Goal: Information Seeking & Learning: Get advice/opinions

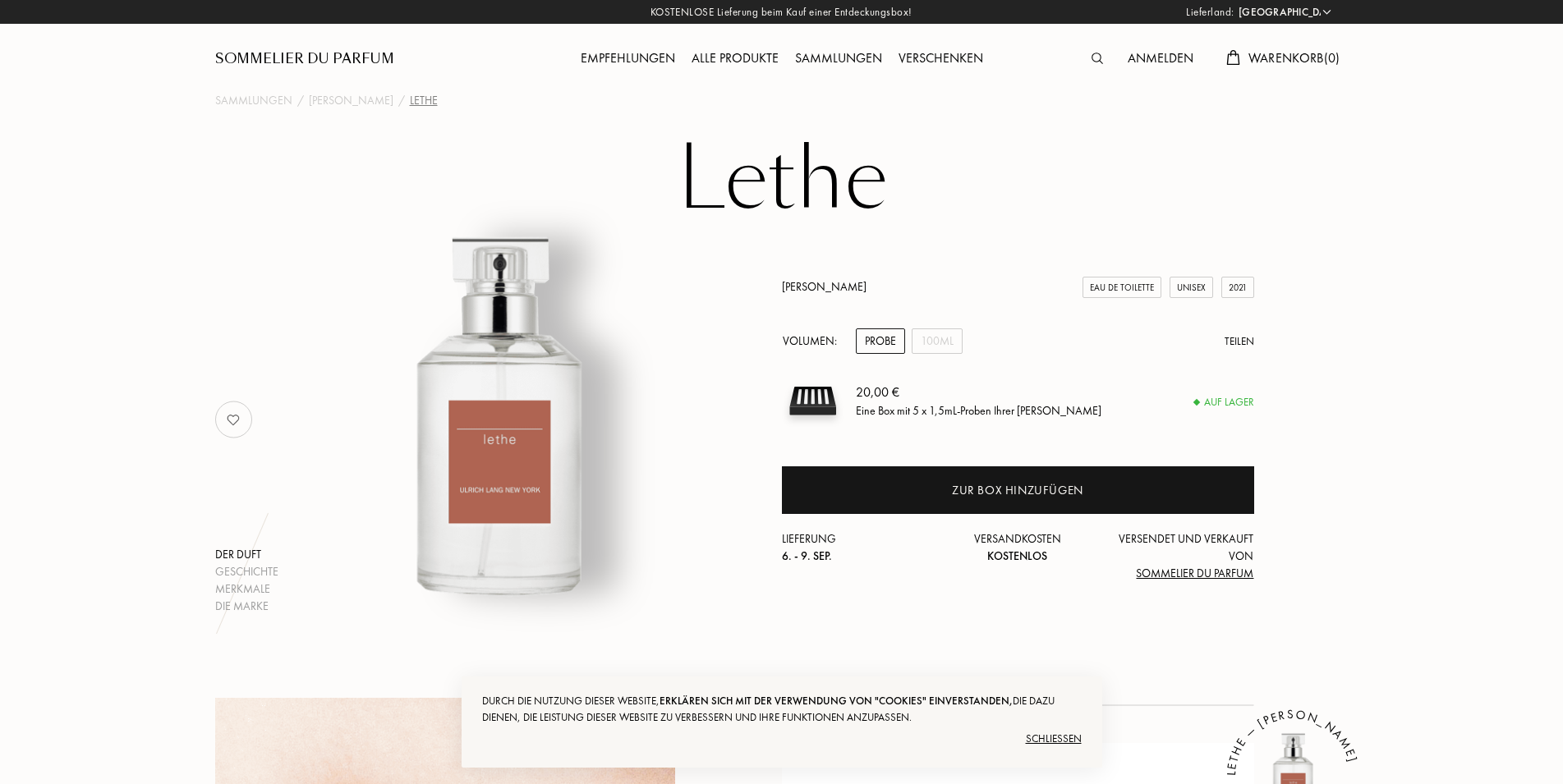
select select "DE"
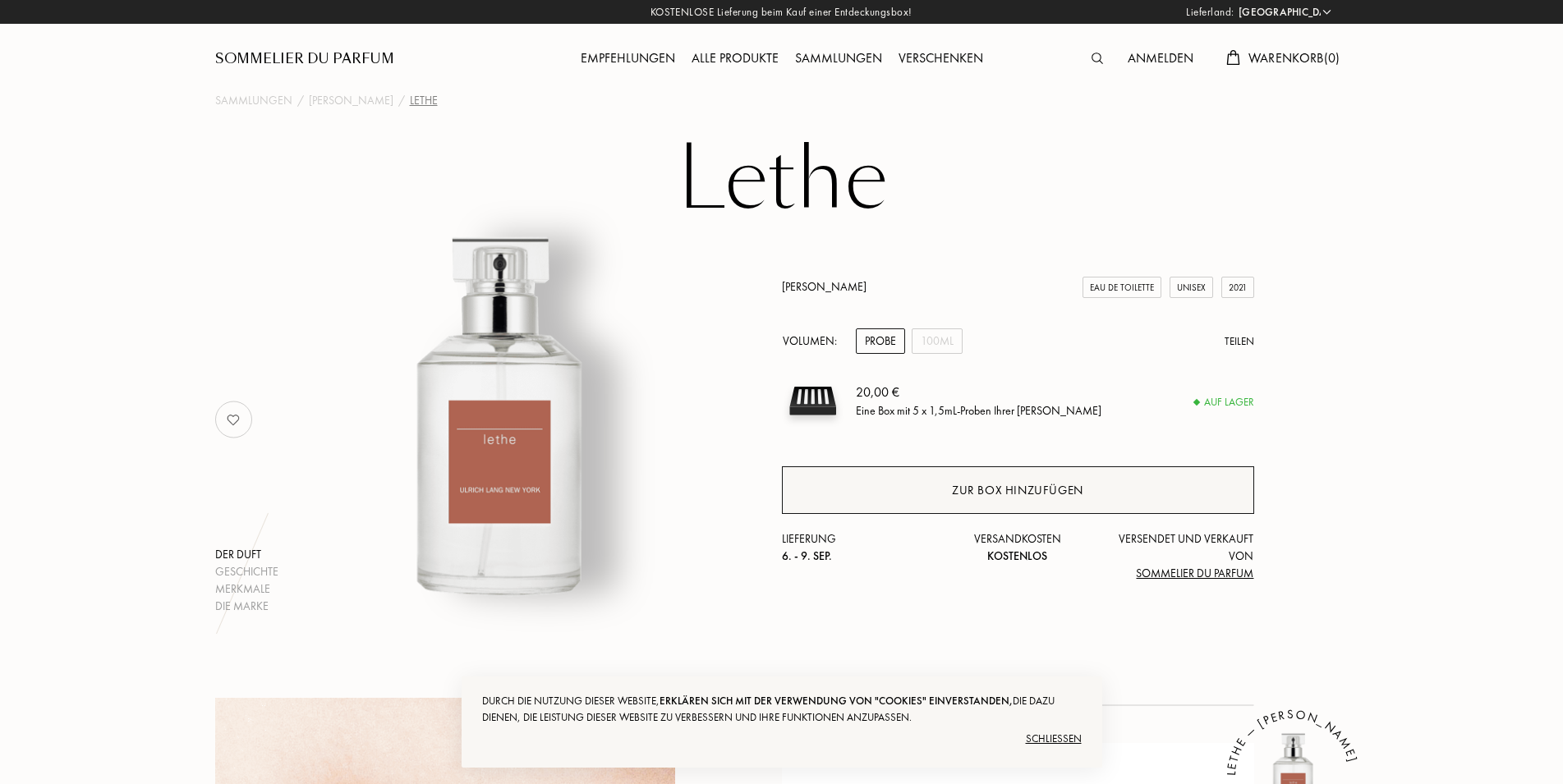
click at [1105, 486] on div "Zur Box hinzufügen" at bounding box center [1018, 490] width 473 height 48
click at [626, 63] on div "Empfehlungen" at bounding box center [627, 58] width 111 height 21
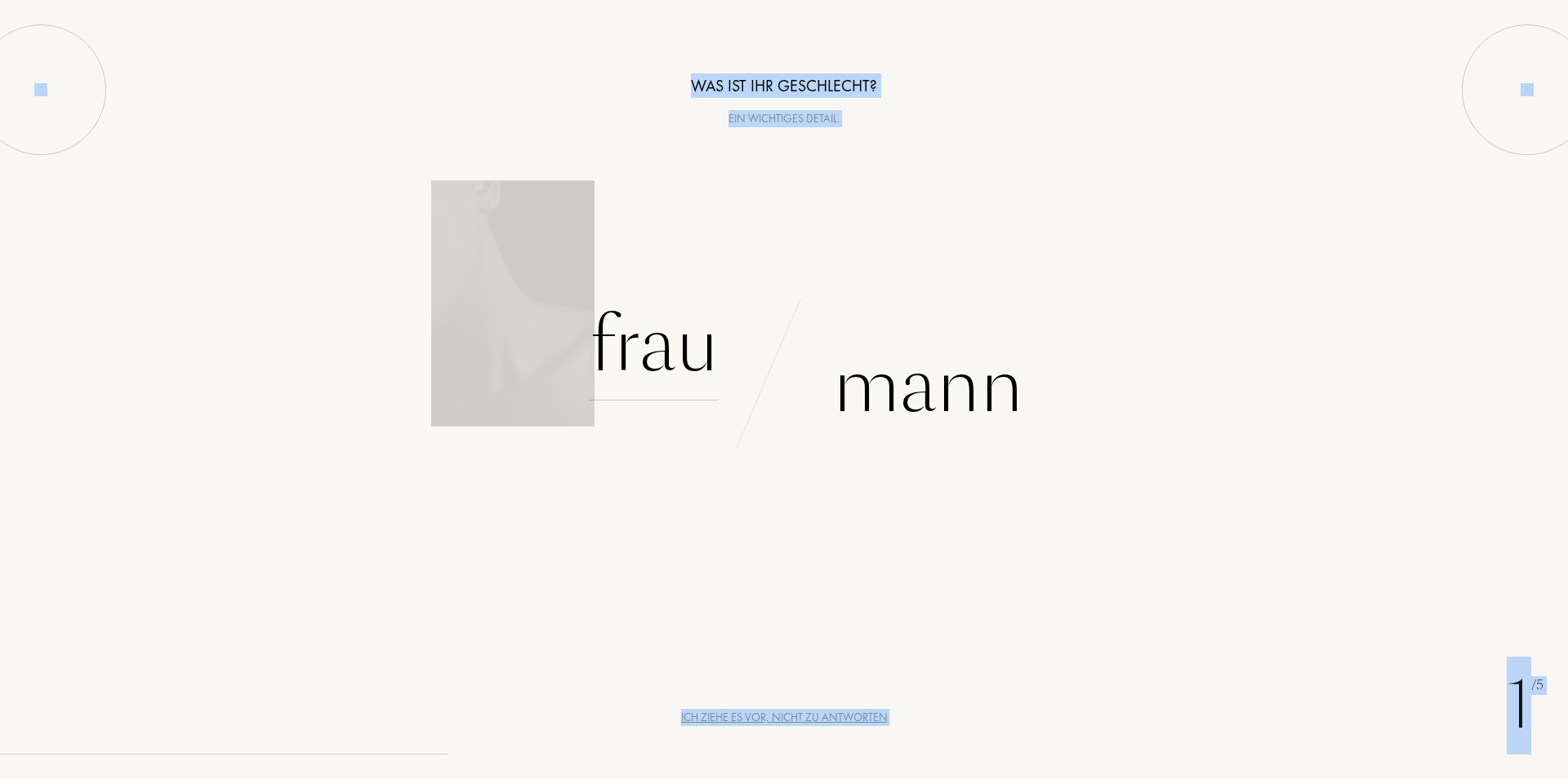
drag, startPoint x: 717, startPoint y: 363, endPoint x: 708, endPoint y: 355, distance: 12.0
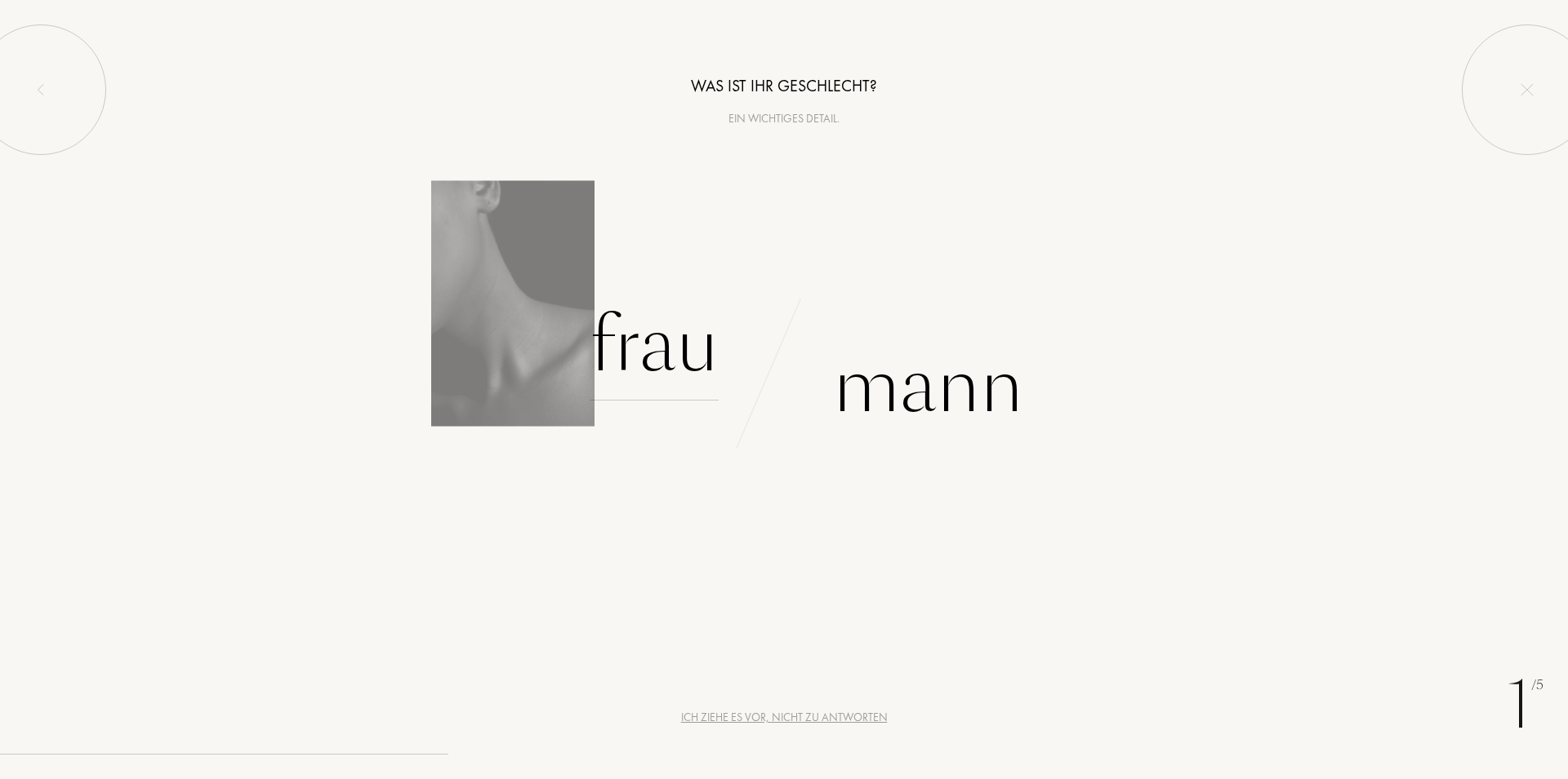
click at [670, 342] on div "Frau" at bounding box center [654, 345] width 129 height 110
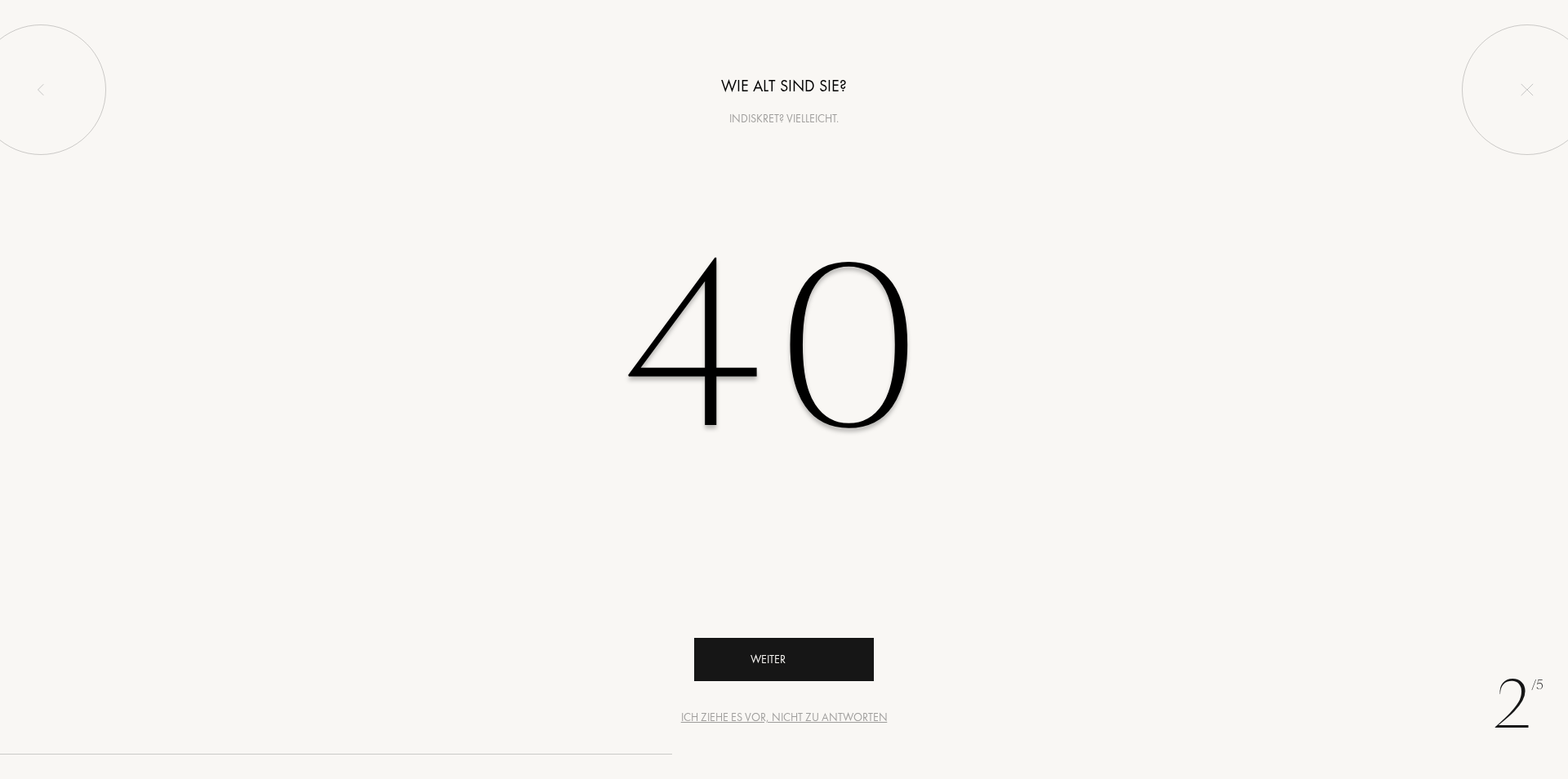
type input "40"
click at [835, 655] on icon "animation" at bounding box center [850, 658] width 33 height 33
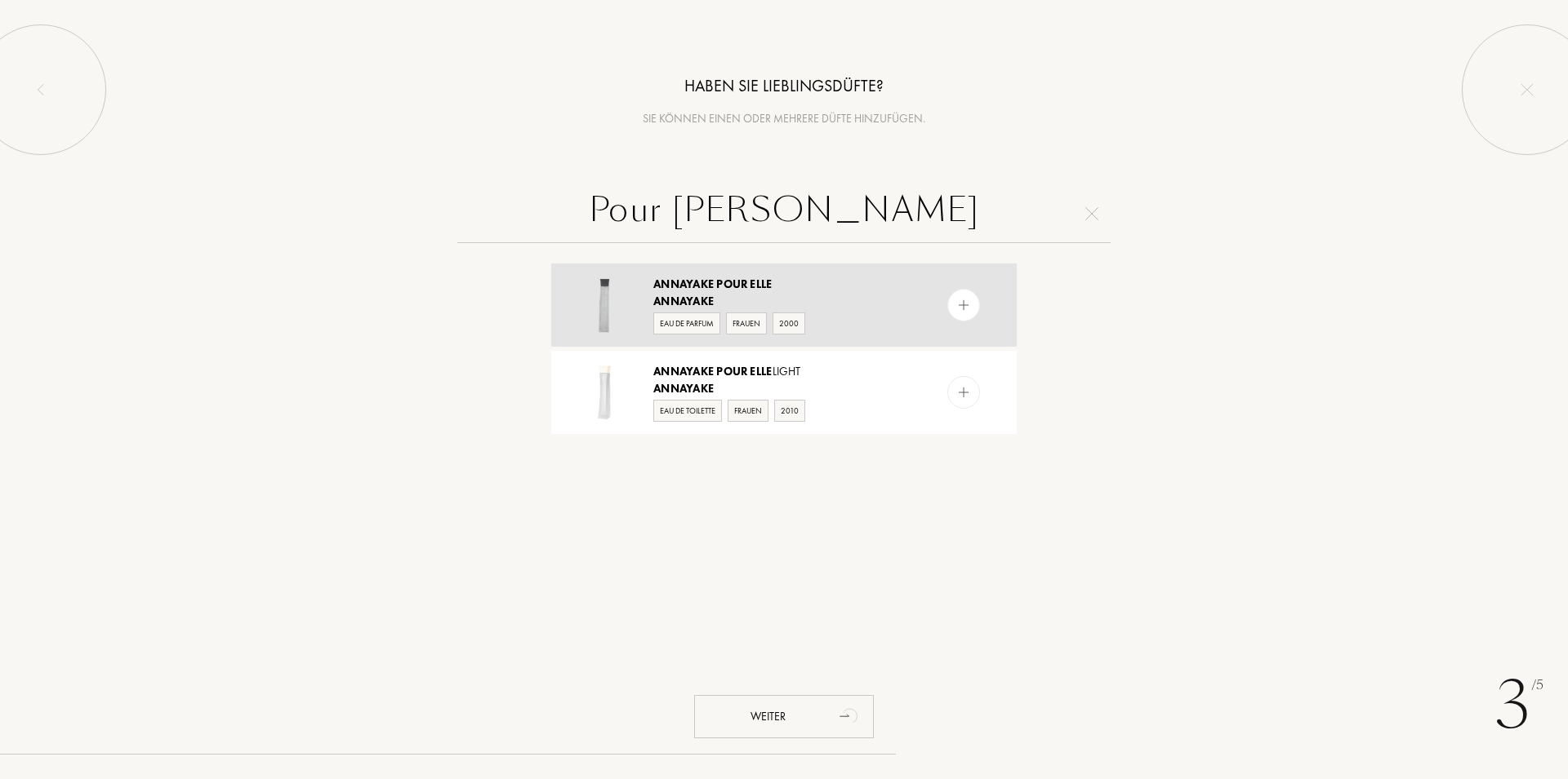
type input "Pour Elle Anayake"
click at [957, 296] on div at bounding box center [964, 305] width 33 height 33
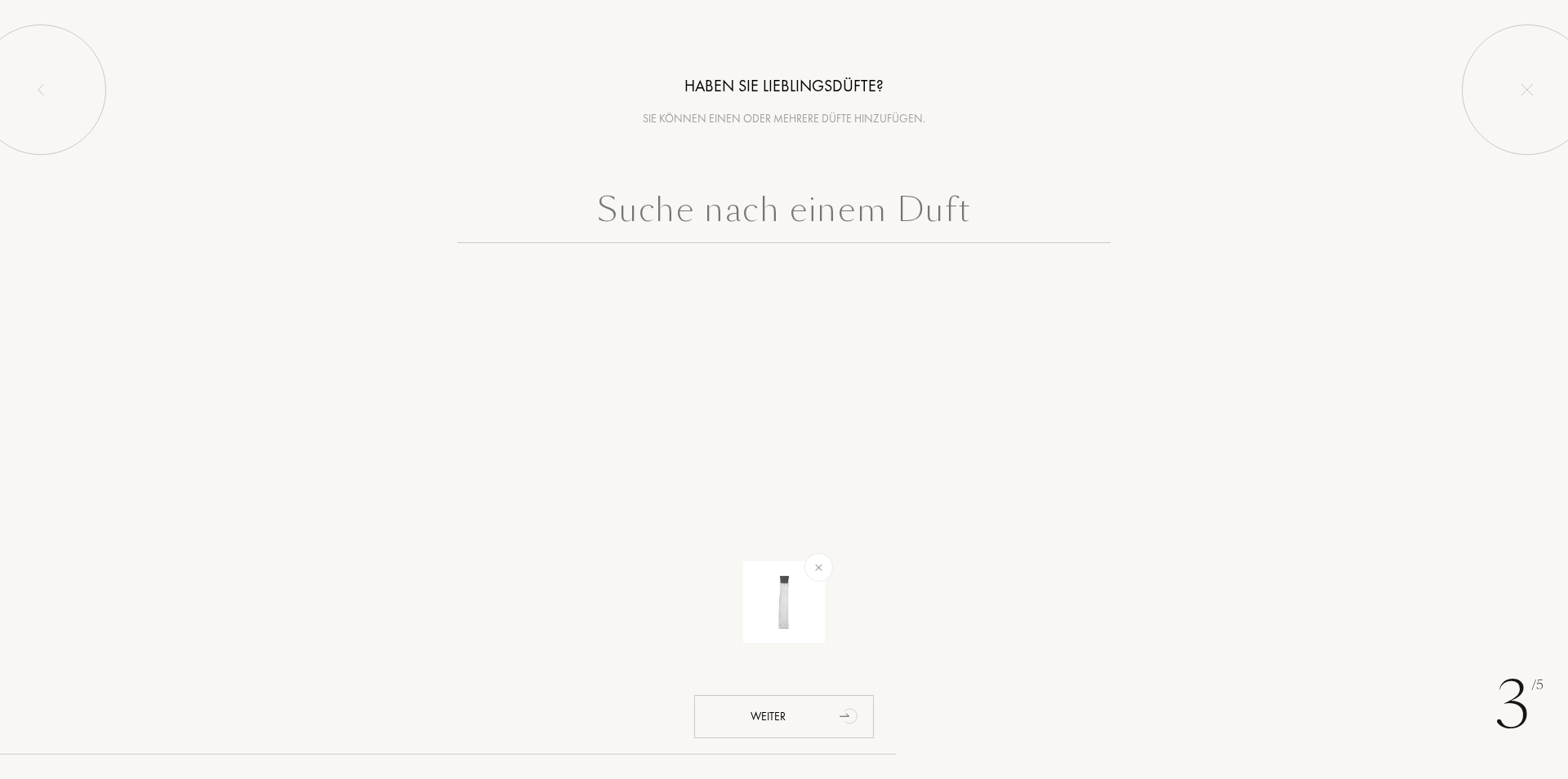
click at [778, 211] on input "text" at bounding box center [783, 213] width 653 height 59
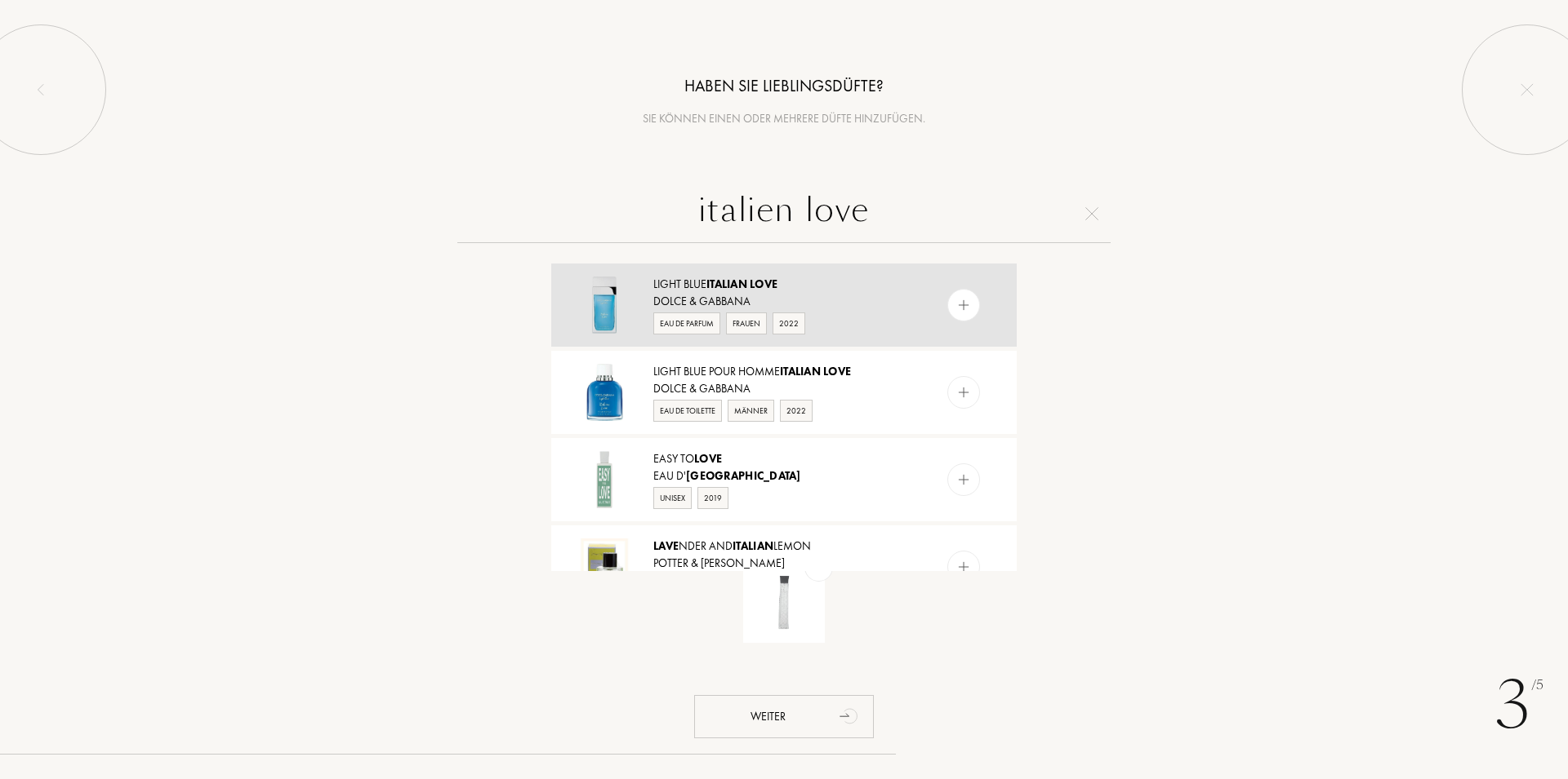
type input "italien love"
click at [956, 301] on img at bounding box center [963, 305] width 15 height 15
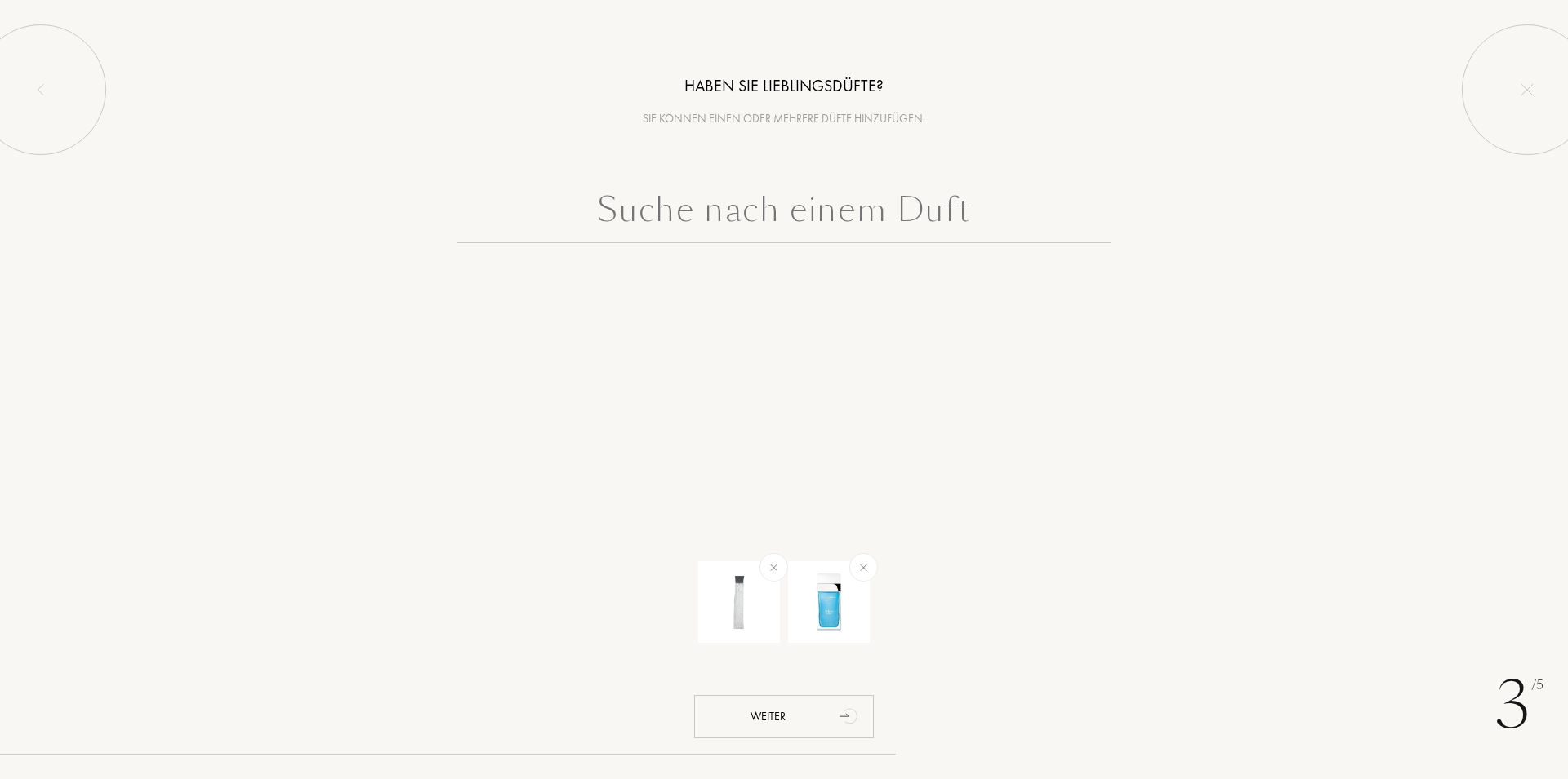
click at [851, 210] on input "text" at bounding box center [783, 213] width 653 height 59
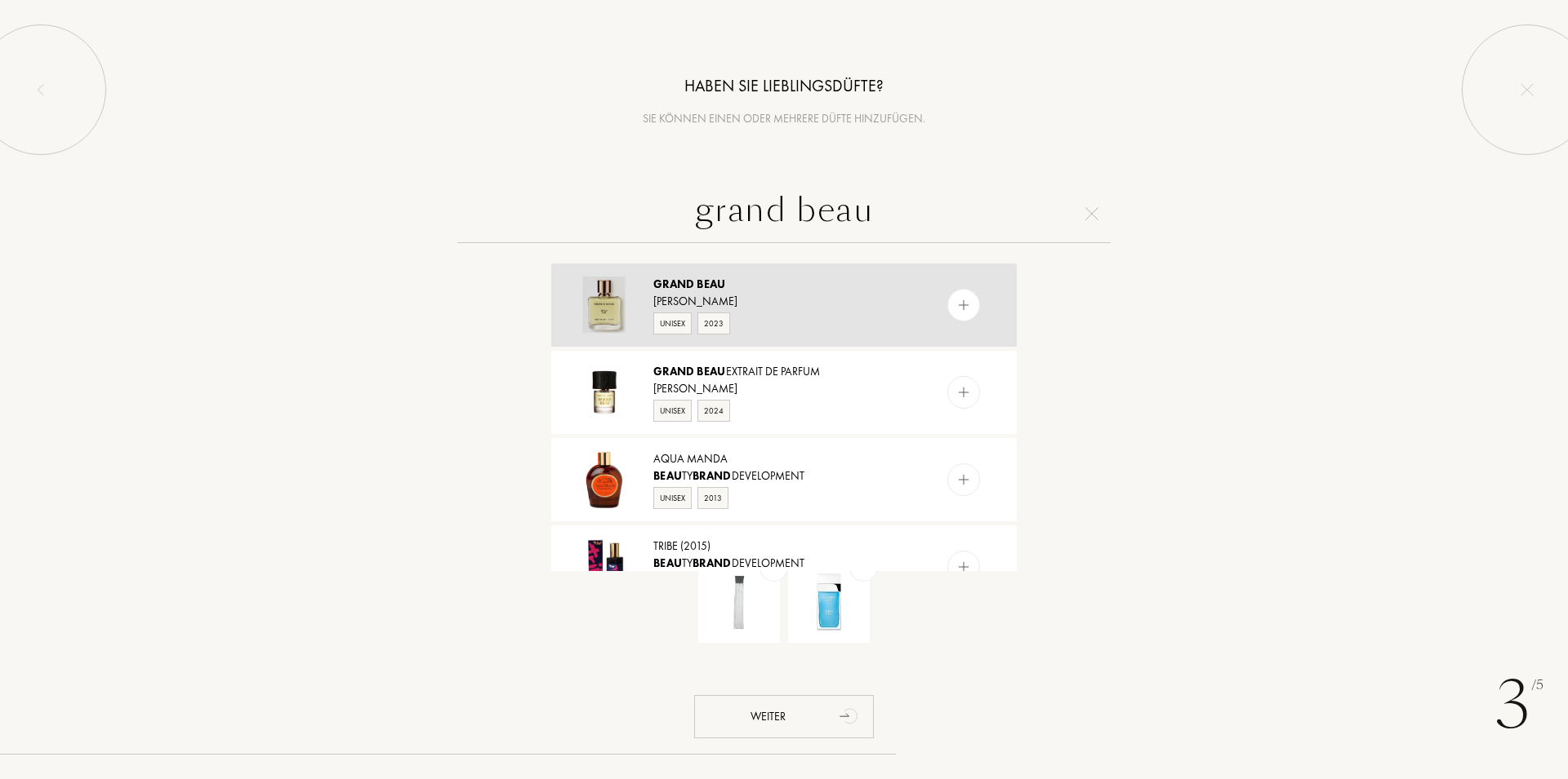
type input "grand beau"
click at [956, 302] on img at bounding box center [963, 305] width 15 height 15
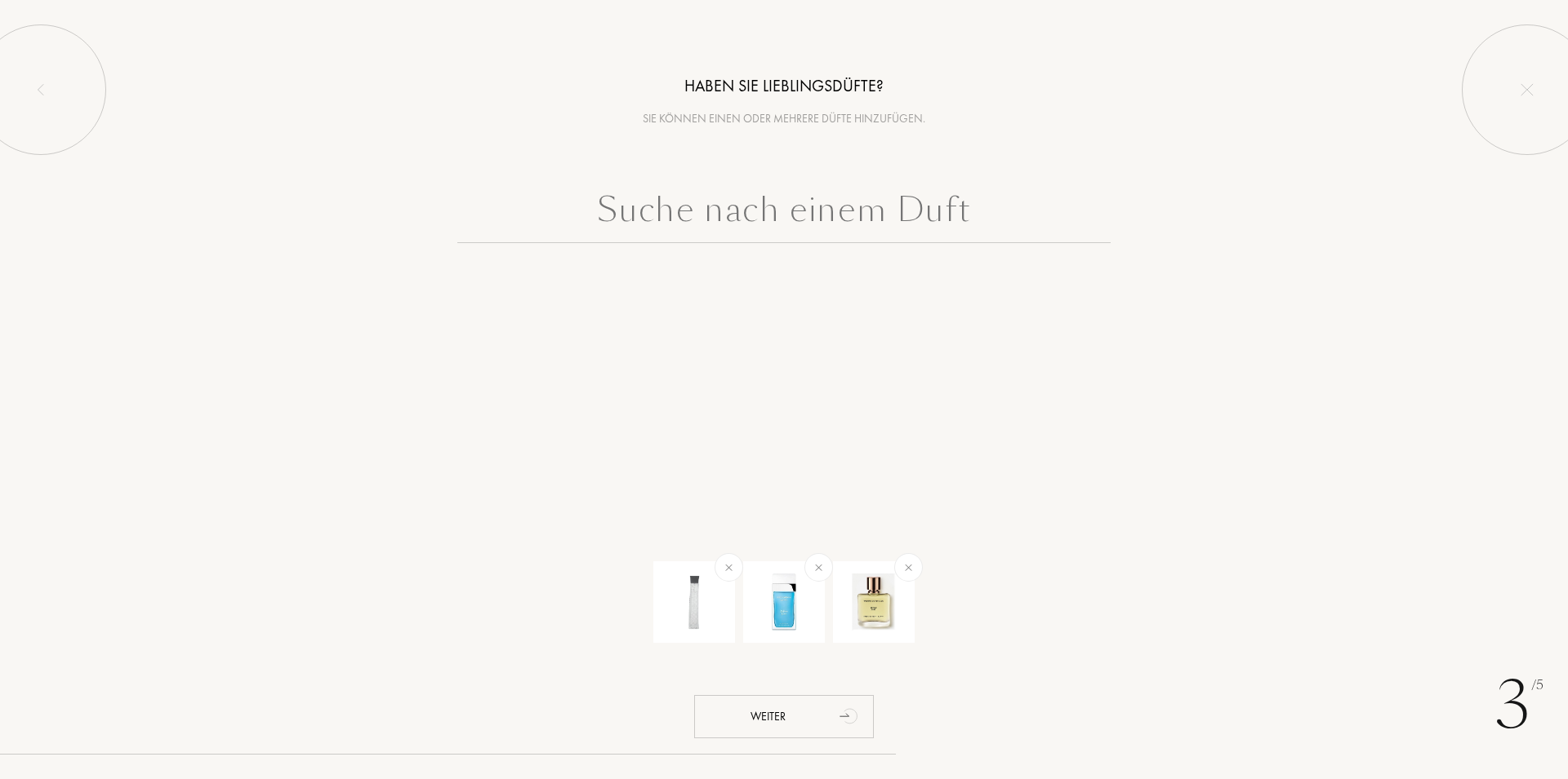
click at [858, 208] on input "text" at bounding box center [783, 213] width 653 height 59
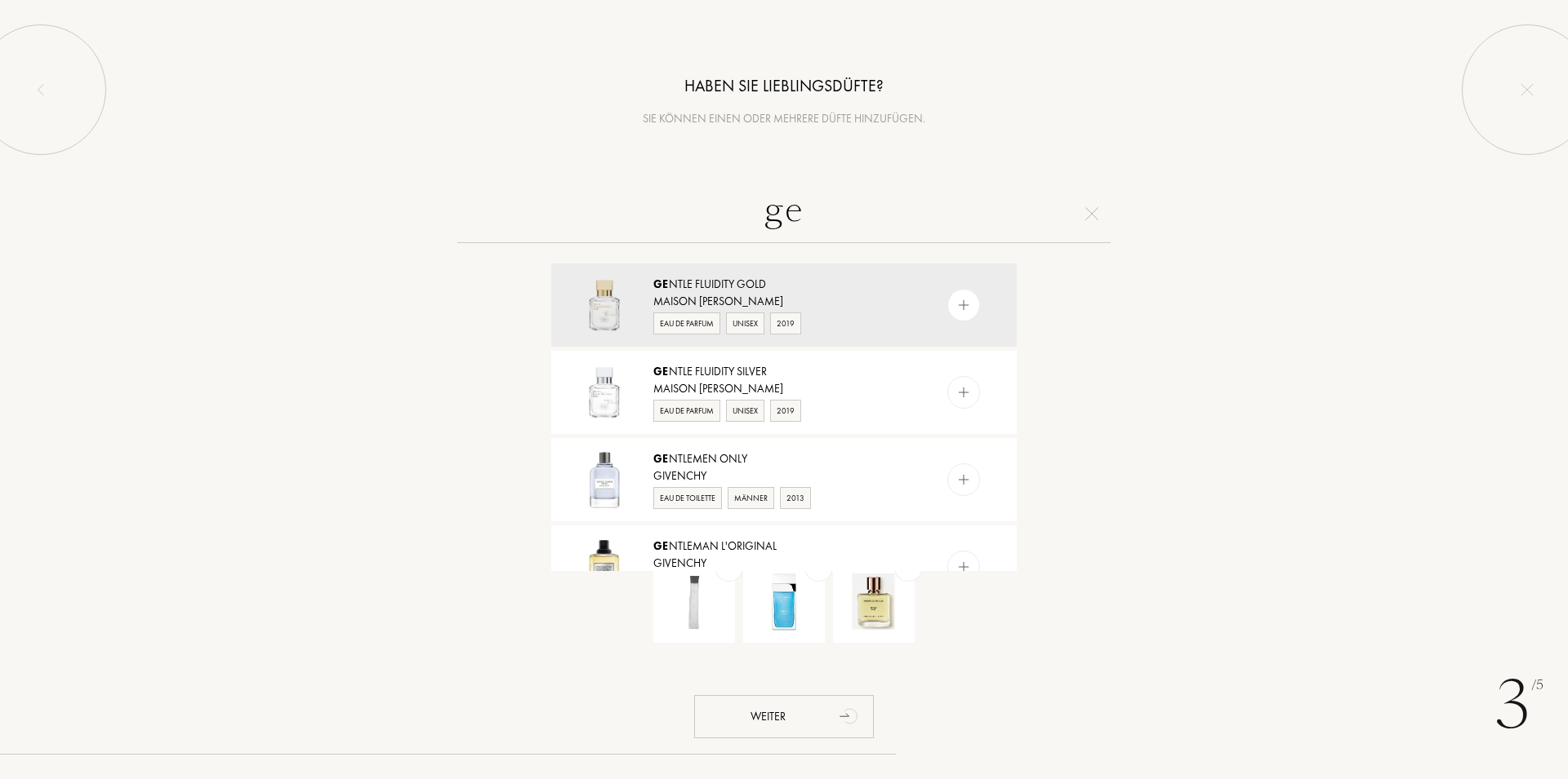
type input "g"
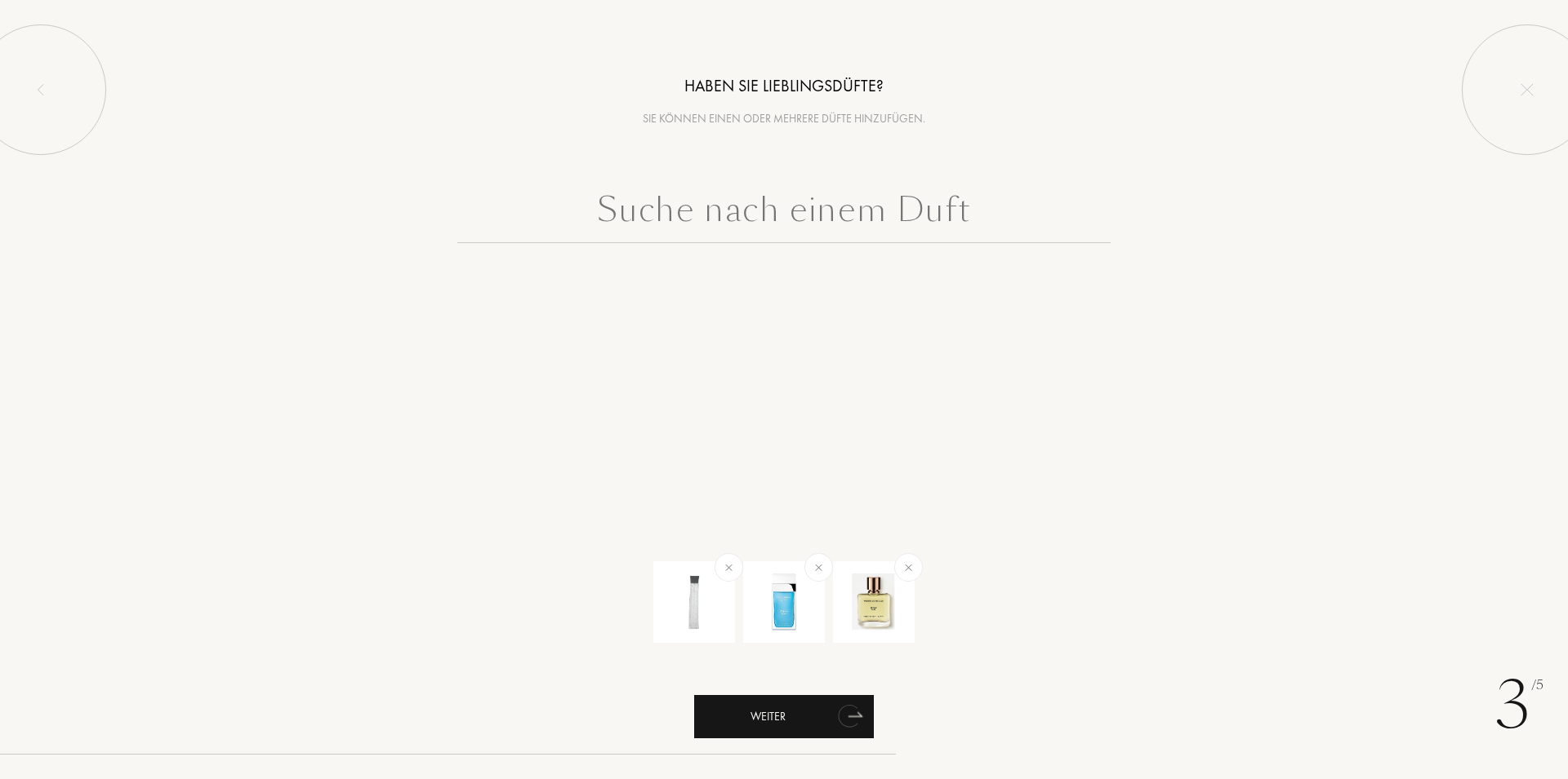
click at [766, 717] on div "Weiter" at bounding box center [784, 717] width 180 height 44
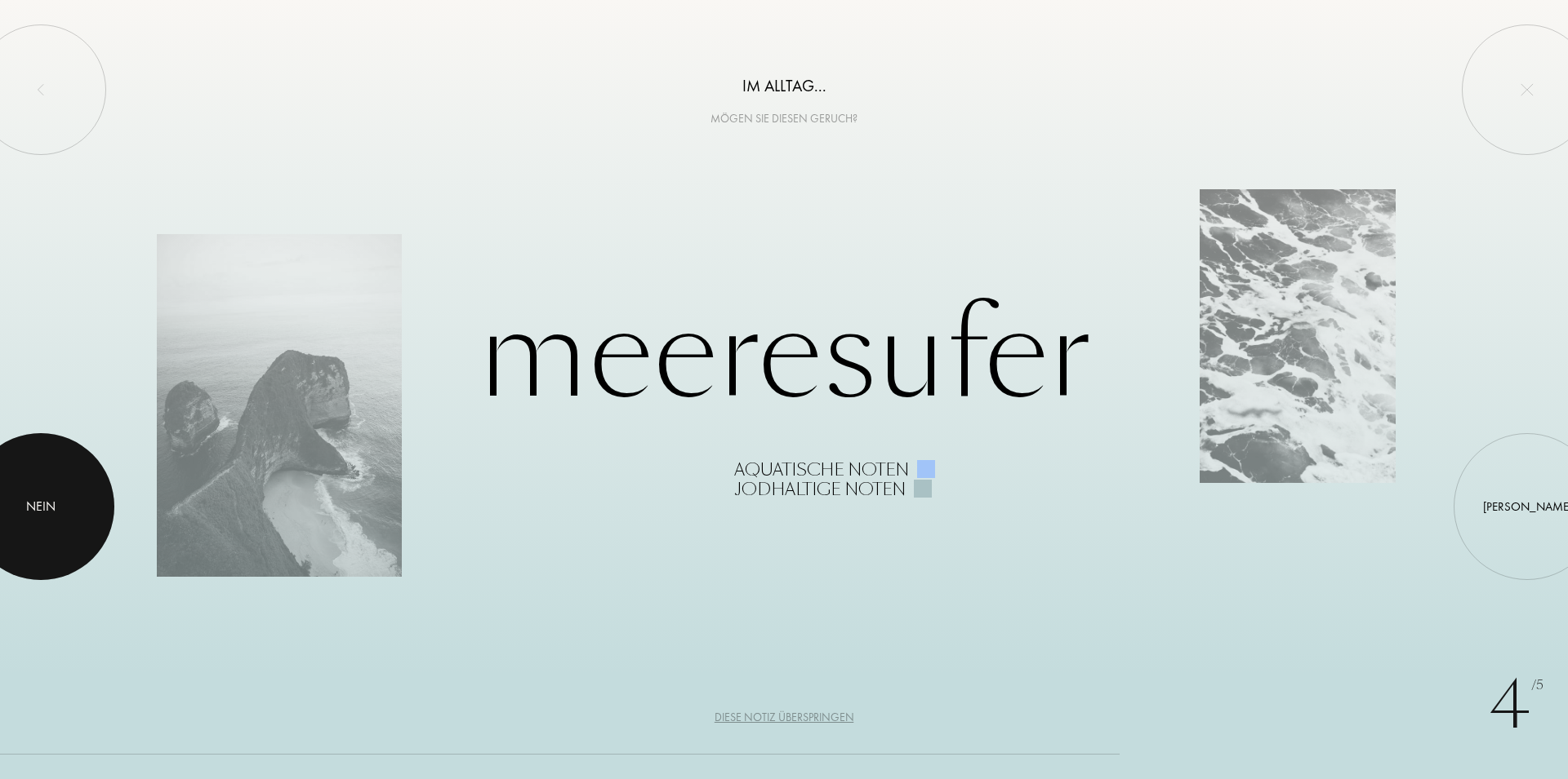
click at [84, 504] on div at bounding box center [41, 507] width 147 height 147
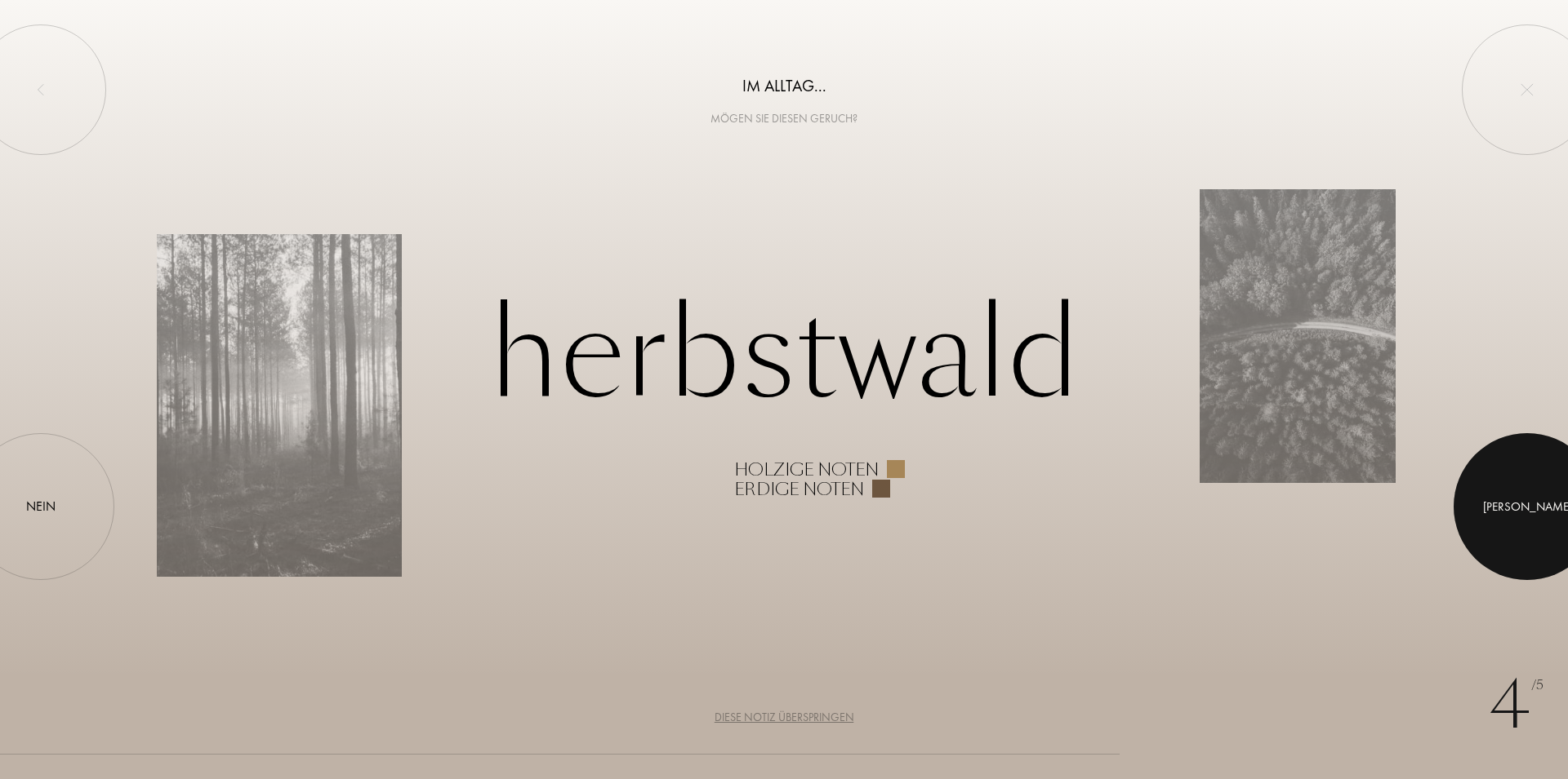
click at [1515, 484] on div at bounding box center [1527, 507] width 147 height 147
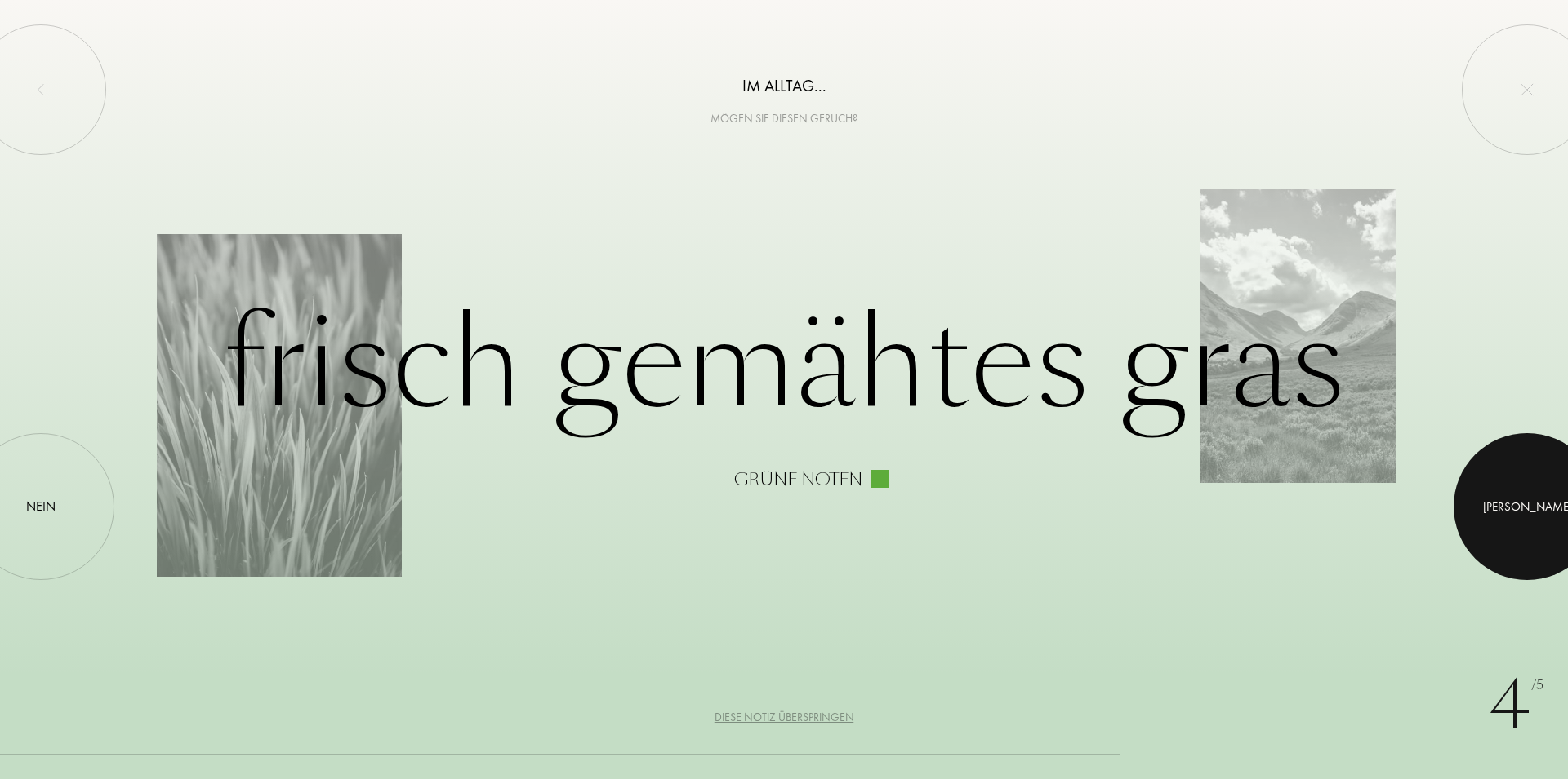
click at [1539, 500] on div at bounding box center [1527, 507] width 147 height 147
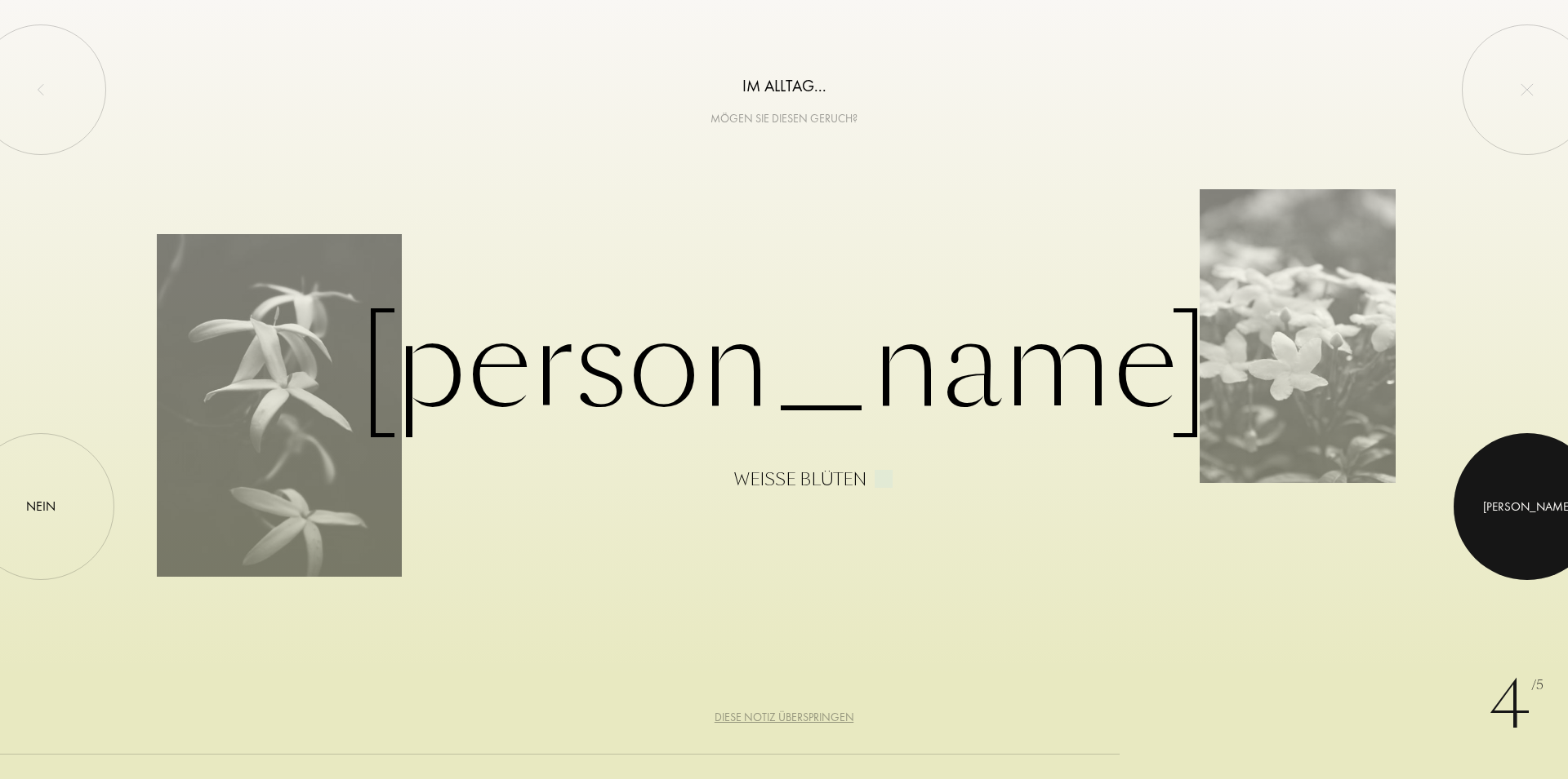
click at [1540, 497] on div at bounding box center [1527, 507] width 147 height 147
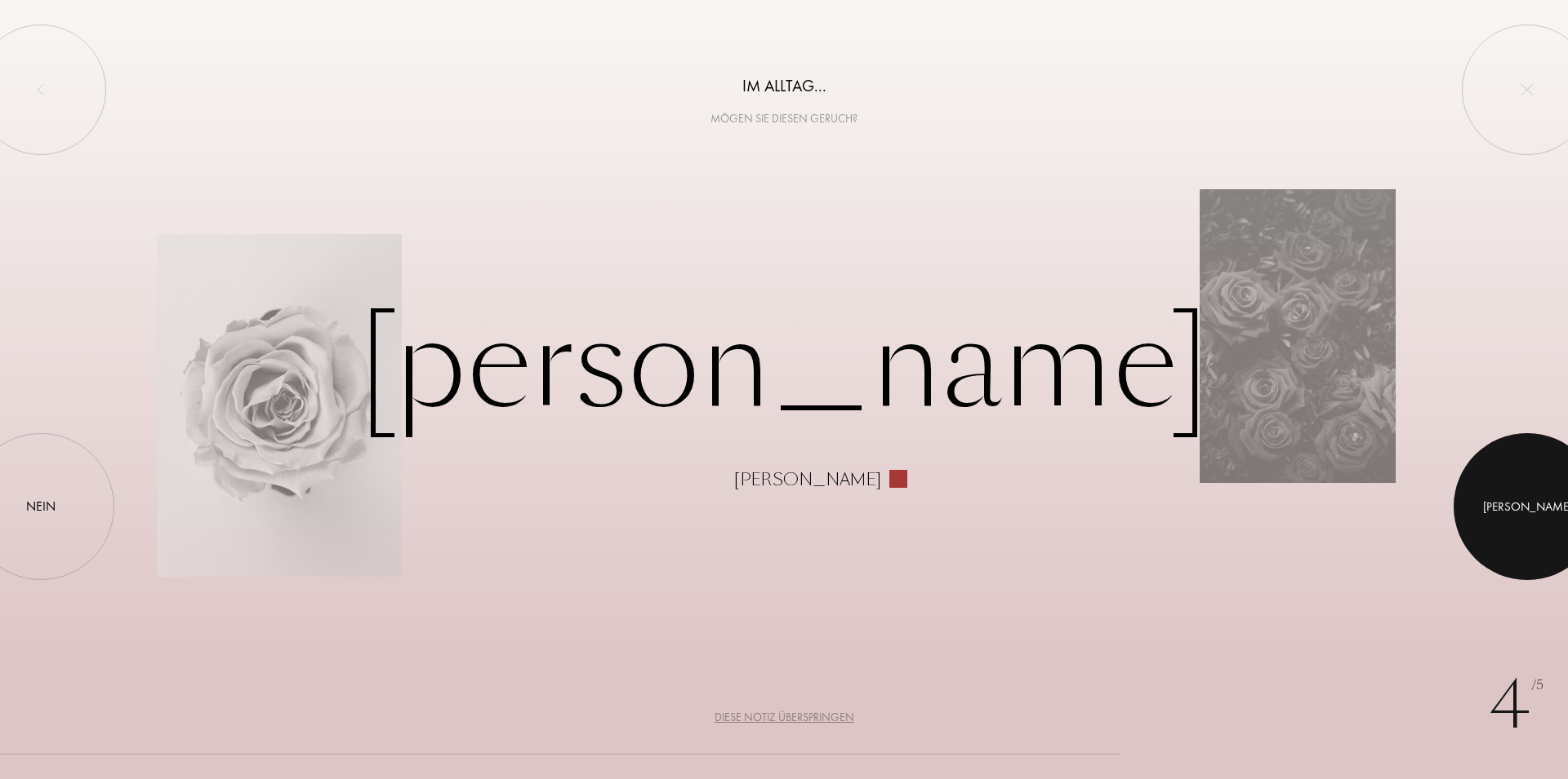
click at [1539, 496] on div at bounding box center [1527, 507] width 147 height 147
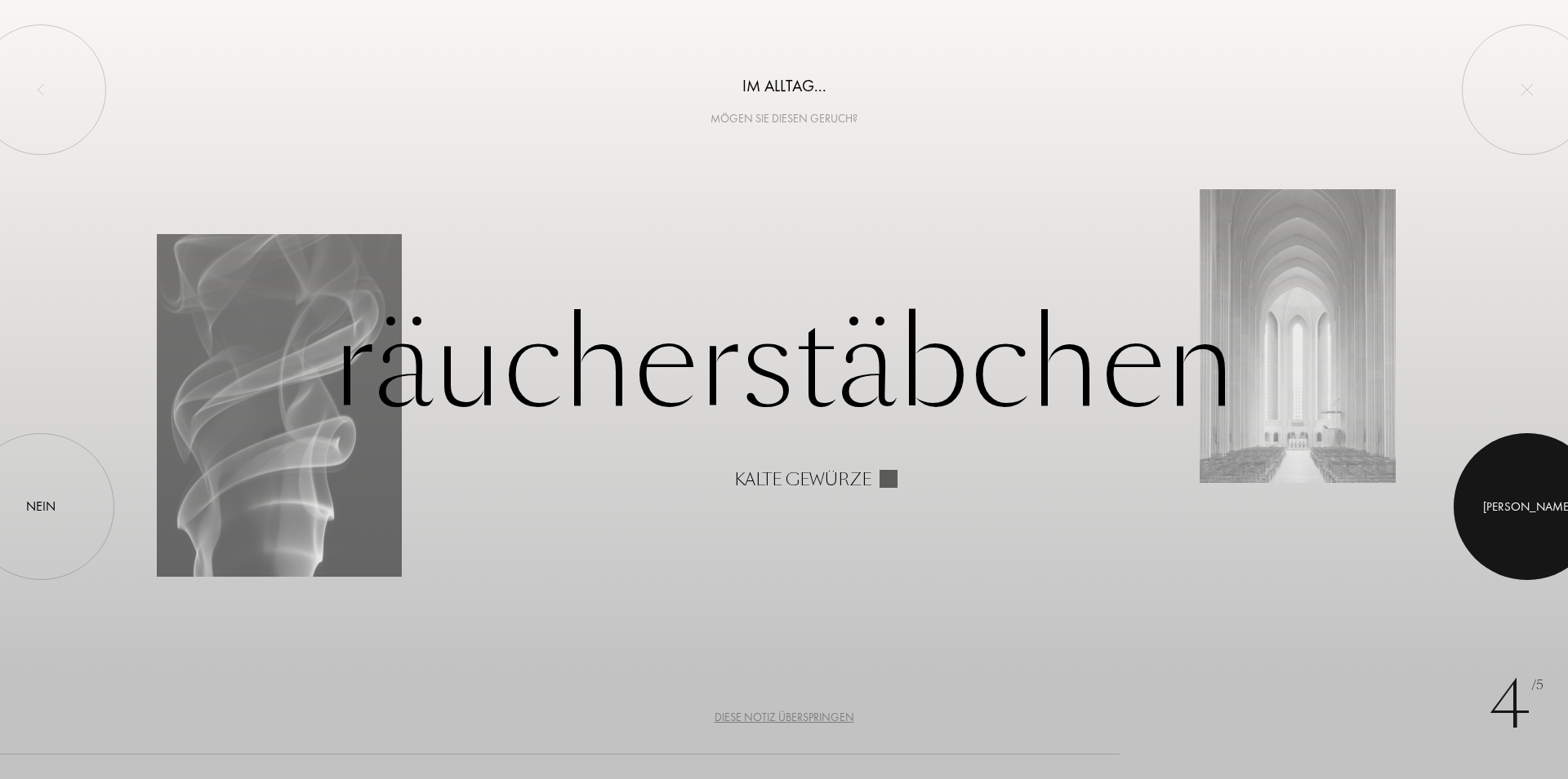
click at [1539, 496] on div at bounding box center [1527, 507] width 147 height 147
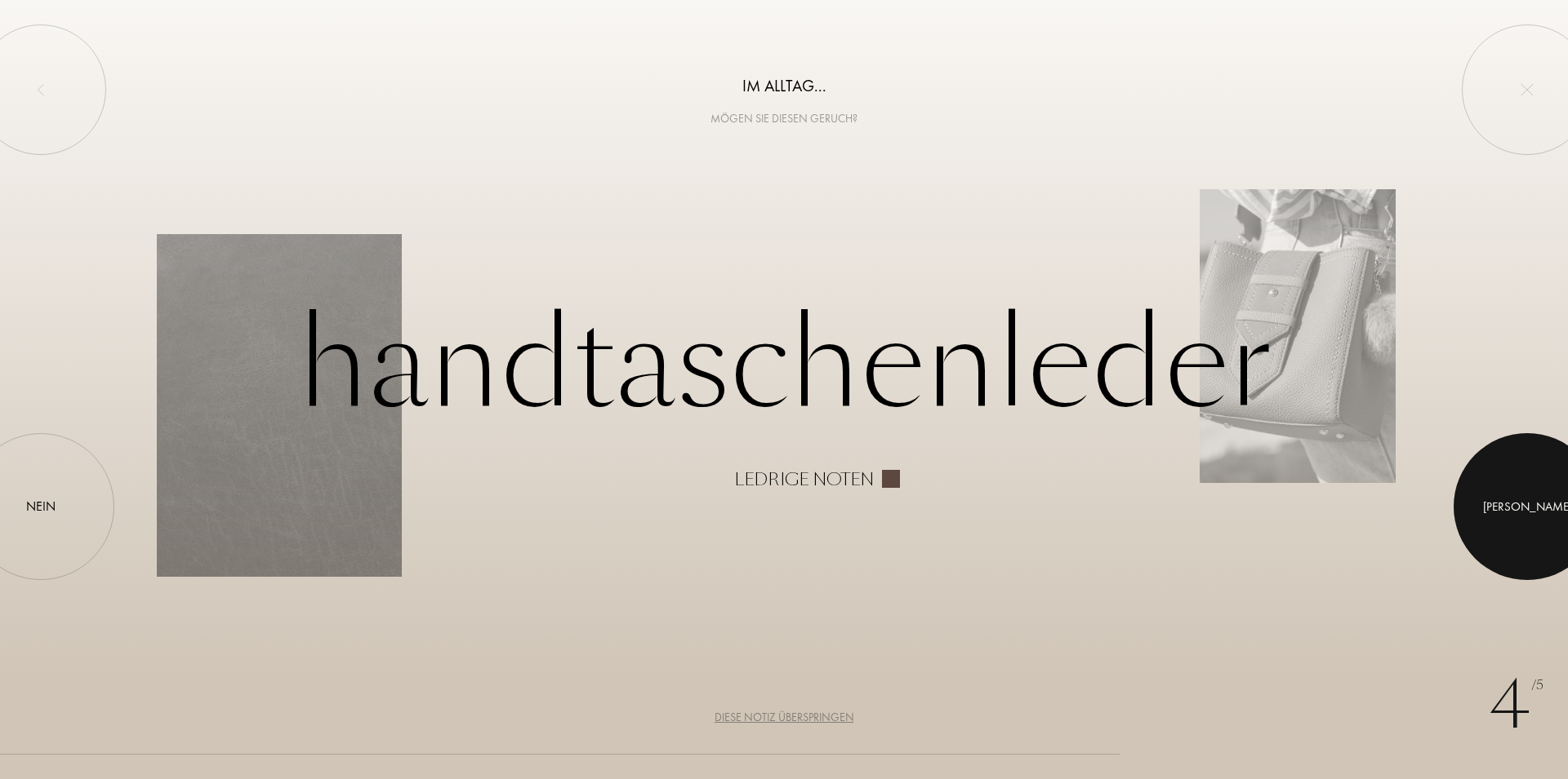
click at [1539, 496] on div at bounding box center [1527, 507] width 147 height 147
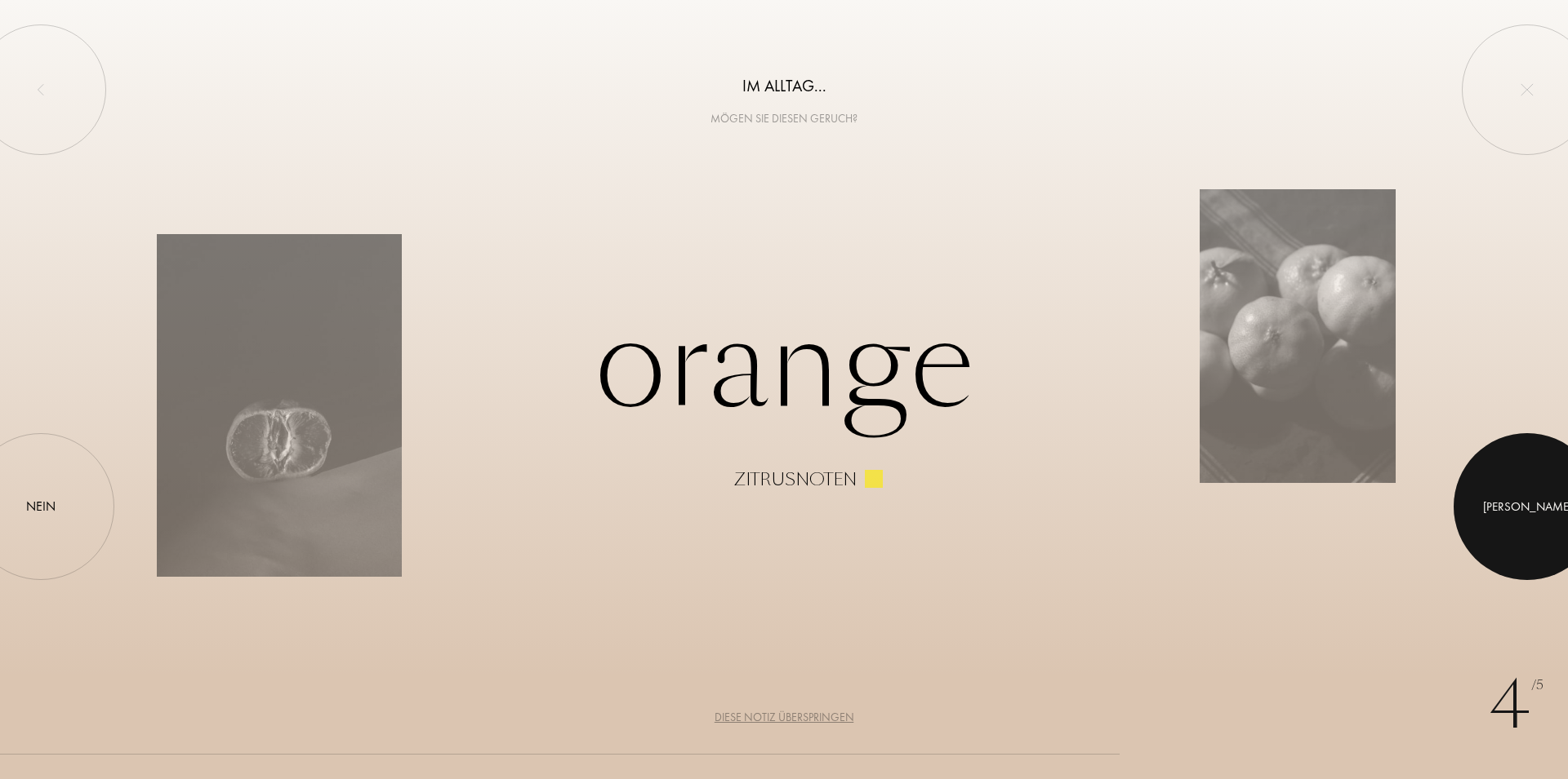
click at [1539, 496] on div at bounding box center [1527, 507] width 147 height 147
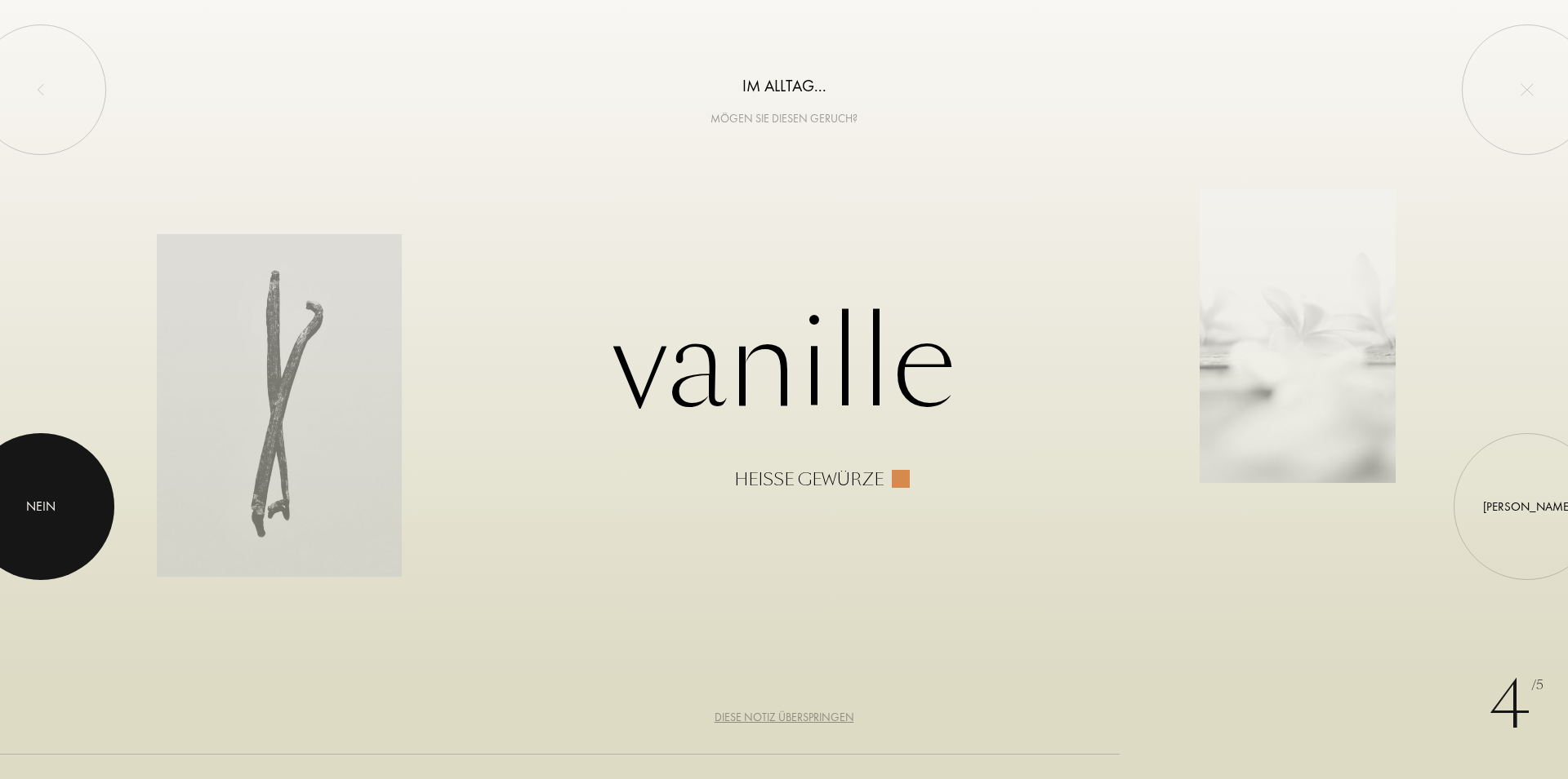
click at [55, 468] on div at bounding box center [41, 507] width 147 height 147
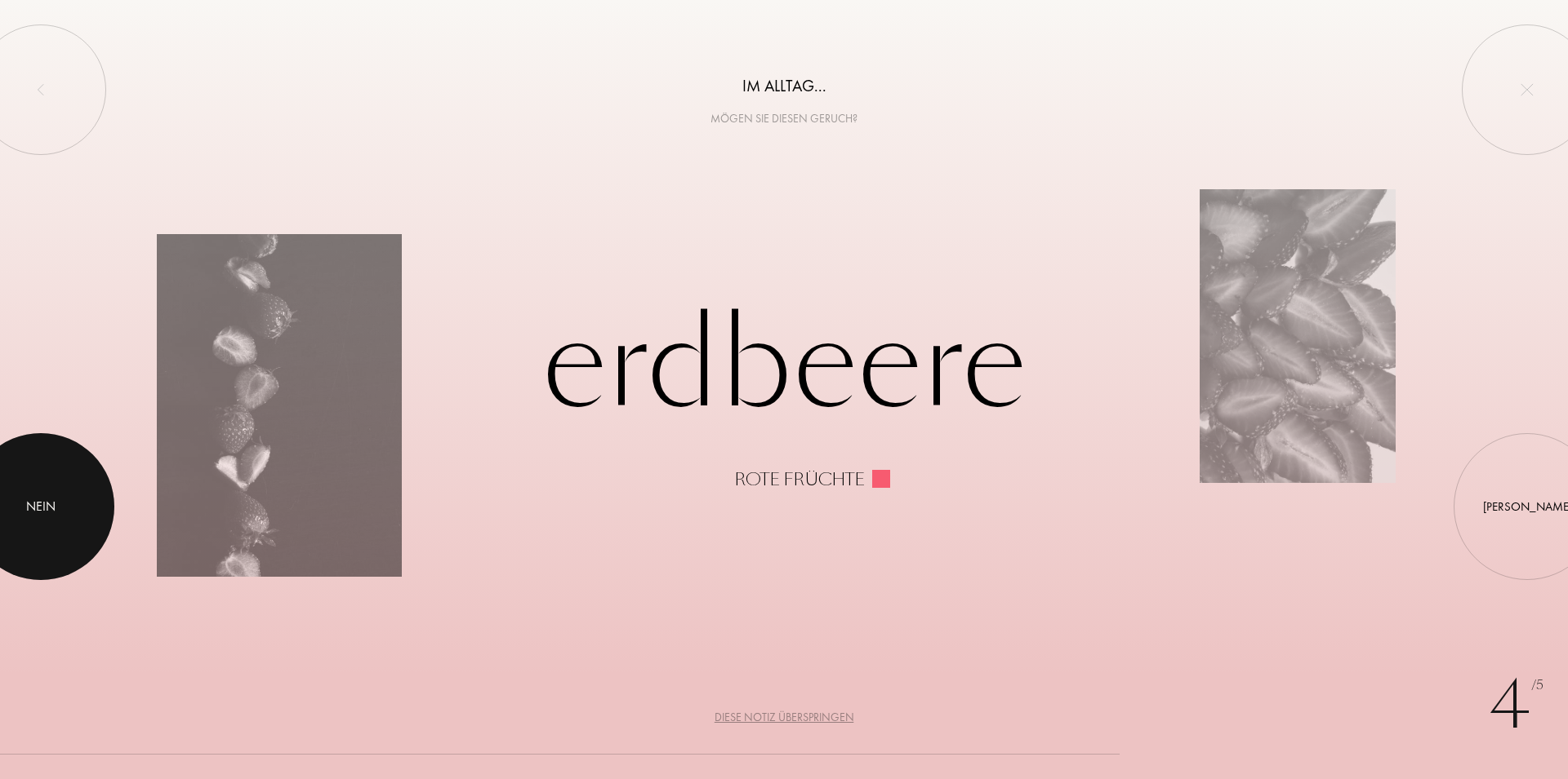
click at [23, 479] on div at bounding box center [41, 507] width 147 height 147
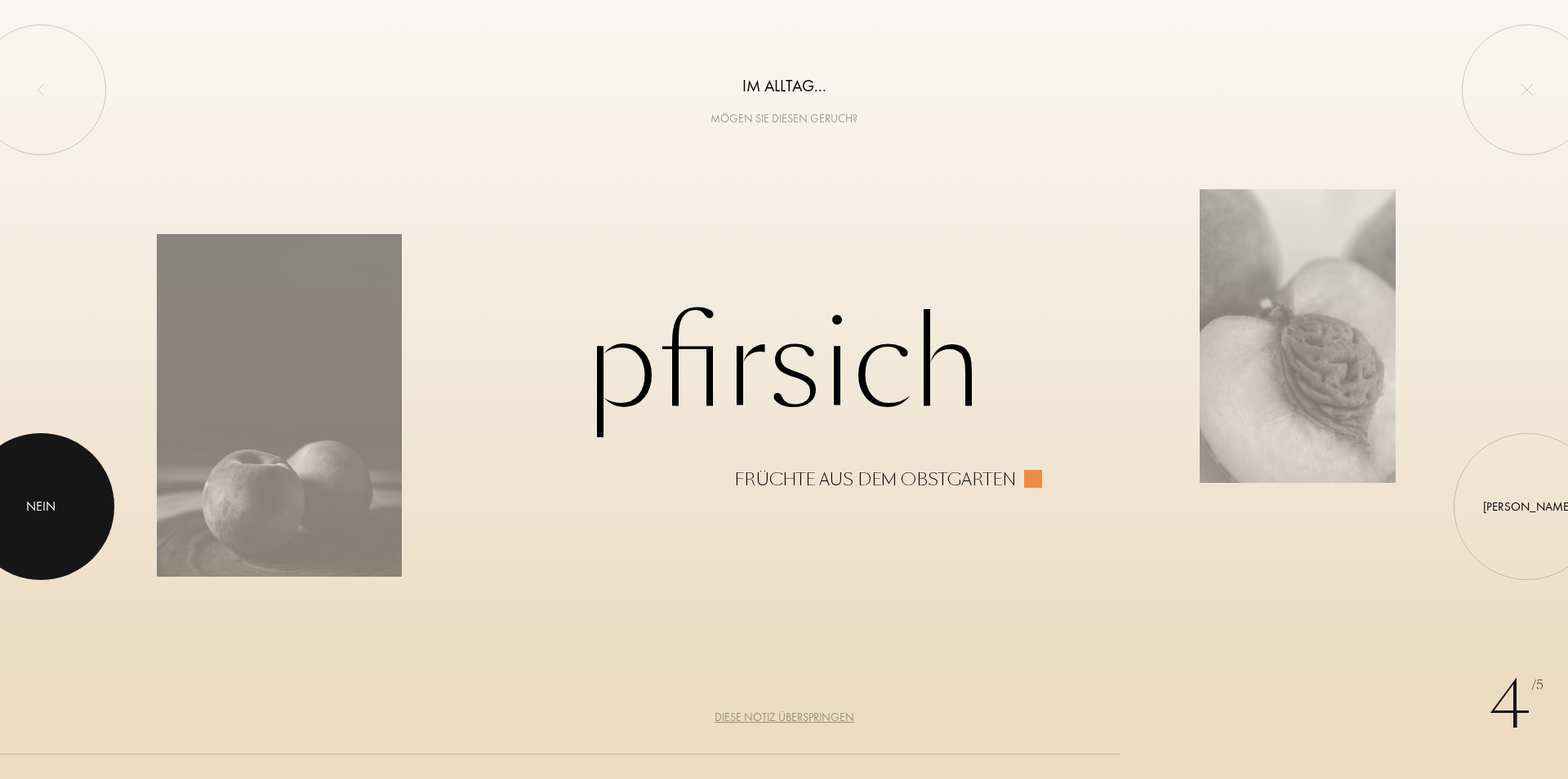
click at [76, 494] on div at bounding box center [41, 507] width 147 height 147
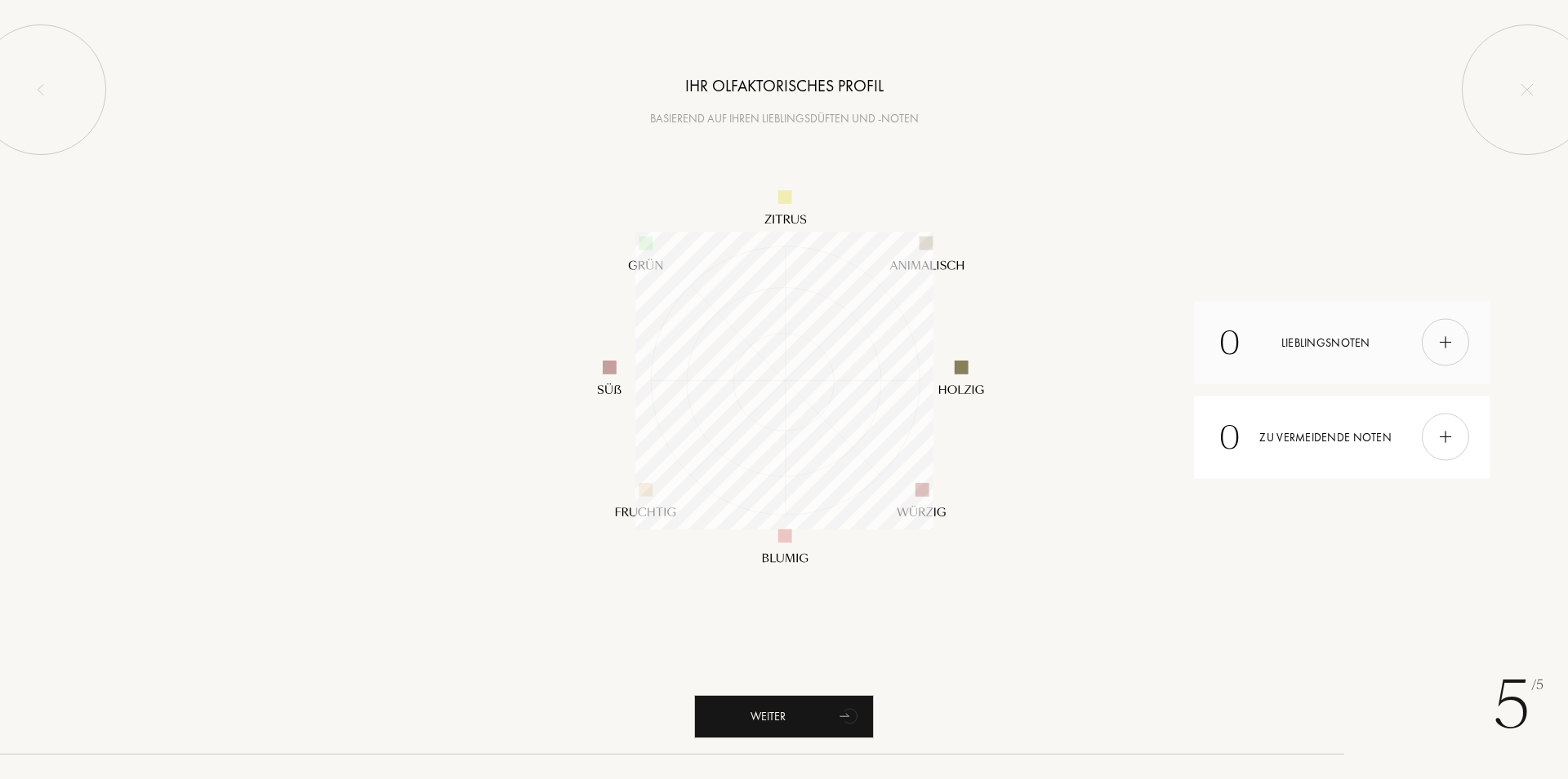
scroll to position [298, 298]
click at [963, 382] on img at bounding box center [783, 380] width 490 height 489
click at [777, 202] on img at bounding box center [783, 380] width 490 height 489
click at [1449, 340] on img at bounding box center [1445, 343] width 18 height 18
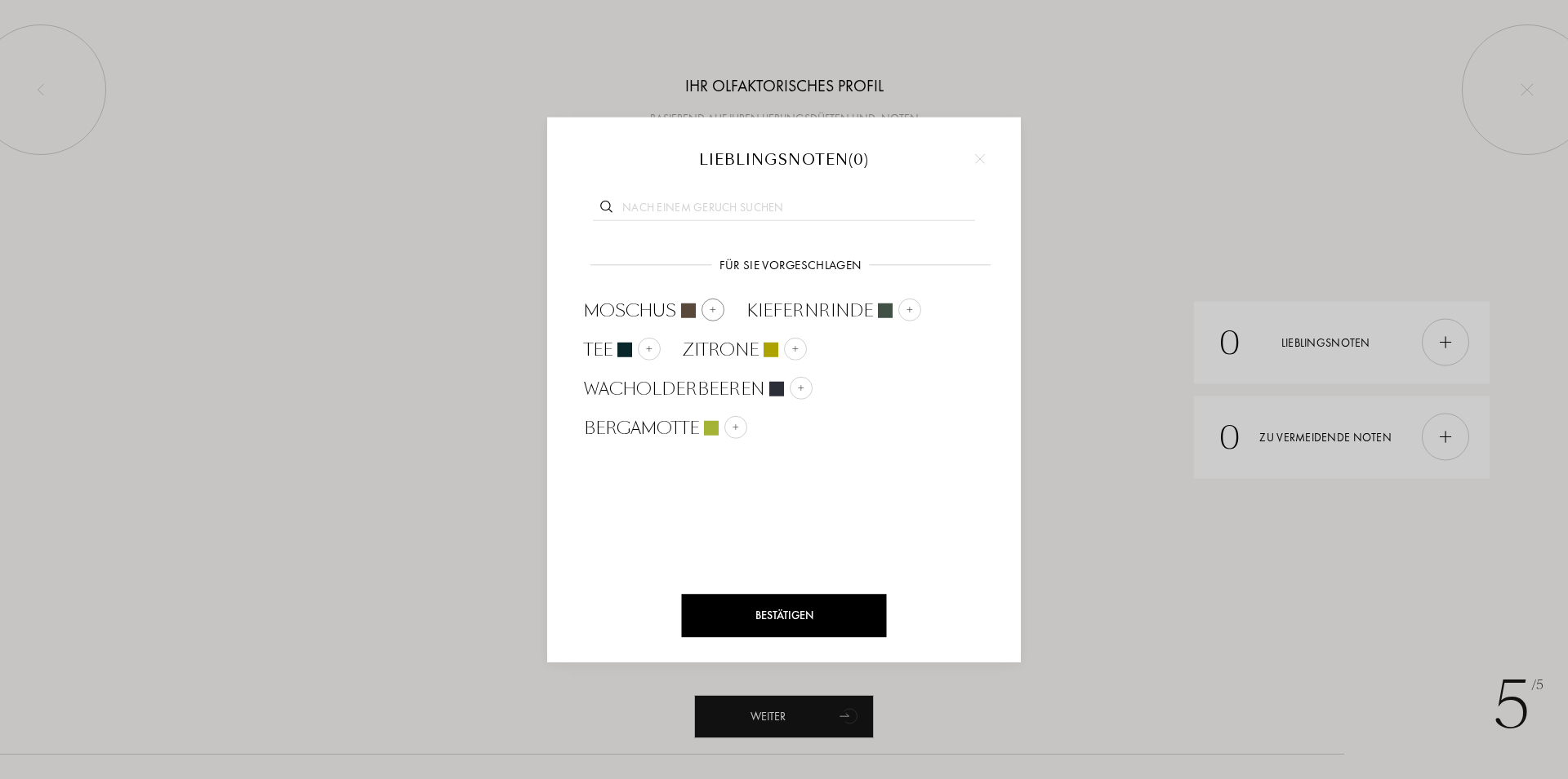
click at [718, 306] on div at bounding box center [712, 309] width 23 height 23
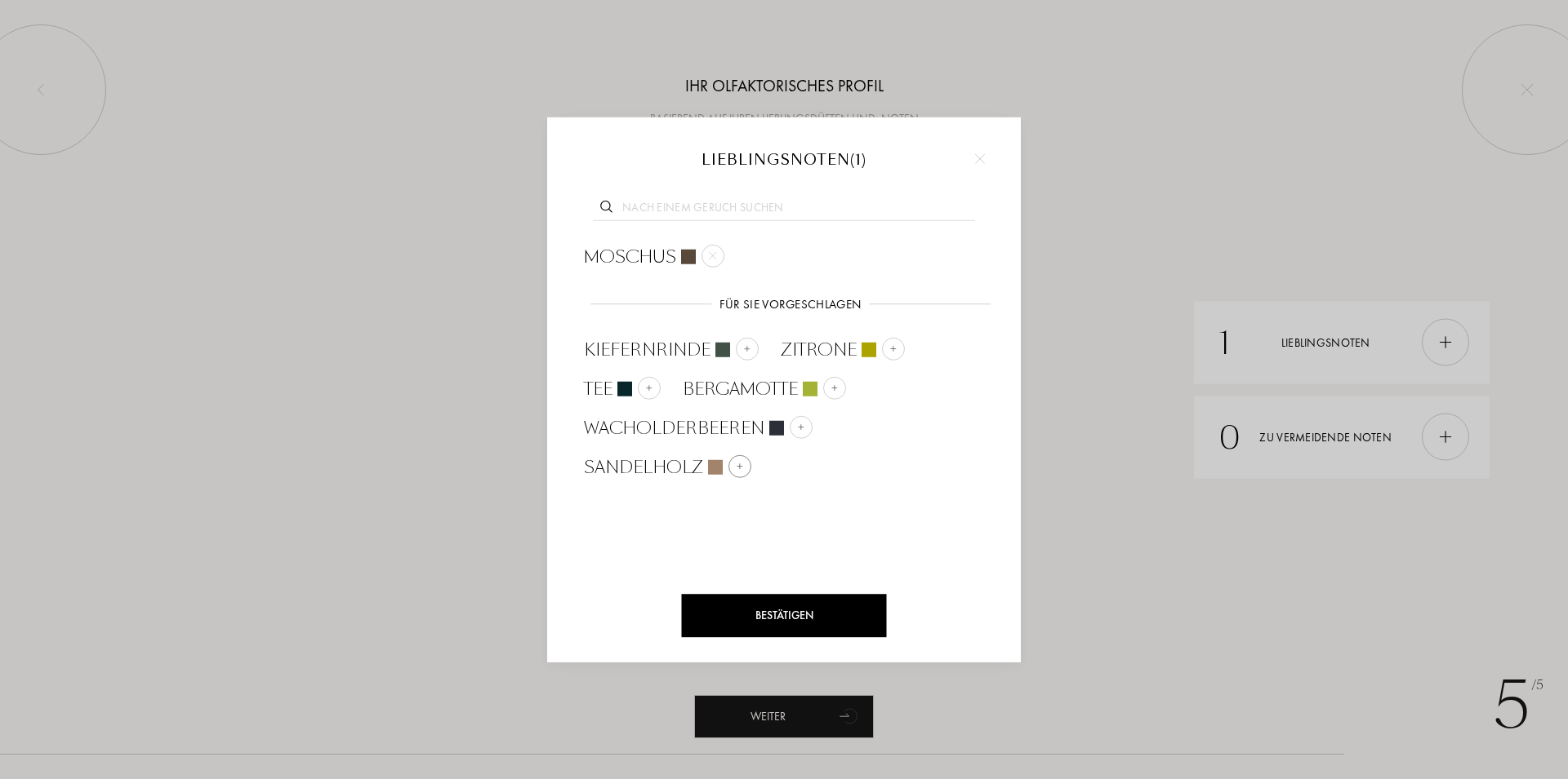
click at [739, 468] on img at bounding box center [739, 466] width 8 height 8
click at [799, 614] on div "Bestätigen" at bounding box center [784, 616] width 205 height 44
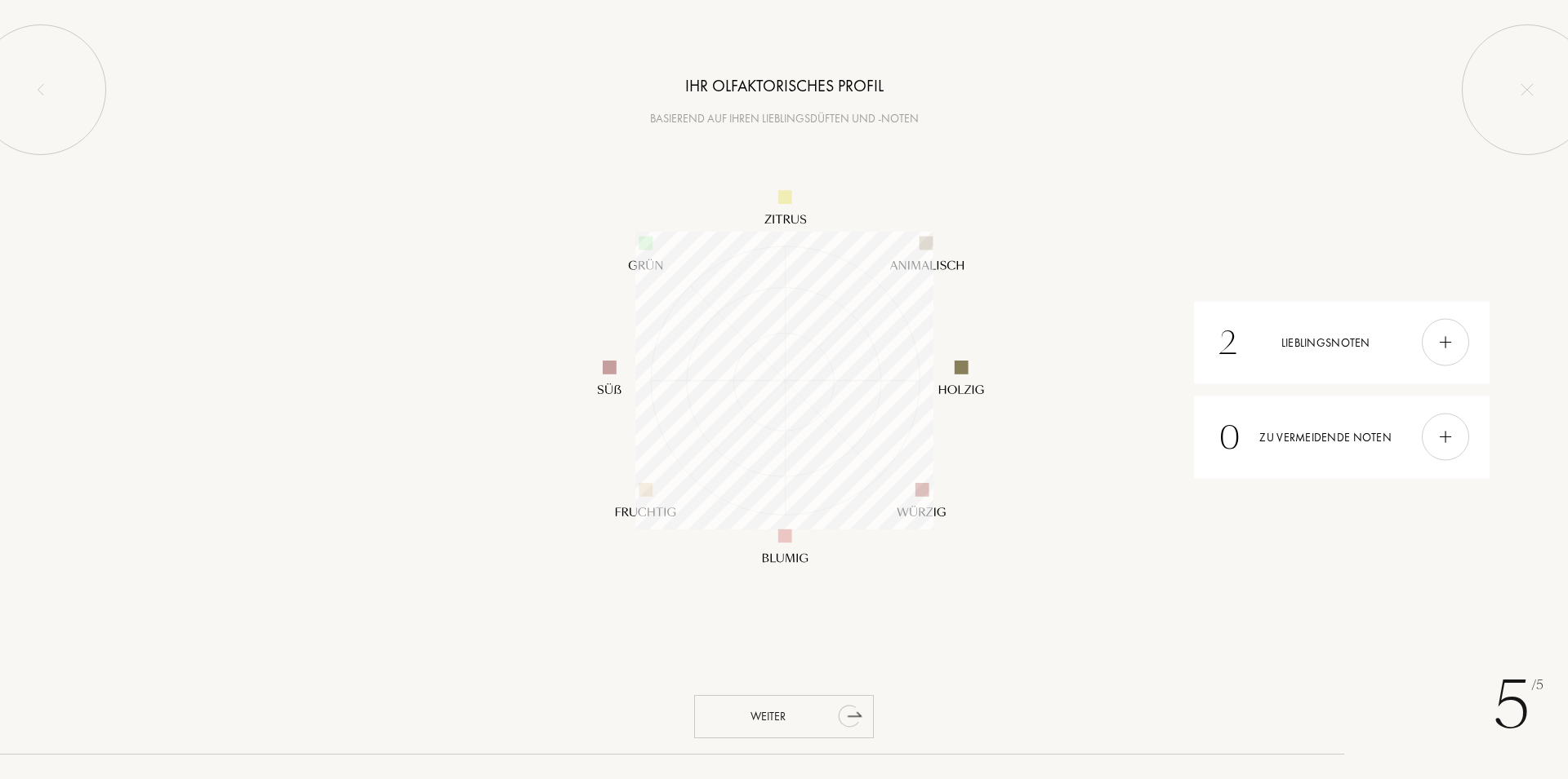
click at [842, 718] on icon "animation" at bounding box center [848, 715] width 21 height 23
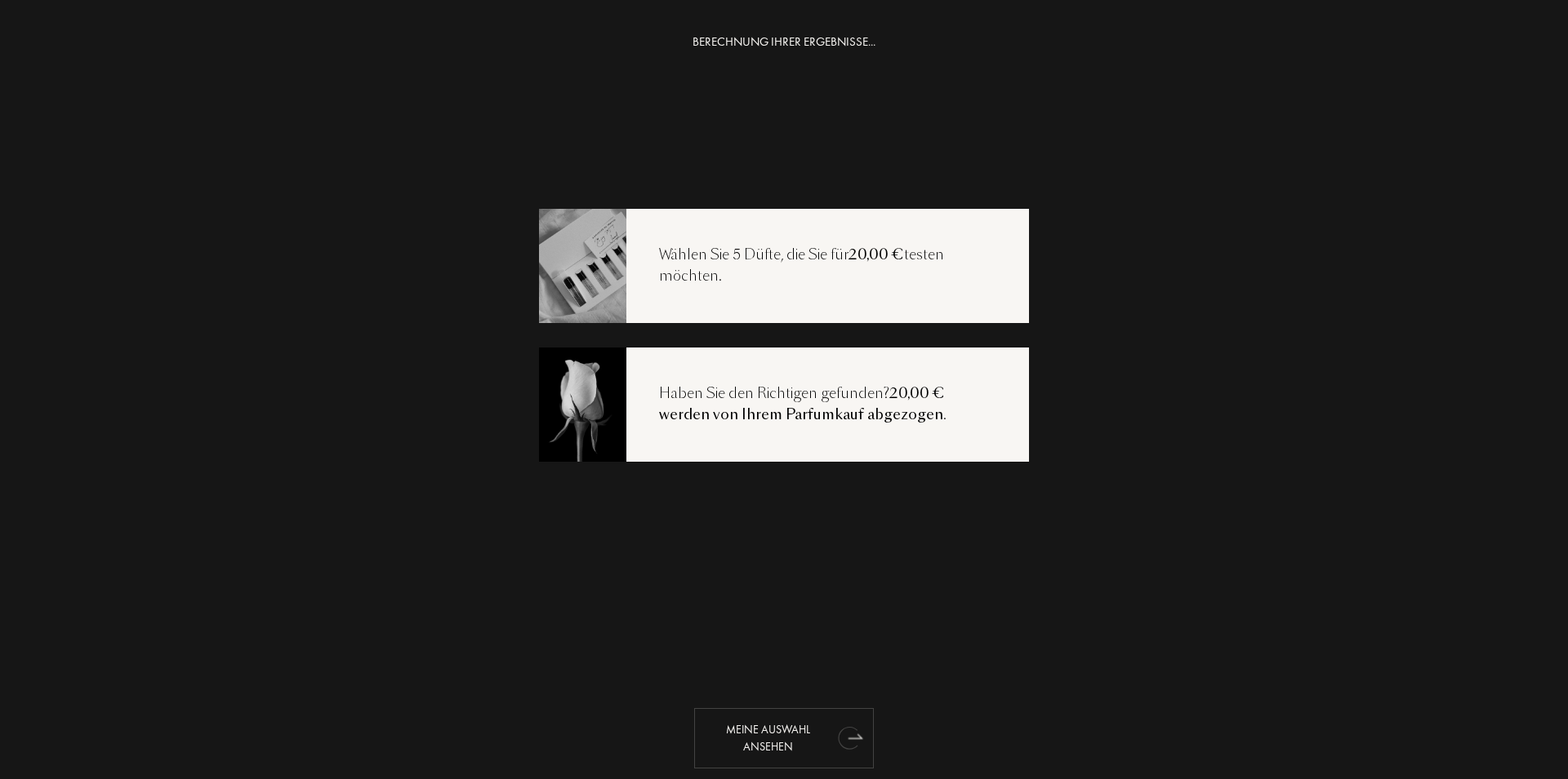
click at [819, 745] on div "Meine Auswahl ansehen" at bounding box center [784, 738] width 180 height 61
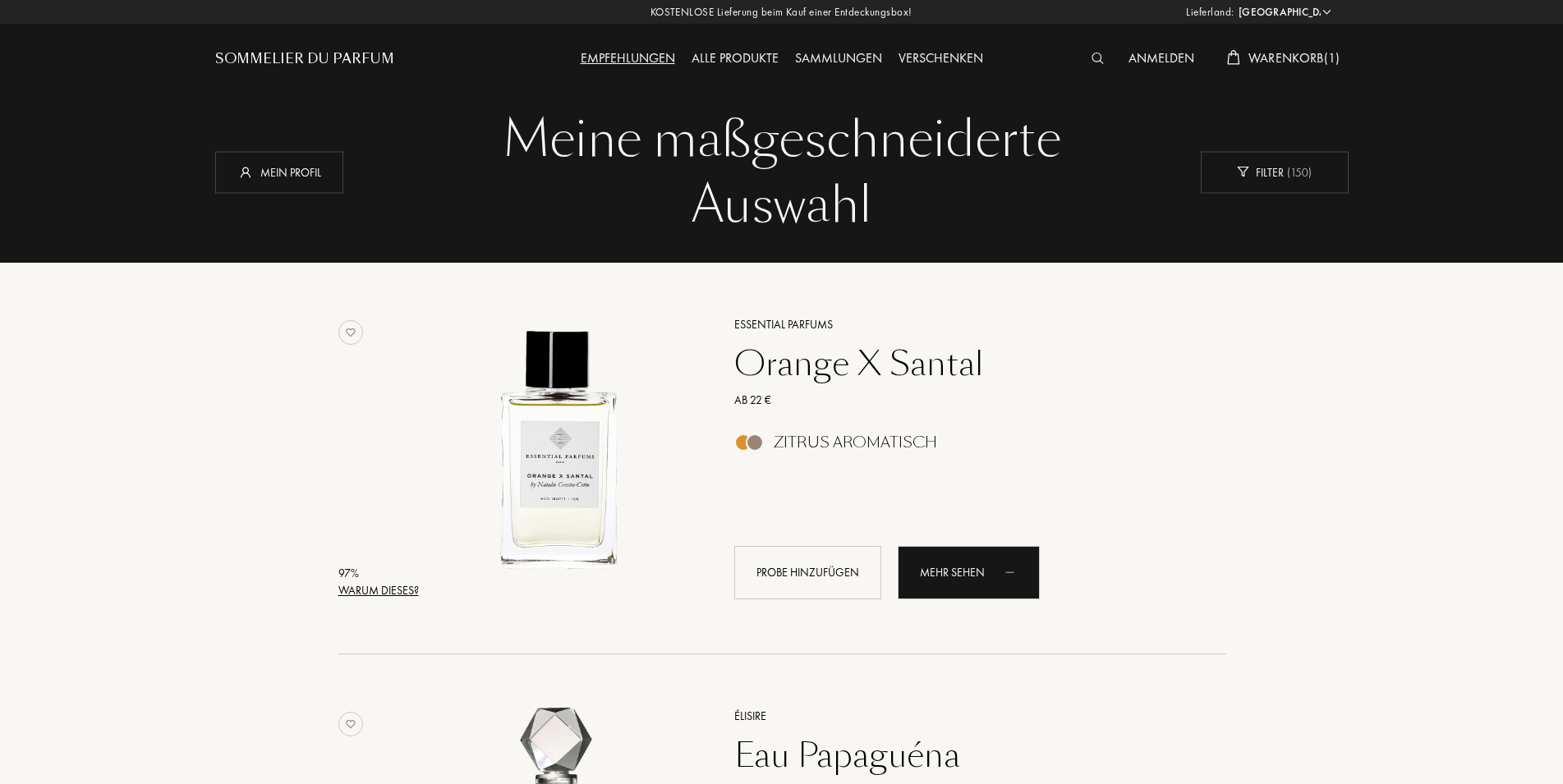
select select "DE"
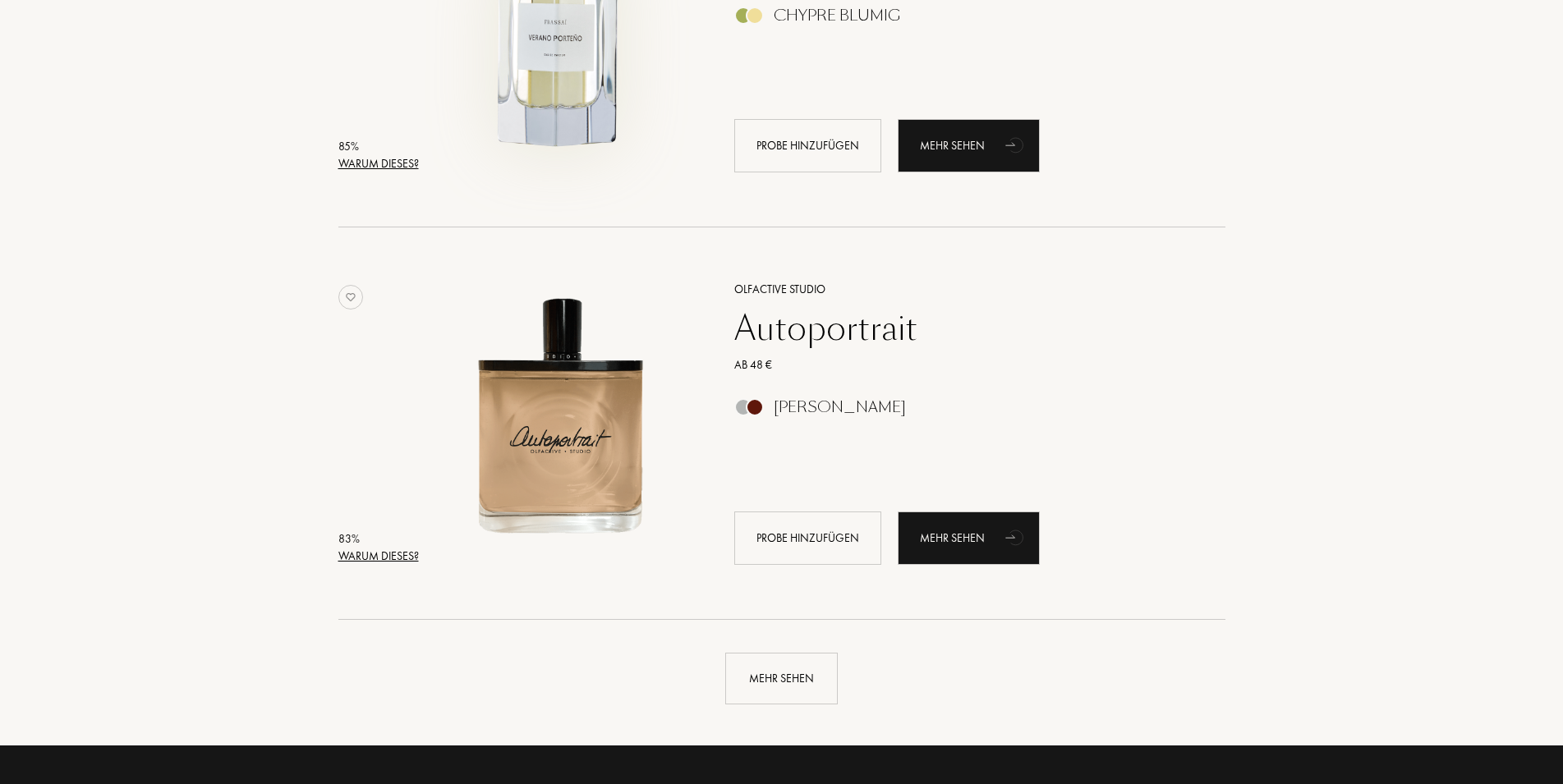
scroll to position [3602, 0]
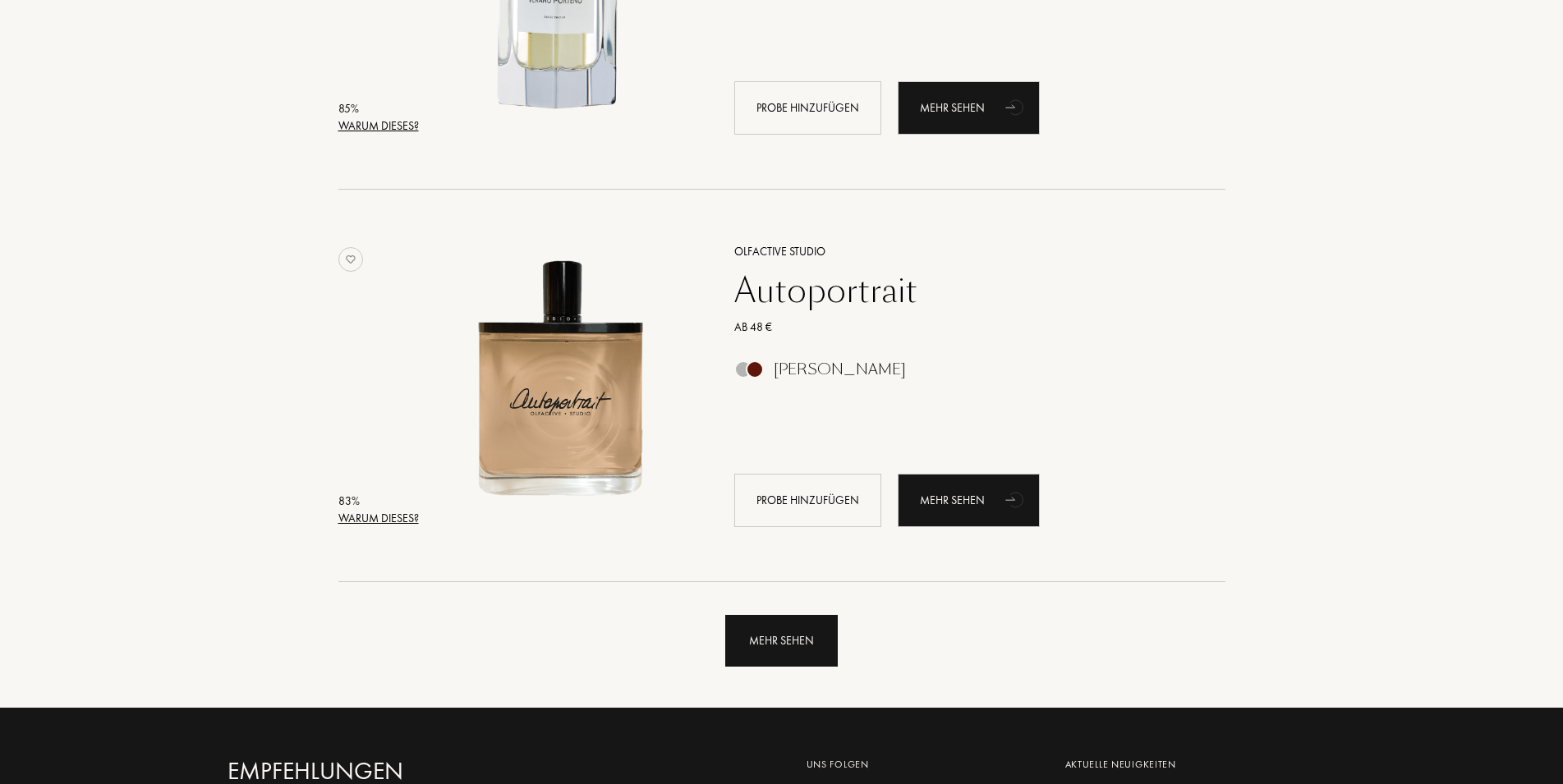
click at [796, 630] on div "Mehr sehen" at bounding box center [782, 641] width 112 height 52
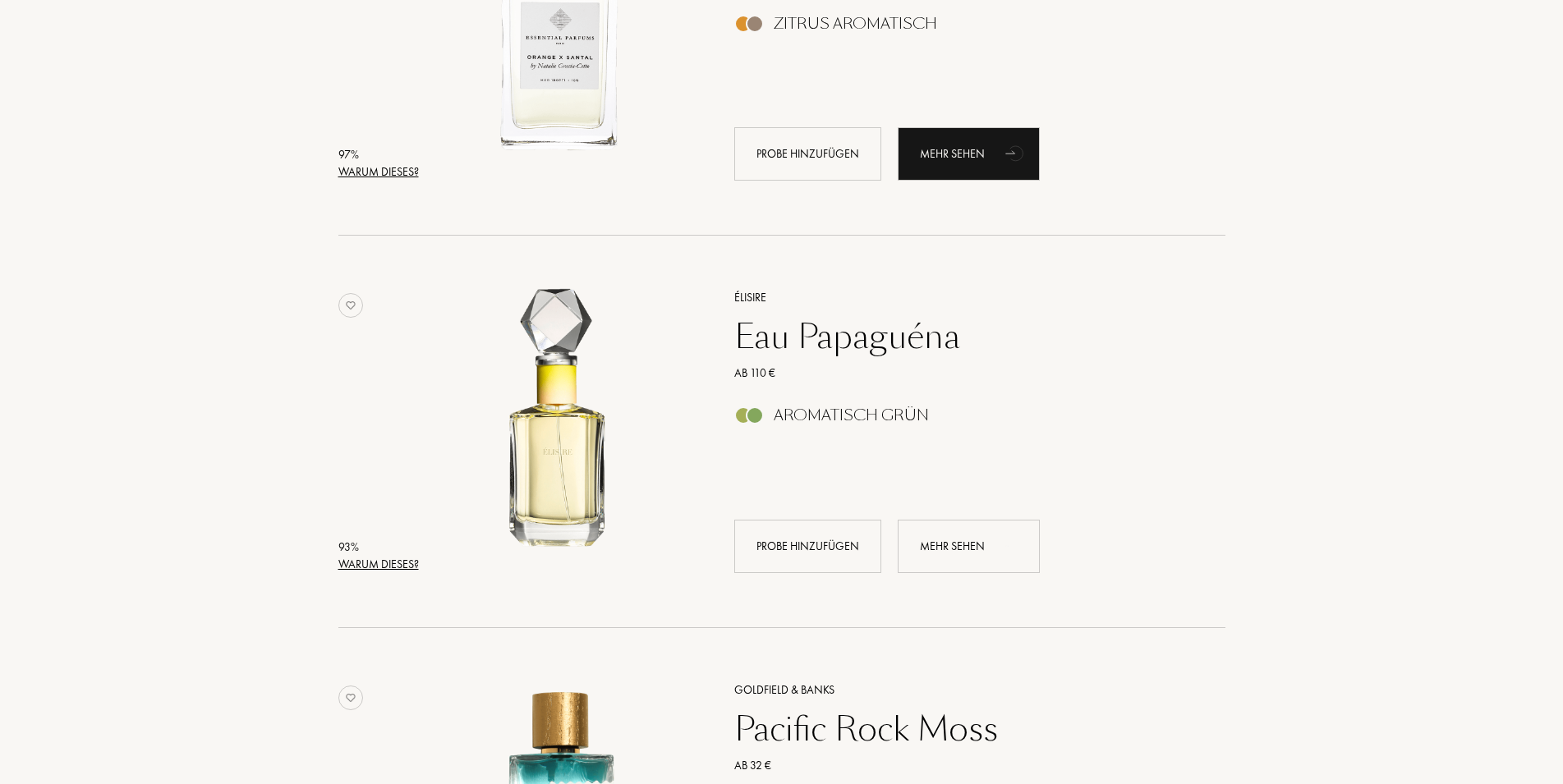
scroll to position [0, 0]
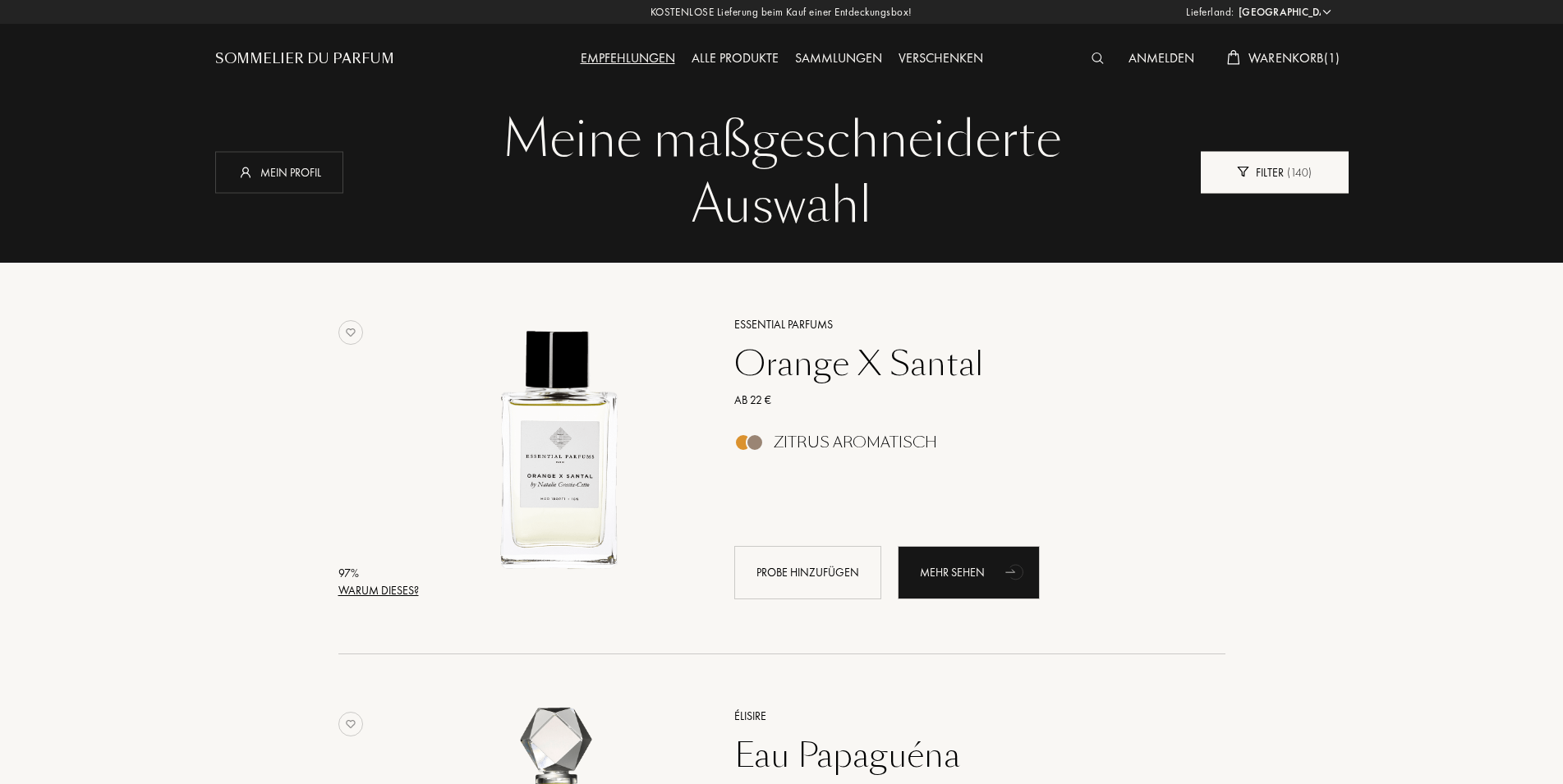
click at [1285, 174] on div "Filter ( 140 )" at bounding box center [1275, 172] width 148 height 42
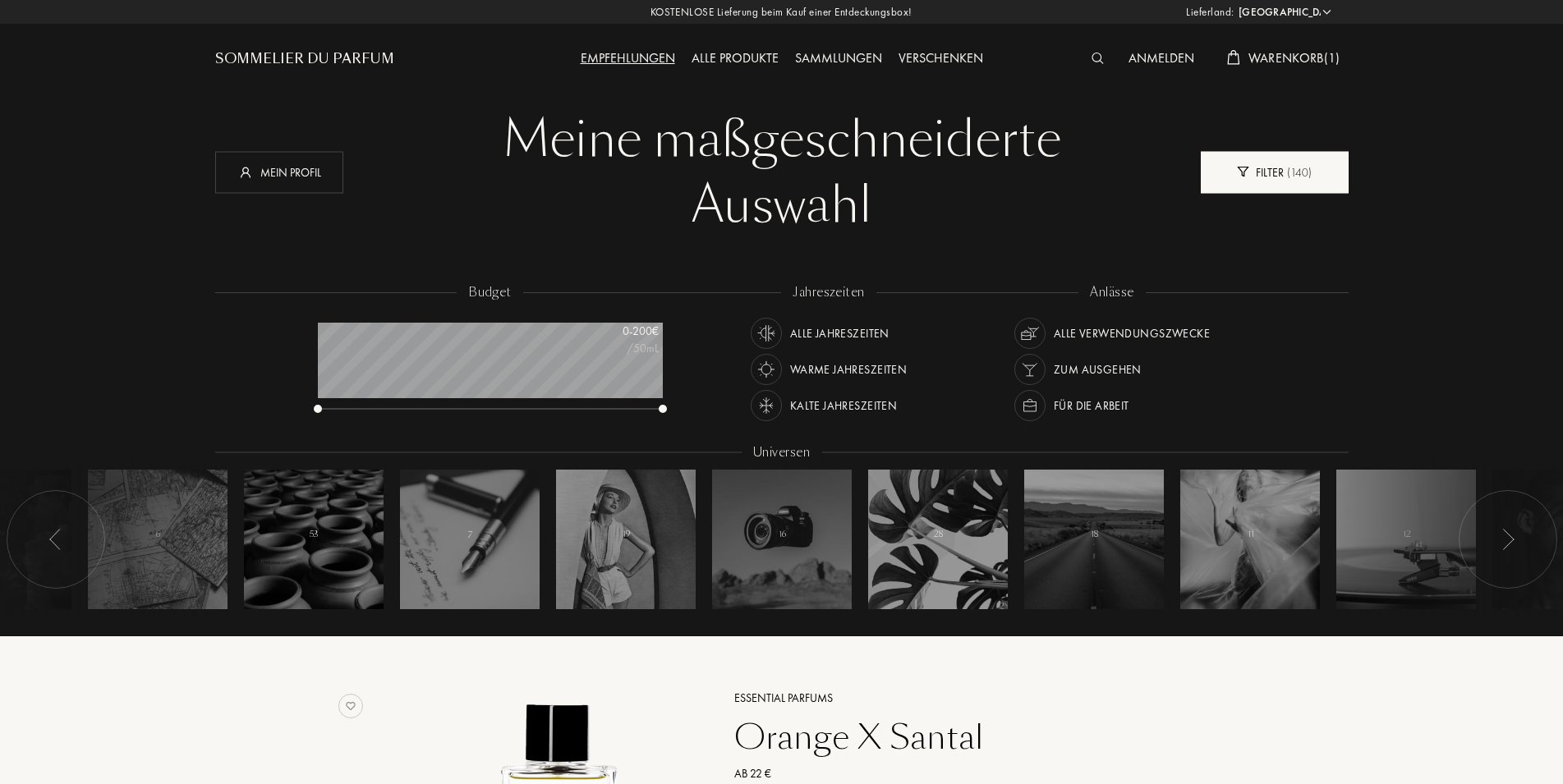
scroll to position [82, 345]
click at [1155, 330] on div "Alle Verwendungszwecke" at bounding box center [1132, 334] width 156 height 31
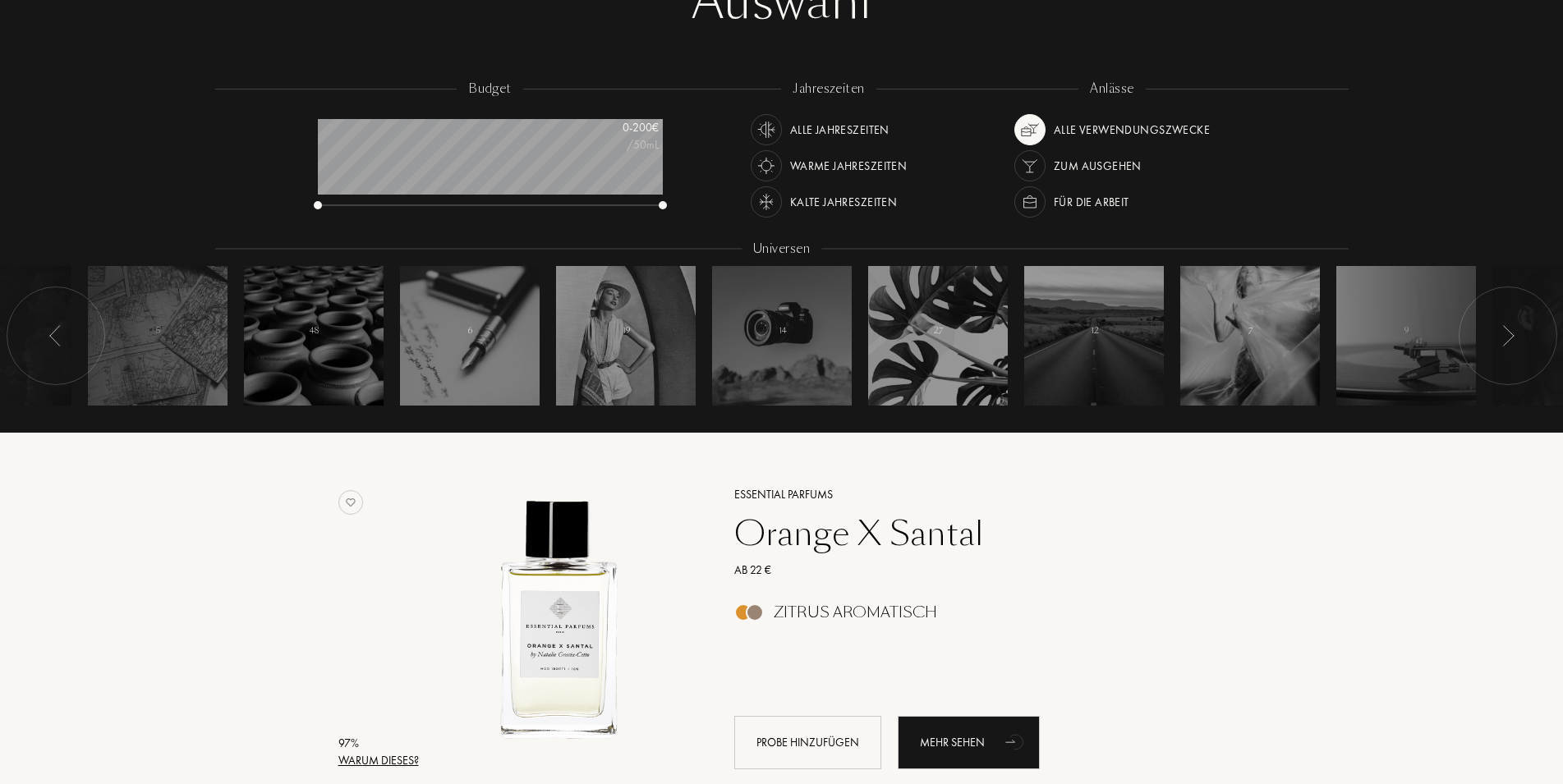
scroll to position [251, 0]
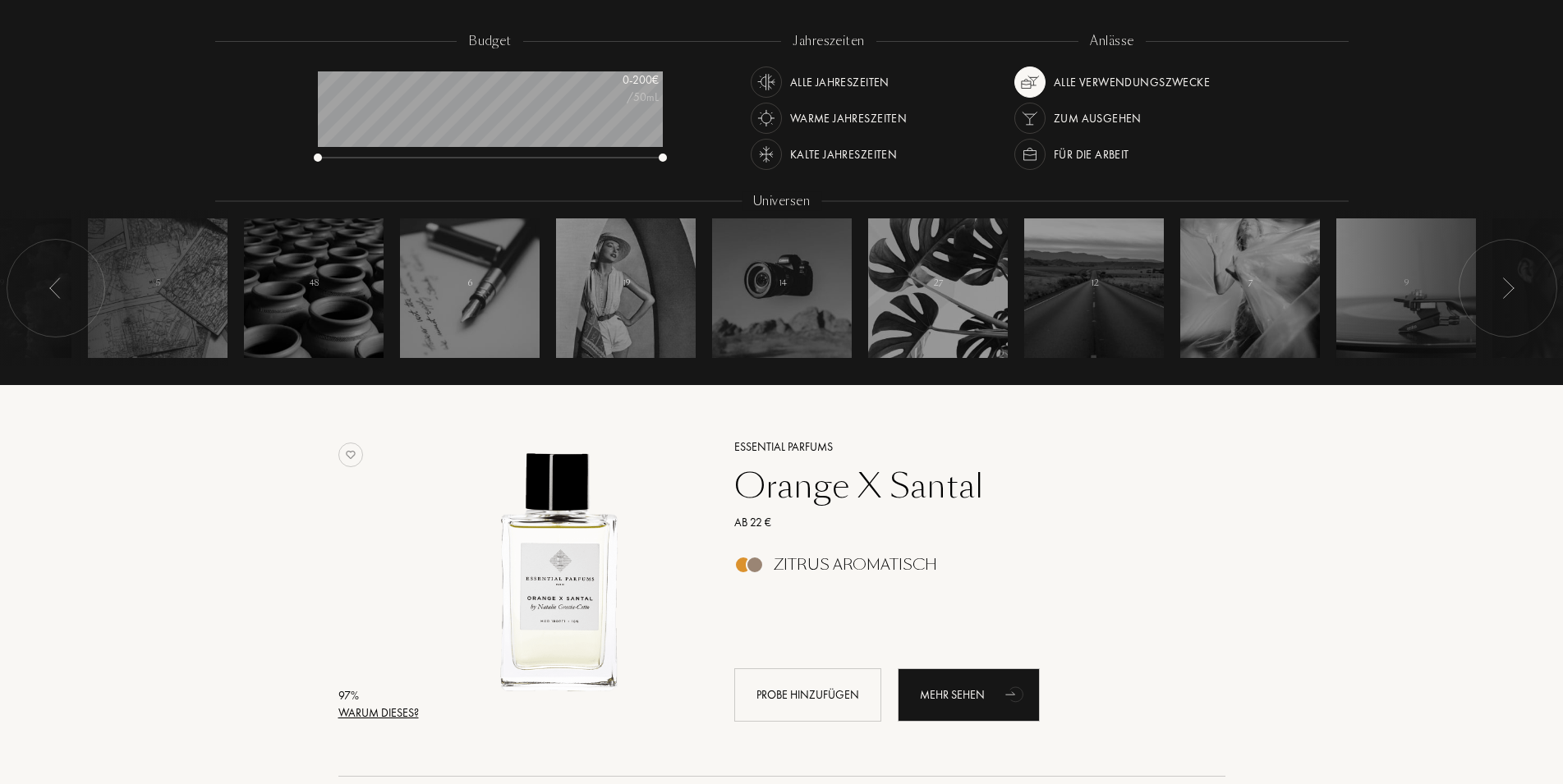
click at [1509, 273] on div at bounding box center [1508, 289] width 99 height 99
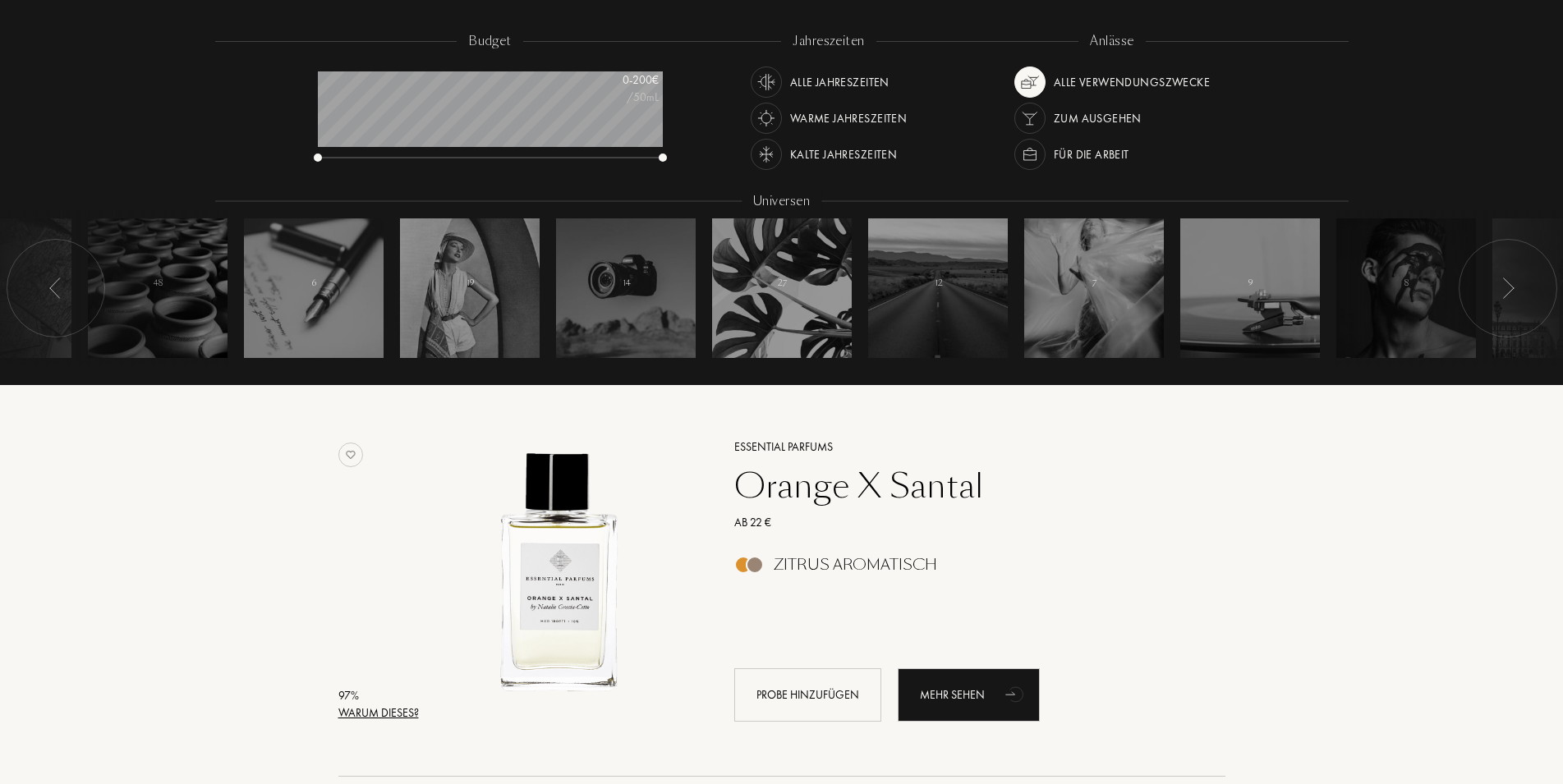
click at [1509, 273] on div at bounding box center [1508, 289] width 99 height 99
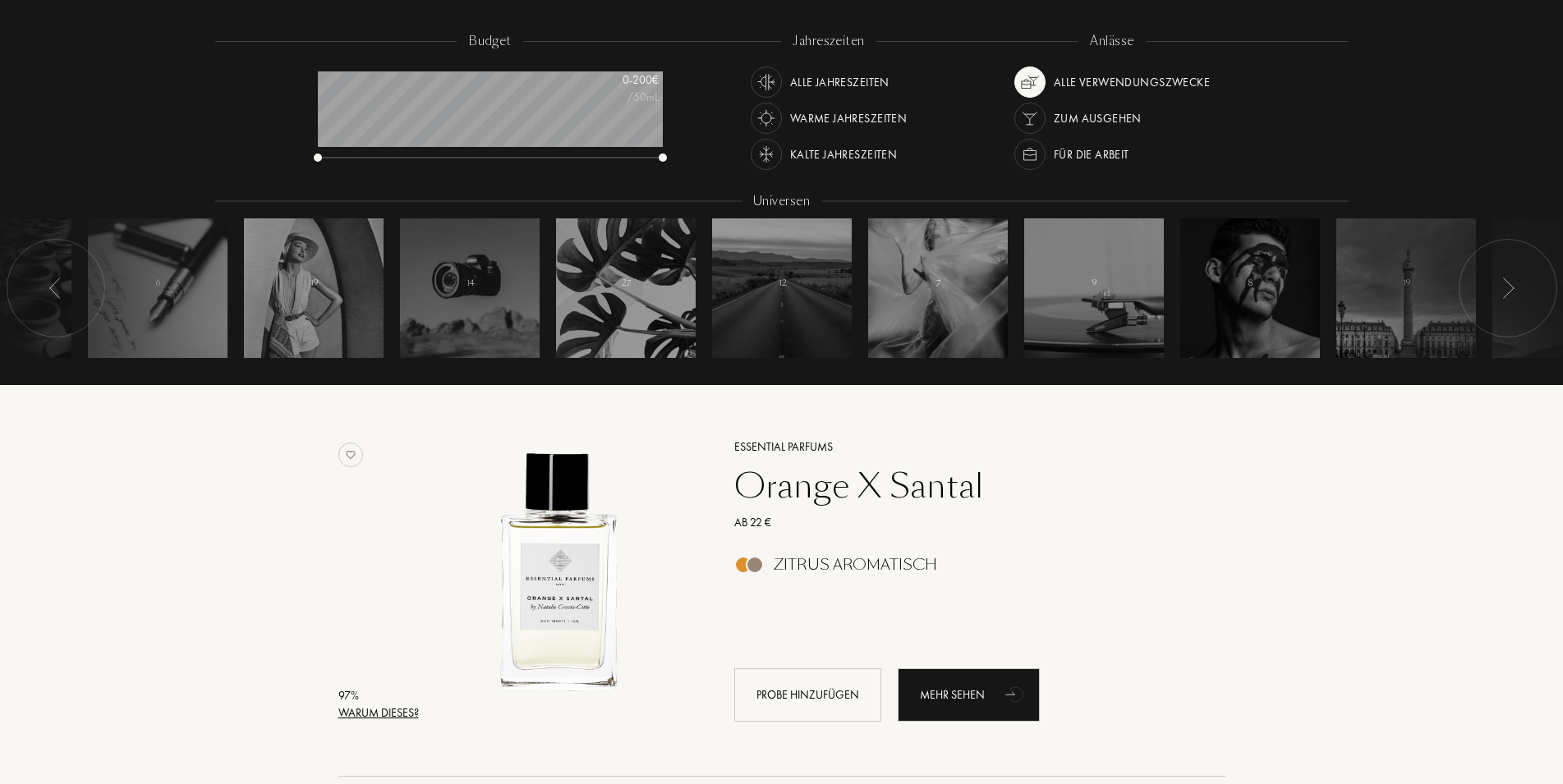
click at [1509, 273] on div at bounding box center [1508, 289] width 99 height 99
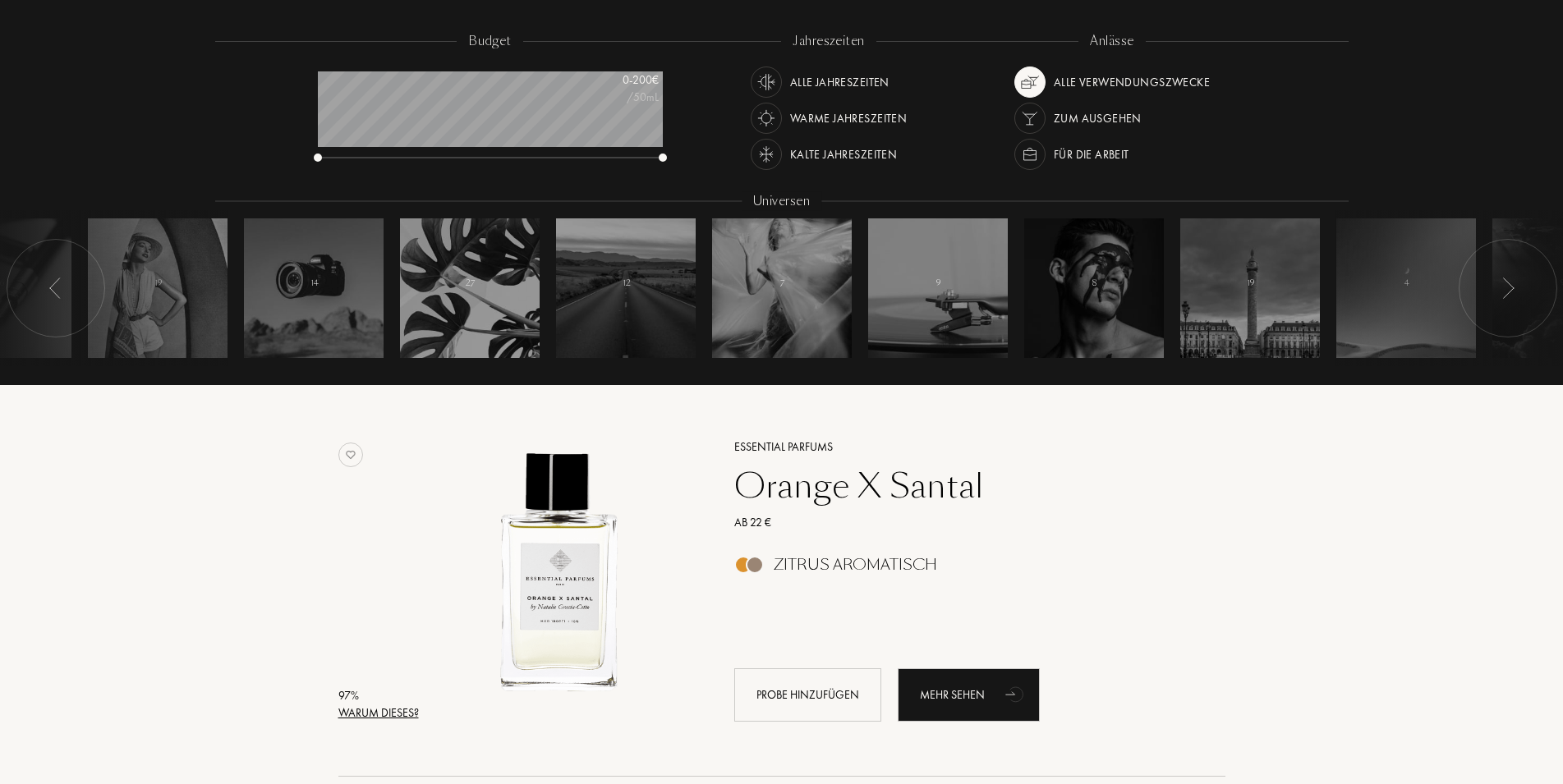
click at [1509, 273] on div at bounding box center [1508, 289] width 99 height 99
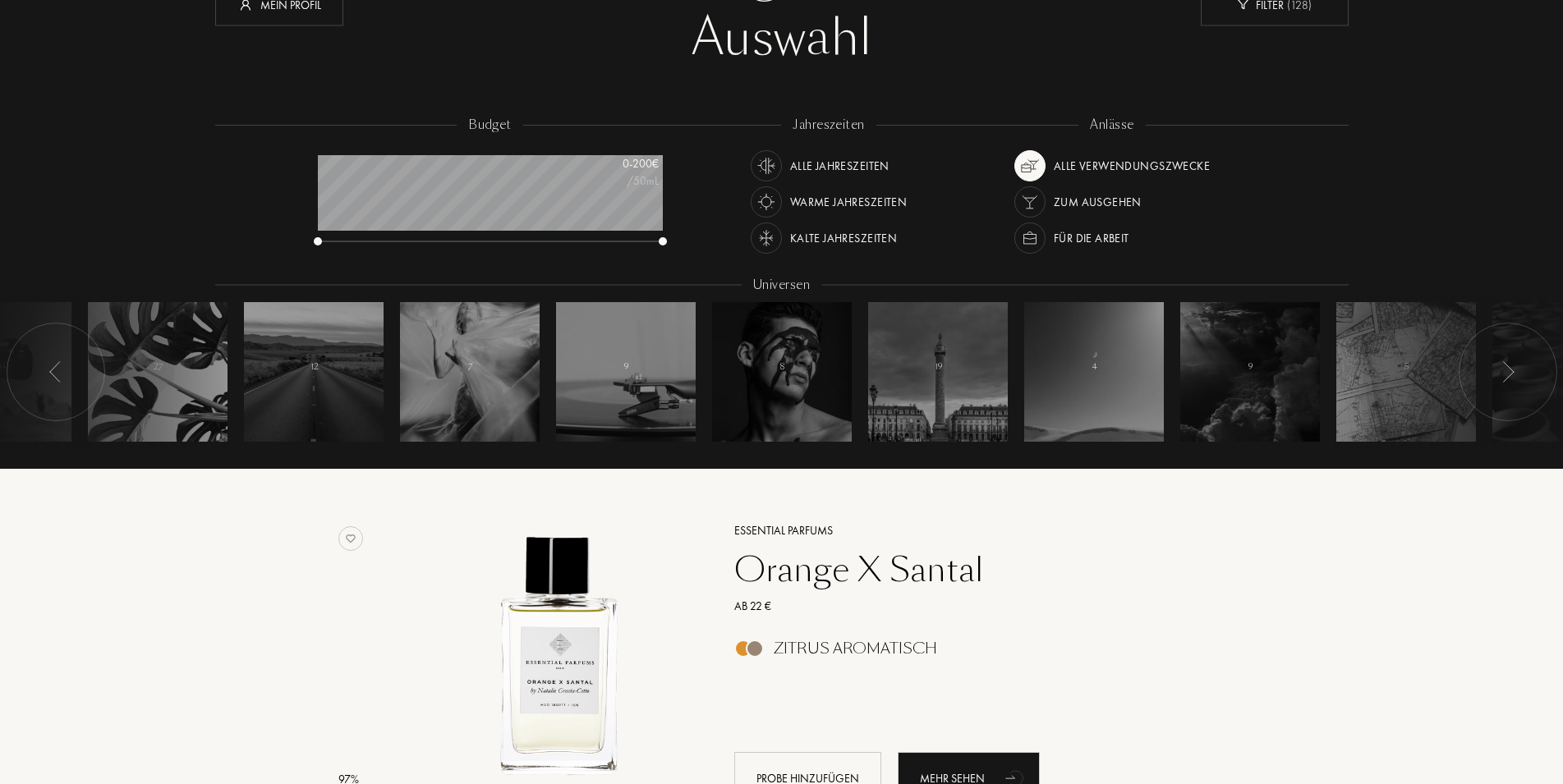
scroll to position [0, 0]
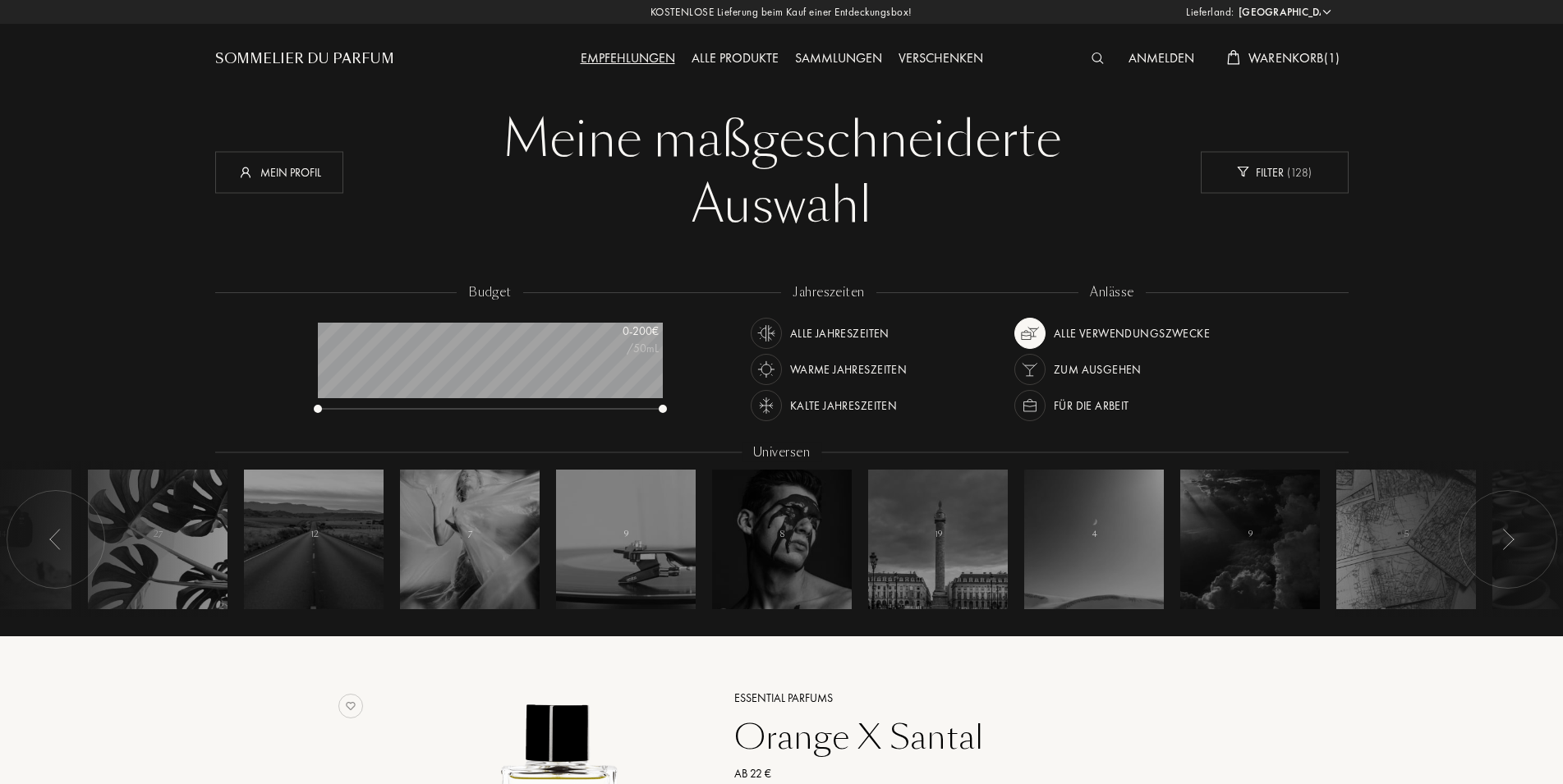
click at [636, 66] on div "Empfehlungen" at bounding box center [627, 58] width 111 height 21
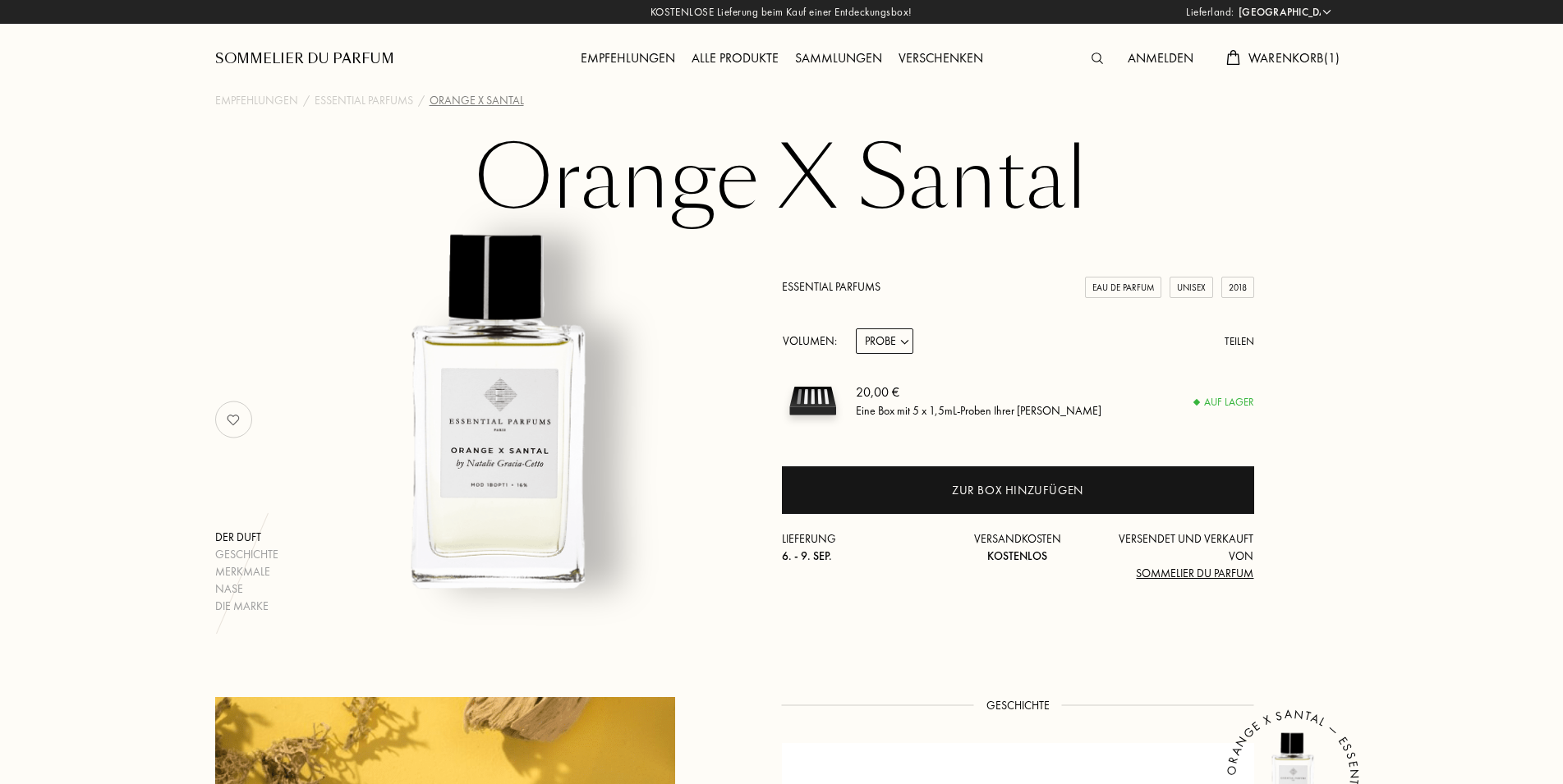
select select "DE"
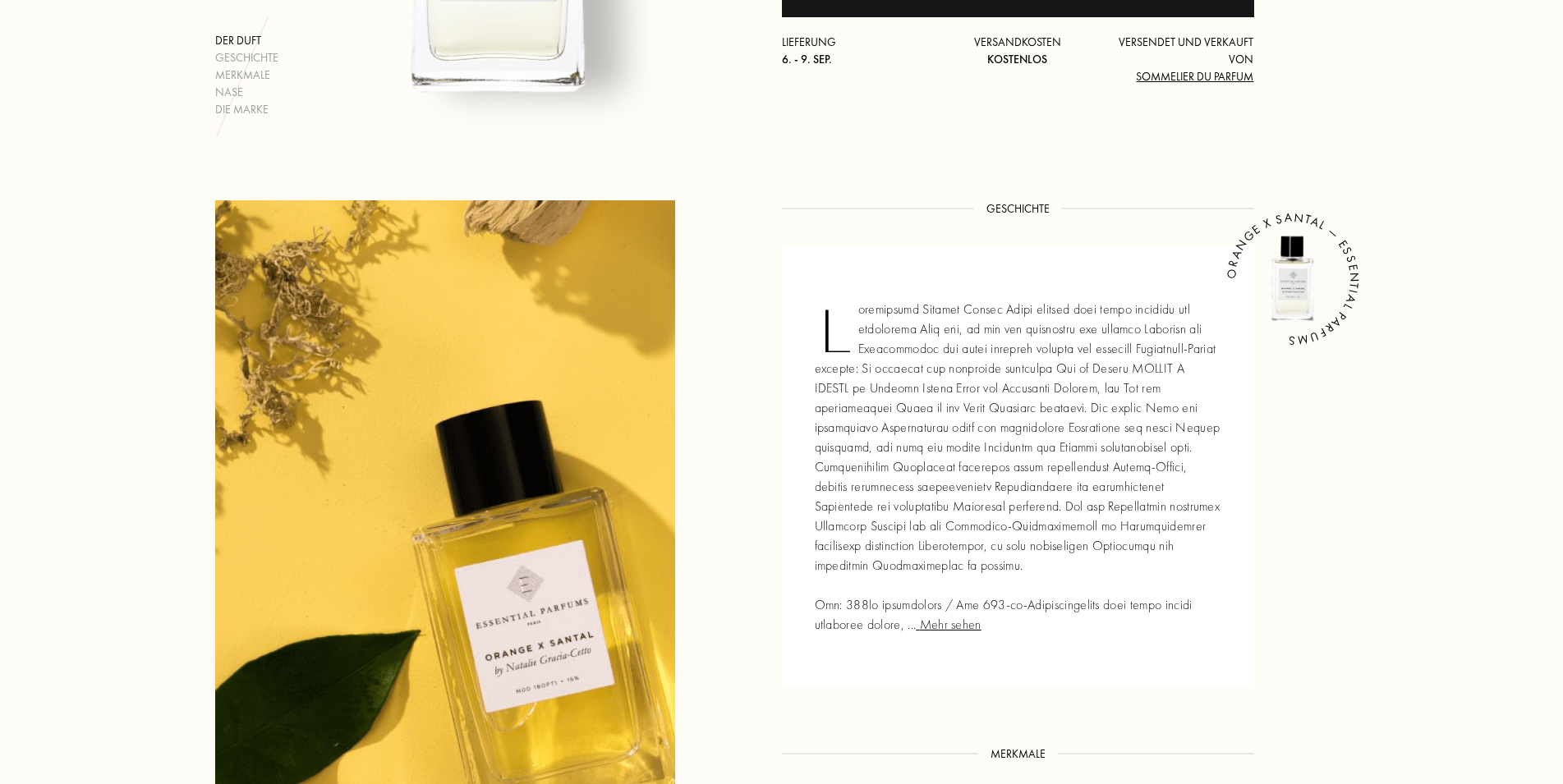
scroll to position [503, 0]
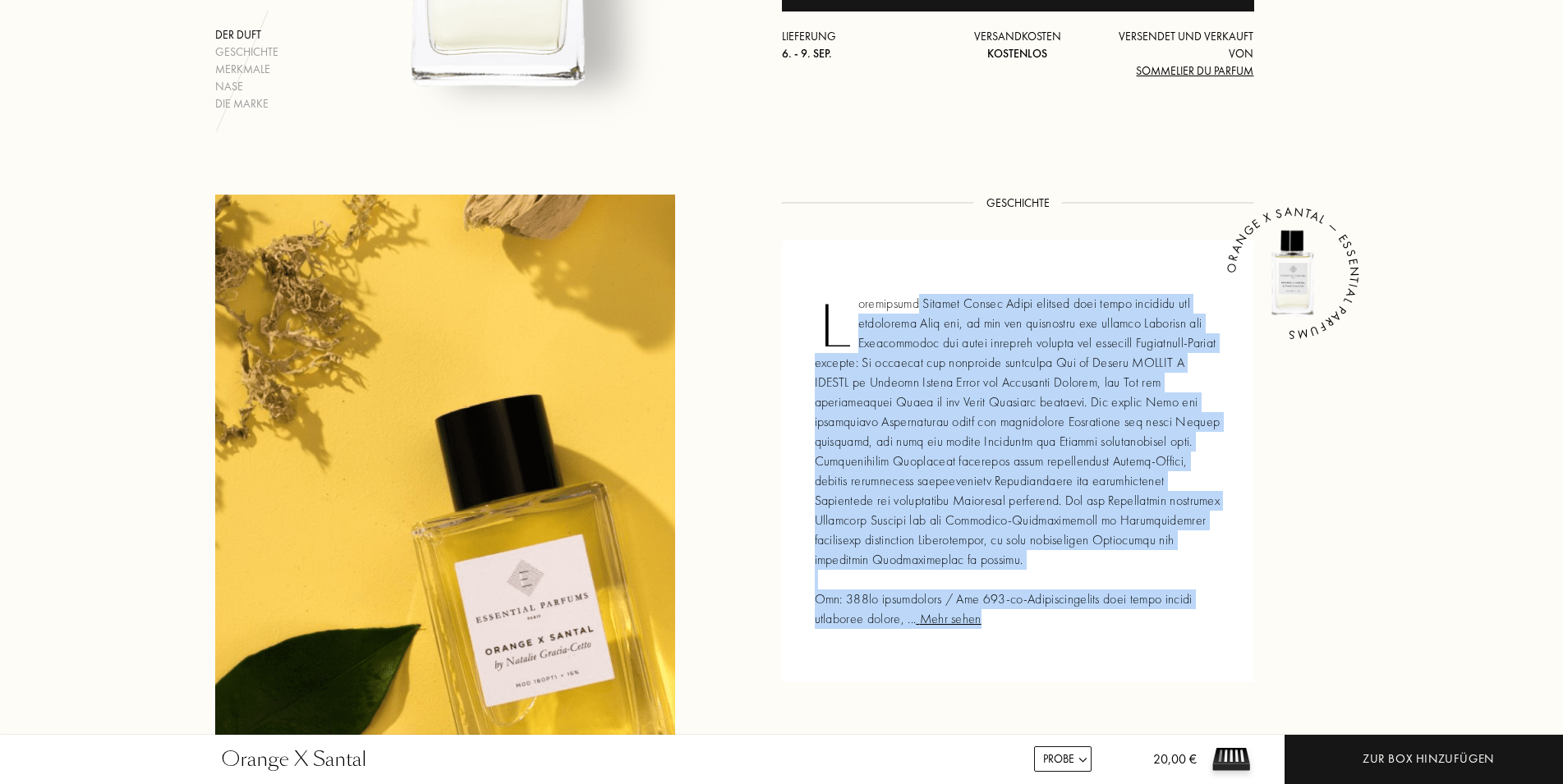
drag, startPoint x: 910, startPoint y: 310, endPoint x: 1164, endPoint y: 357, distance: 258.3
click at [1164, 357] on div "Mehr sehen ORANGE X SANTAL — ESSENTIAL PARFUMS" at bounding box center [1018, 461] width 473 height 442
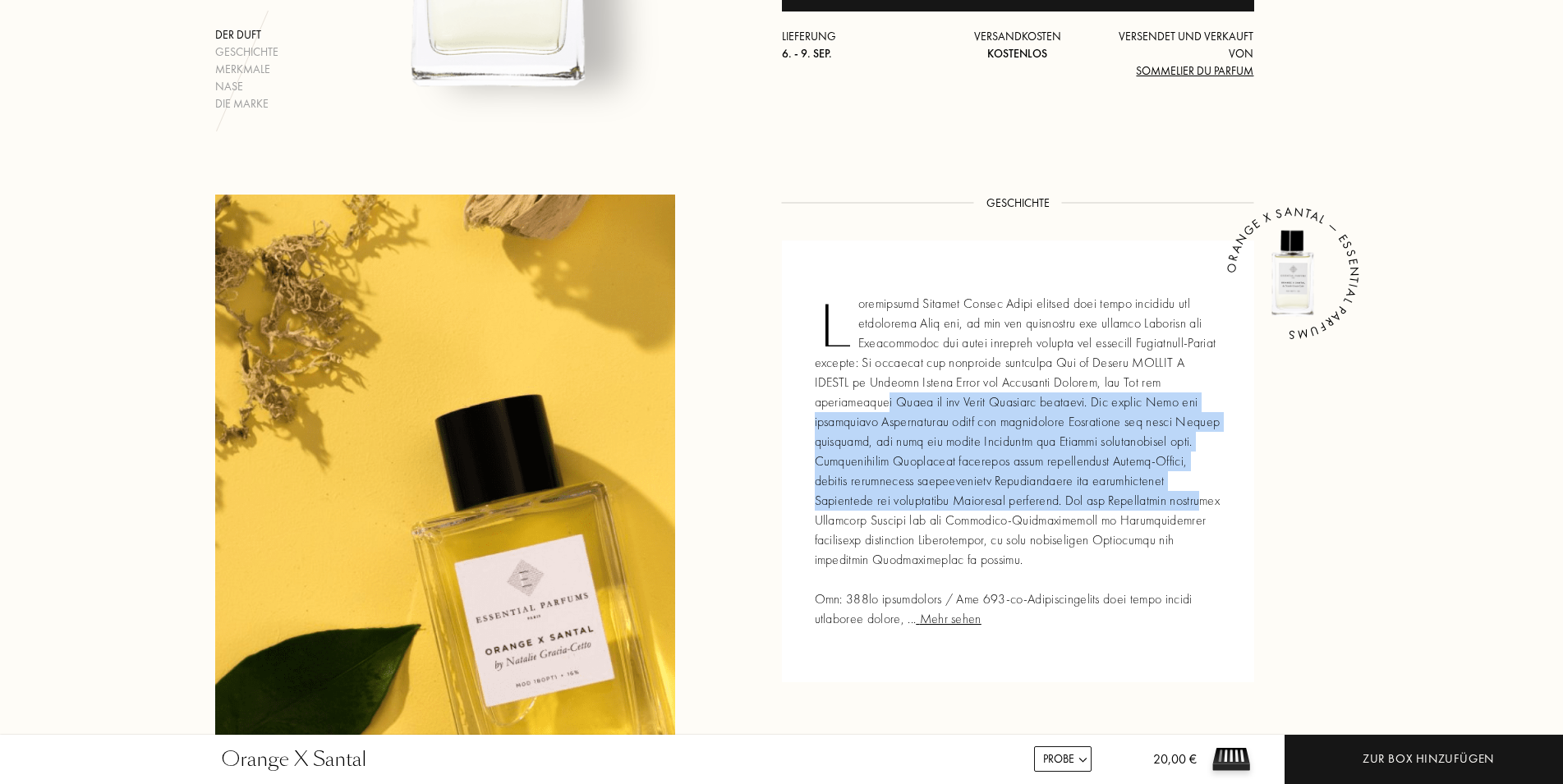
drag, startPoint x: 870, startPoint y: 397, endPoint x: 1151, endPoint y: 499, distance: 298.9
click at [1151, 499] on div "Mehr sehen ORANGE X SANTAL — ESSENTIAL PARFUMS" at bounding box center [1018, 461] width 473 height 442
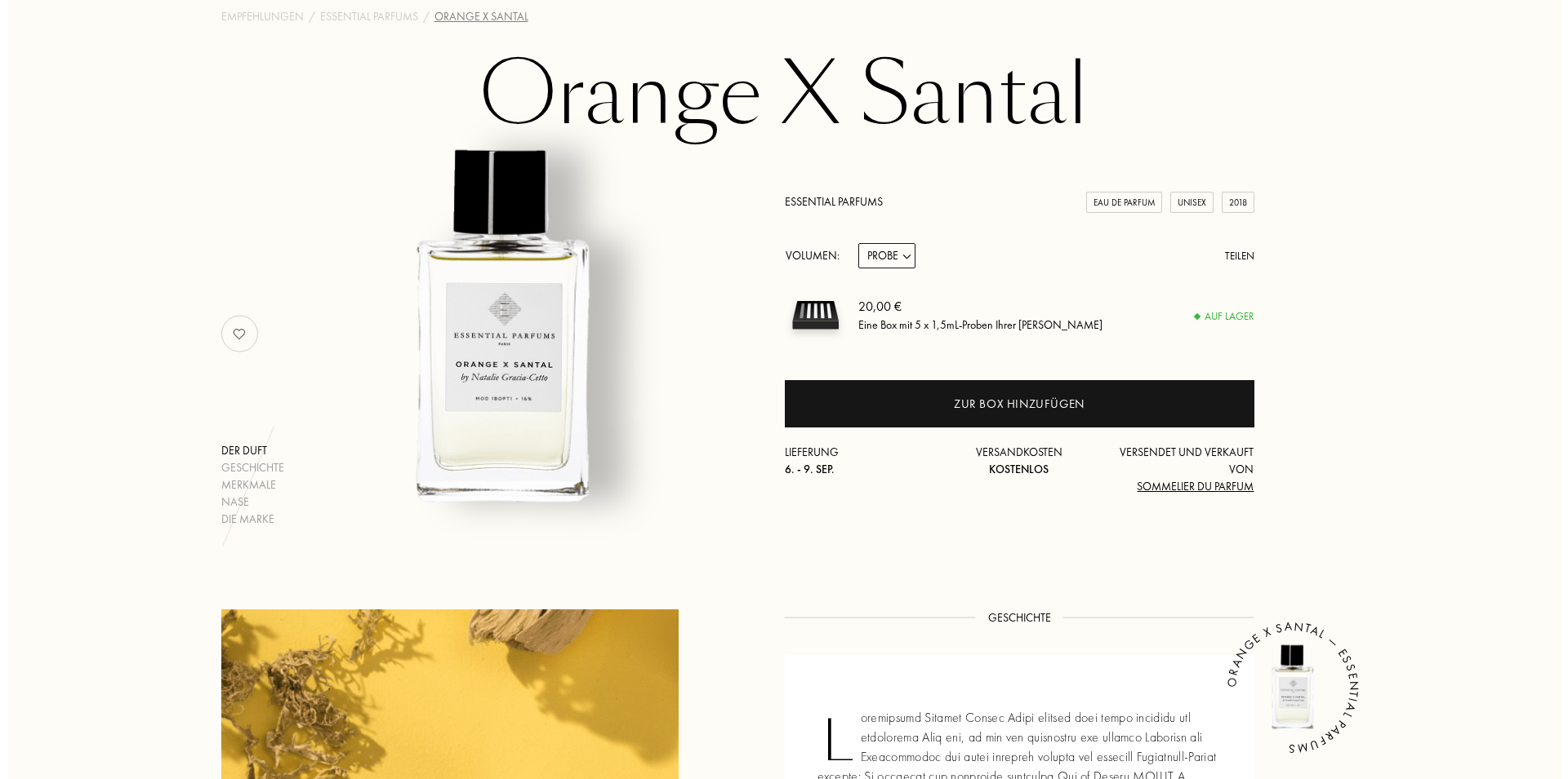
scroll to position [0, 0]
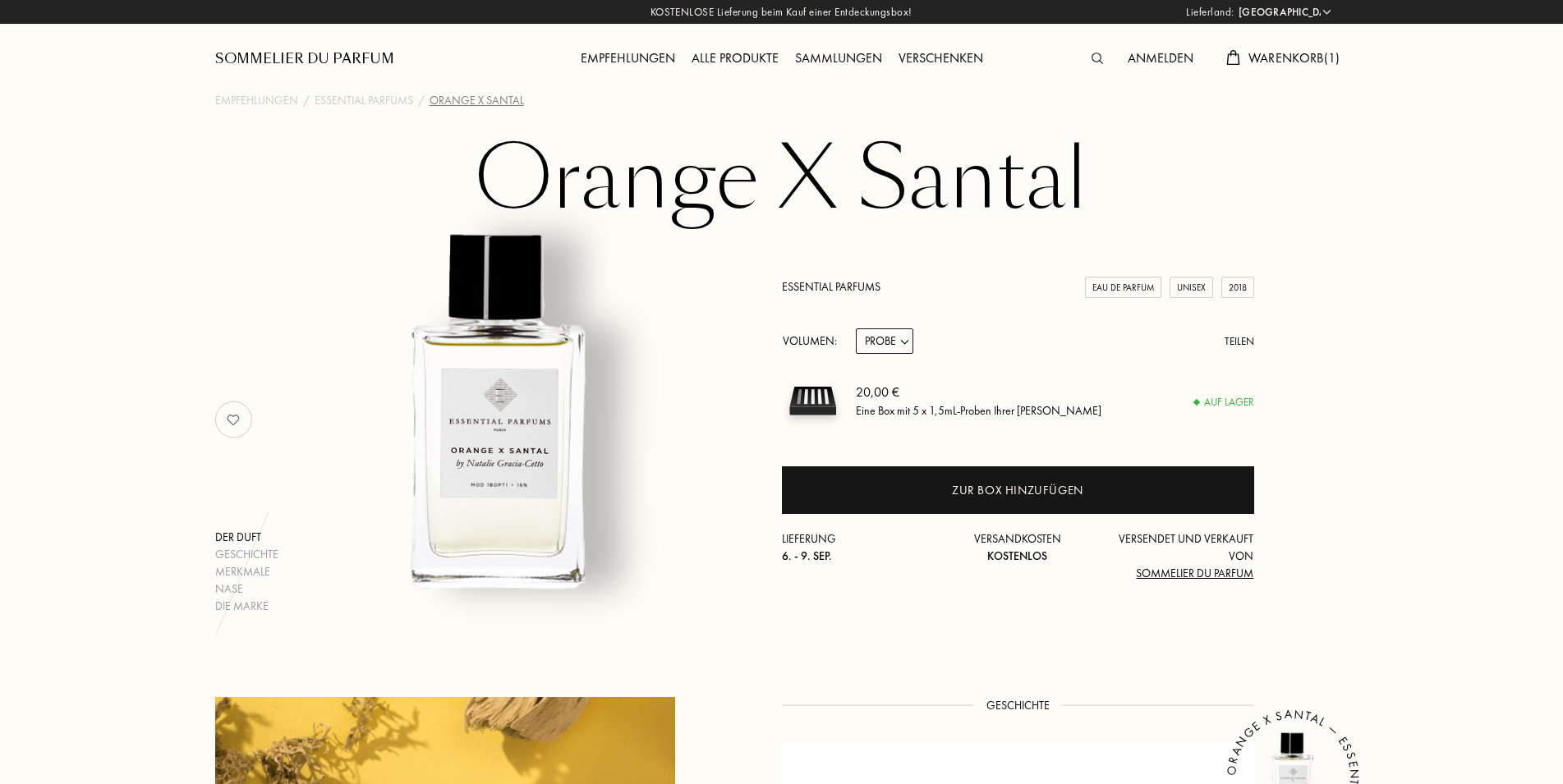
click at [1095, 58] on img at bounding box center [1097, 58] width 12 height 12
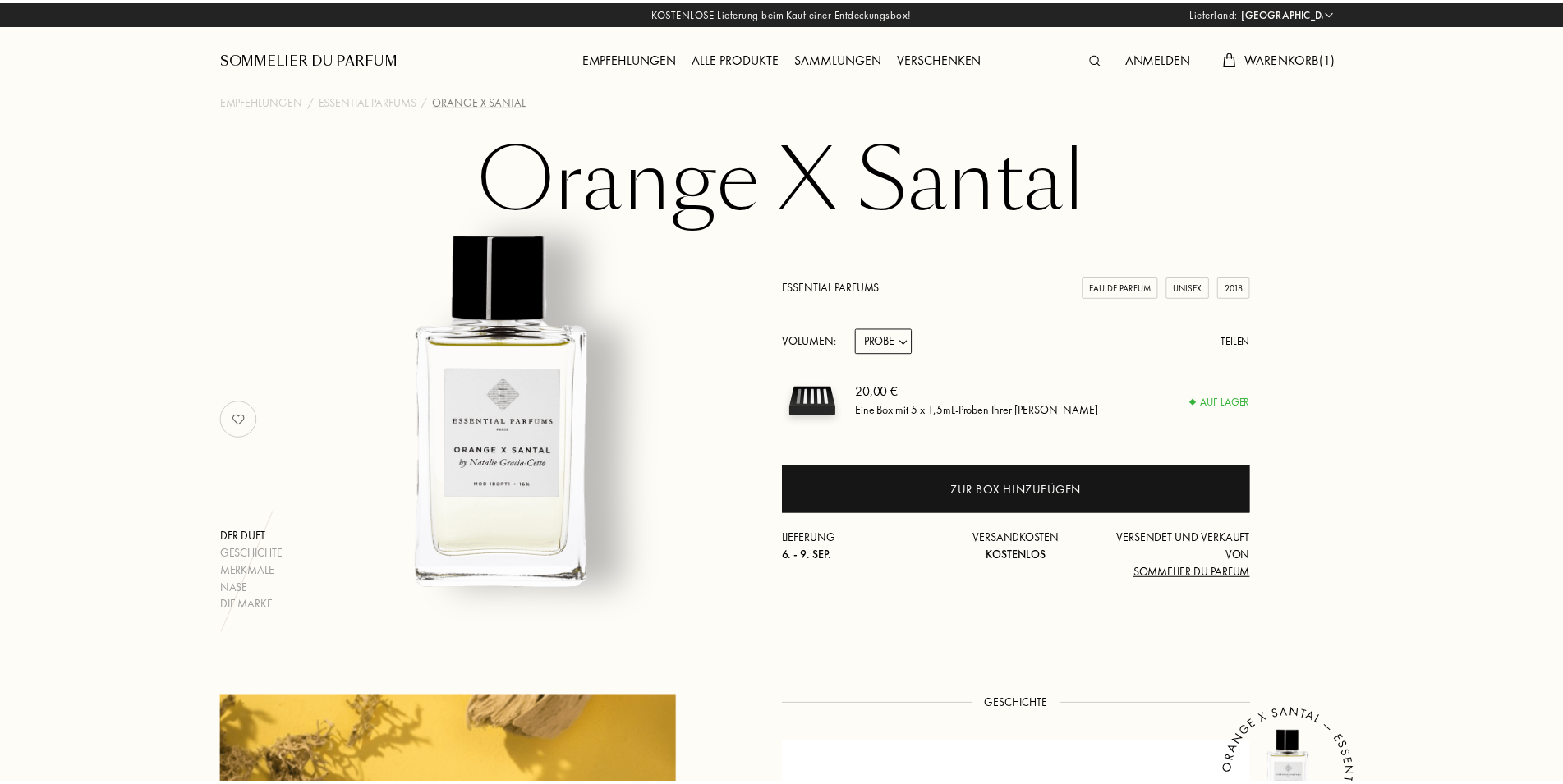
scroll to position [1, 0]
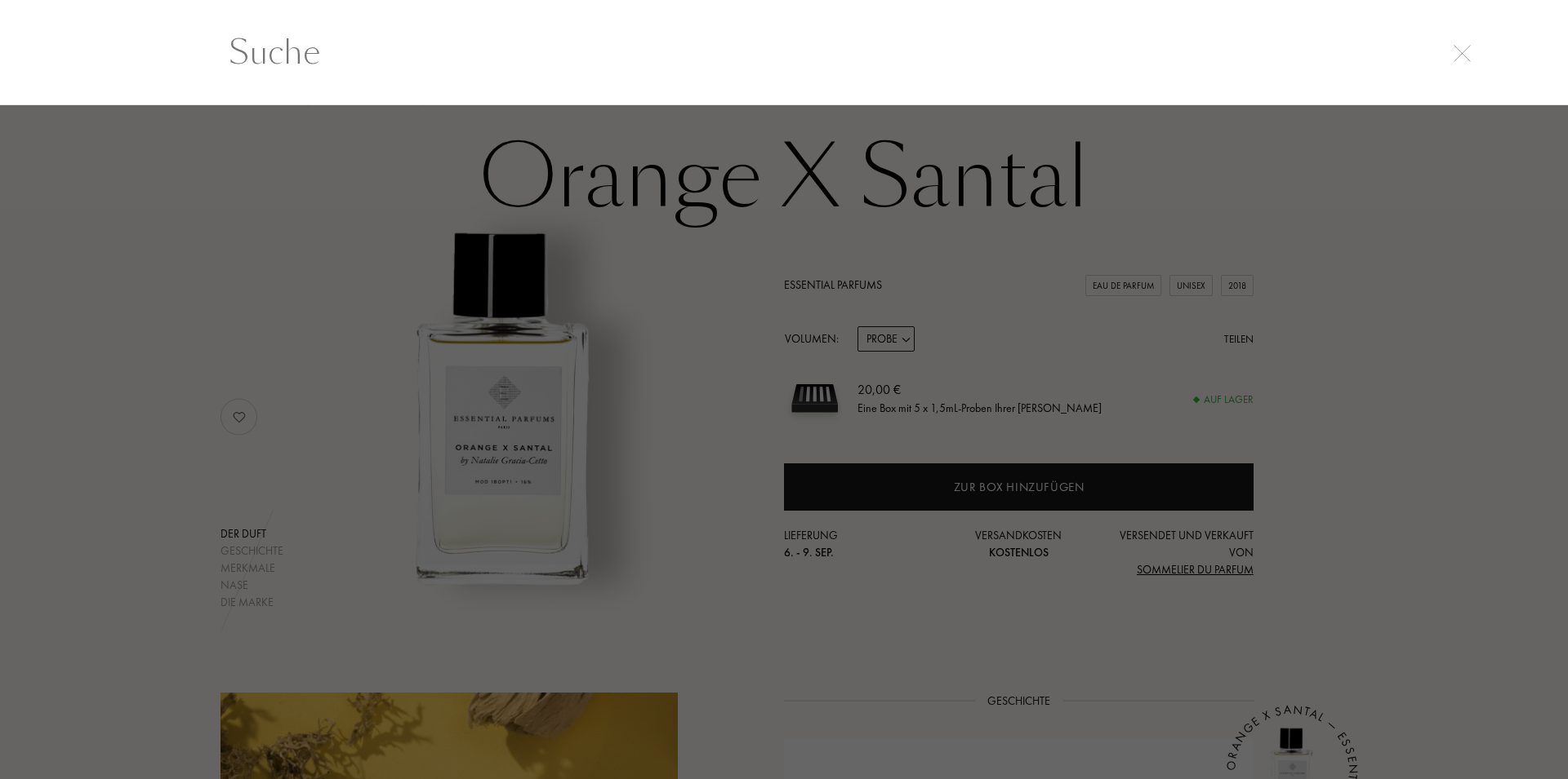
click at [958, 54] on input "text" at bounding box center [784, 53] width 1176 height 49
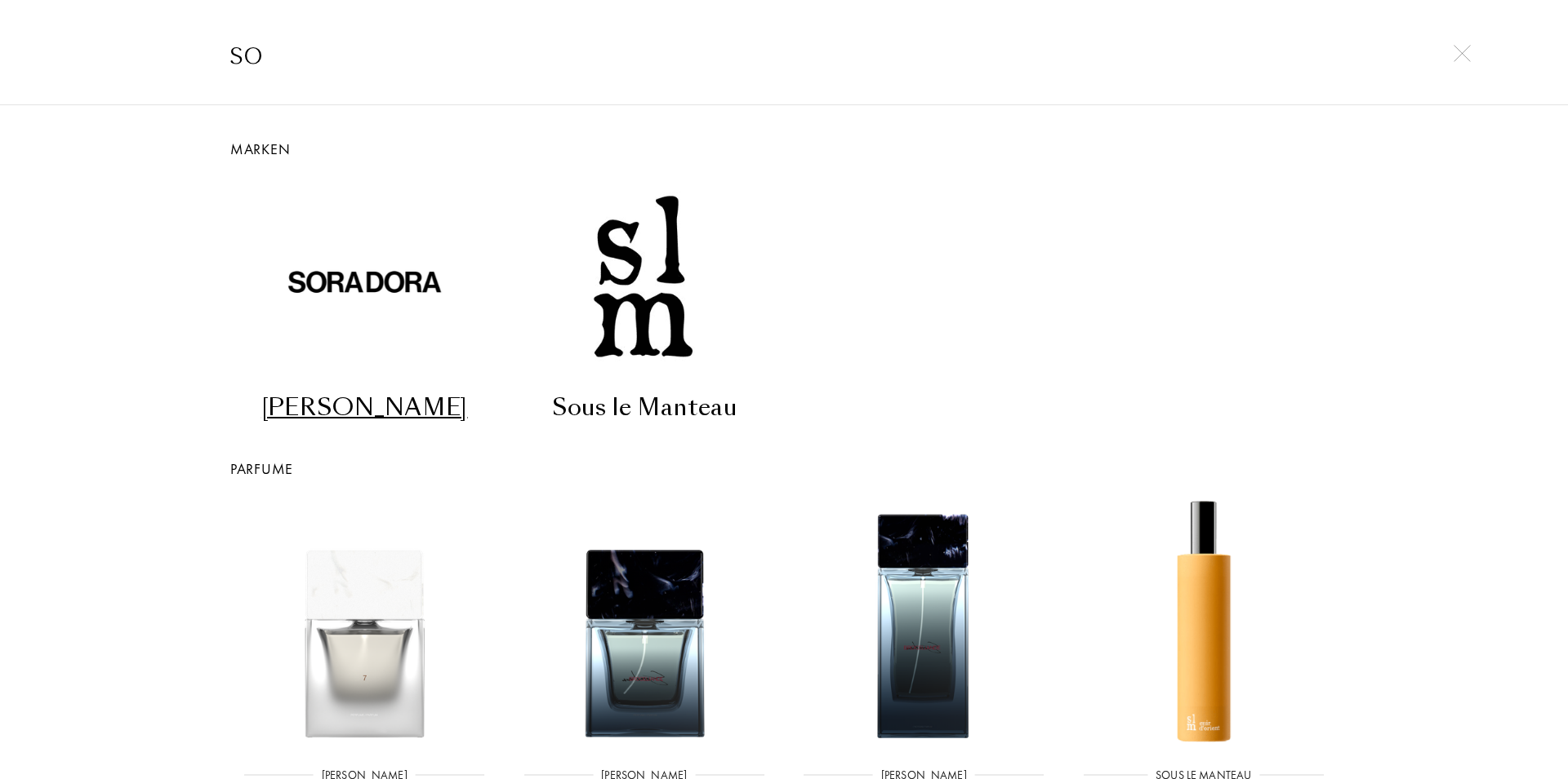
type input "s"
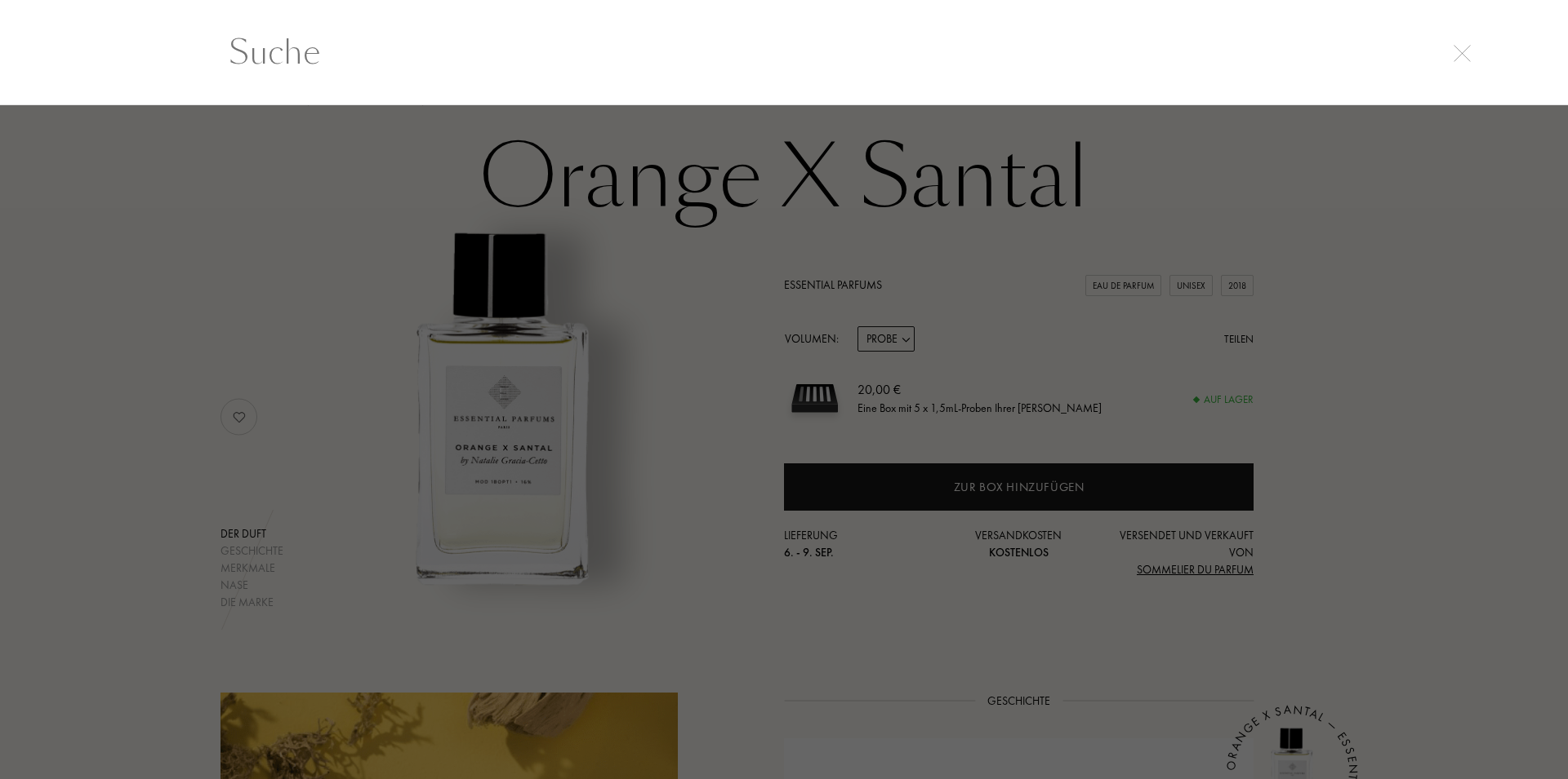
click at [1433, 324] on div at bounding box center [784, 442] width 1568 height 674
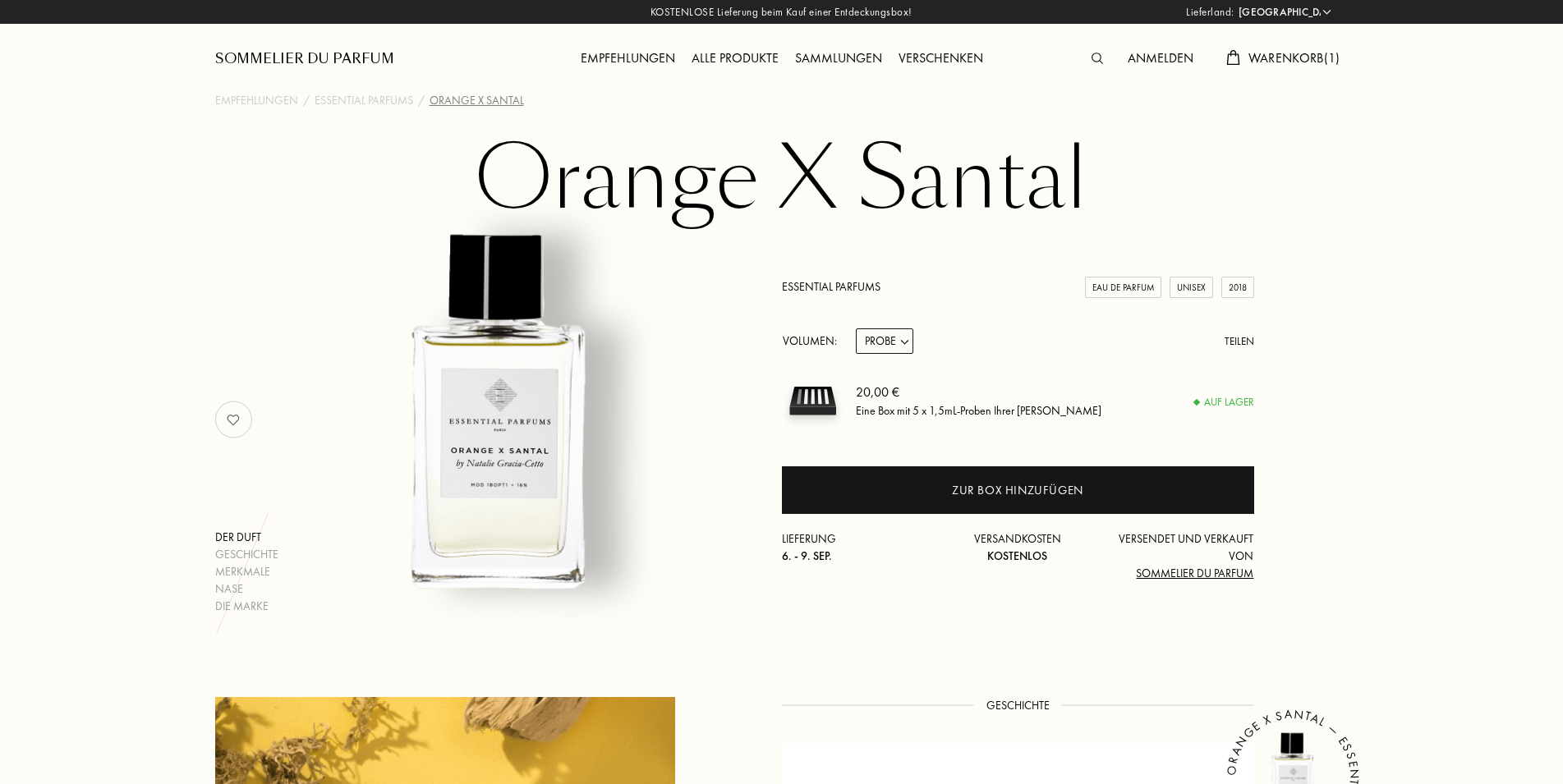
click at [597, 56] on div "Empfehlungen" at bounding box center [627, 58] width 111 height 21
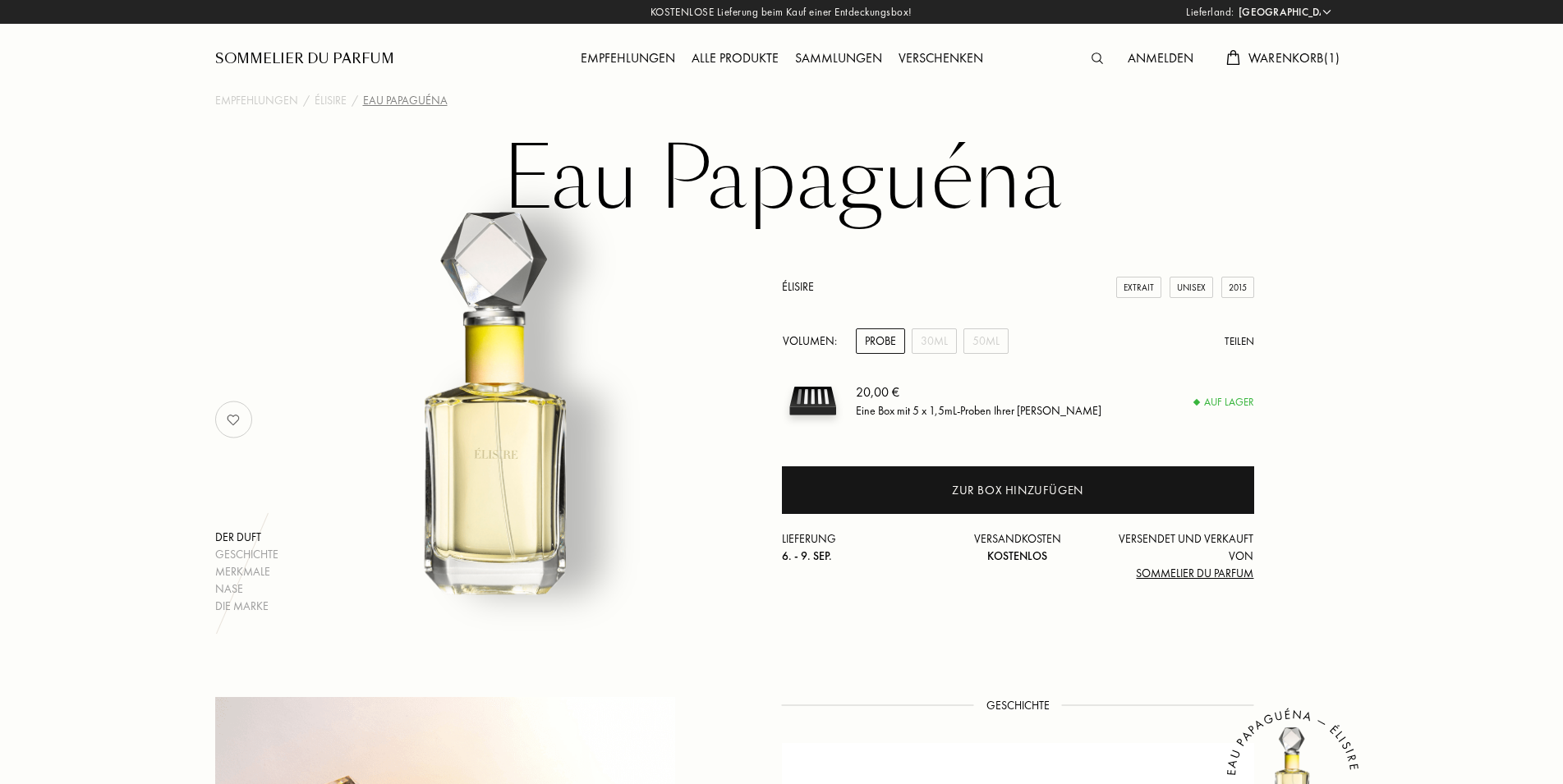
select select "DE"
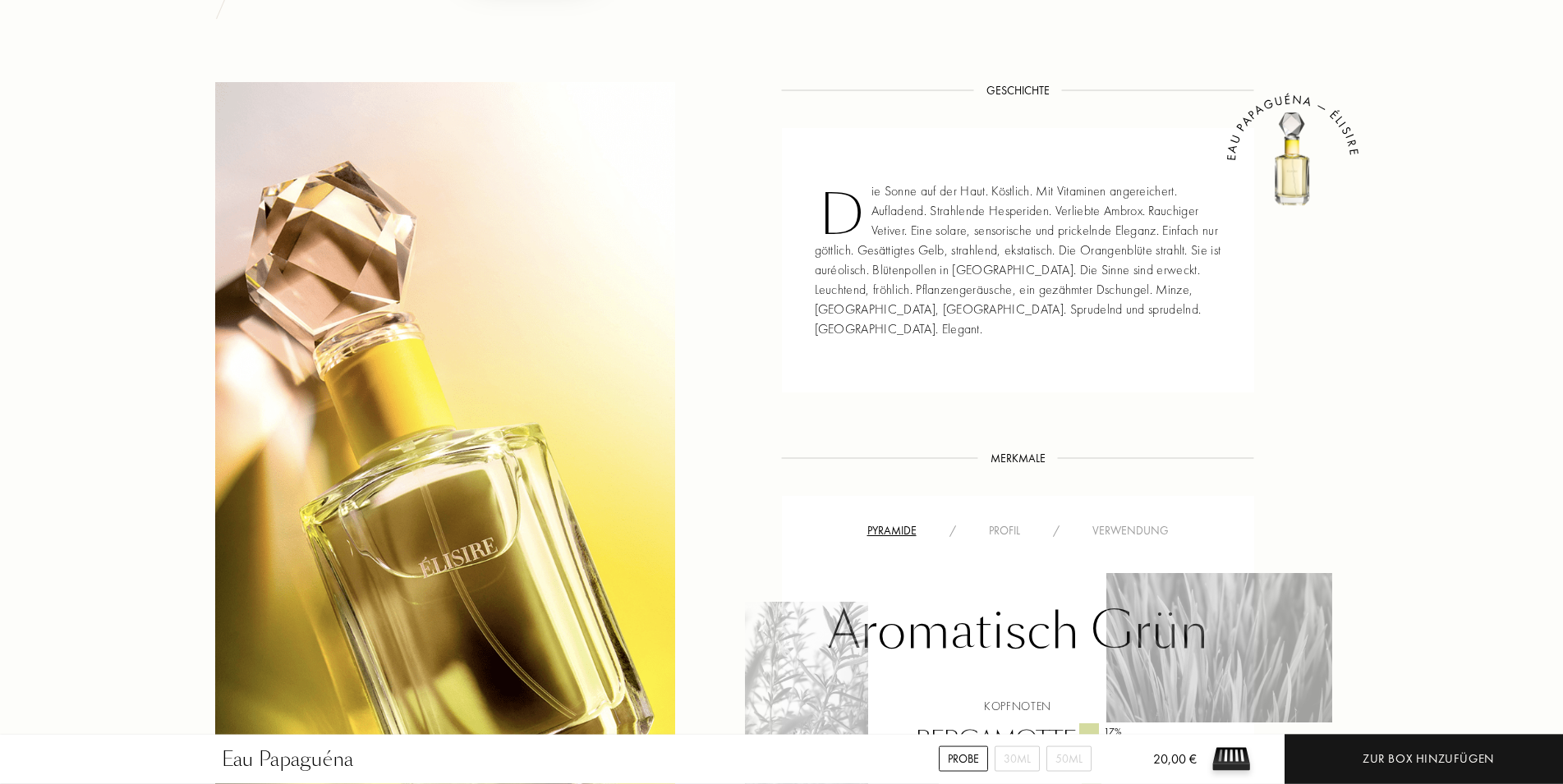
scroll to position [670, 0]
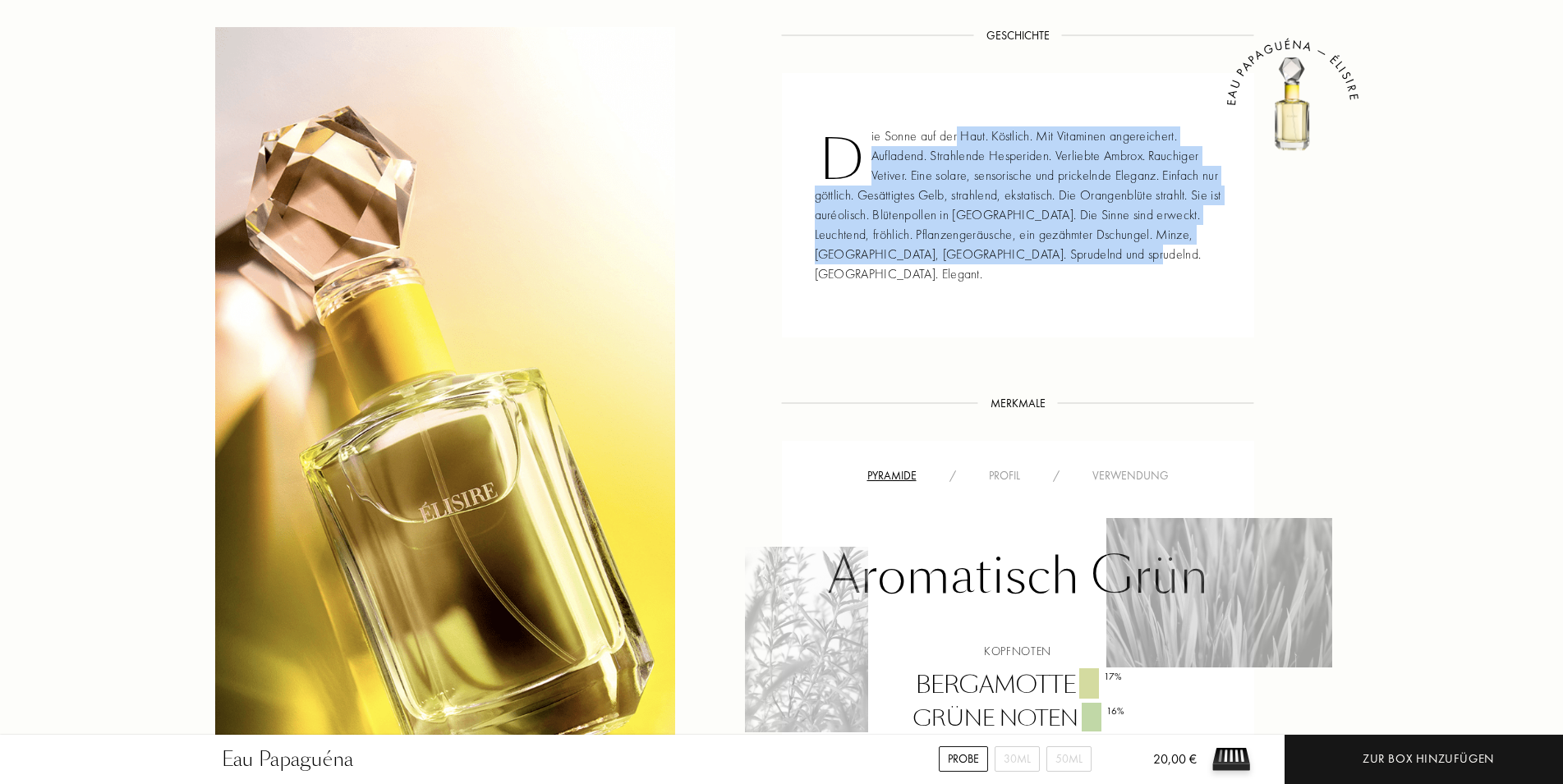
drag, startPoint x: 956, startPoint y: 134, endPoint x: 1193, endPoint y: 264, distance: 270.3
click at [1193, 264] on div "Die Sonne auf der Haut. Köstlich. Mit Vitaminen angereichert. Aufladend. Strahl…" at bounding box center [1018, 205] width 473 height 264
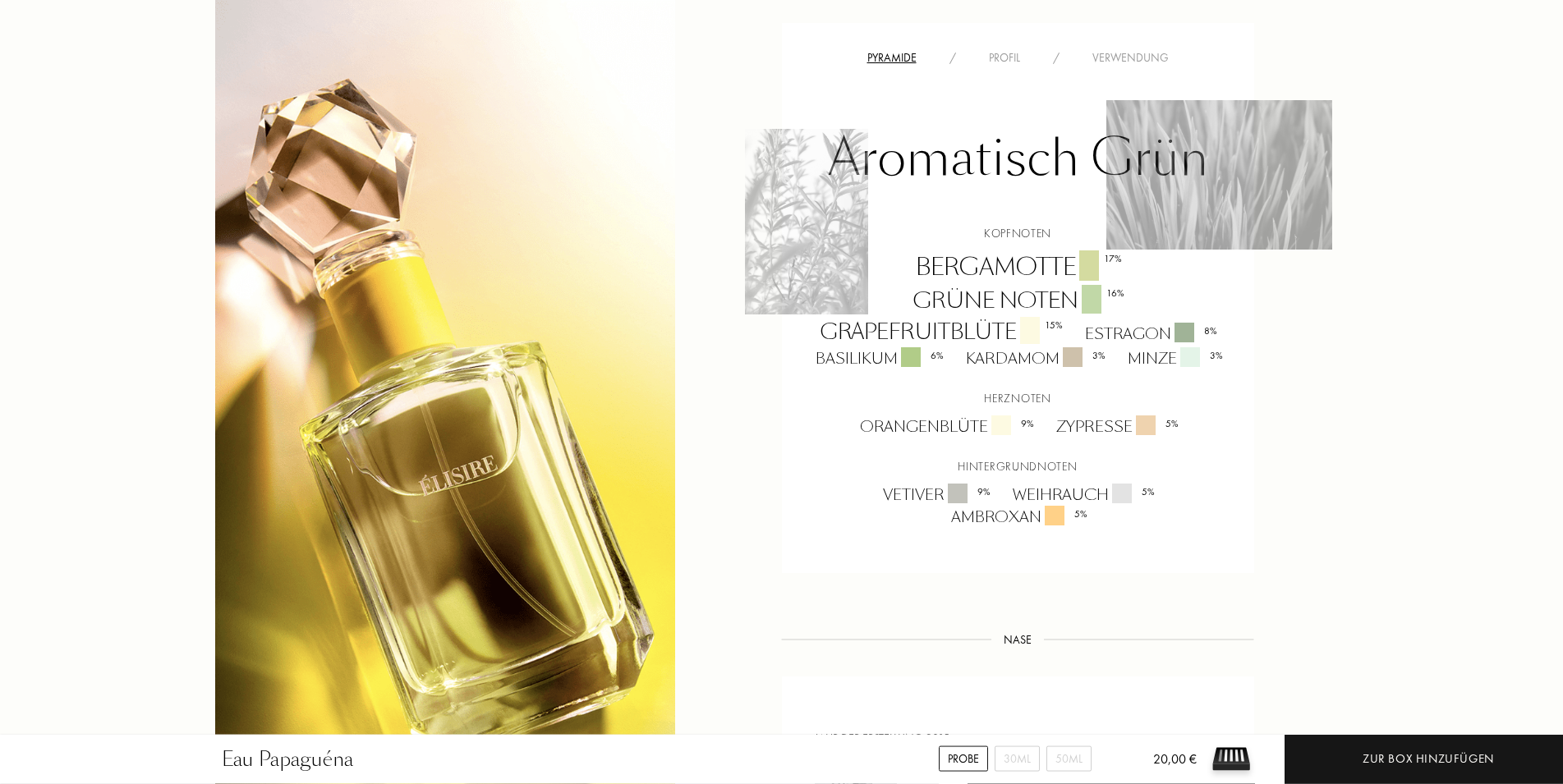
scroll to position [1089, 0]
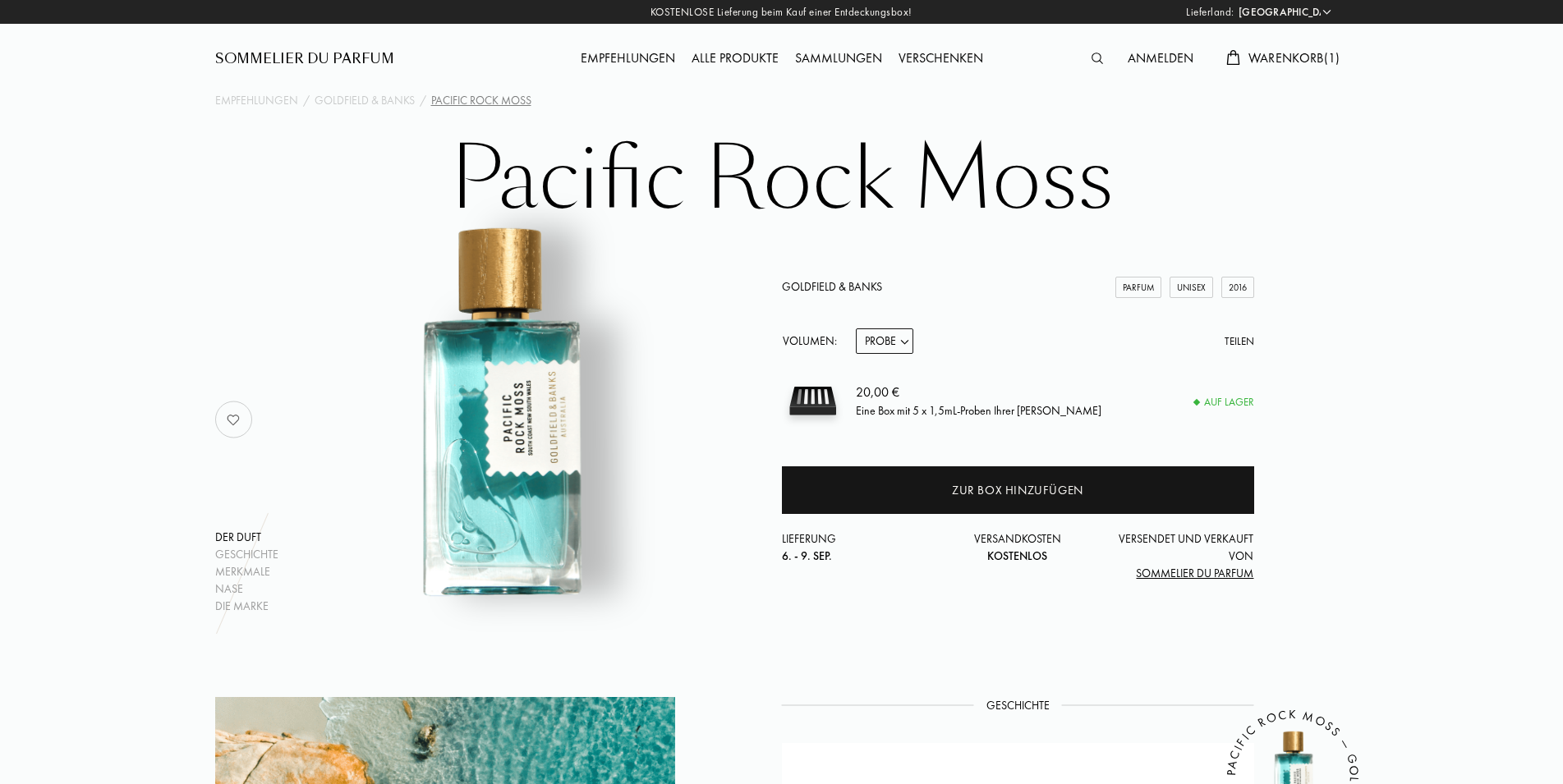
select select "DE"
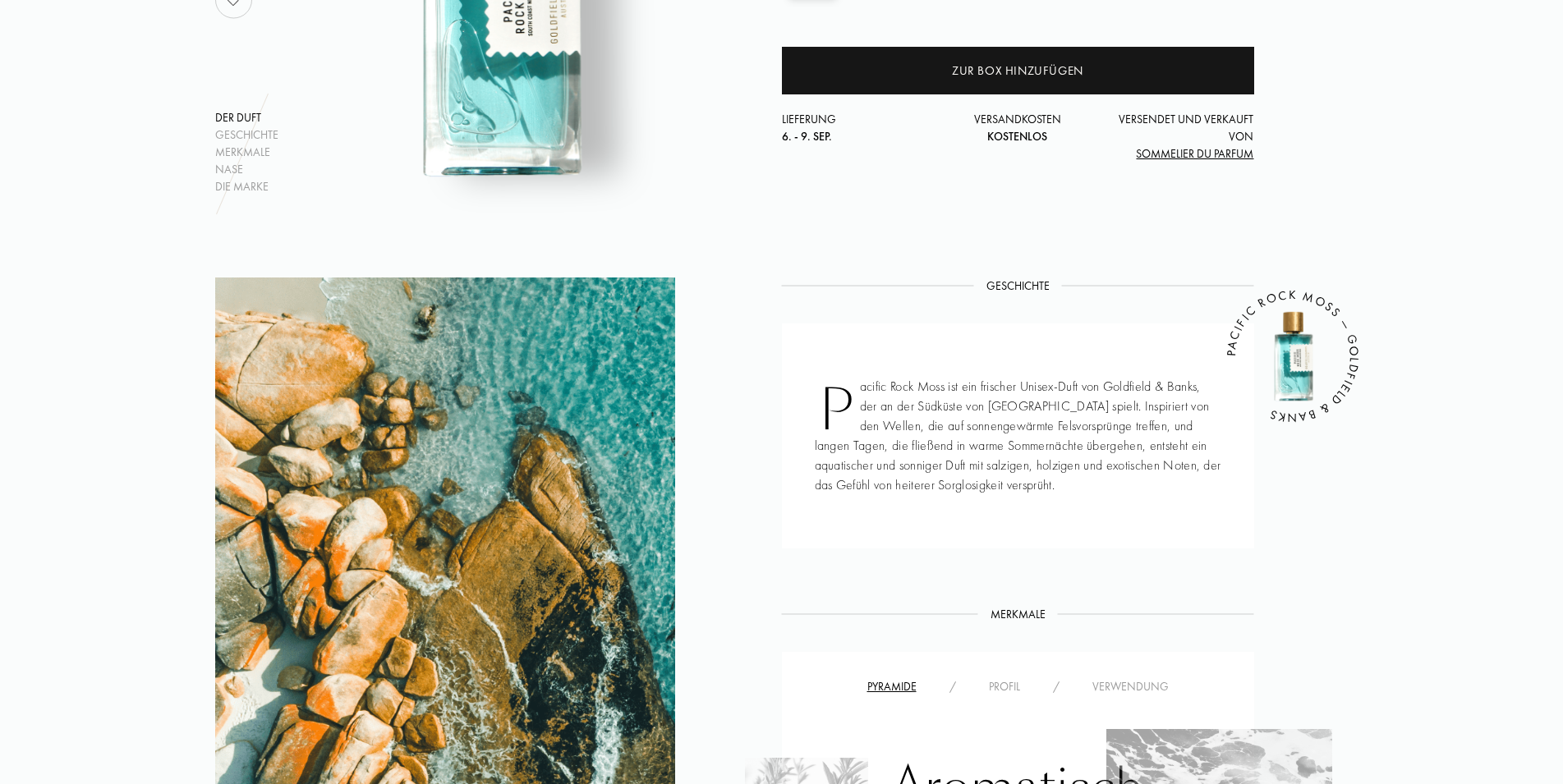
scroll to position [418, 0]
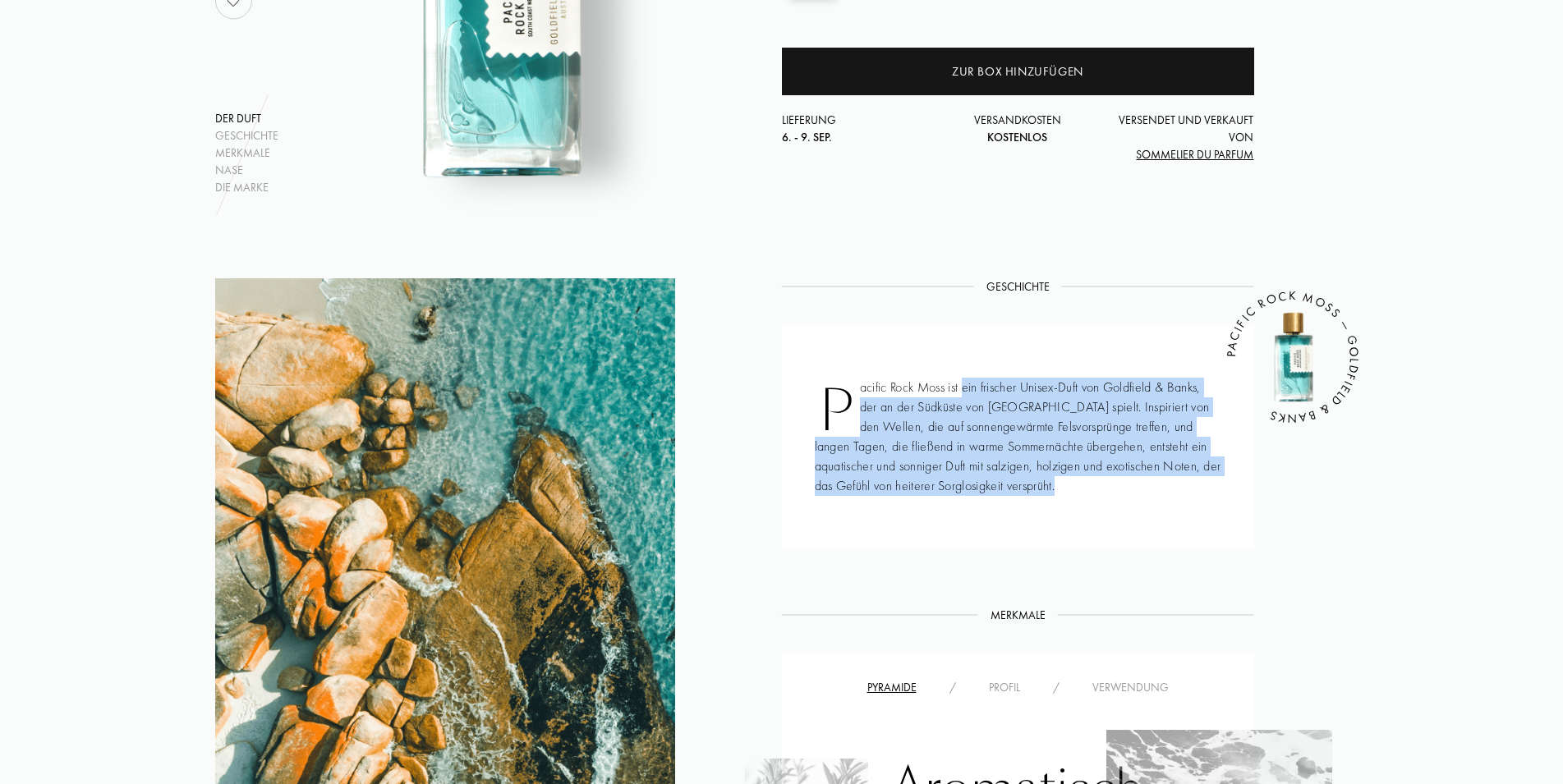
drag, startPoint x: 964, startPoint y: 391, endPoint x: 1180, endPoint y: 414, distance: 217.2
click at [1180, 414] on div "Pacific Rock Moss ist ein frischer Unisex-Duft von Goldfield & Banks, der an de…" at bounding box center [1018, 437] width 473 height 225
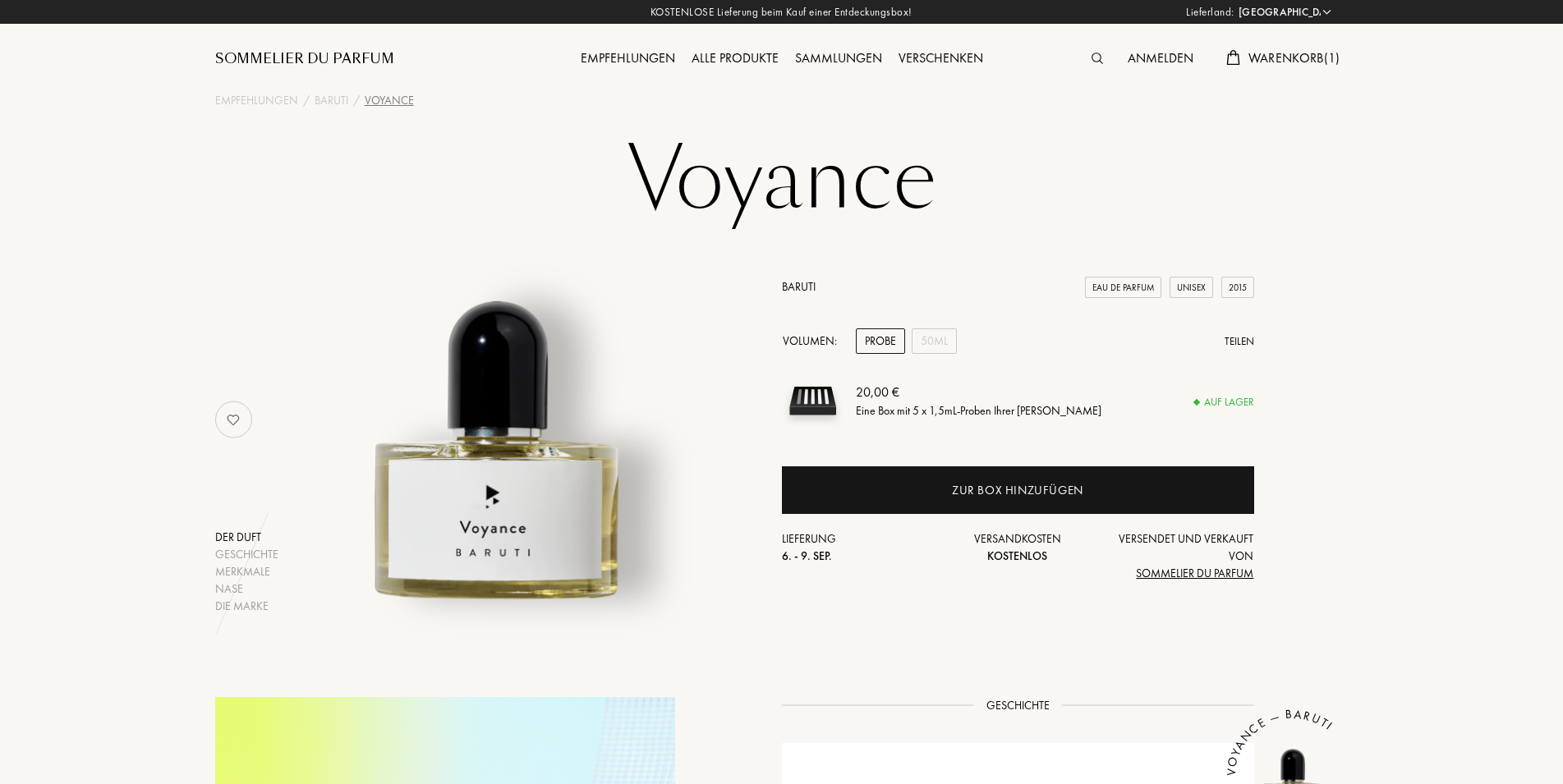
select select "DE"
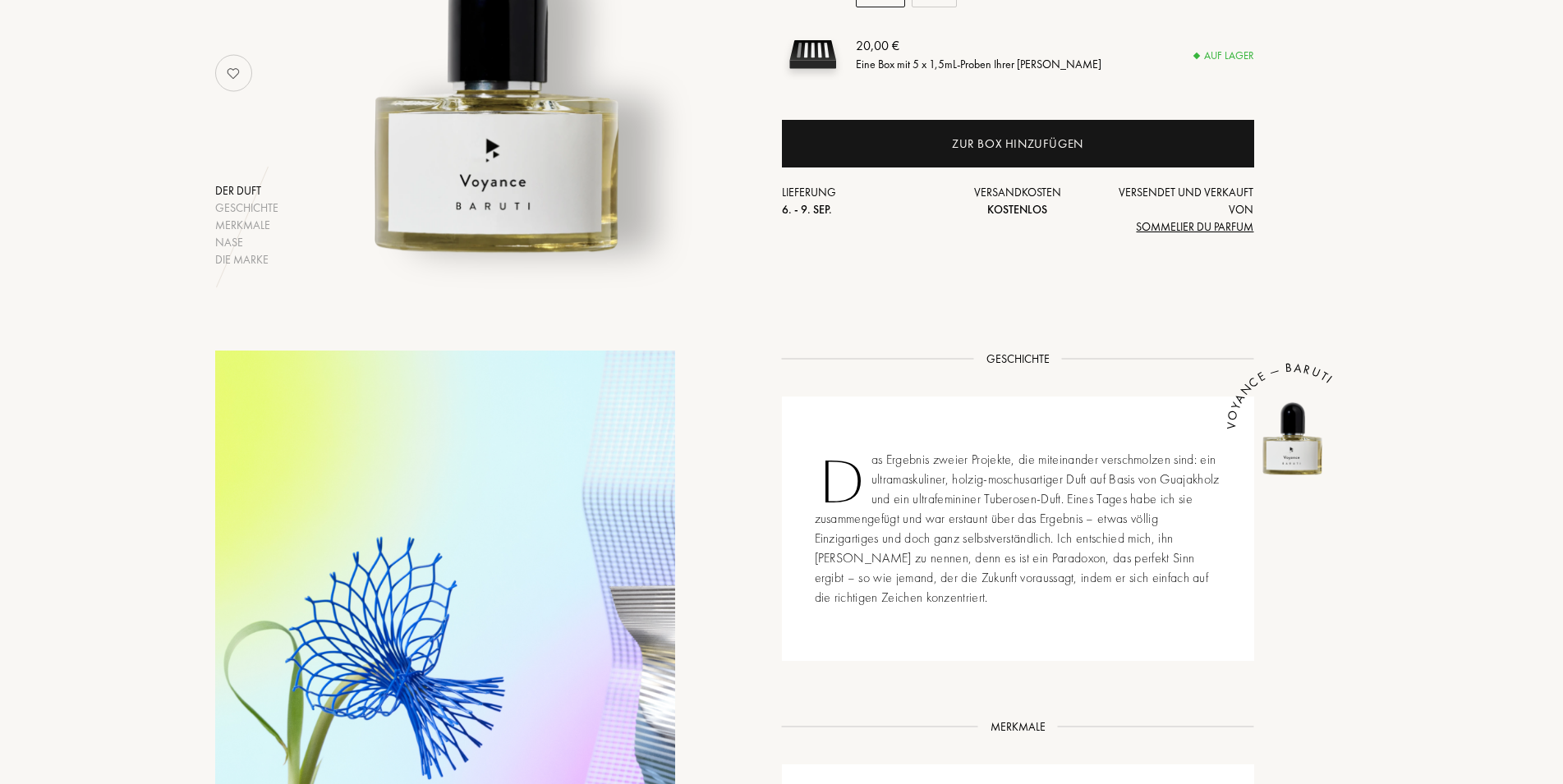
scroll to position [587, 0]
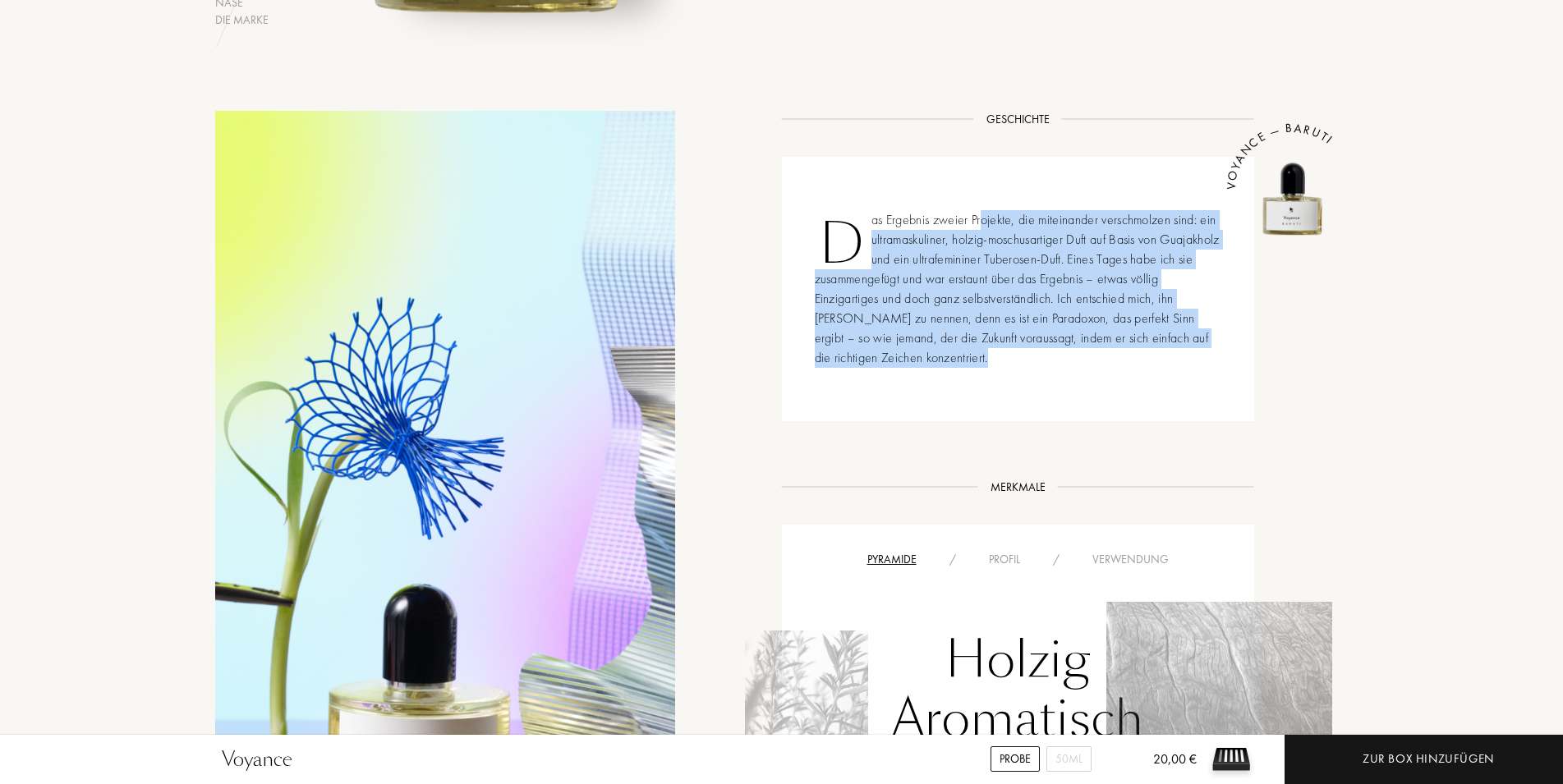
drag, startPoint x: 984, startPoint y: 219, endPoint x: 1212, endPoint y: 298, distance: 241.3
click at [1212, 298] on div "Das Ergebnis zweier Projekte, die miteinander verschmolzen sind: ein ultramasku…" at bounding box center [1018, 289] width 473 height 264
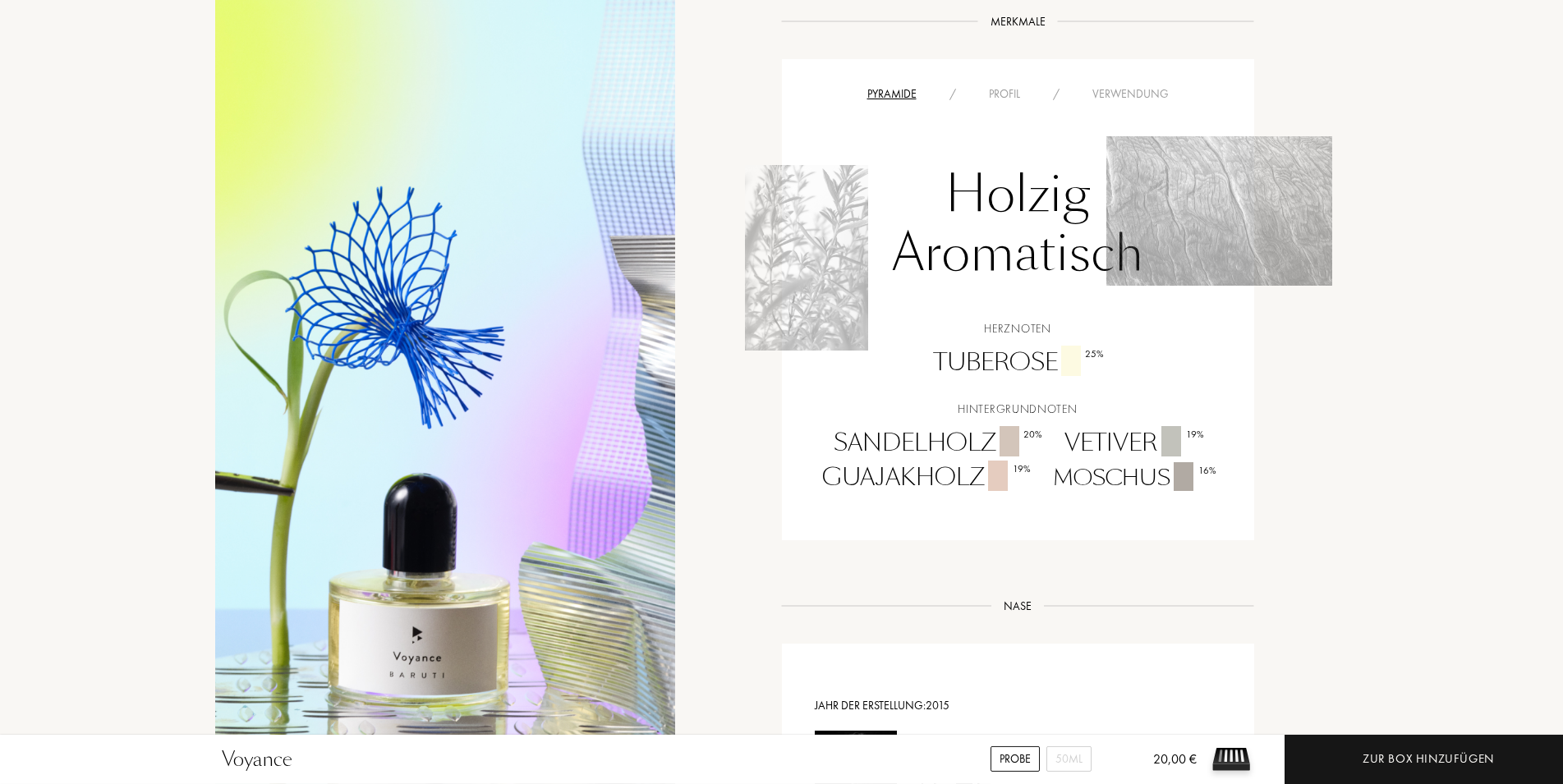
scroll to position [1089, 0]
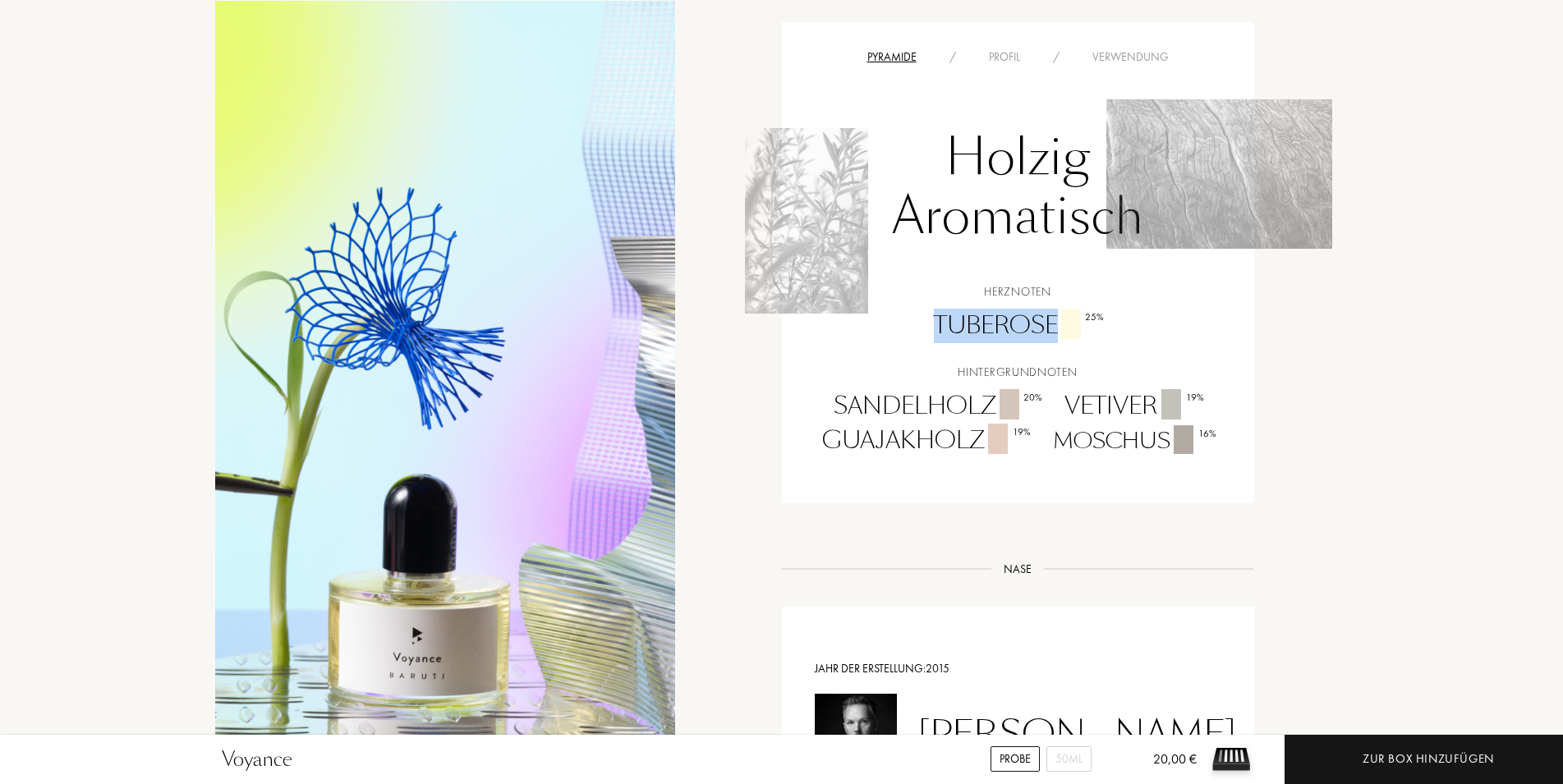
drag, startPoint x: 1211, startPoint y: 292, endPoint x: 1259, endPoint y: 337, distance: 65.8
click at [1259, 337] on div "Geschichte Geschichte Das Ergebnis zweier Projekte, die miteinander verschmolze…" at bounding box center [782, 302] width 1158 height 1389
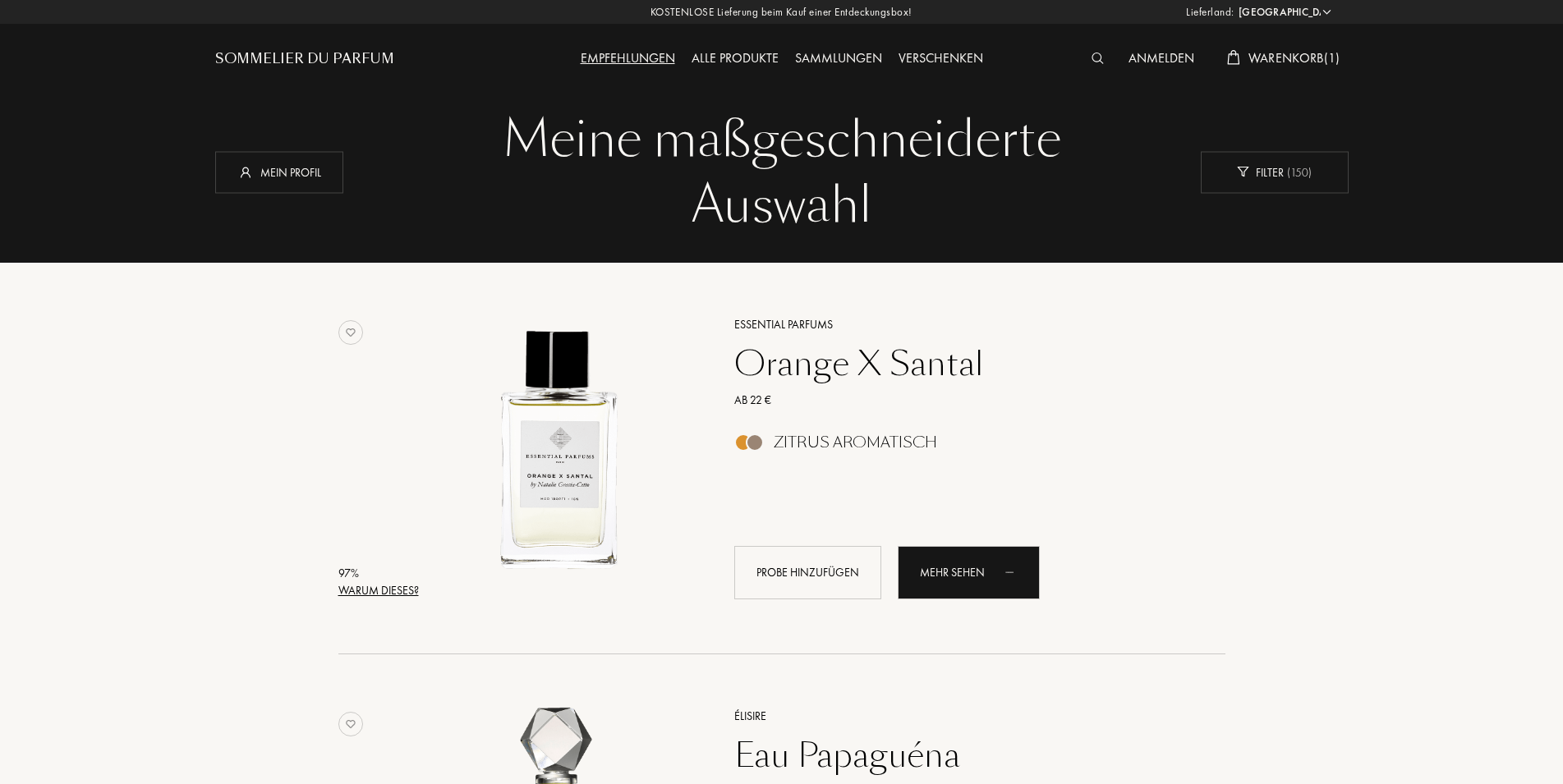
select select "DE"
click at [755, 59] on div "Alle Produkte" at bounding box center [735, 58] width 103 height 21
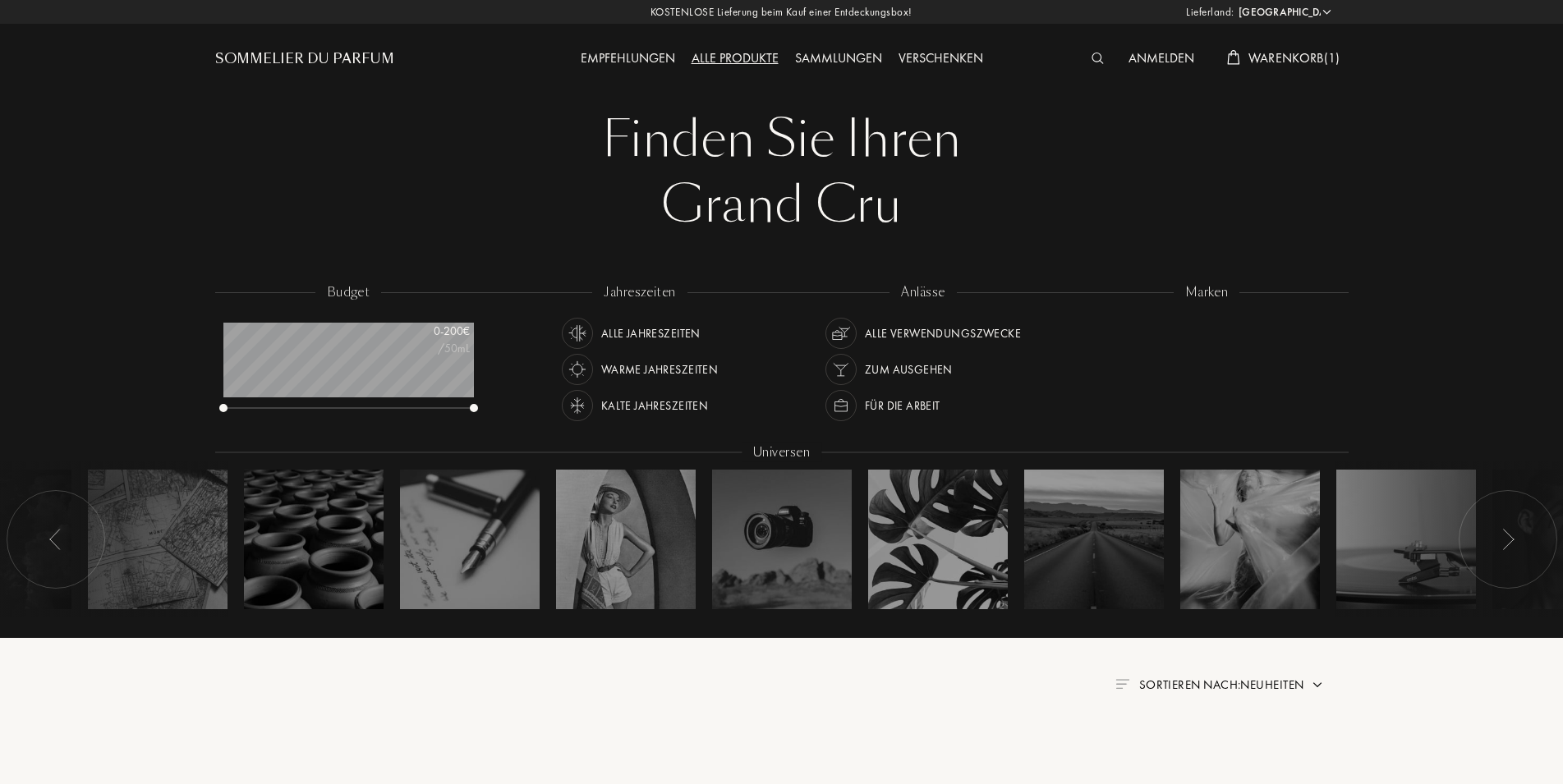
select select "DE"
click at [916, 405] on div "Für die Arbeit" at bounding box center [902, 406] width 76 height 31
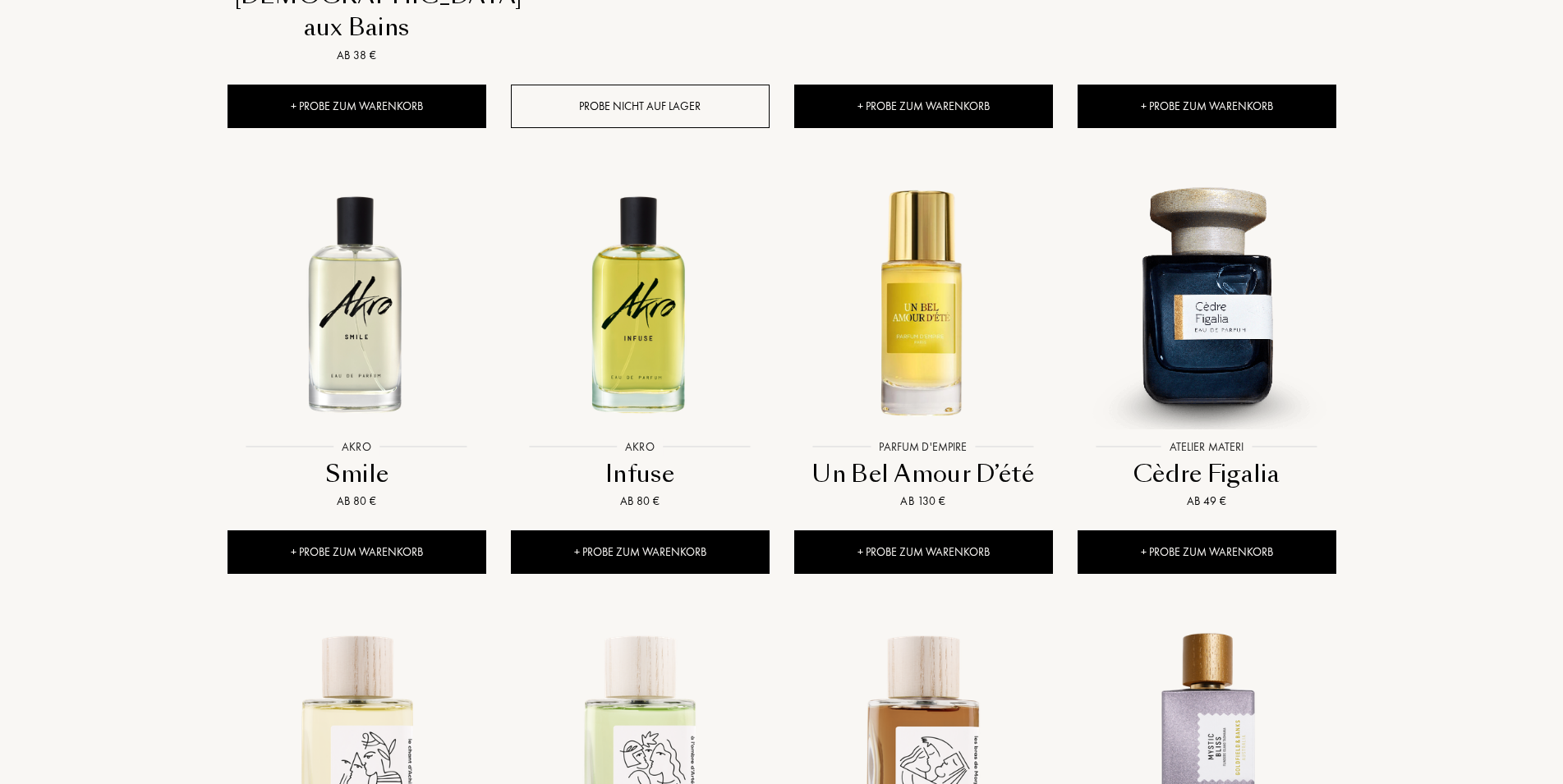
scroll to position [1089, 0]
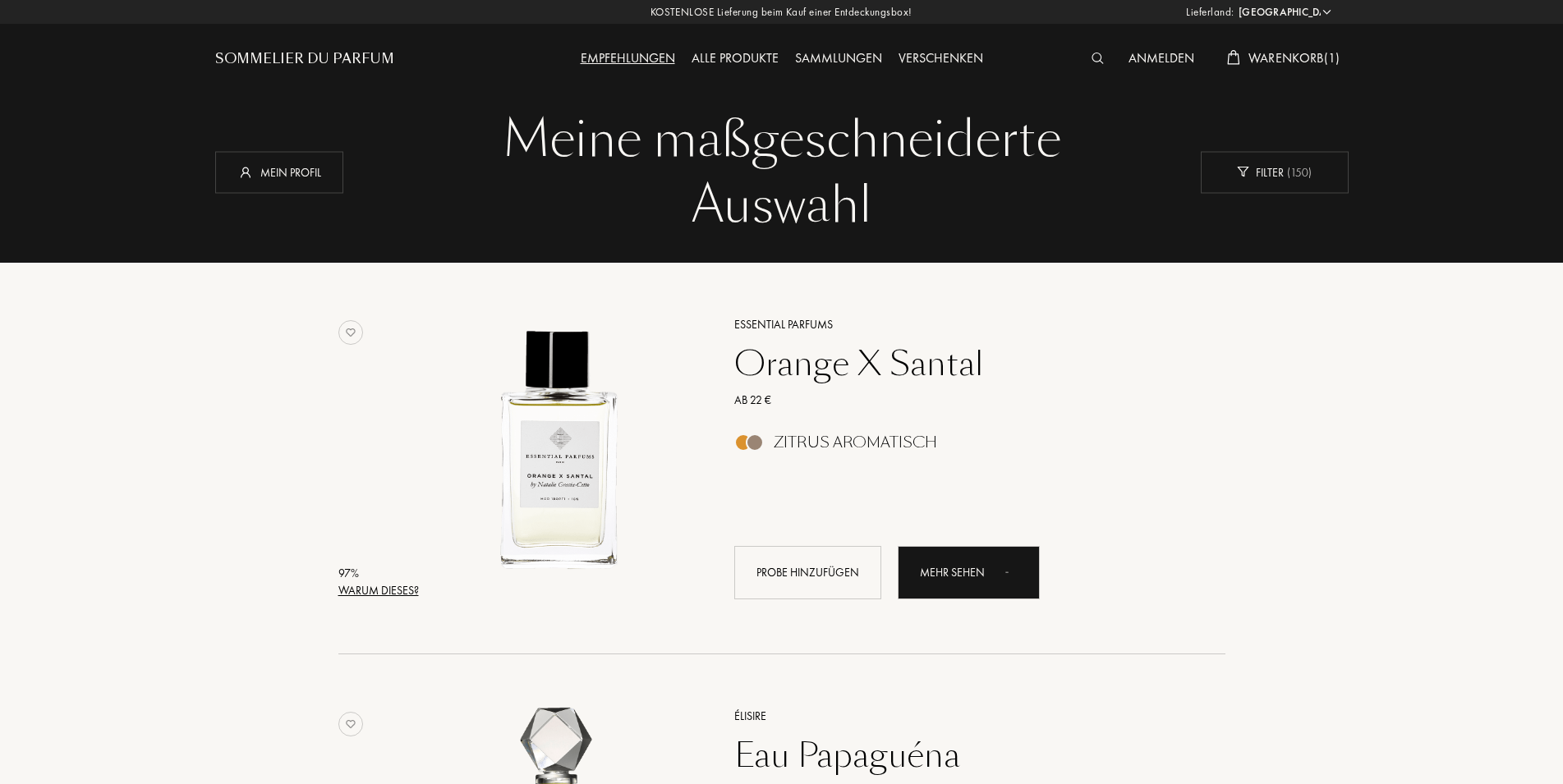
select select "DE"
click at [322, 182] on div "Mein Profil" at bounding box center [279, 172] width 128 height 42
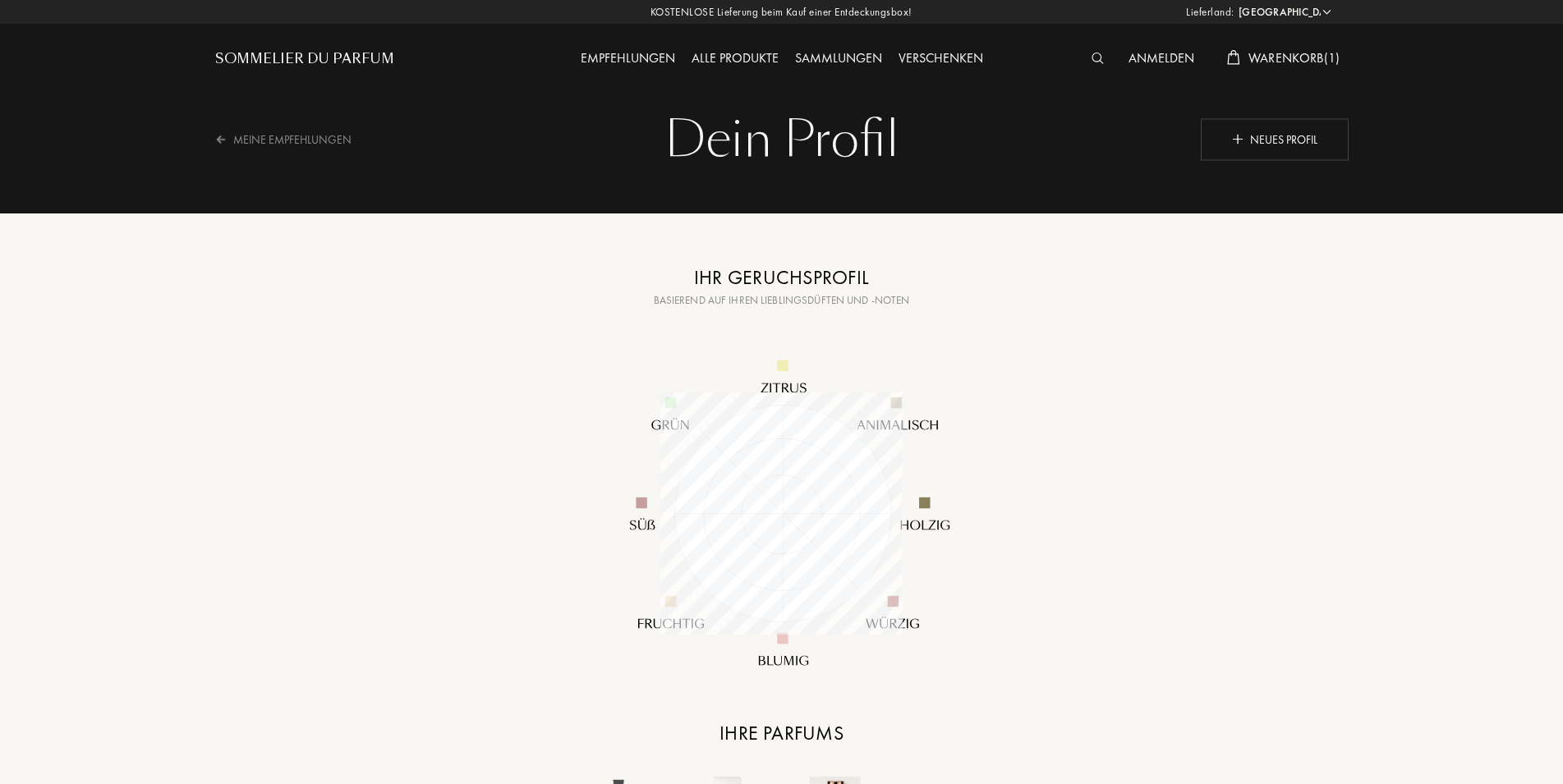
select select "DE"
click at [1313, 143] on div "Neues Profil" at bounding box center [1275, 139] width 148 height 42
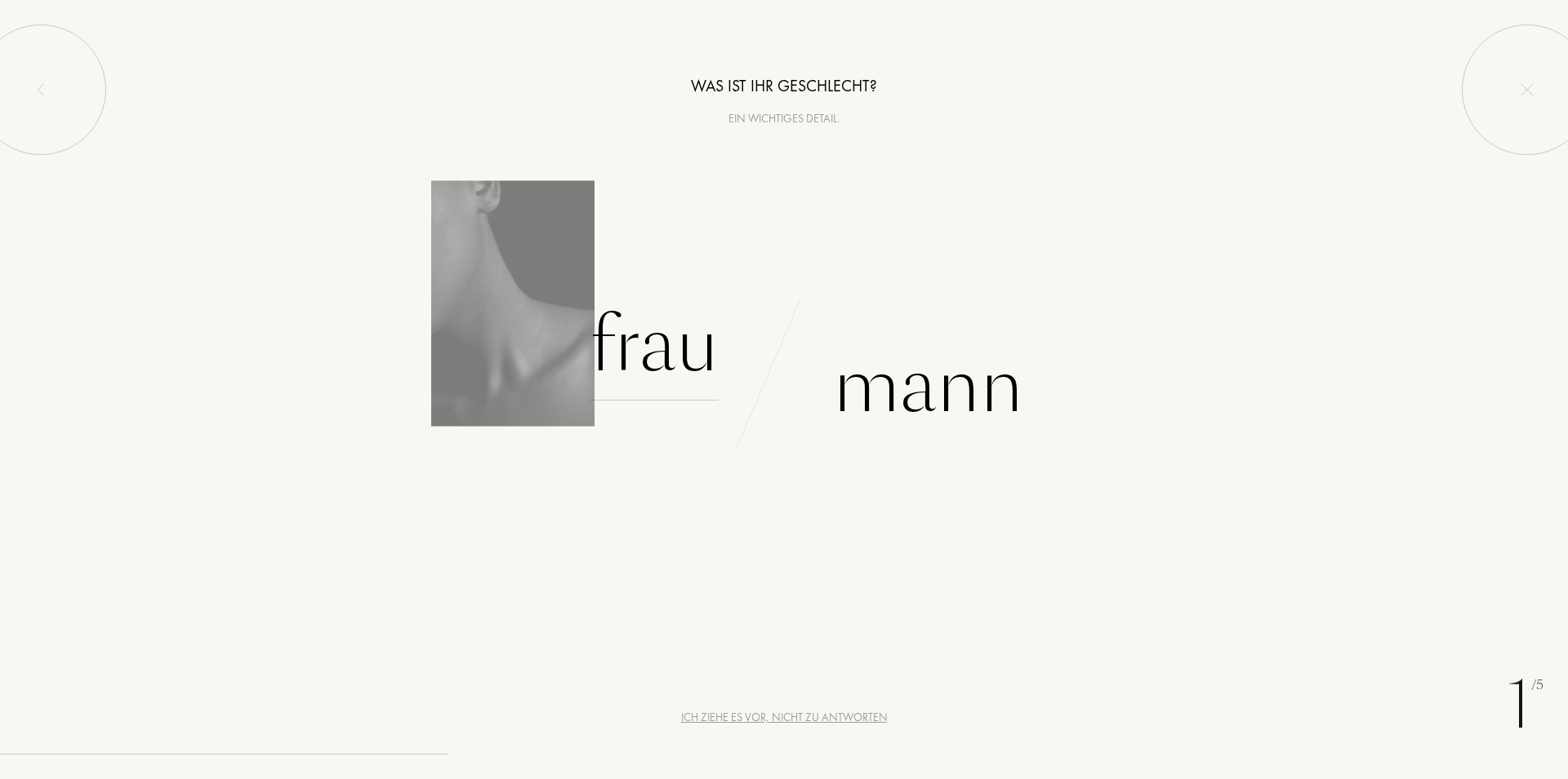
click at [678, 342] on div "Frau" at bounding box center [654, 345] width 129 height 110
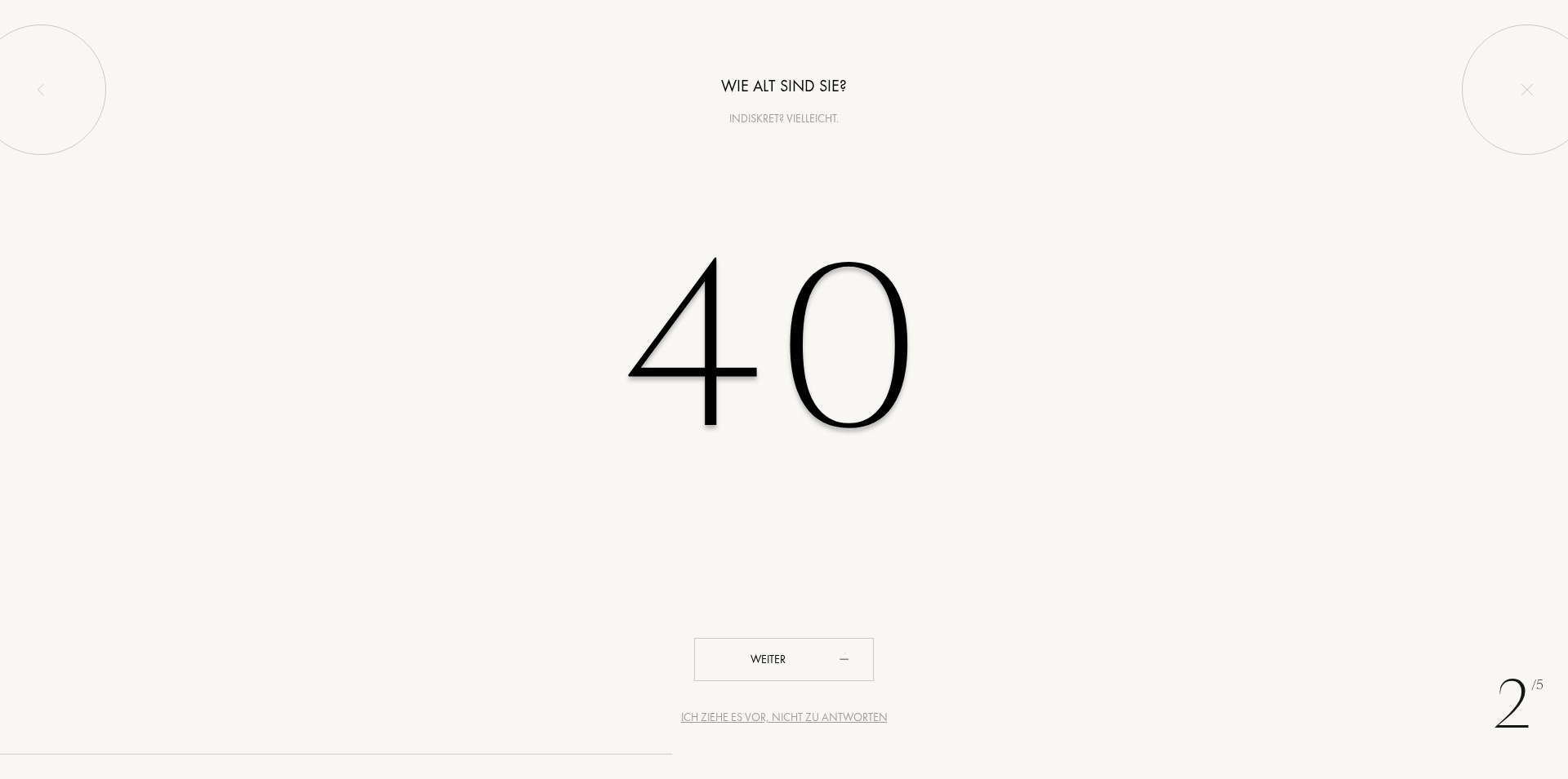
type input "40"
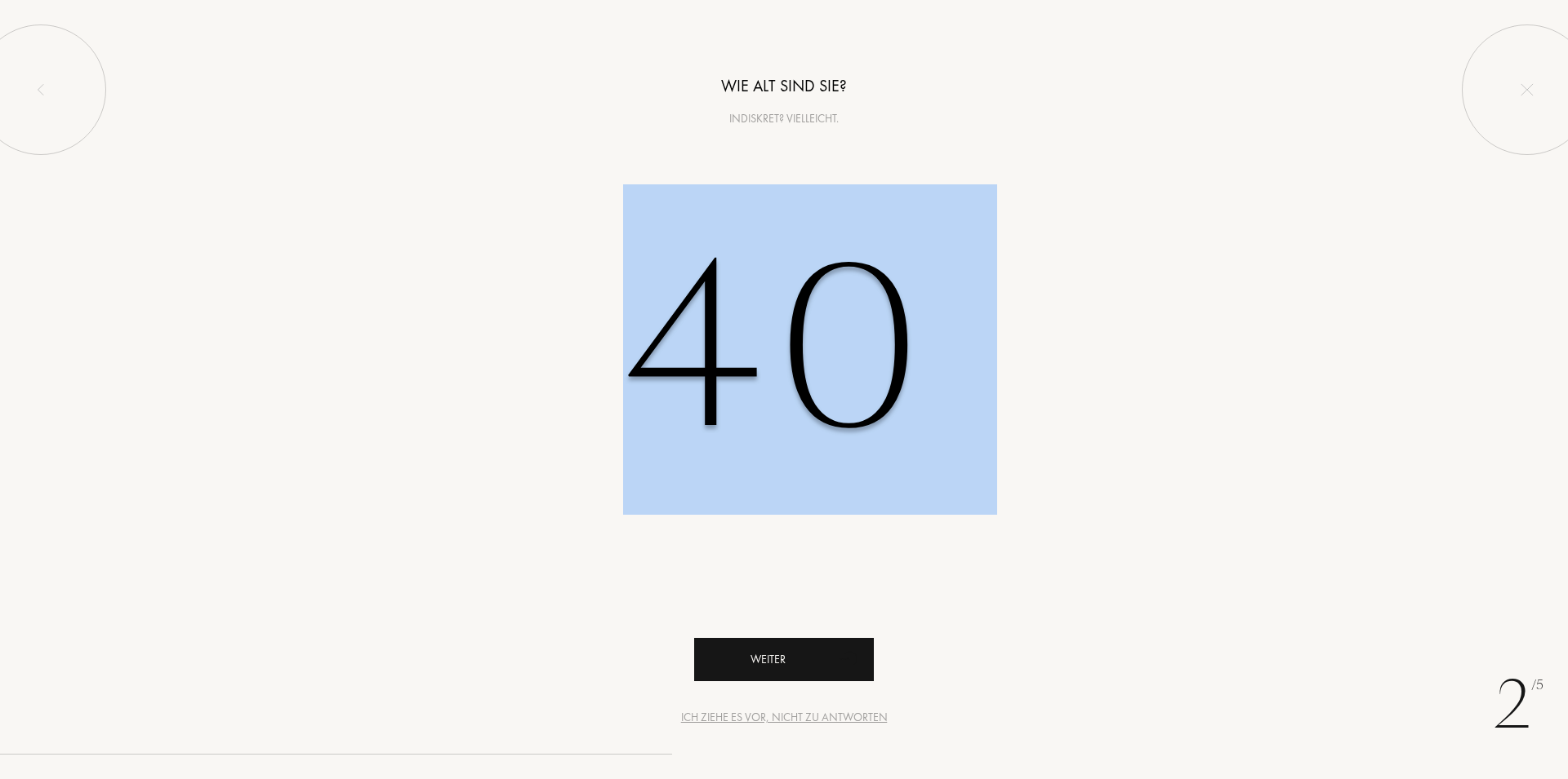
click at [819, 676] on div "2 /5 Ich ziehe es vor, nicht zu antworten Wie alt sind Sie? Indiskret? Vielleic…" at bounding box center [784, 390] width 1568 height 779
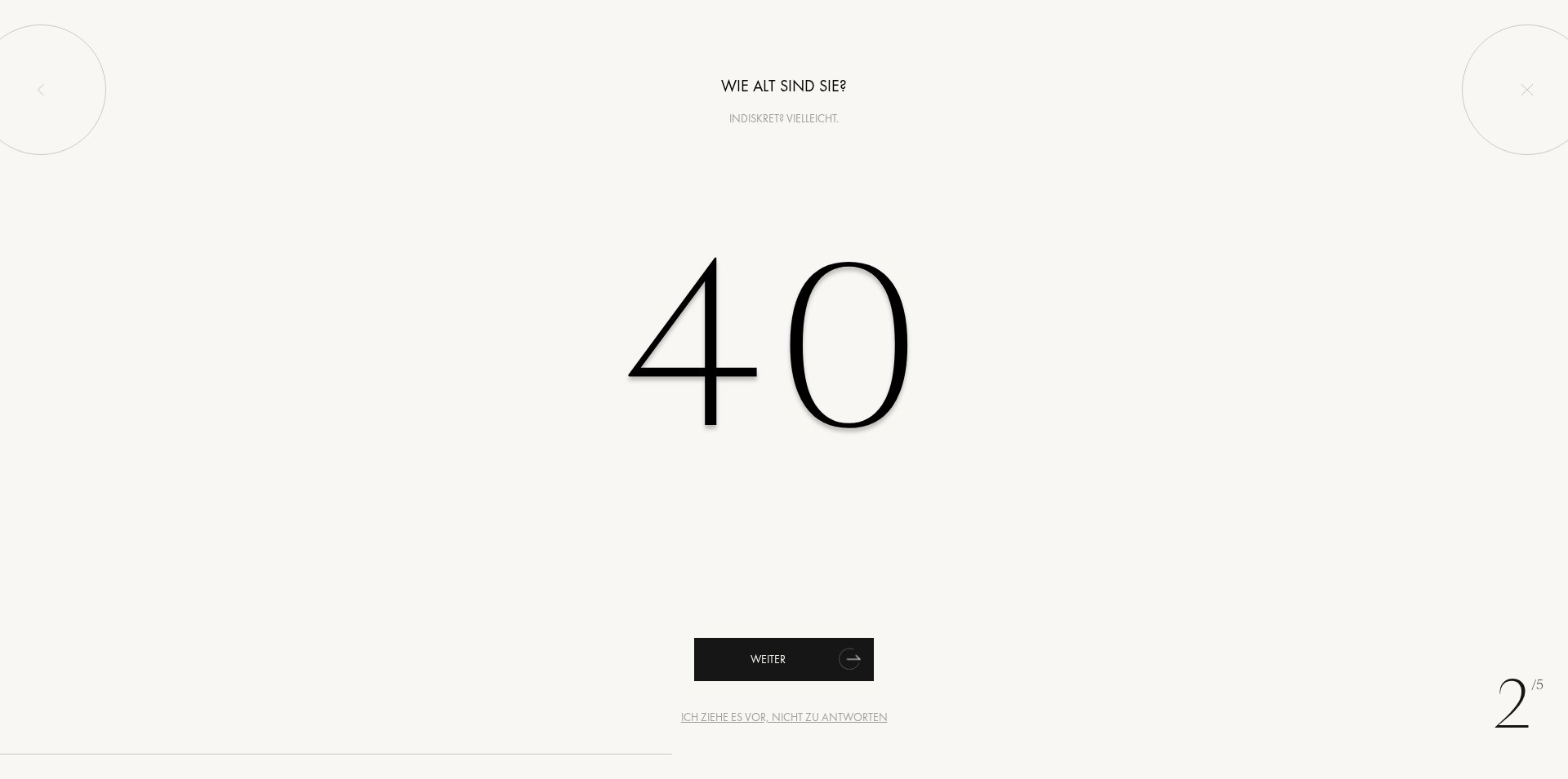
click at [829, 665] on div "Weiter" at bounding box center [784, 660] width 180 height 44
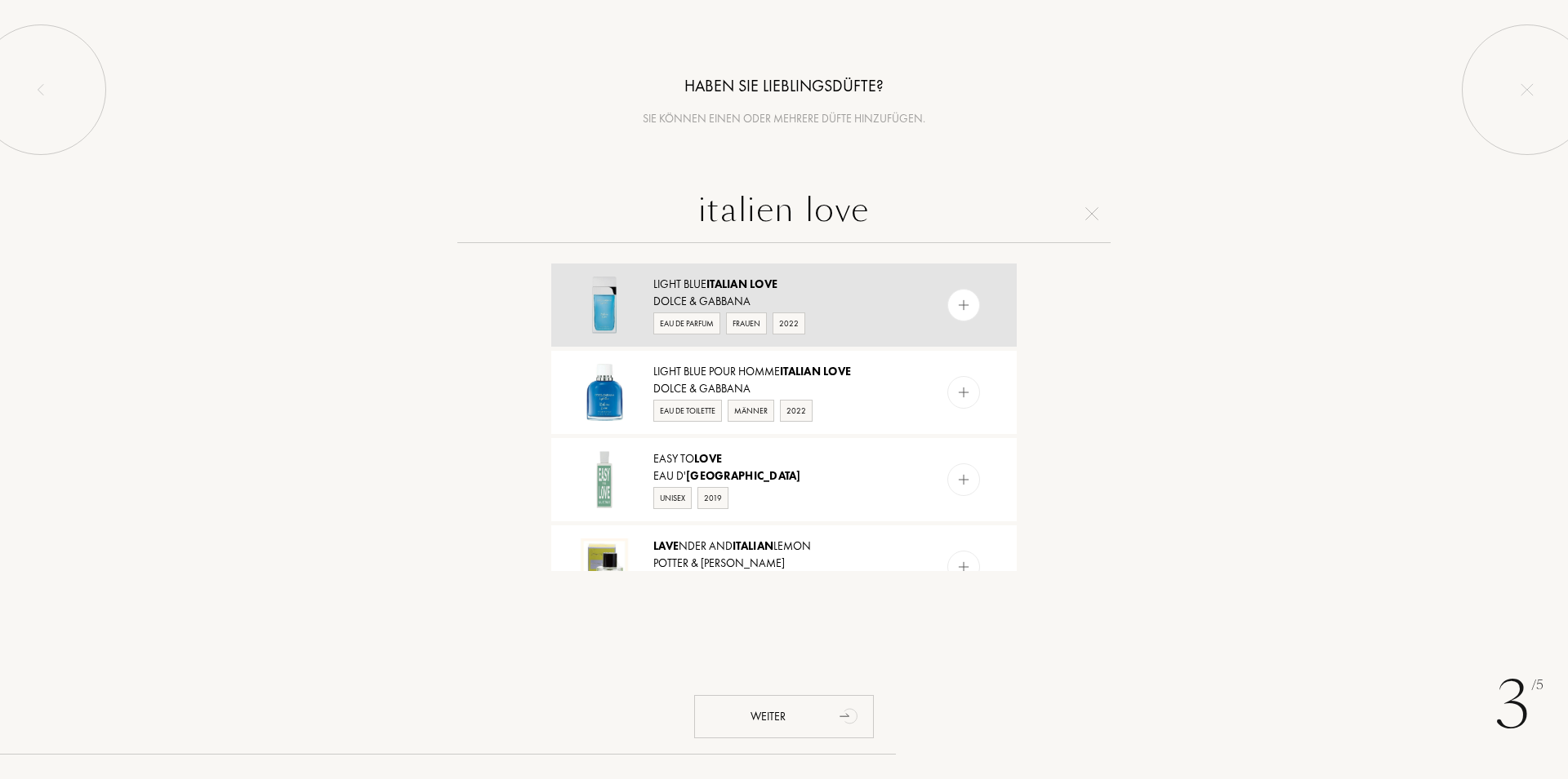
type input "italien love"
click at [956, 305] on img at bounding box center [963, 305] width 15 height 15
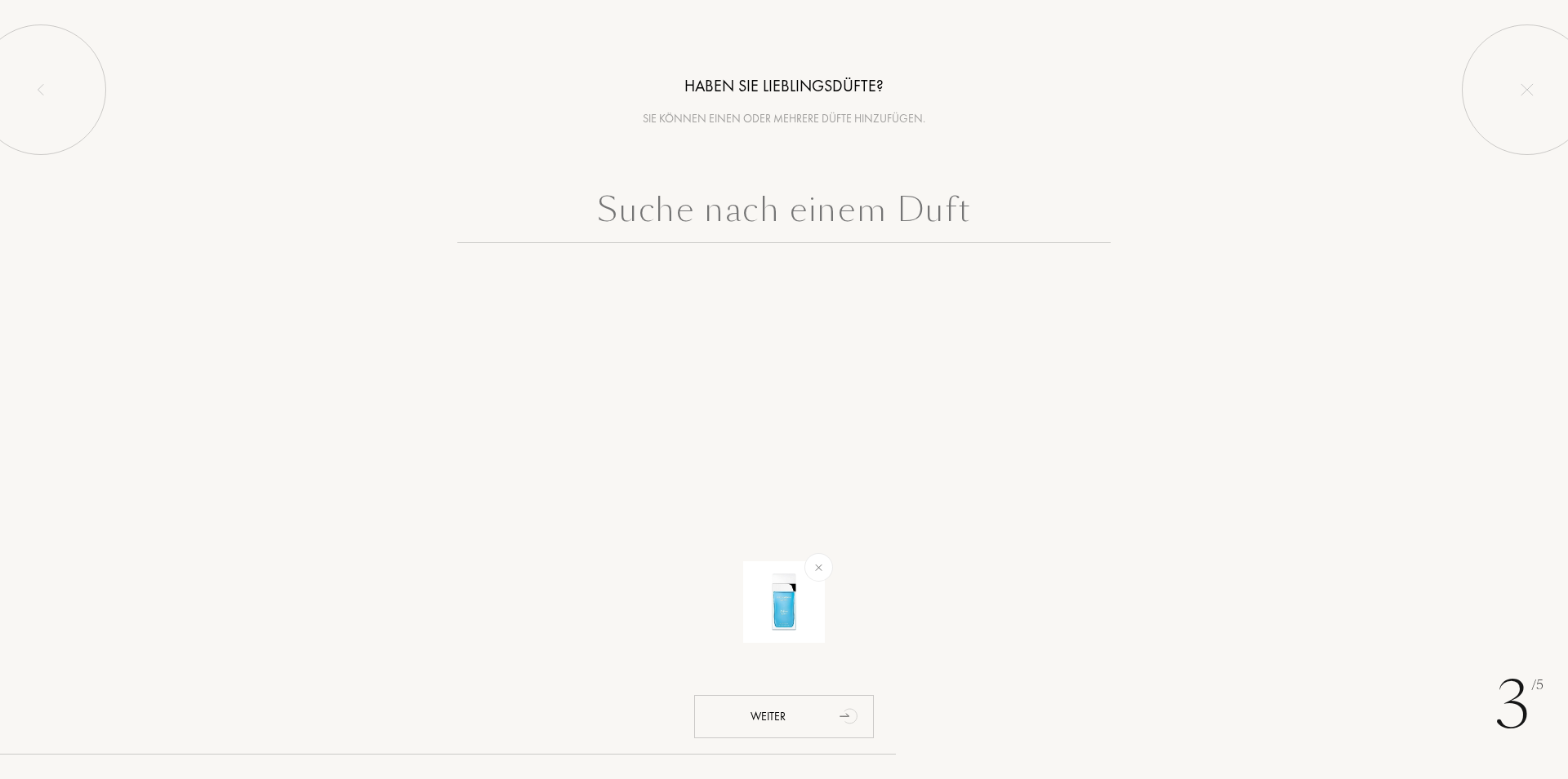
click at [758, 205] on input "text" at bounding box center [783, 213] width 653 height 59
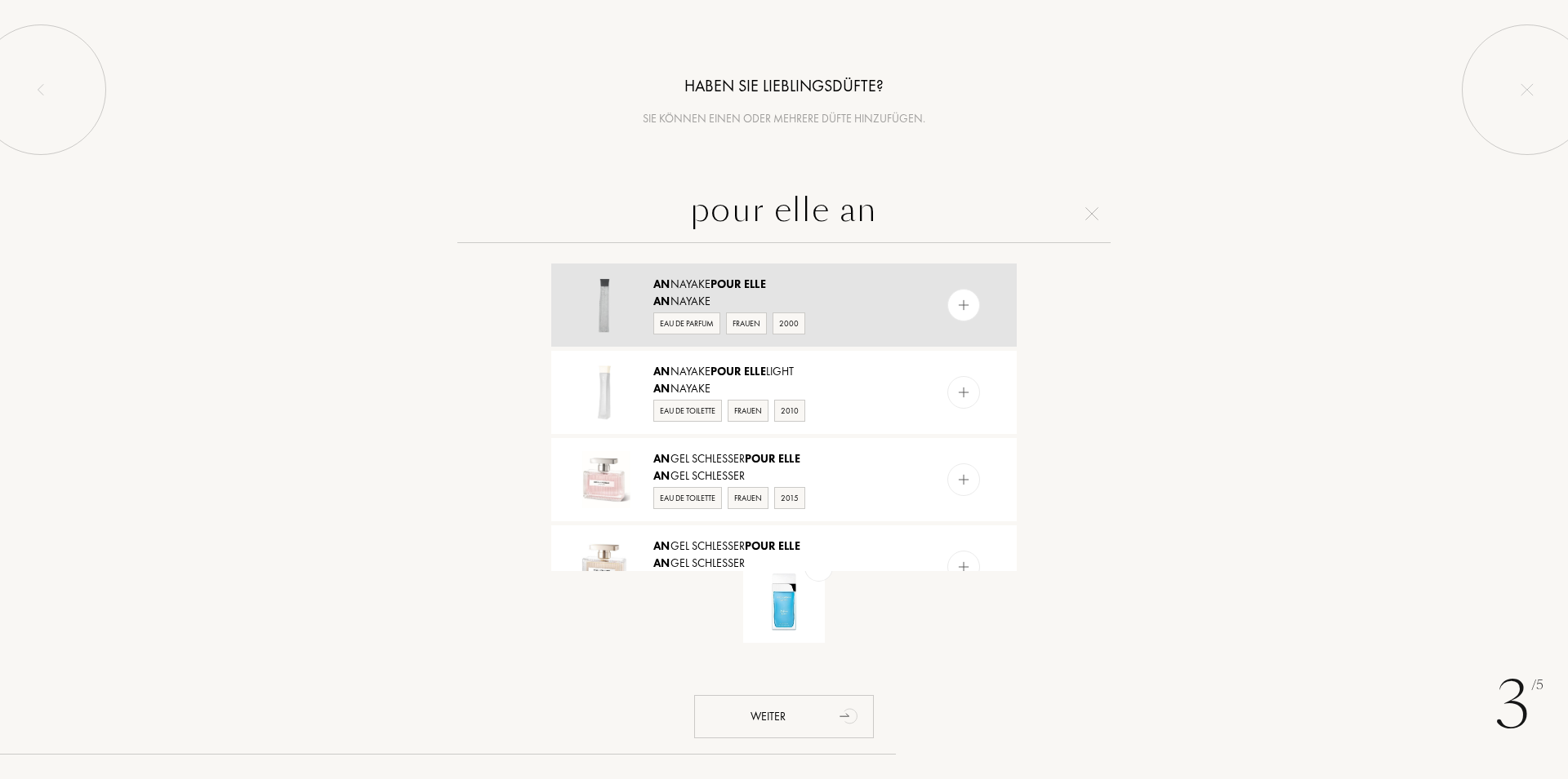
type input "pour elle an"
click at [956, 307] on img at bounding box center [963, 305] width 15 height 15
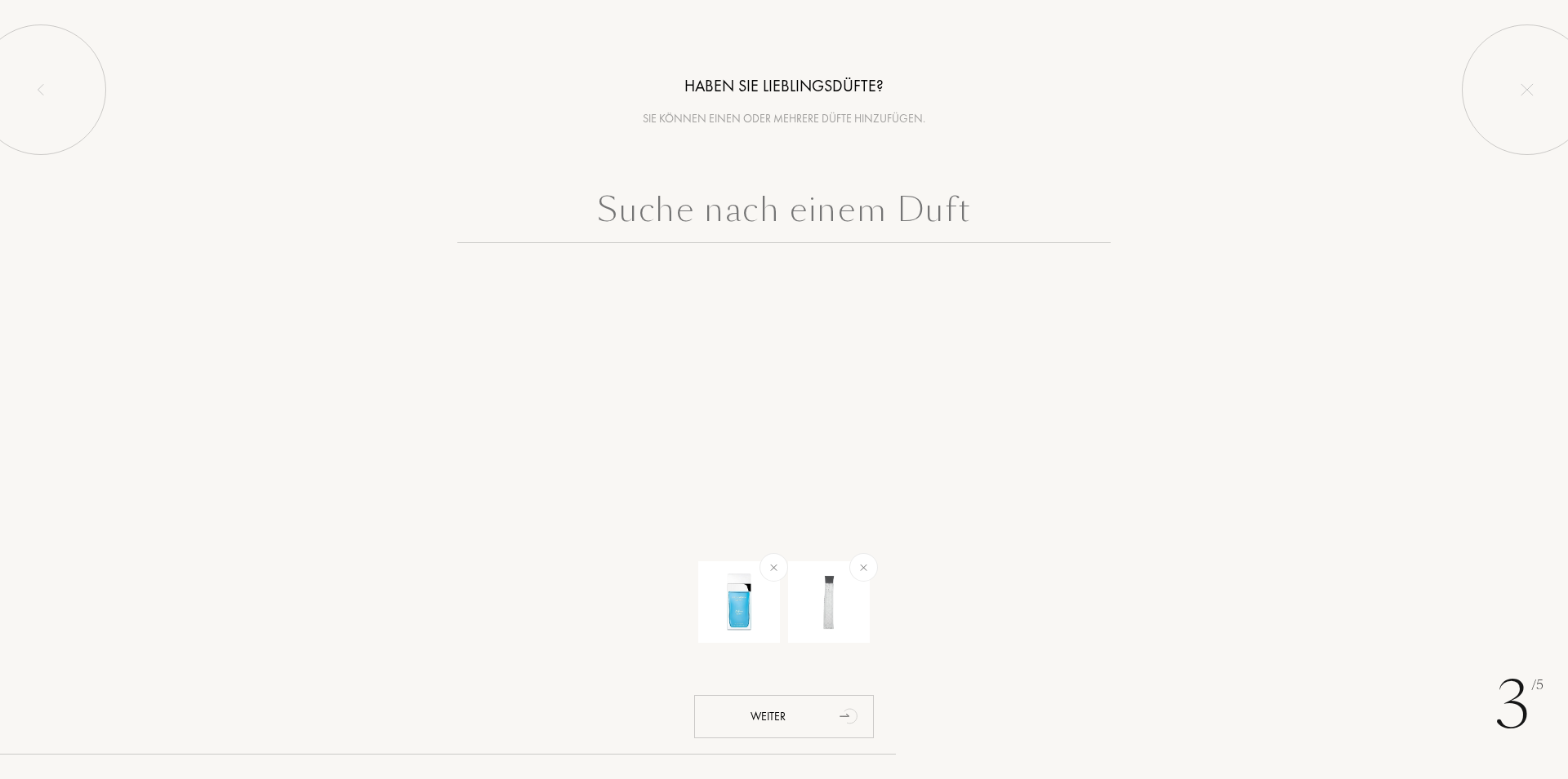
click at [777, 213] on input "text" at bounding box center [783, 213] width 653 height 59
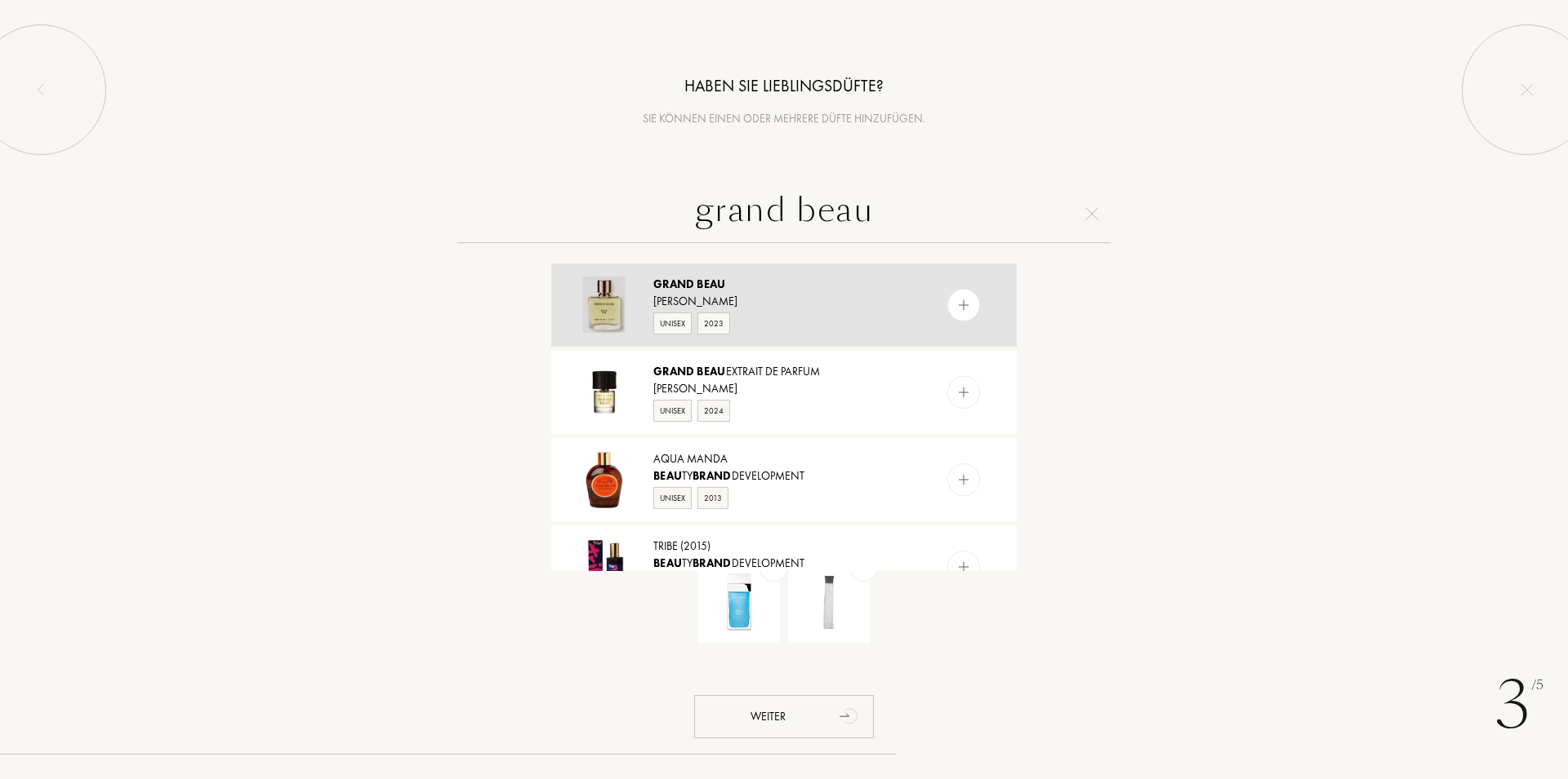
type input "grand beau"
click at [956, 309] on img at bounding box center [963, 305] width 15 height 15
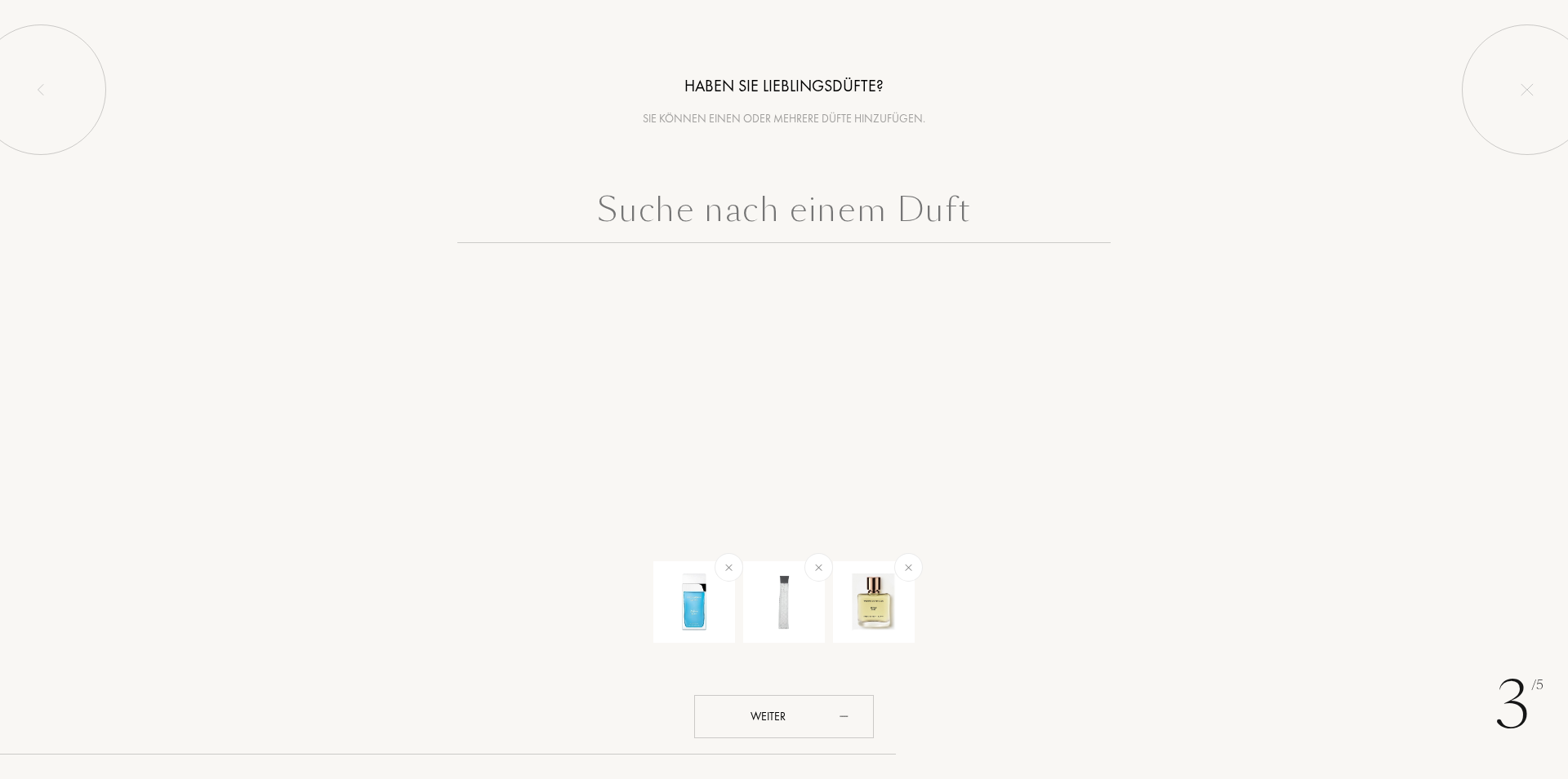
click at [842, 689] on div "3 /5 Haben Sie Lieblingsdüfte? Sie können einen oder mehrere Düfte hinzufügen. …" at bounding box center [784, 390] width 1568 height 779
click at [836, 713] on icon "animation" at bounding box center [850, 715] width 33 height 33
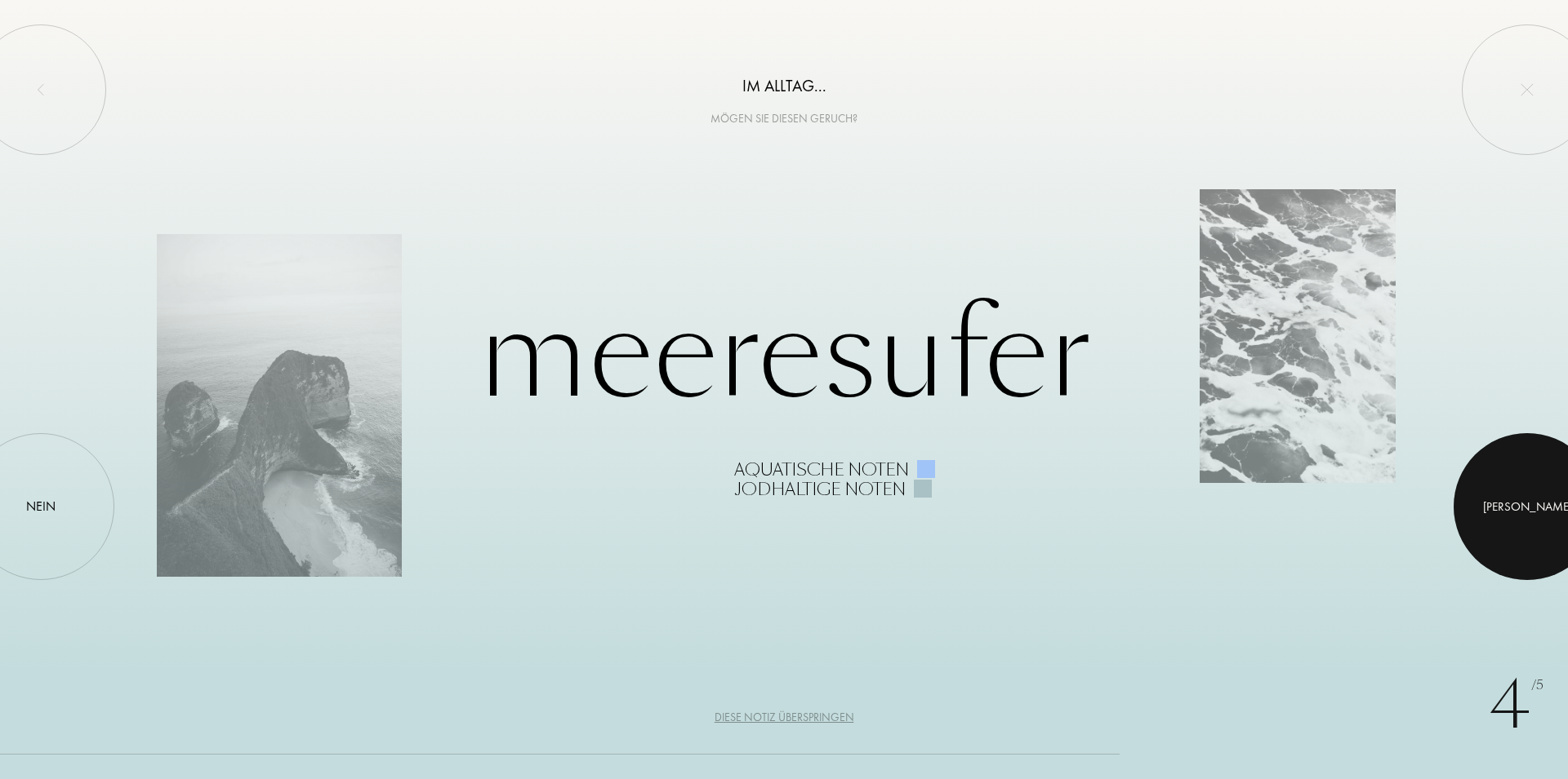
click at [1519, 511] on div at bounding box center [1527, 507] width 147 height 147
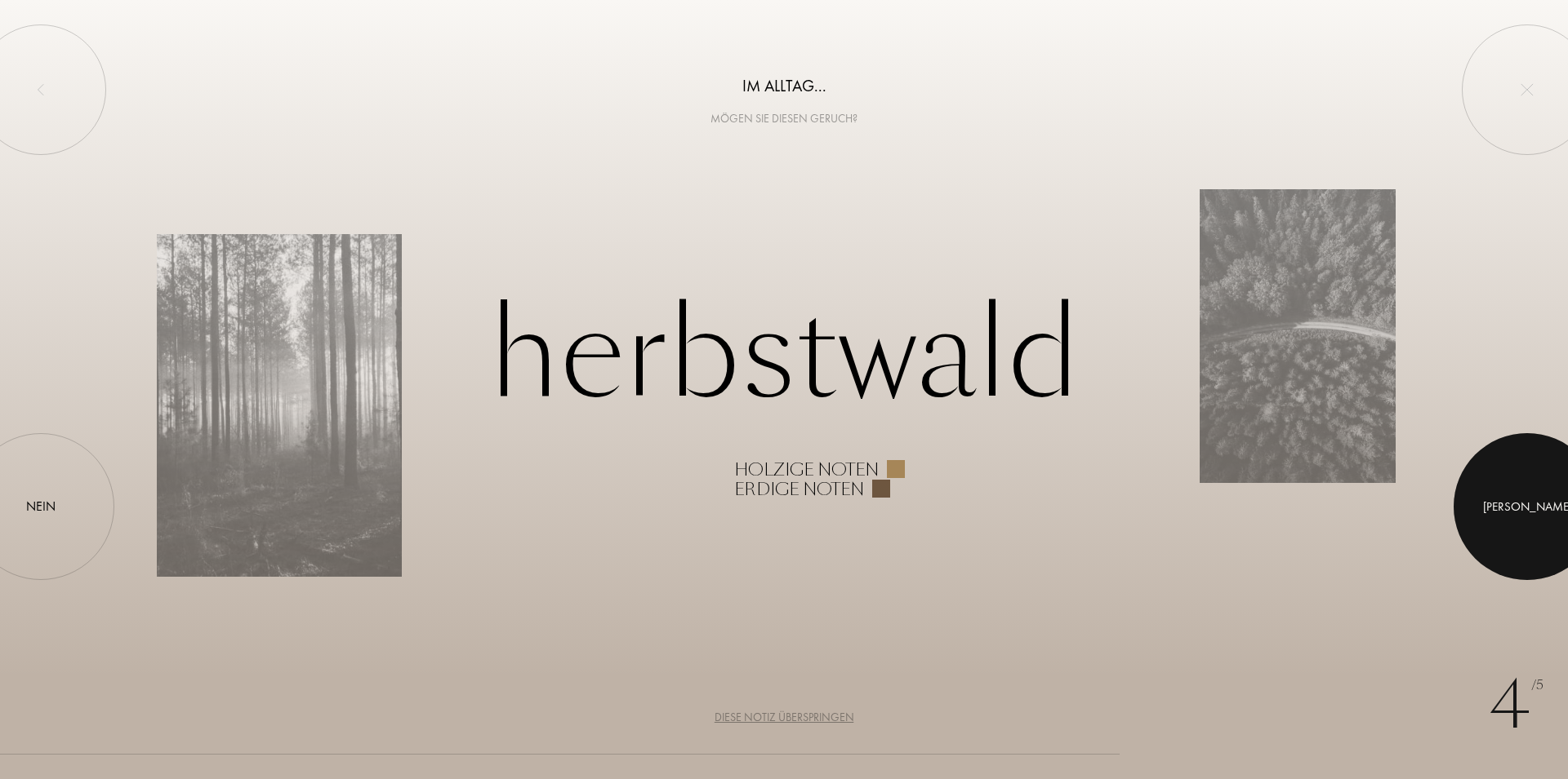
click at [1519, 511] on div at bounding box center [1527, 507] width 147 height 147
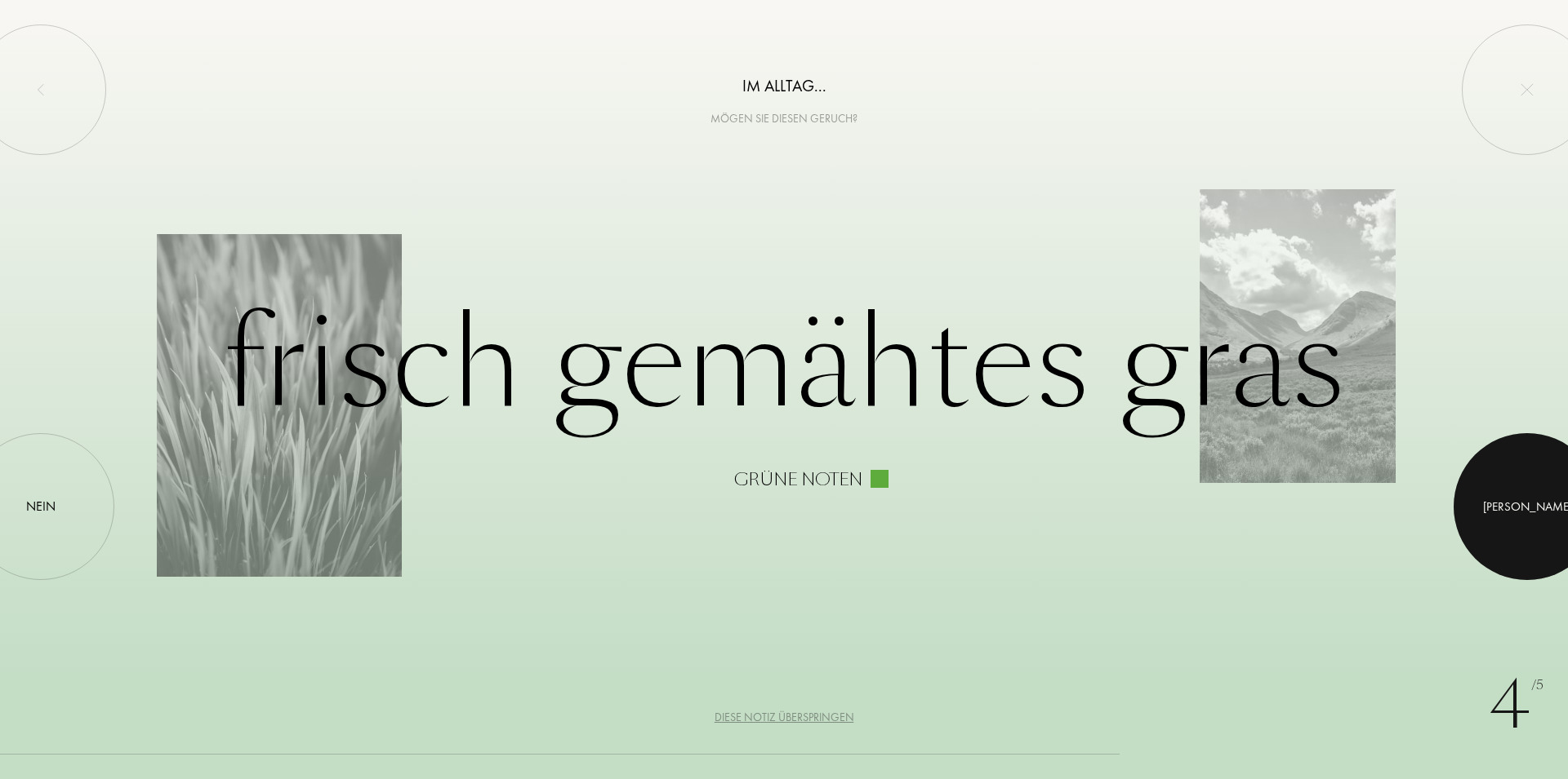
click at [1519, 511] on div at bounding box center [1527, 507] width 147 height 147
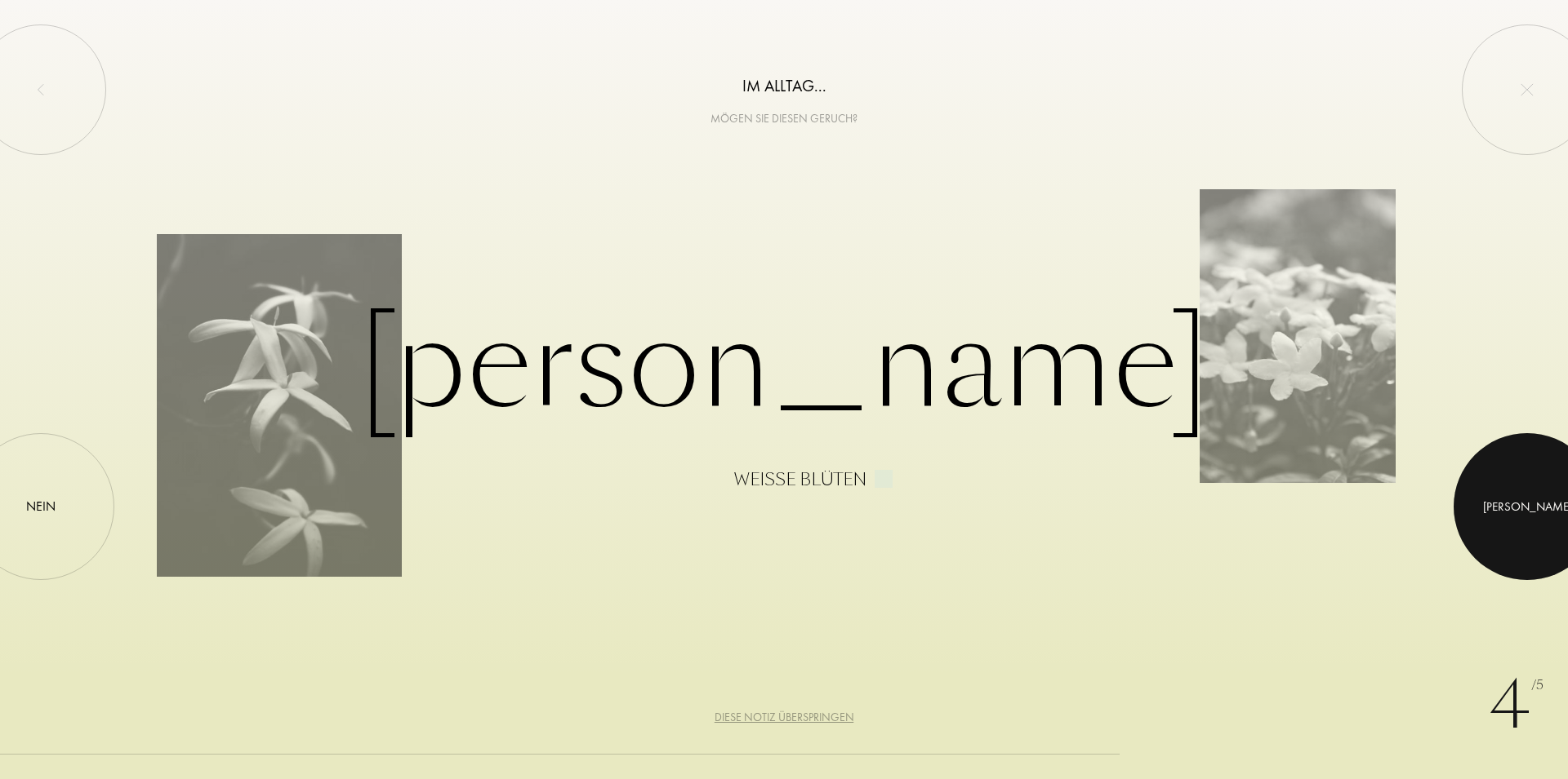
click at [1519, 511] on div at bounding box center [1527, 507] width 147 height 147
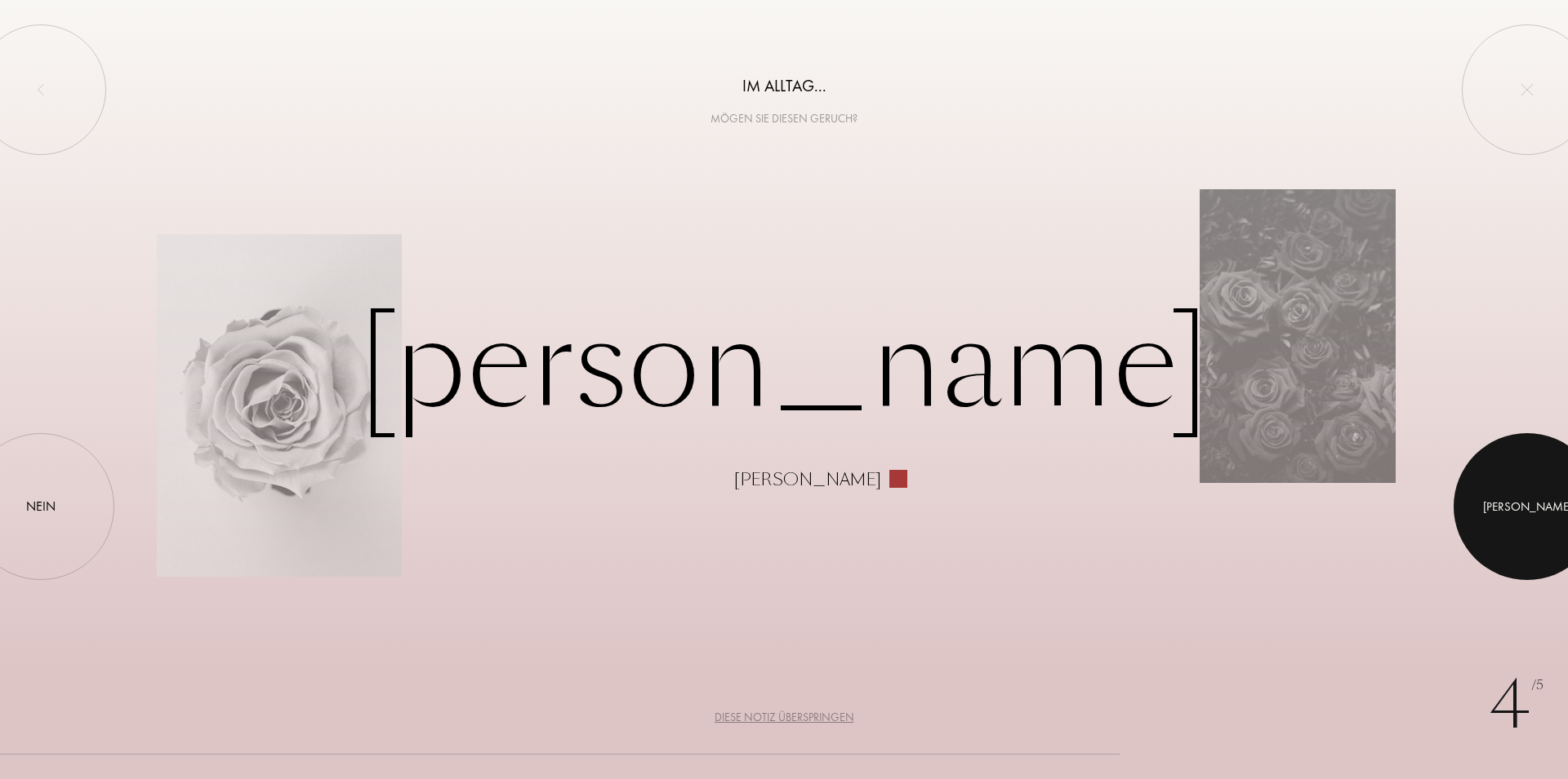
click at [1519, 511] on div at bounding box center [1527, 507] width 147 height 147
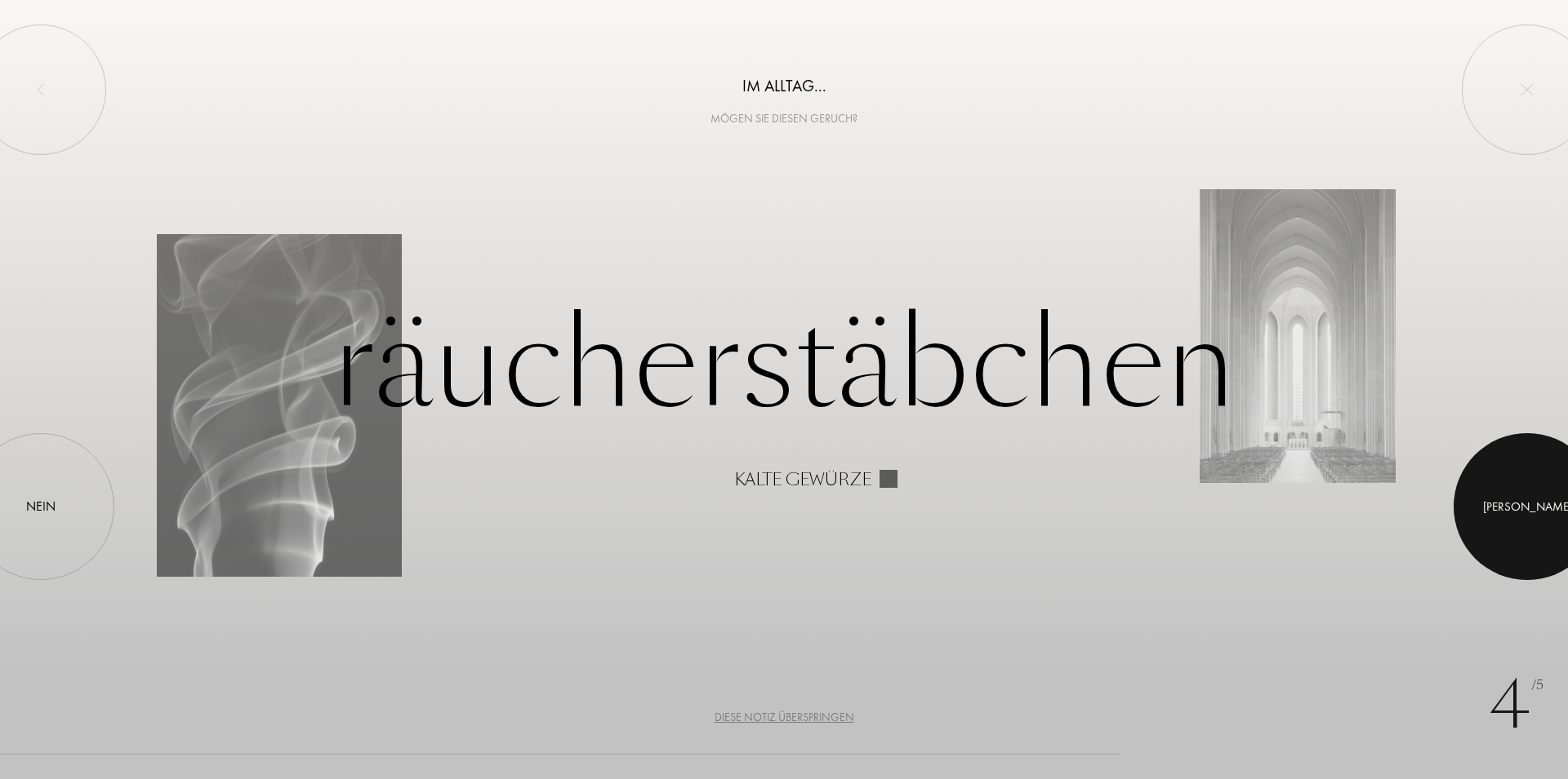
click at [1562, 485] on div at bounding box center [1527, 507] width 147 height 147
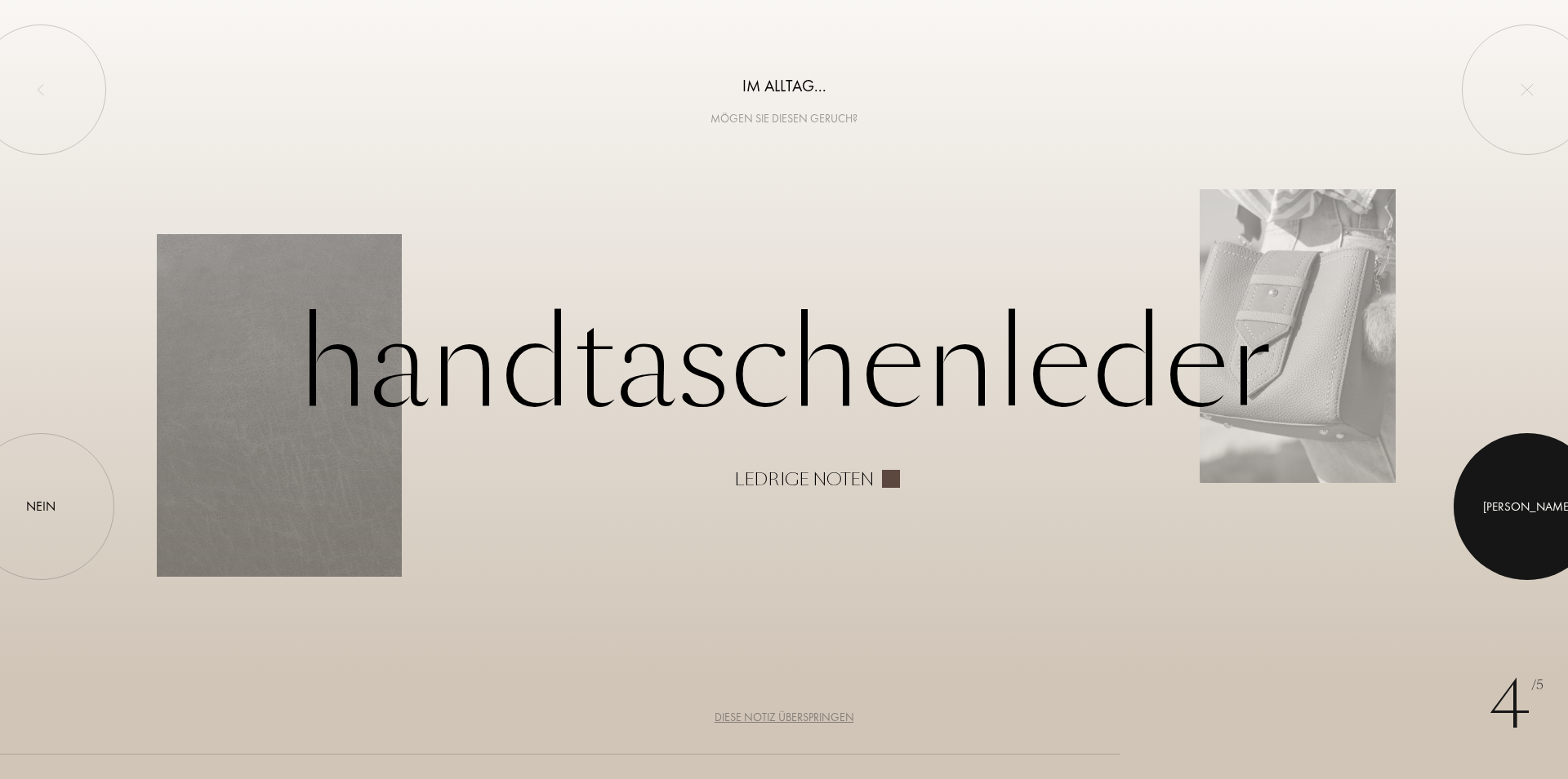
click at [1508, 488] on div at bounding box center [1527, 507] width 147 height 147
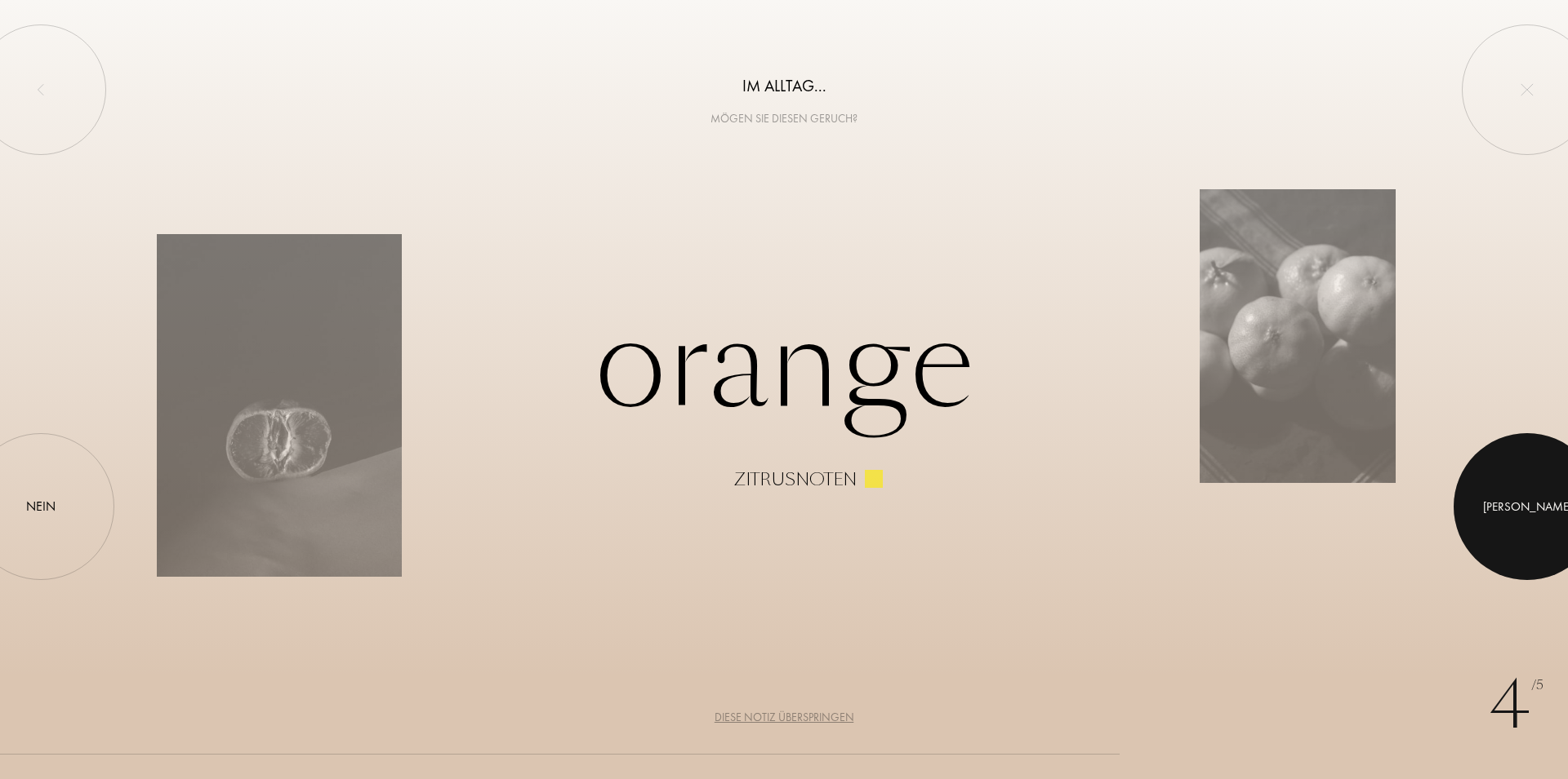
click at [1508, 488] on div at bounding box center [1527, 507] width 147 height 147
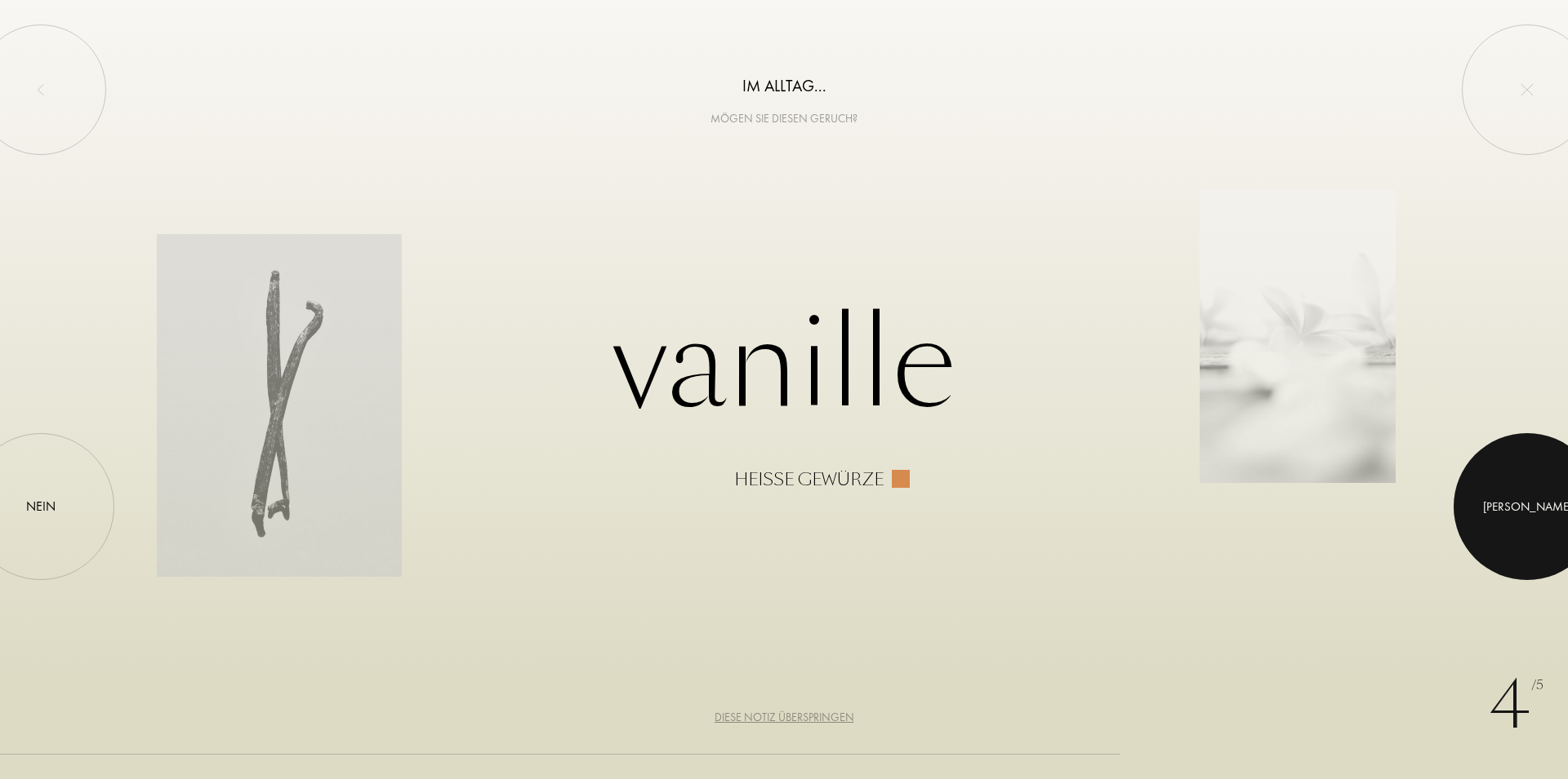
click at [1505, 488] on div at bounding box center [1527, 507] width 147 height 147
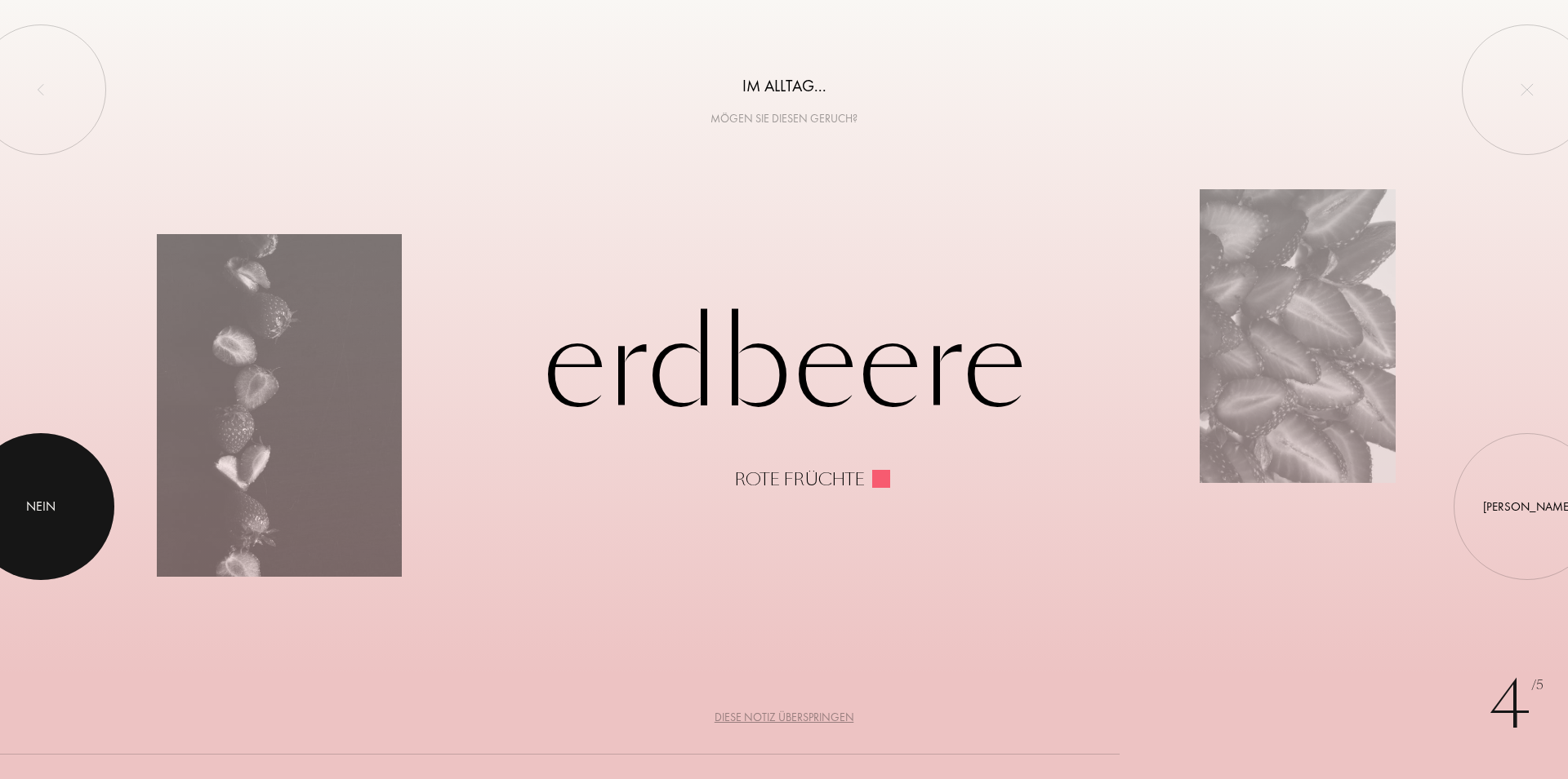
click at [71, 504] on div at bounding box center [41, 507] width 147 height 147
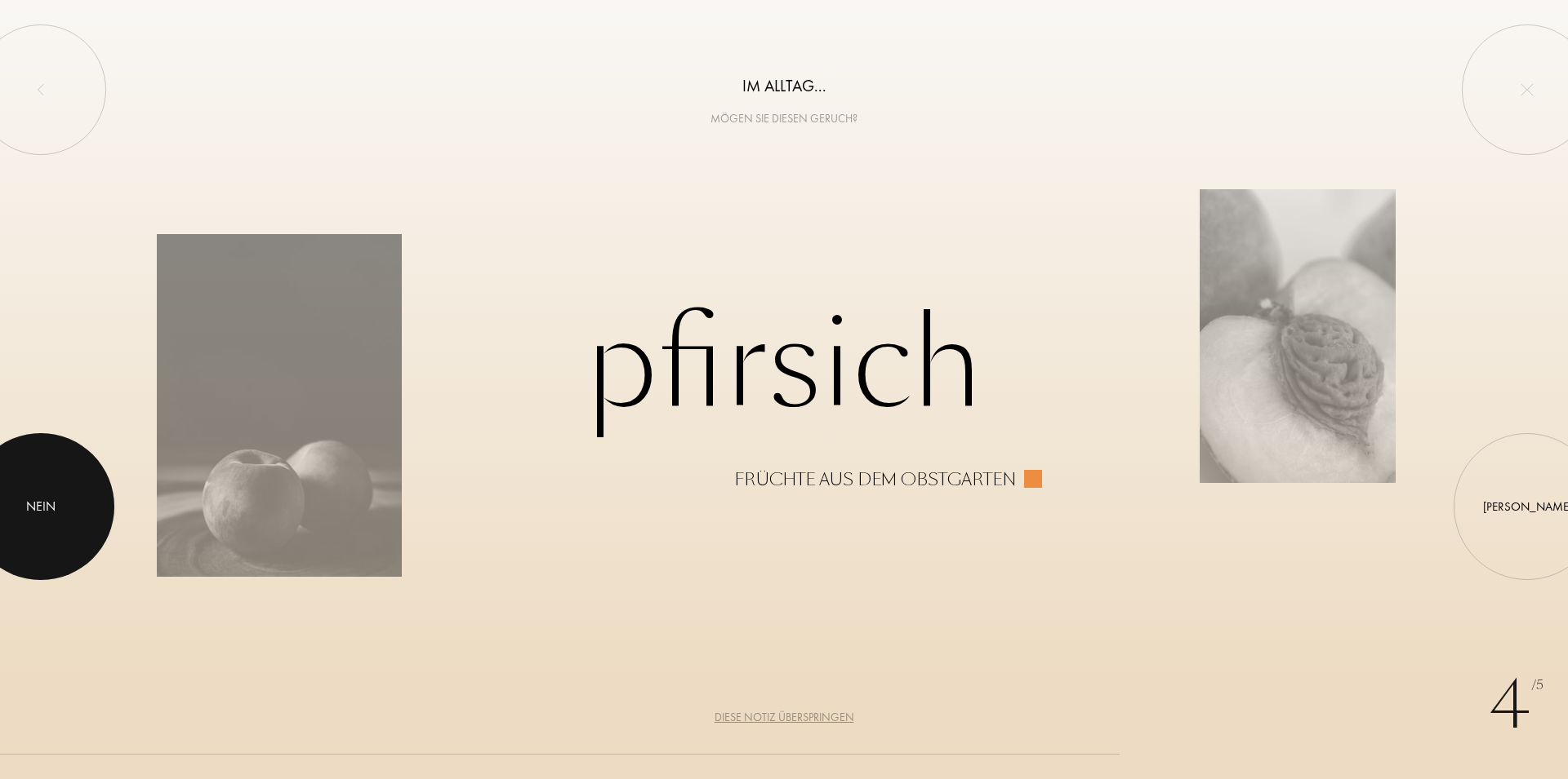
click at [71, 504] on div at bounding box center [41, 507] width 147 height 147
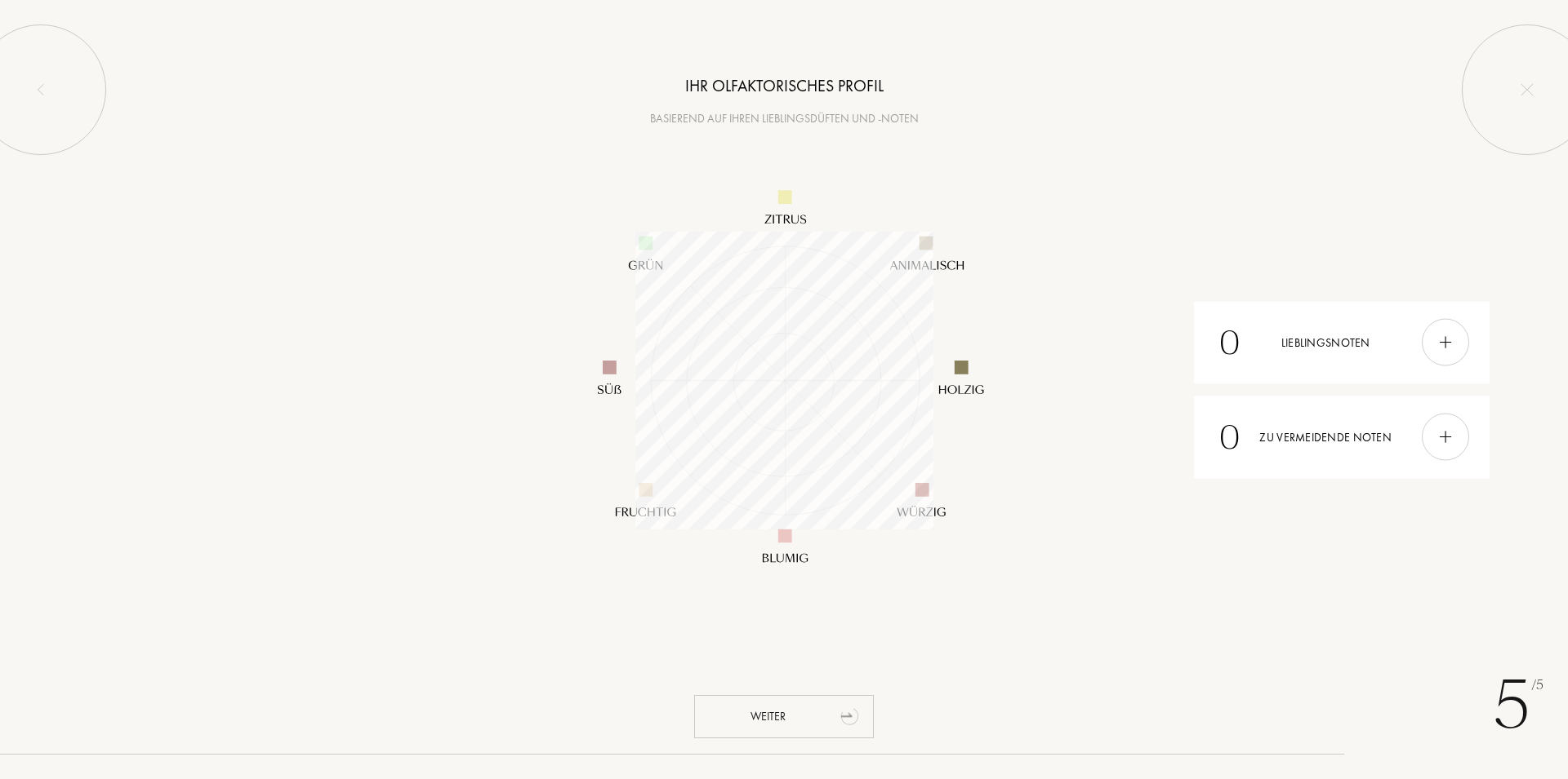
scroll to position [298, 298]
click at [798, 720] on div "Weiter" at bounding box center [784, 717] width 180 height 44
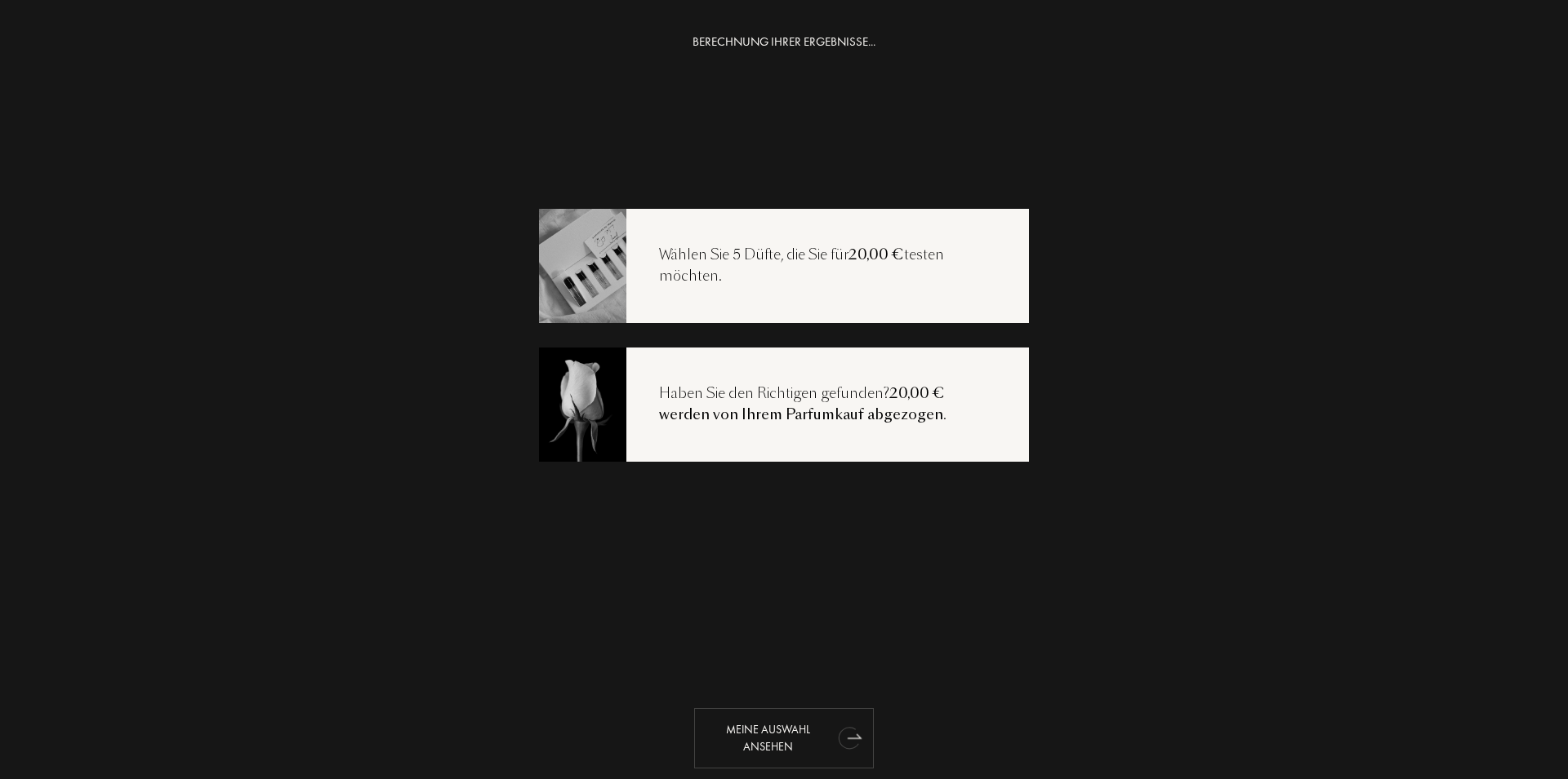
click at [834, 736] on icon "animation" at bounding box center [850, 737] width 33 height 33
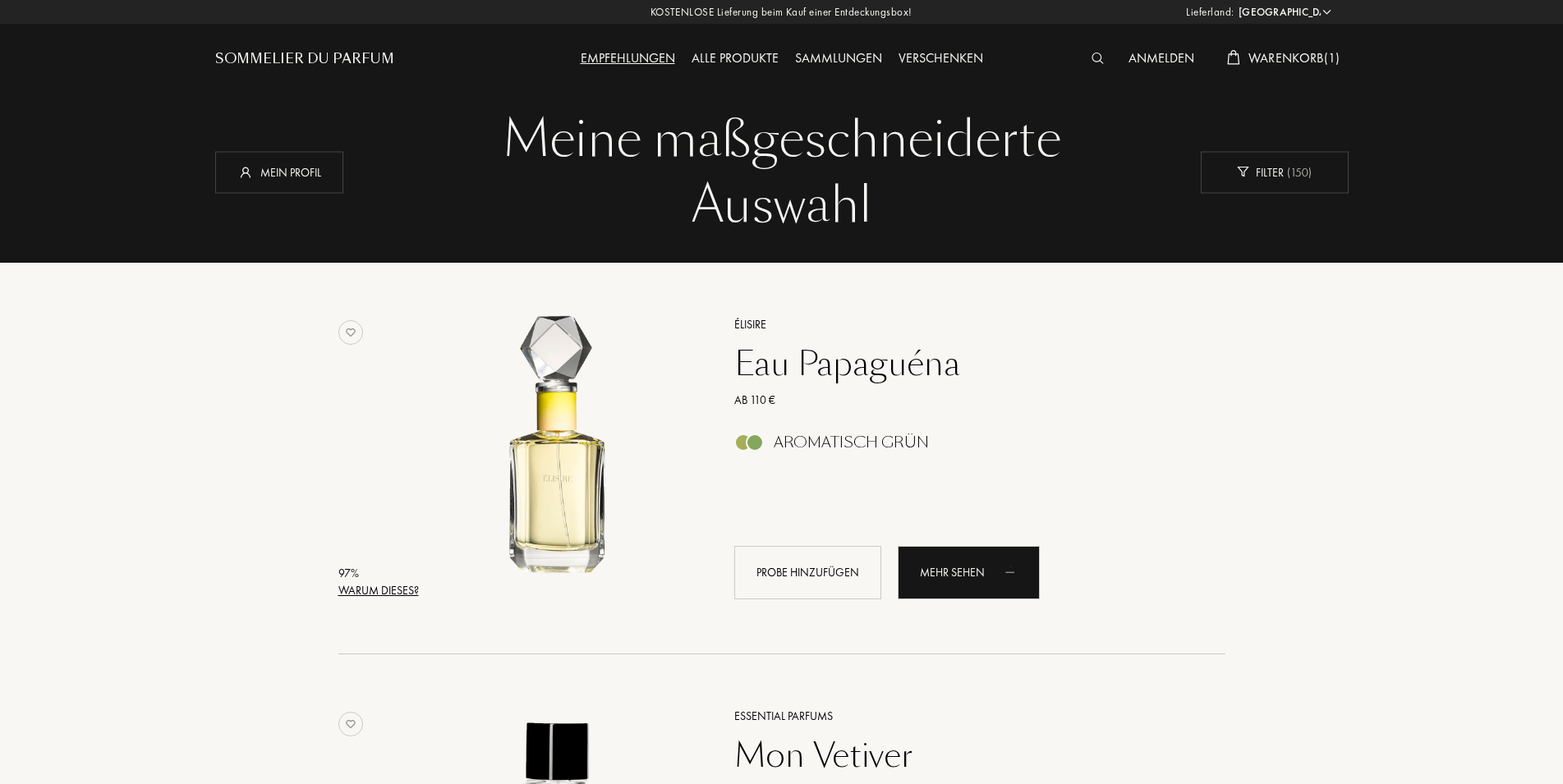
select select "DE"
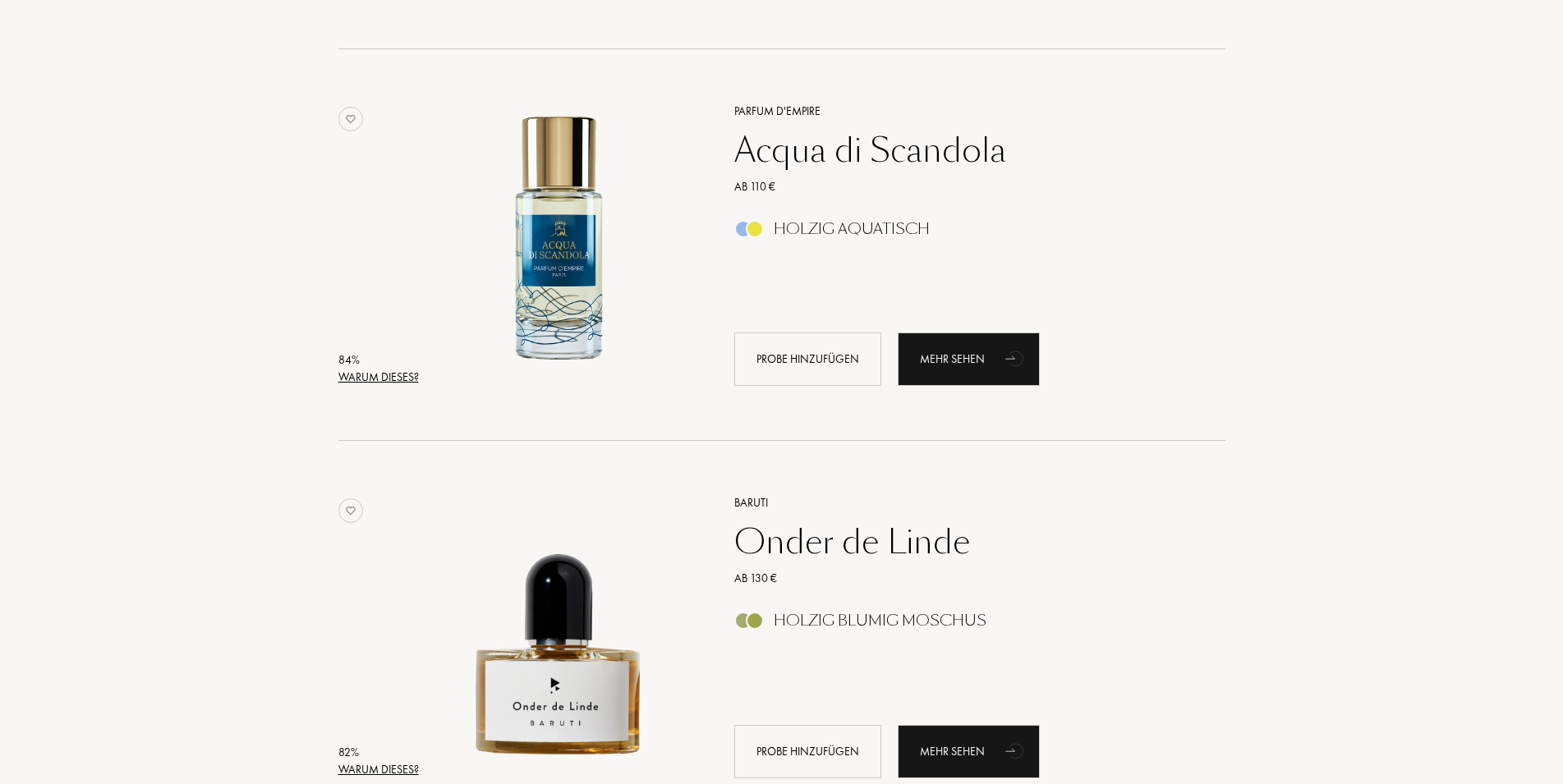
scroll to position [3853, 0]
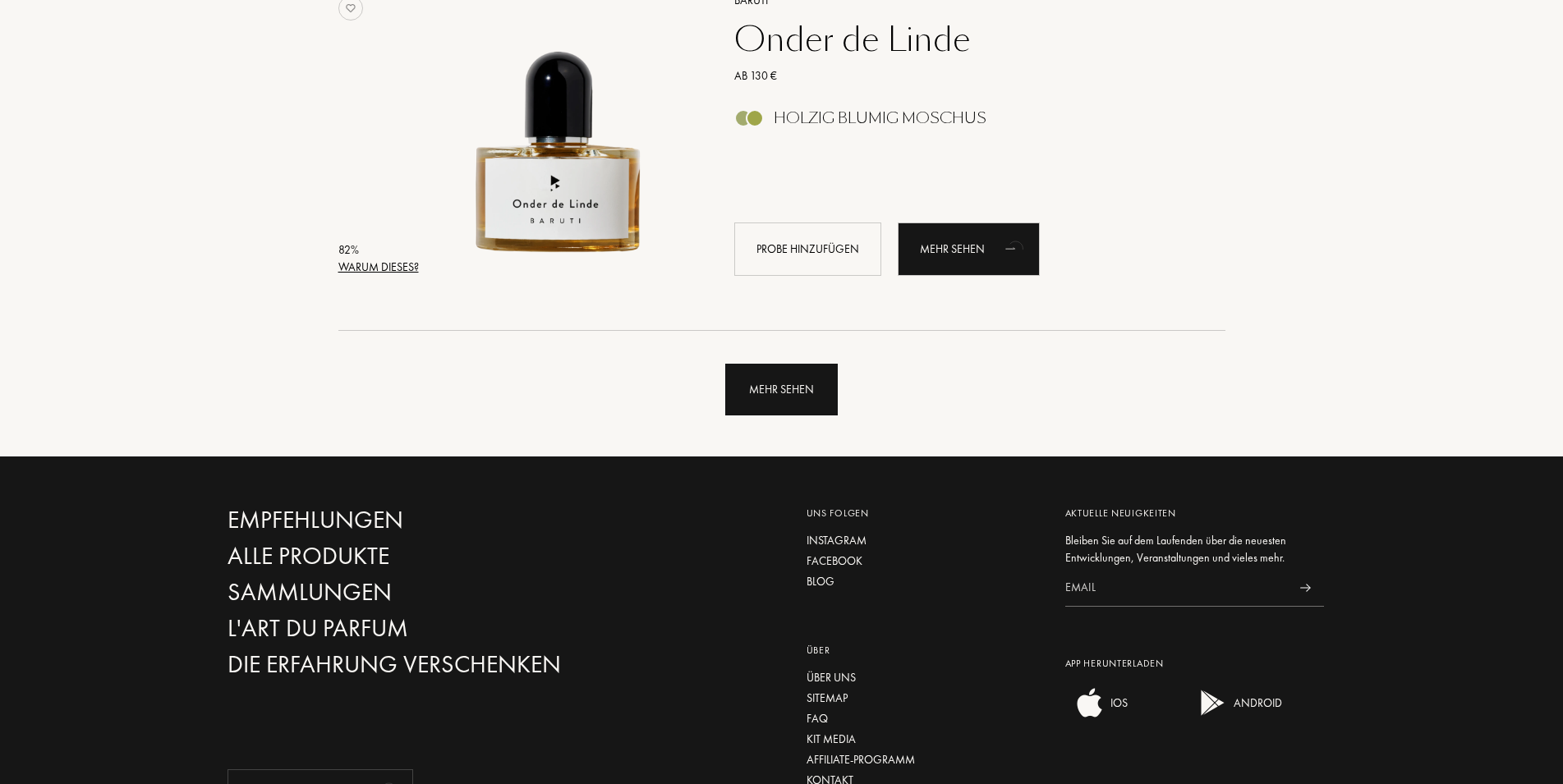
click at [808, 394] on div "Mehr sehen" at bounding box center [782, 389] width 112 height 52
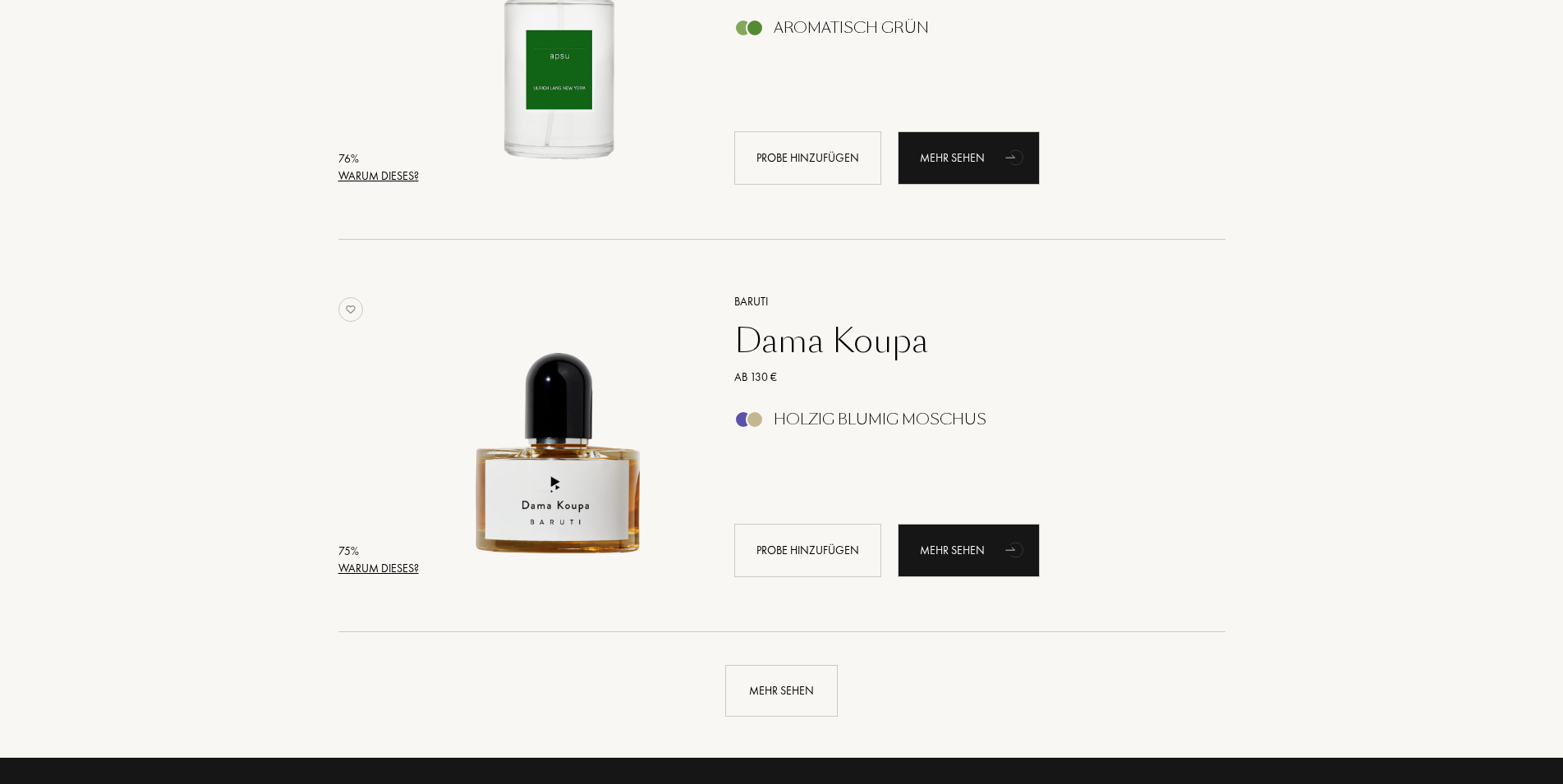
scroll to position [7790, 0]
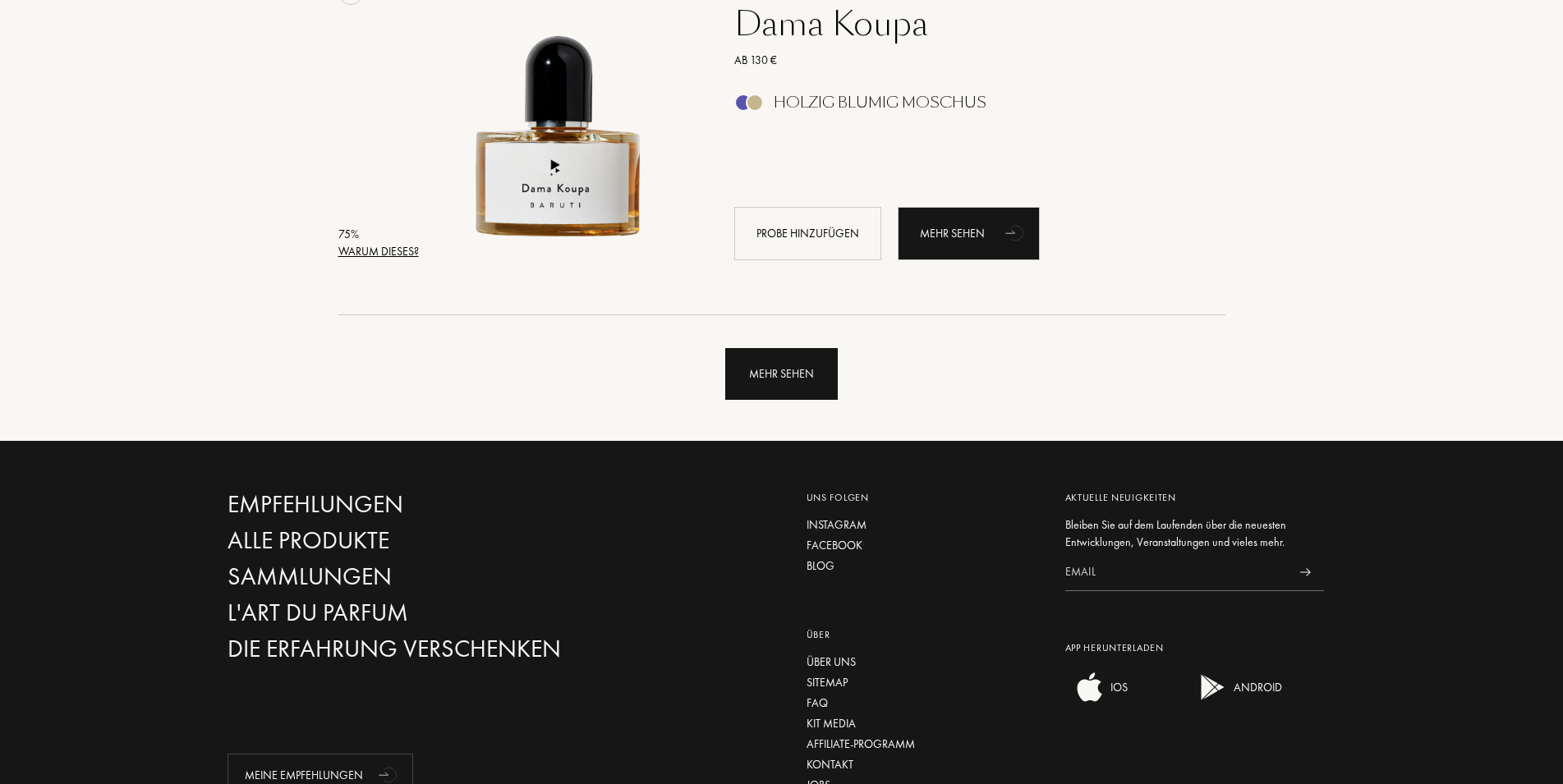
click at [787, 369] on div "Mehr sehen" at bounding box center [782, 374] width 112 height 52
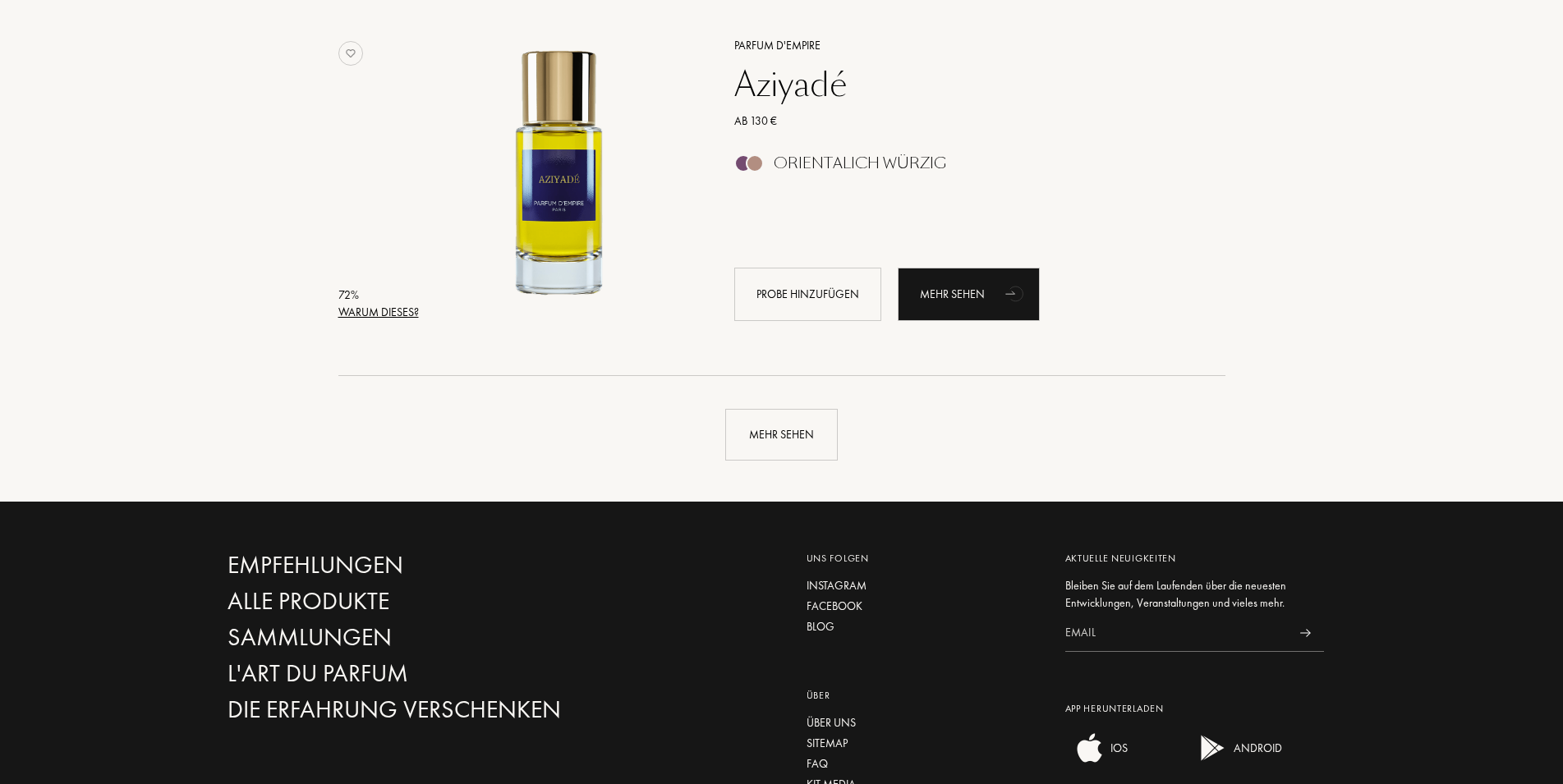
scroll to position [11873, 0]
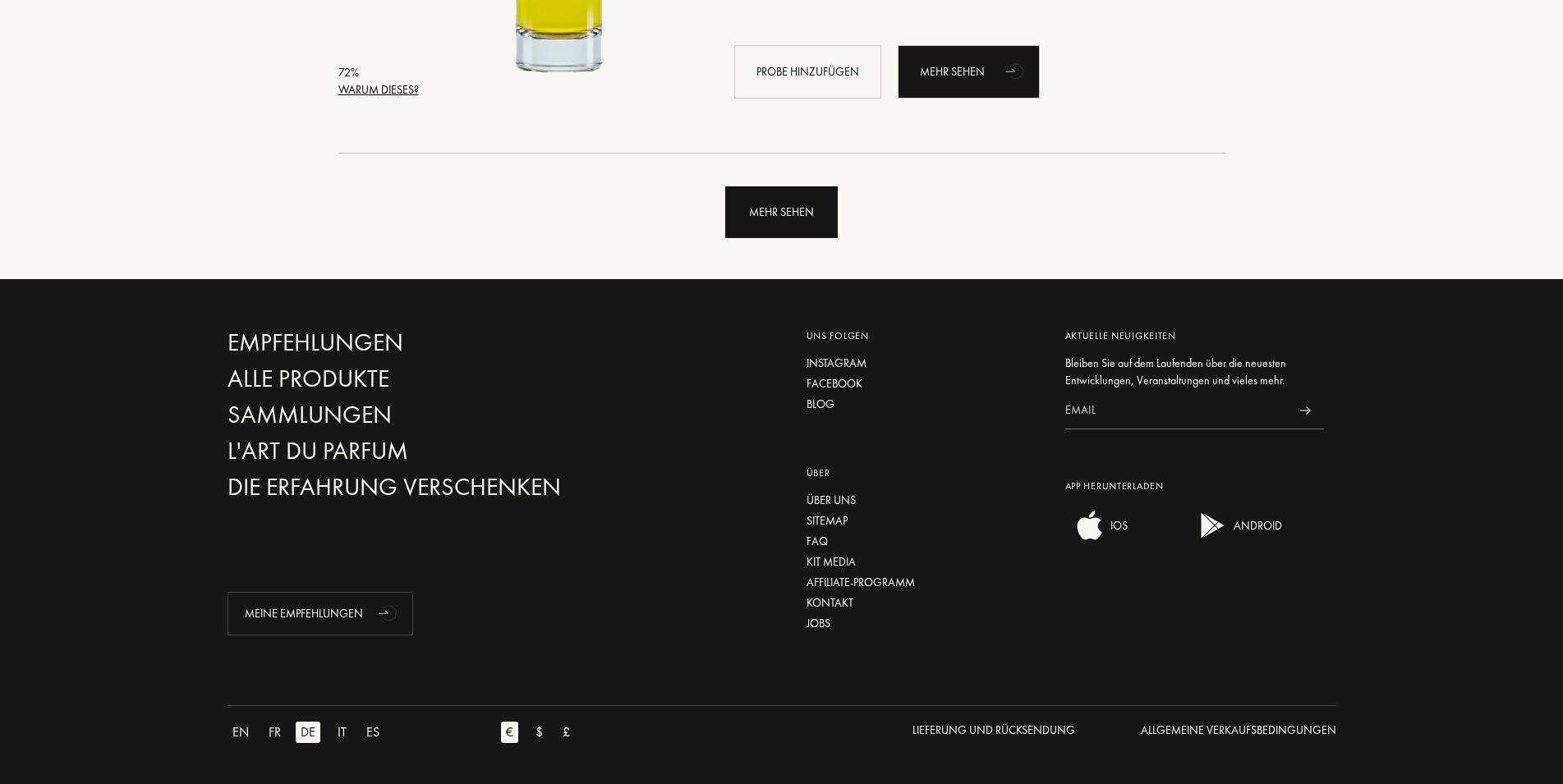
click at [798, 215] on div "Mehr sehen" at bounding box center [782, 212] width 112 height 52
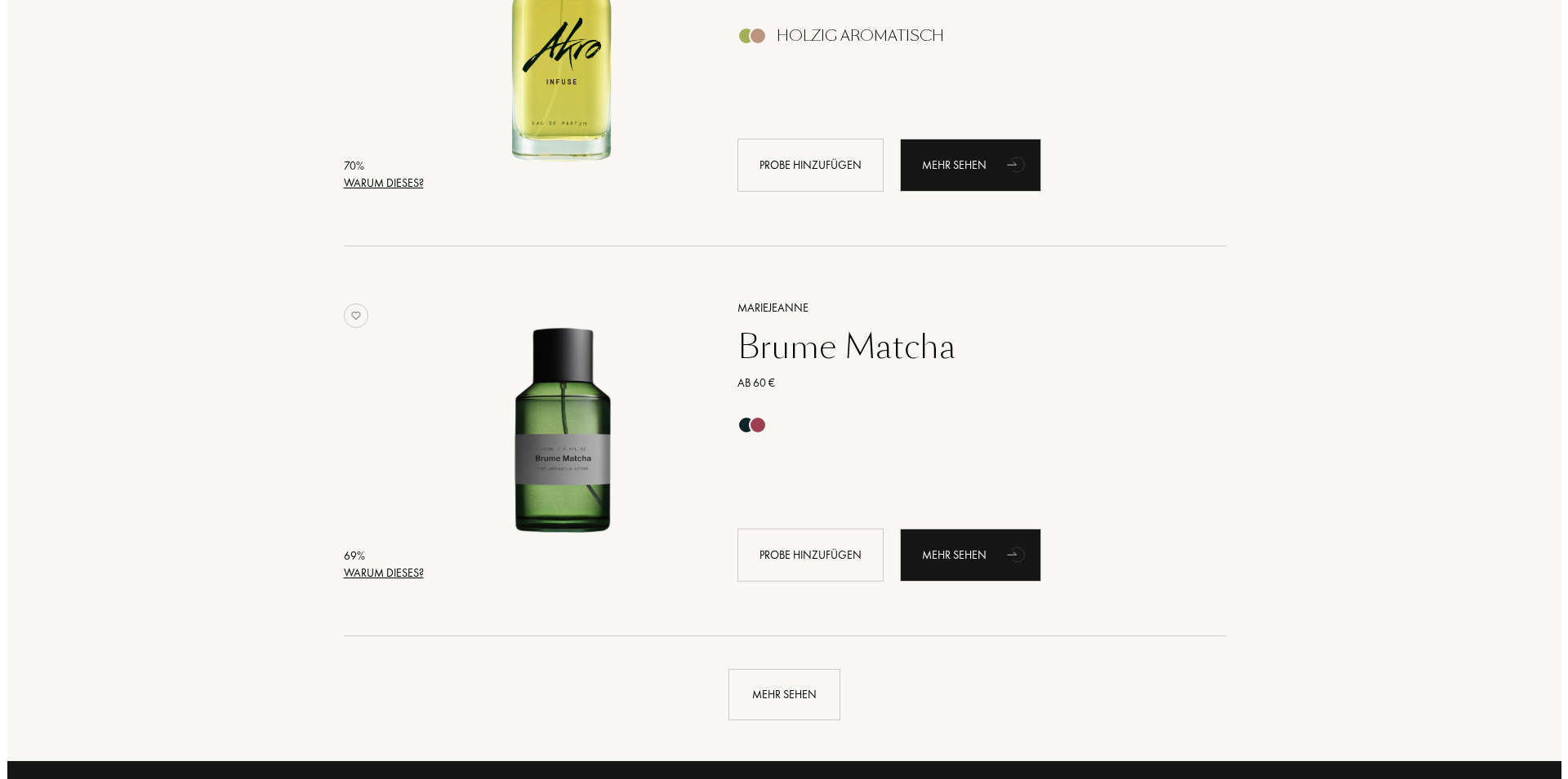
scroll to position [15625, 0]
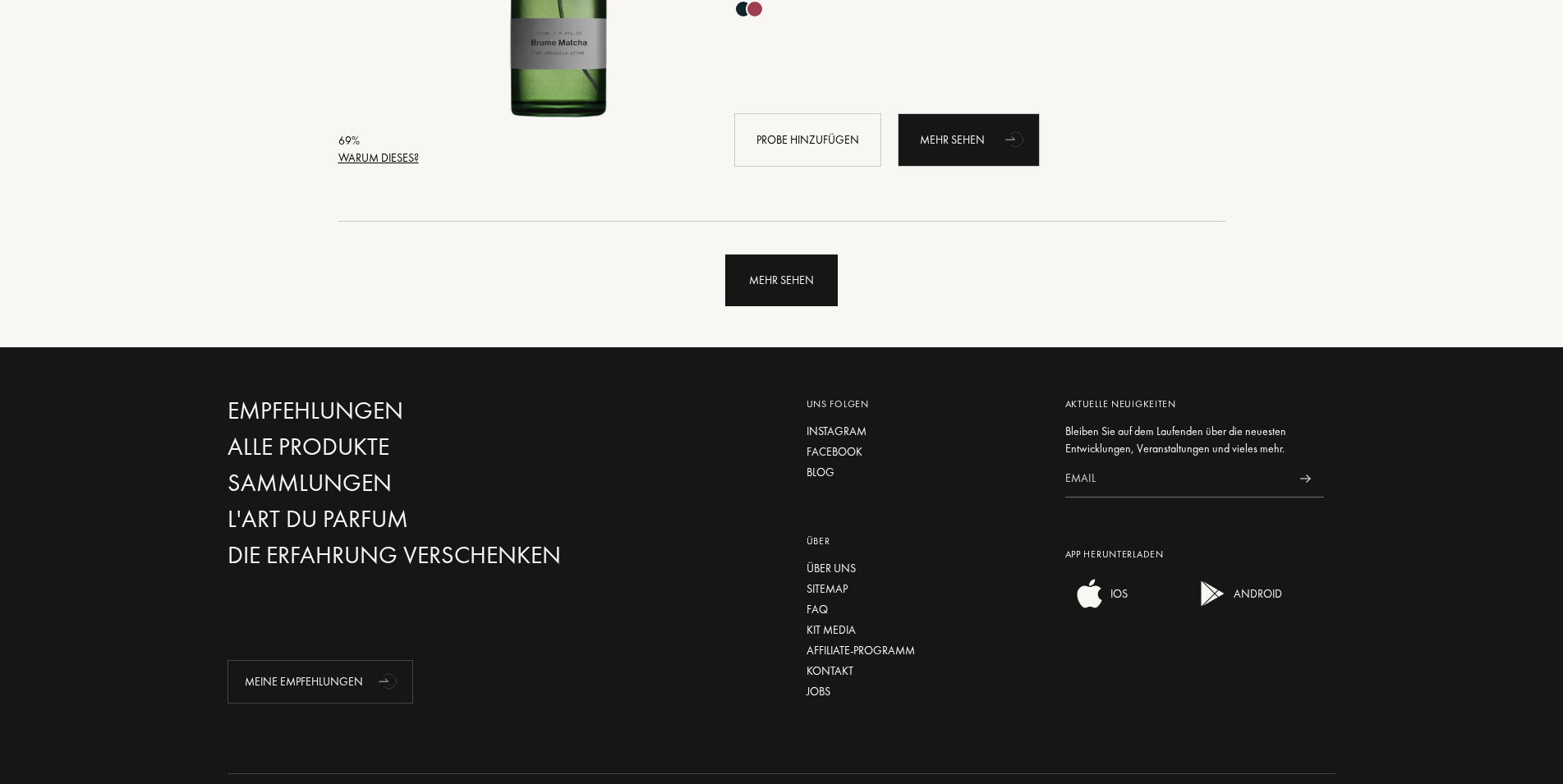
click at [792, 294] on div "Mehr sehen" at bounding box center [782, 281] width 112 height 52
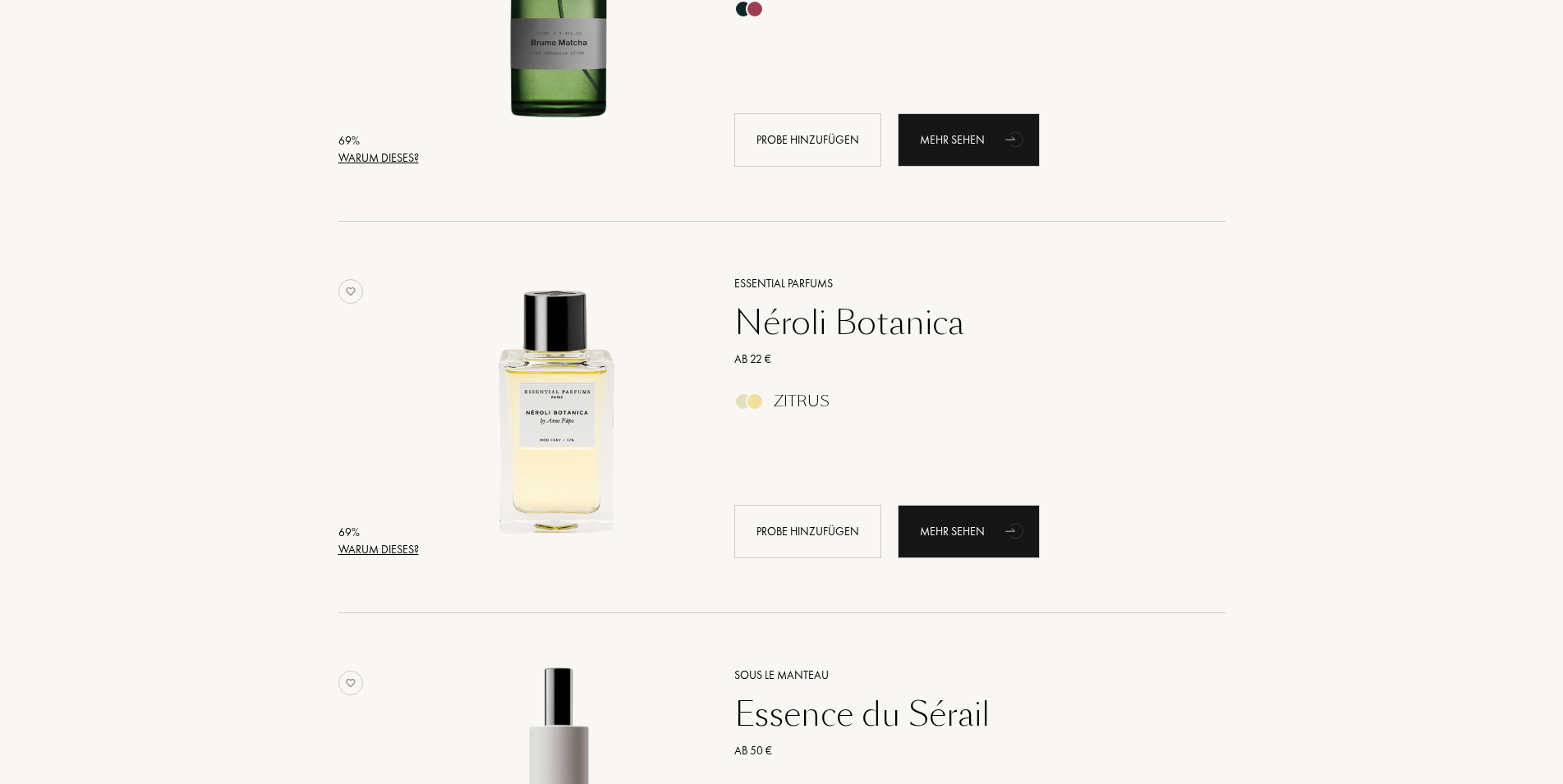
click at [374, 554] on div "Warum dieses?" at bounding box center [378, 549] width 80 height 17
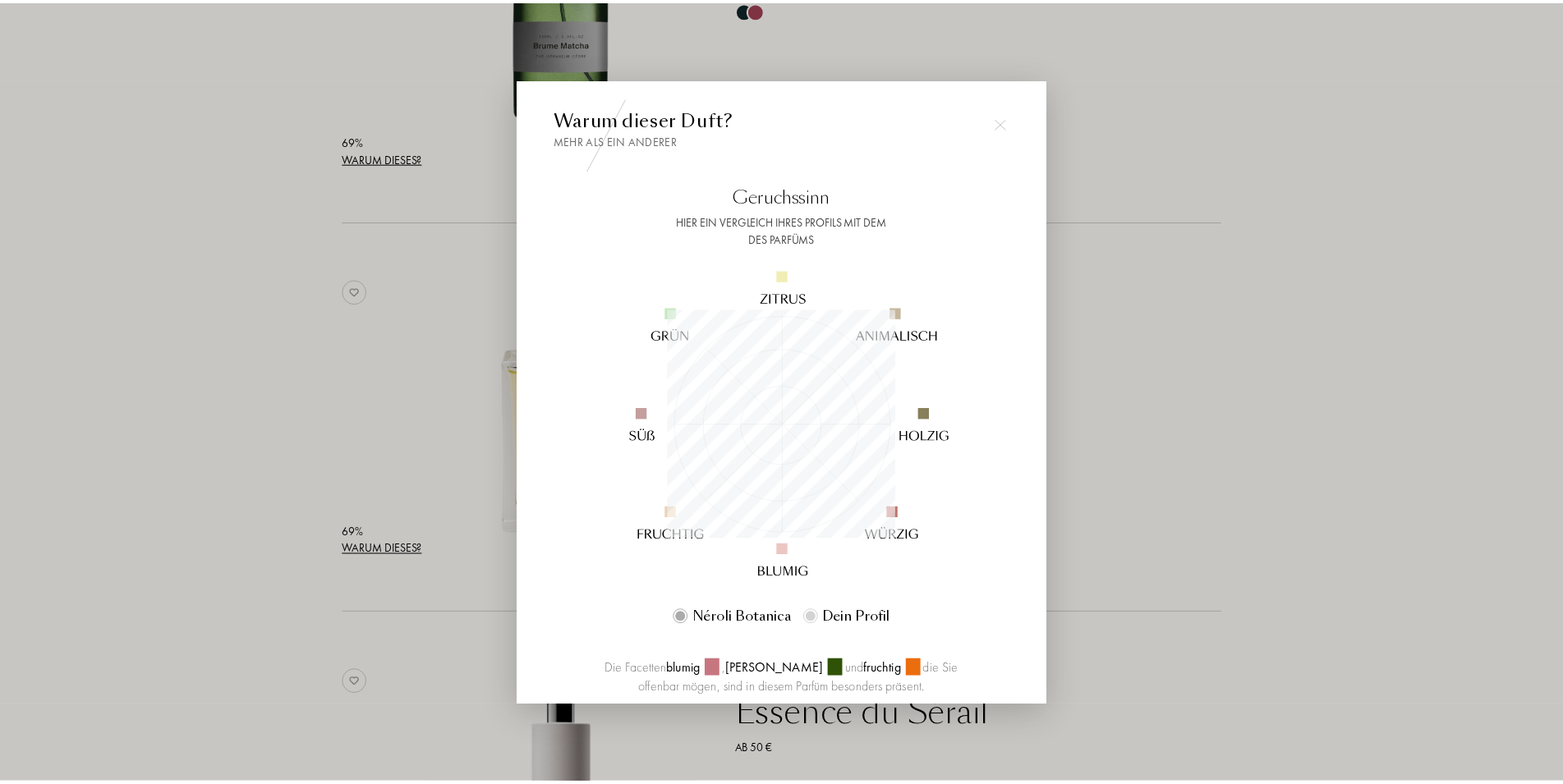
scroll to position [230, 230]
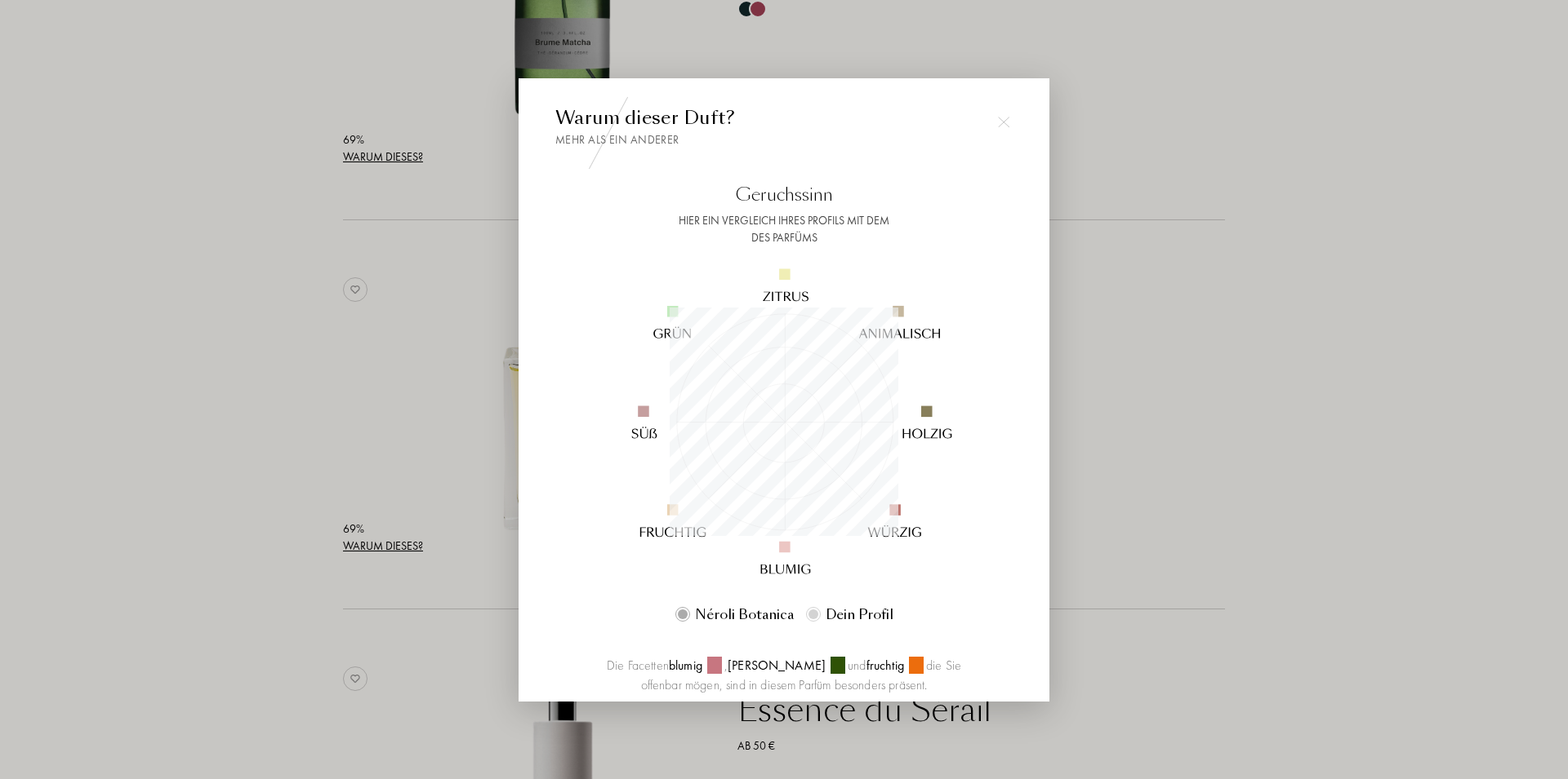
click at [269, 333] on div at bounding box center [784, 390] width 1568 height 779
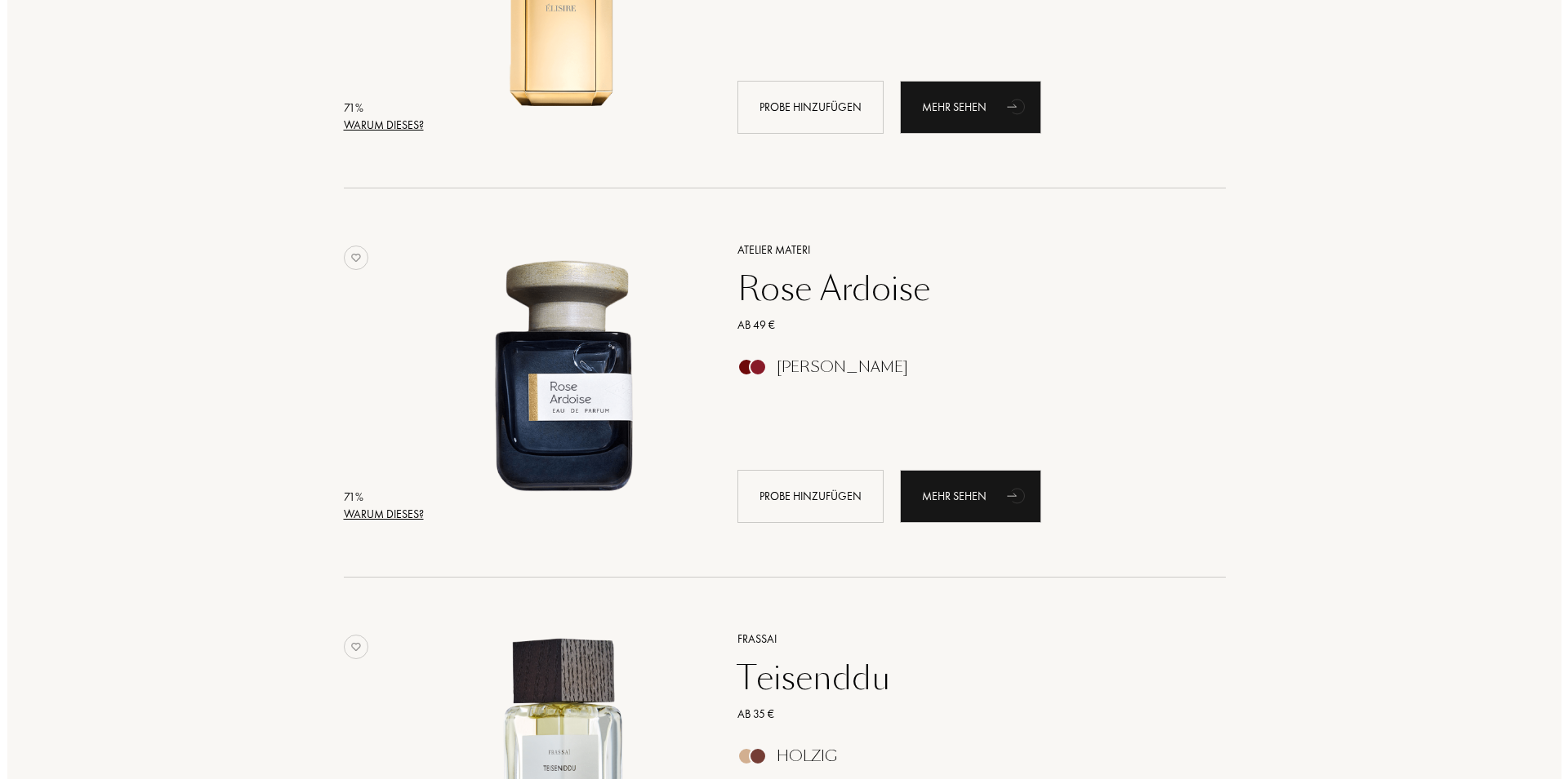
scroll to position [13129, 0]
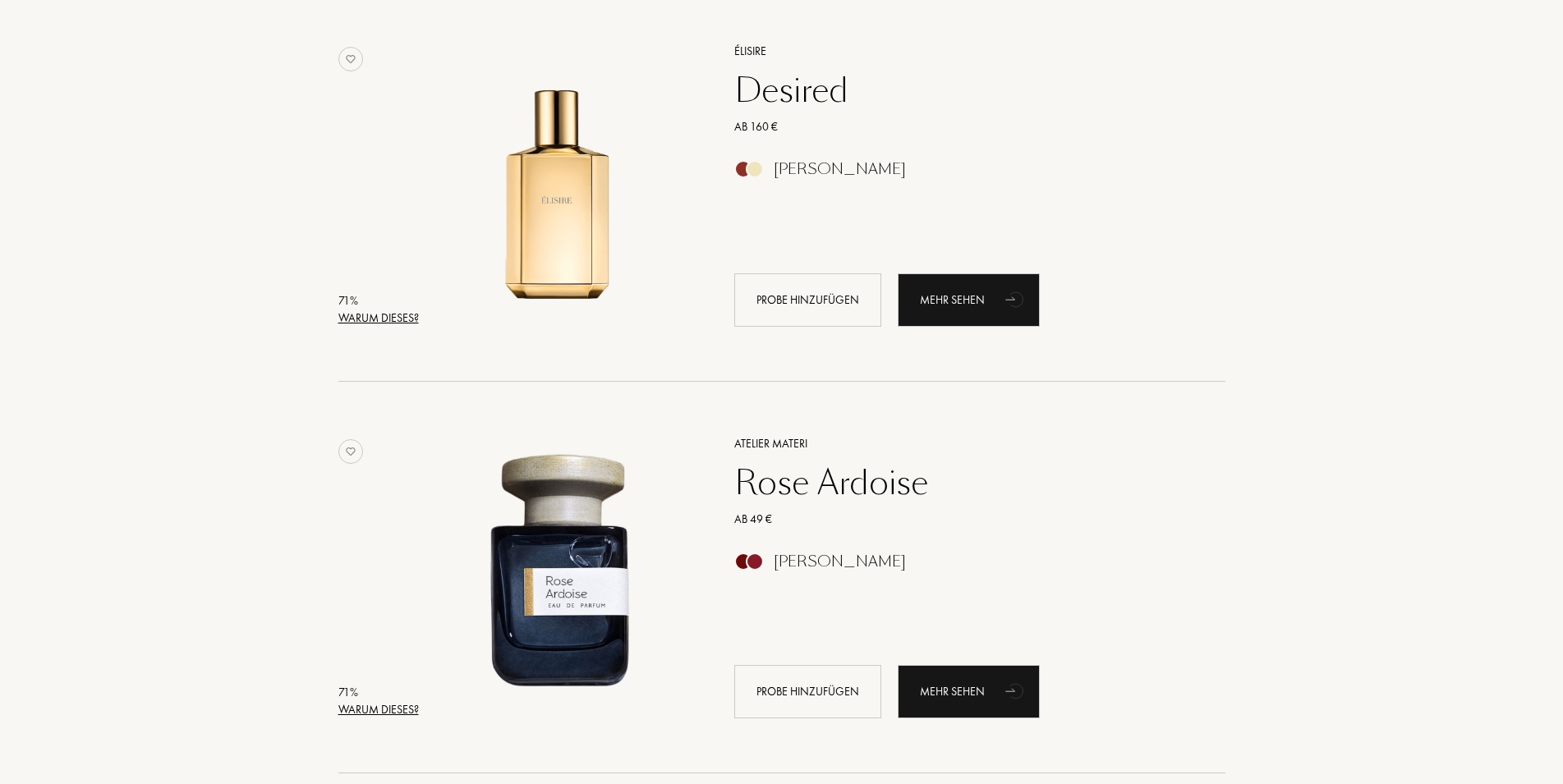
click at [396, 323] on div "Warum dieses?" at bounding box center [378, 318] width 80 height 17
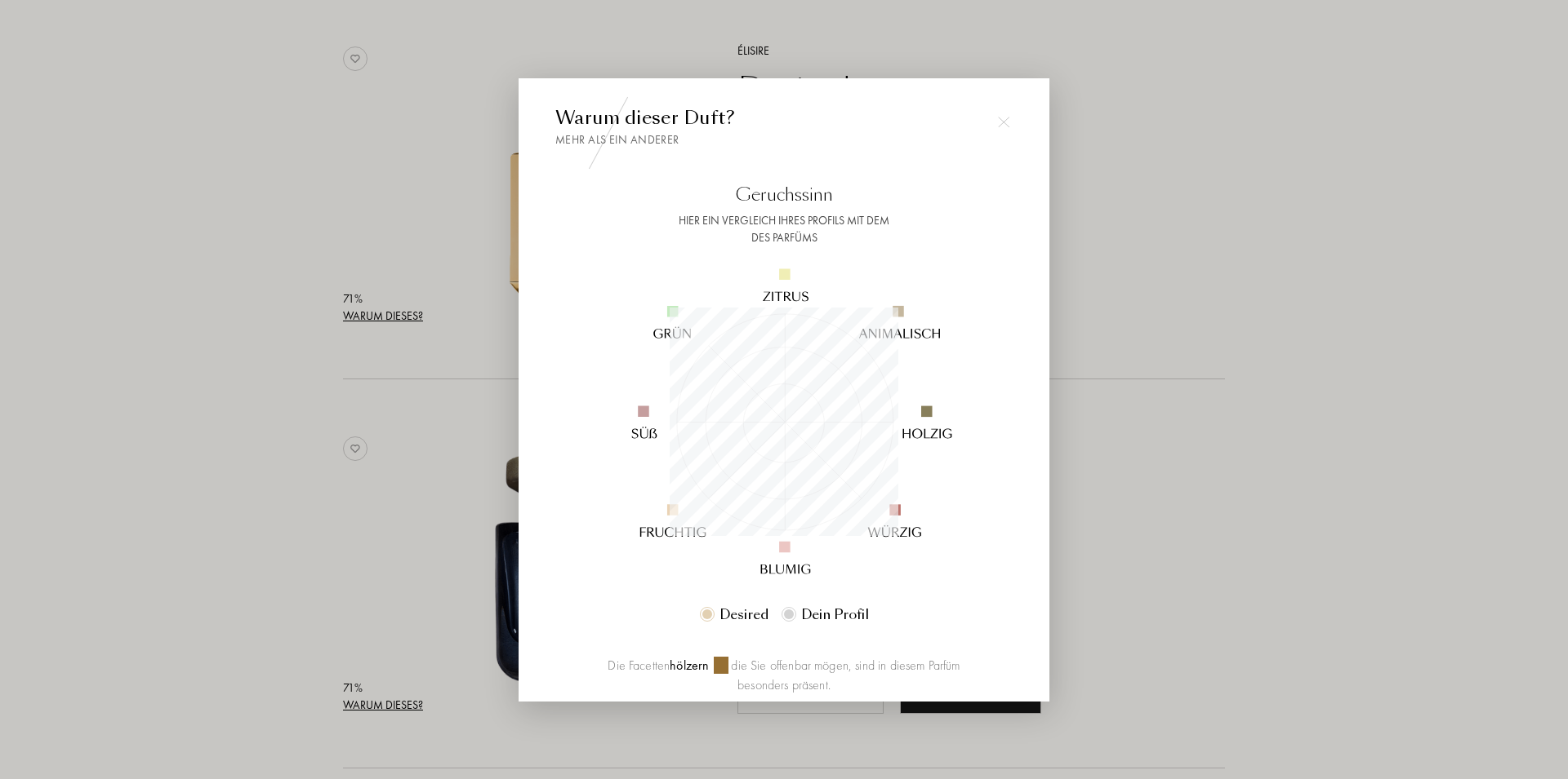
scroll to position [229, 229]
click at [213, 315] on div at bounding box center [784, 390] width 1568 height 779
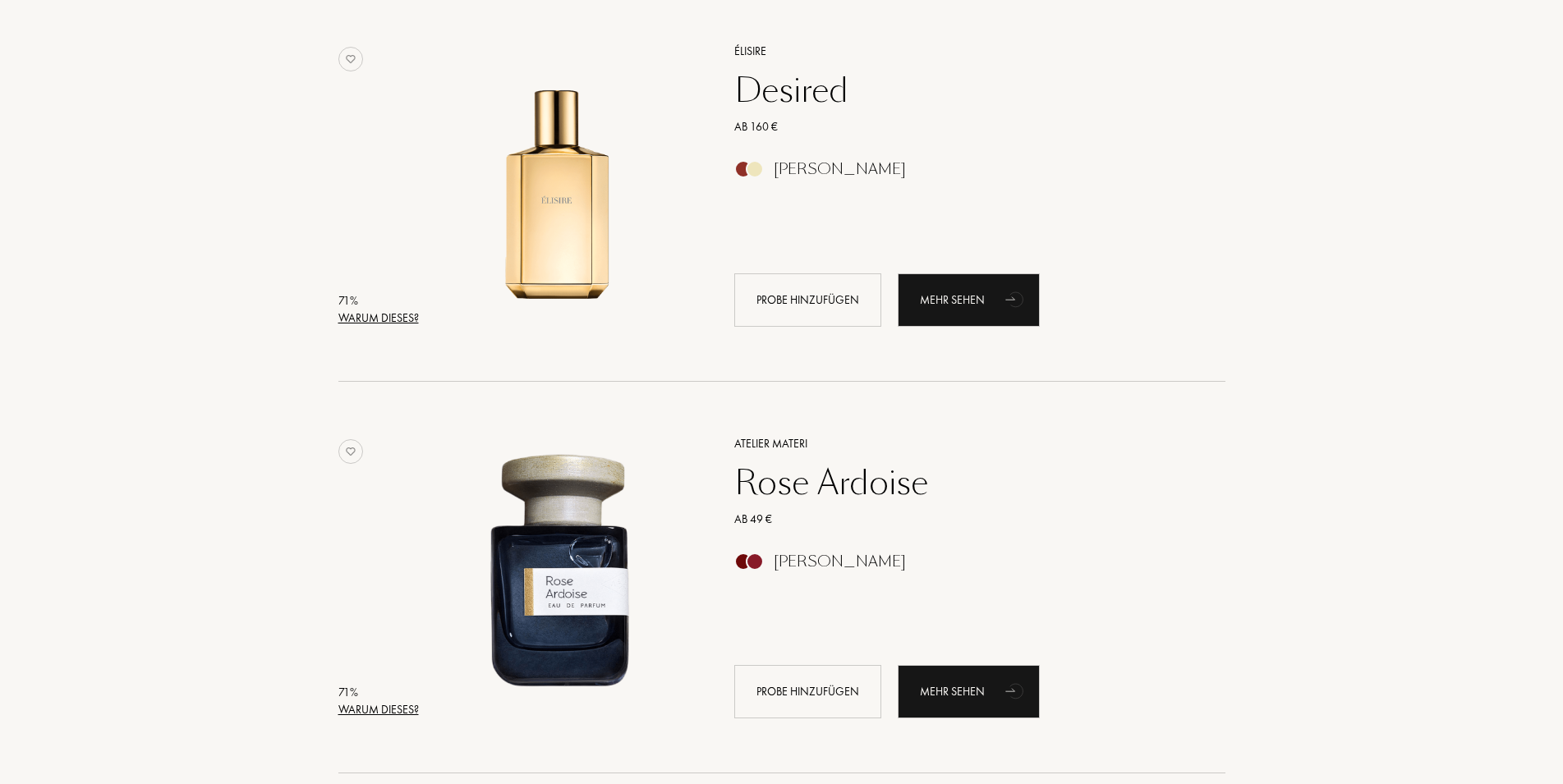
click at [394, 709] on div "Warum dieses?" at bounding box center [378, 709] width 80 height 17
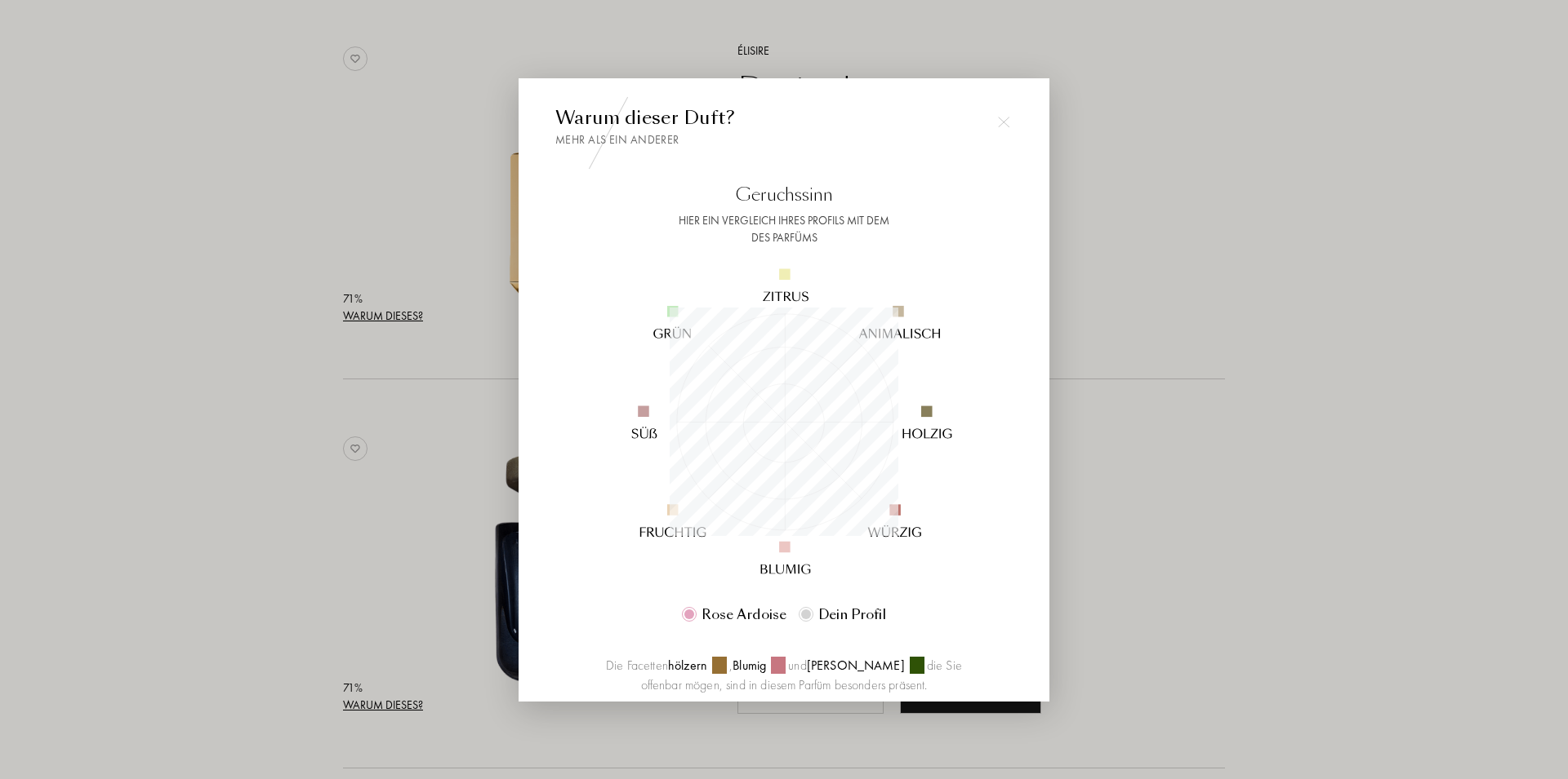
click at [260, 447] on div at bounding box center [784, 390] width 1568 height 779
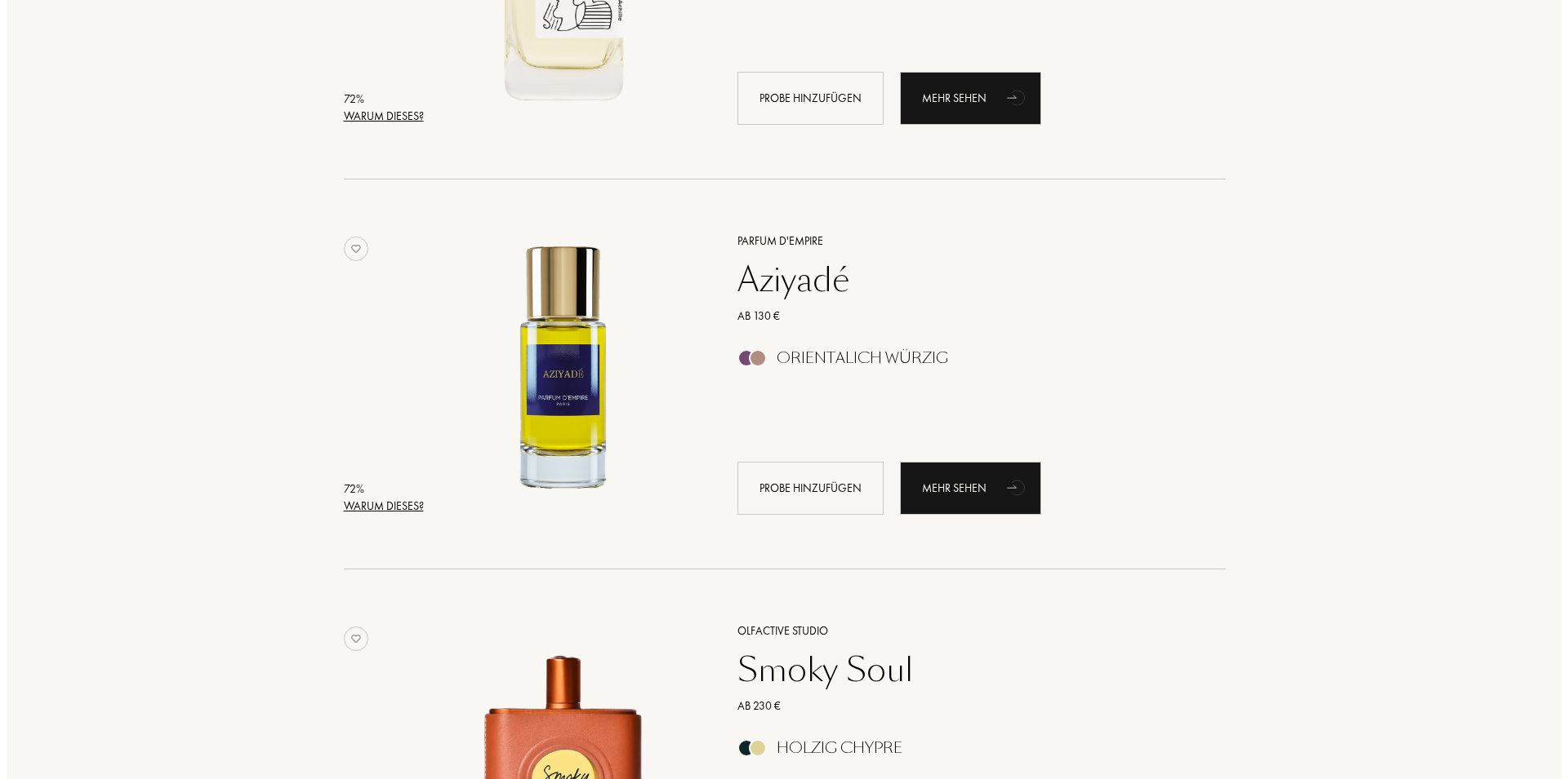
scroll to position [11381, 0]
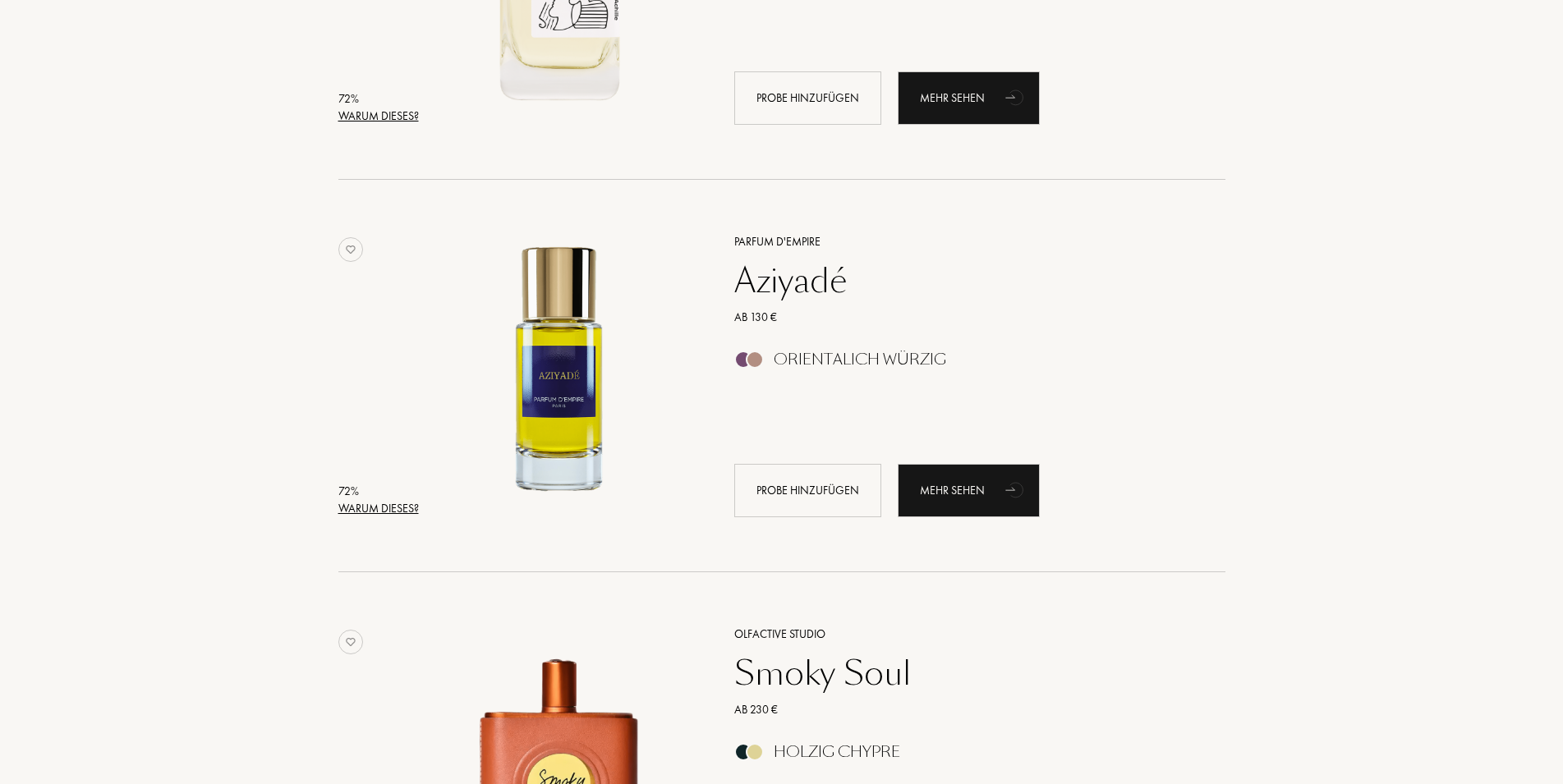
click at [363, 509] on div "Warum dieses?" at bounding box center [378, 508] width 80 height 17
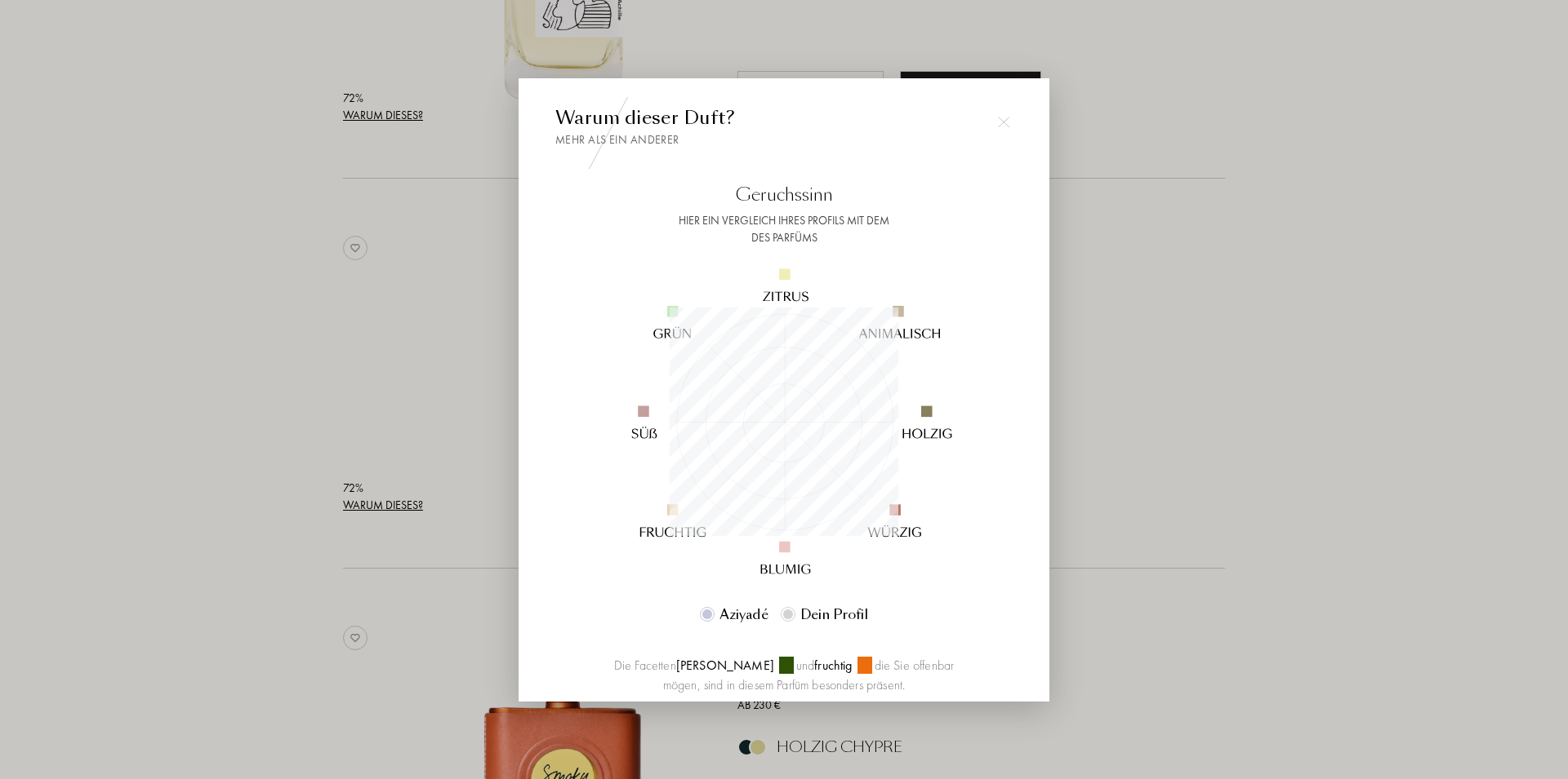
scroll to position [229, 229]
click at [117, 284] on div at bounding box center [784, 390] width 1568 height 779
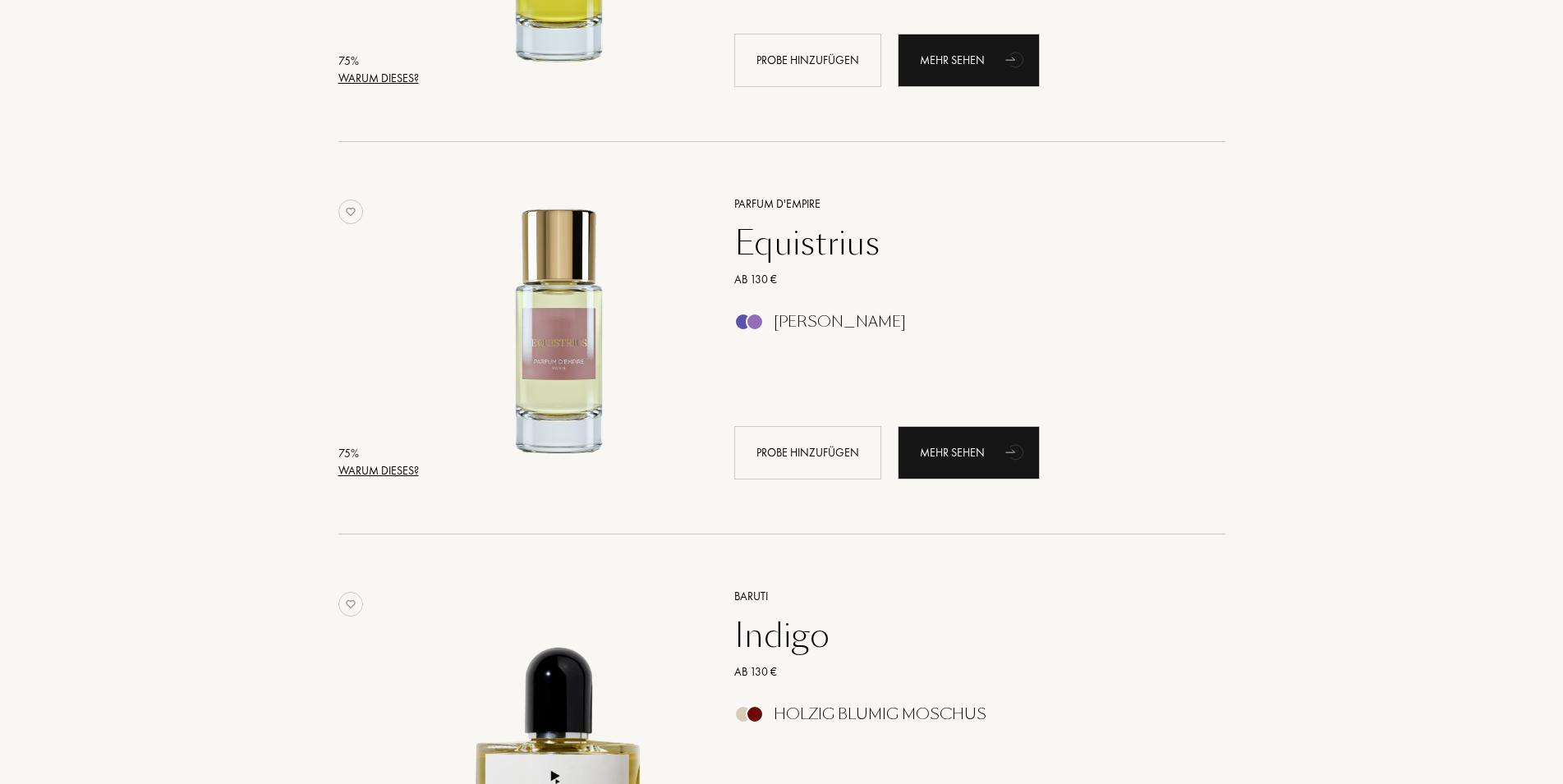
scroll to position [7685, 0]
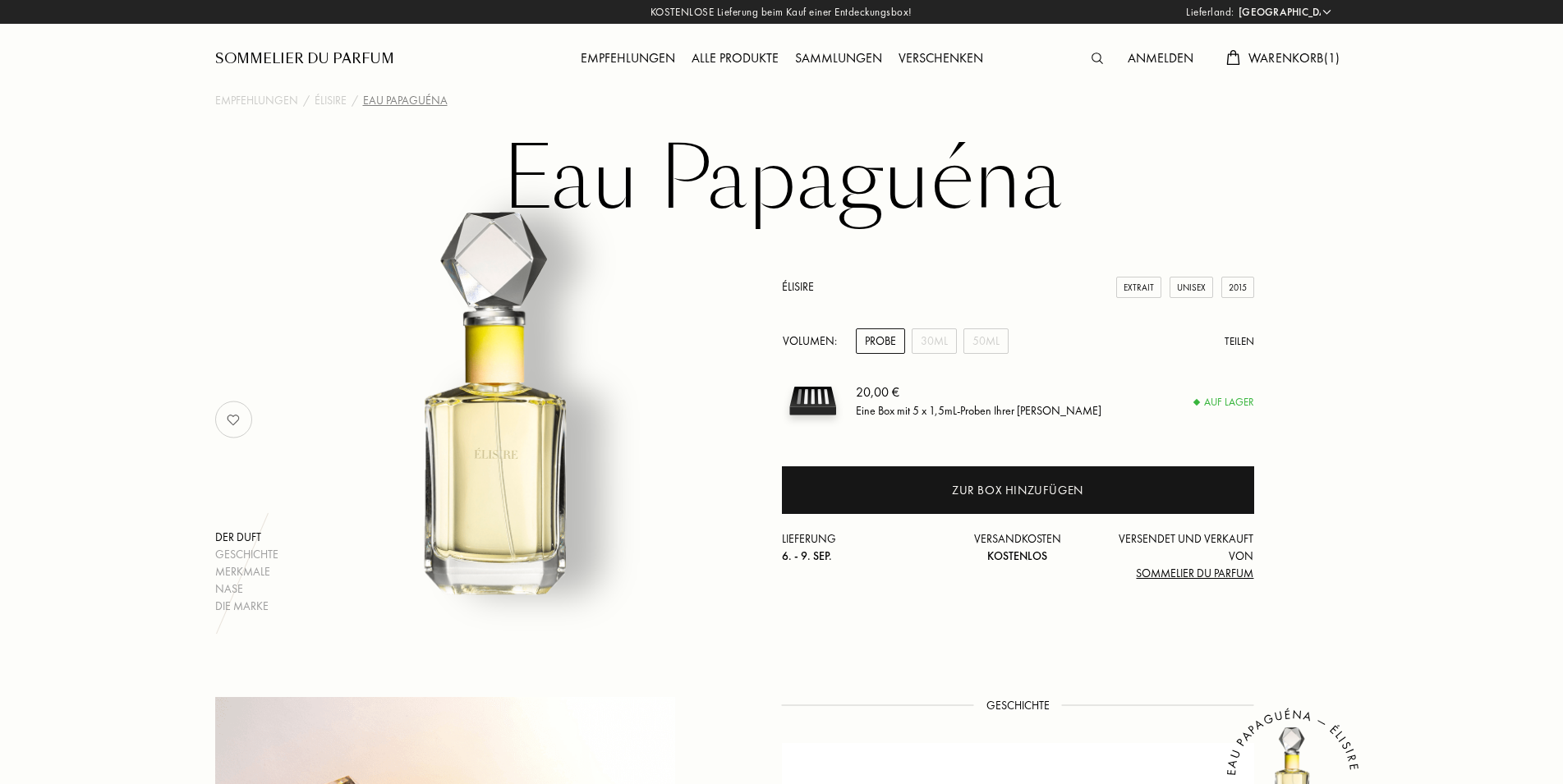
select select "DE"
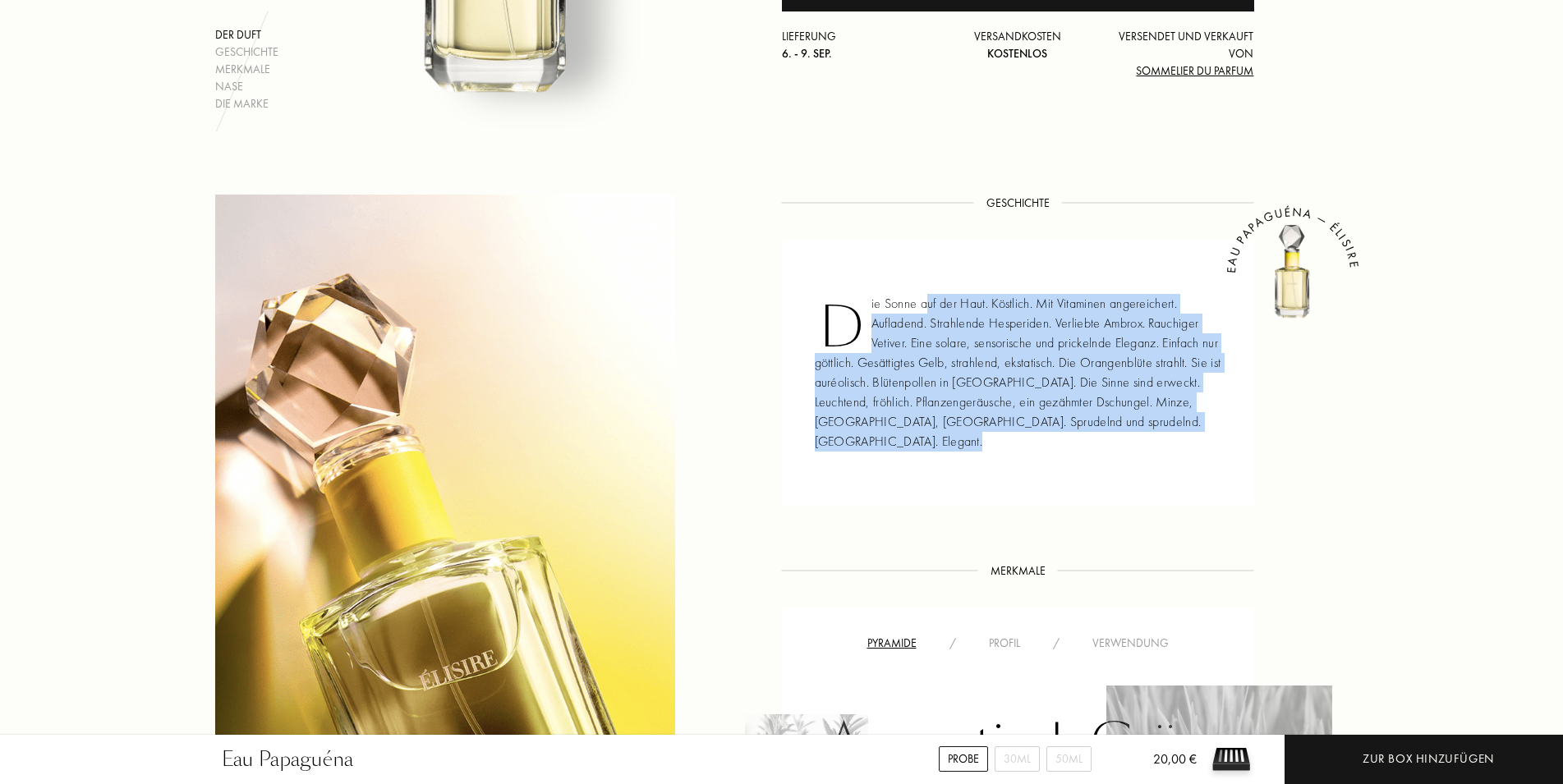
drag, startPoint x: 929, startPoint y: 304, endPoint x: 1237, endPoint y: 331, distance: 309.2
click at [1237, 331] on div "Die Sonne auf der Haut. Köstlich. Mit Vitaminen angereichert. Aufladend. Strahl…" at bounding box center [1018, 372] width 473 height 264
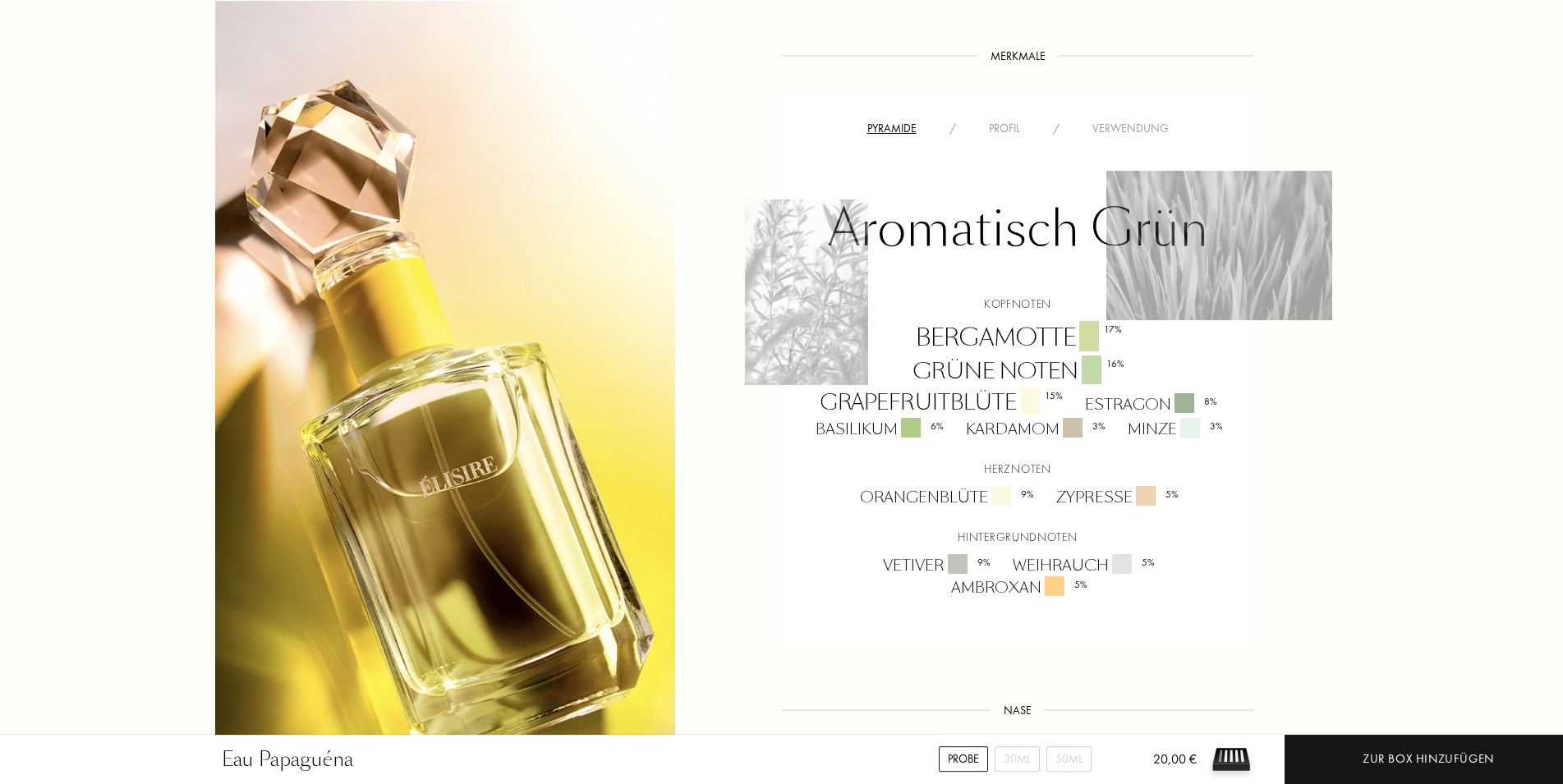
scroll to position [1089, 0]
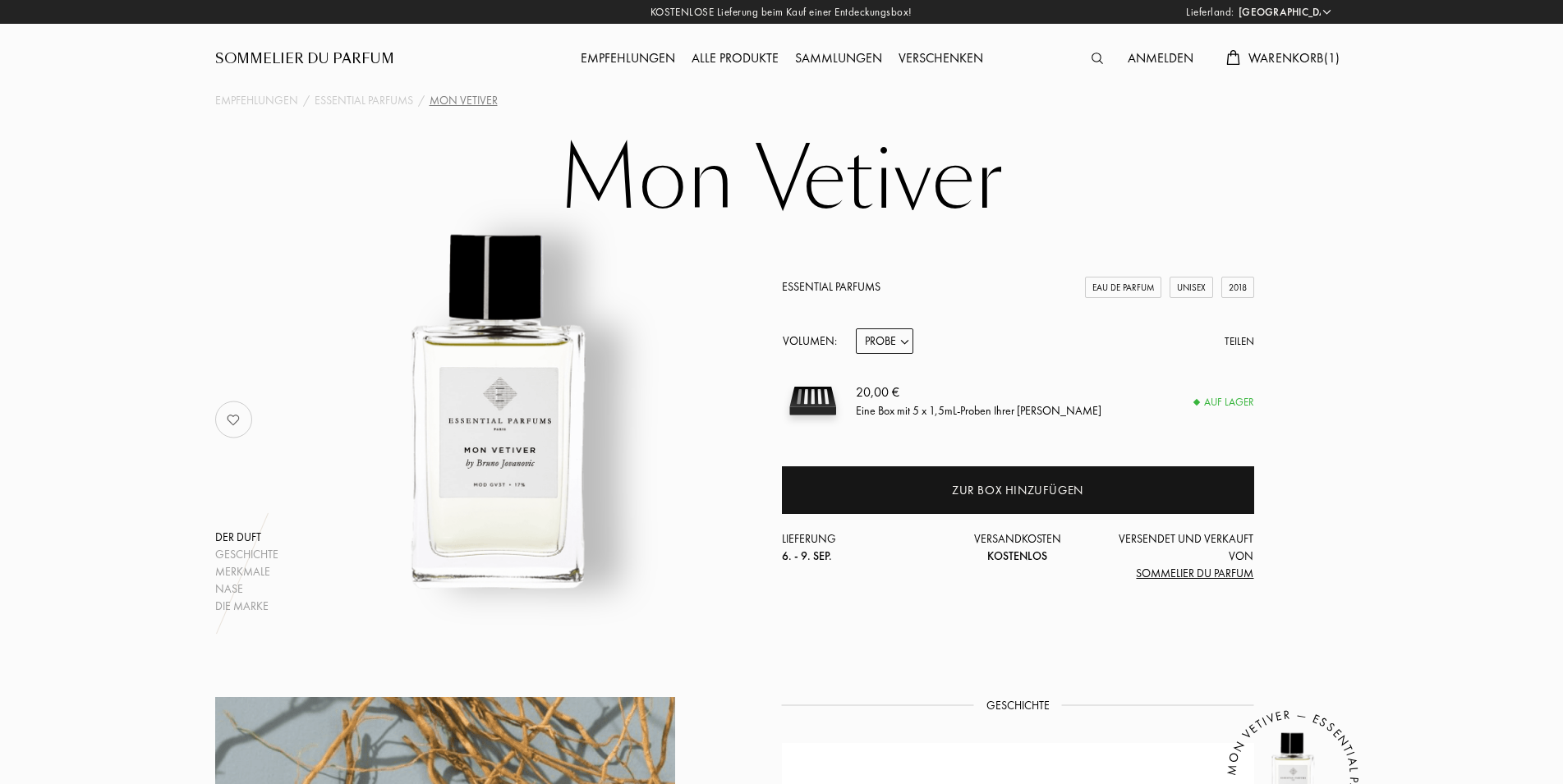
select select "DE"
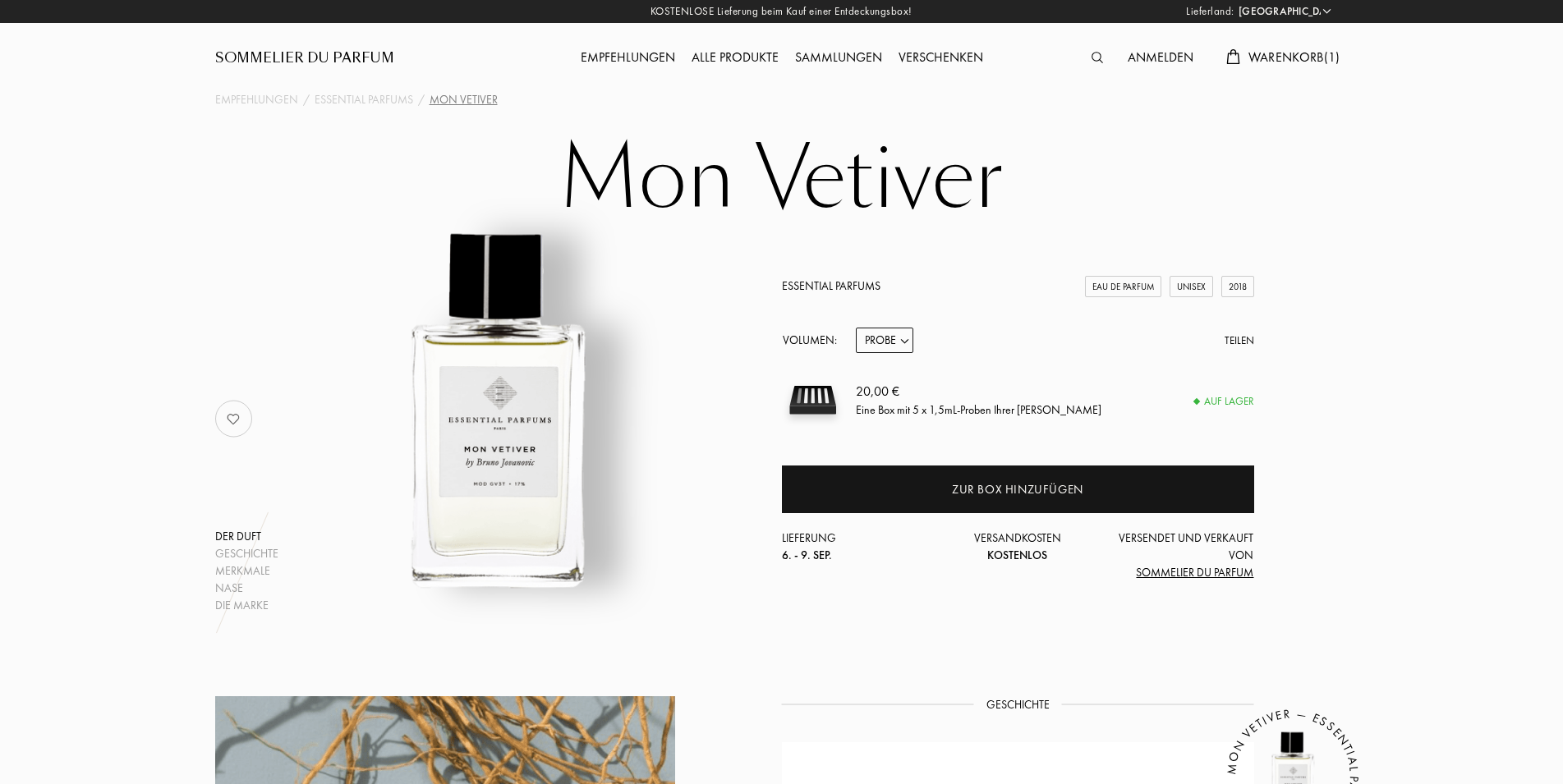
scroll to position [503, 0]
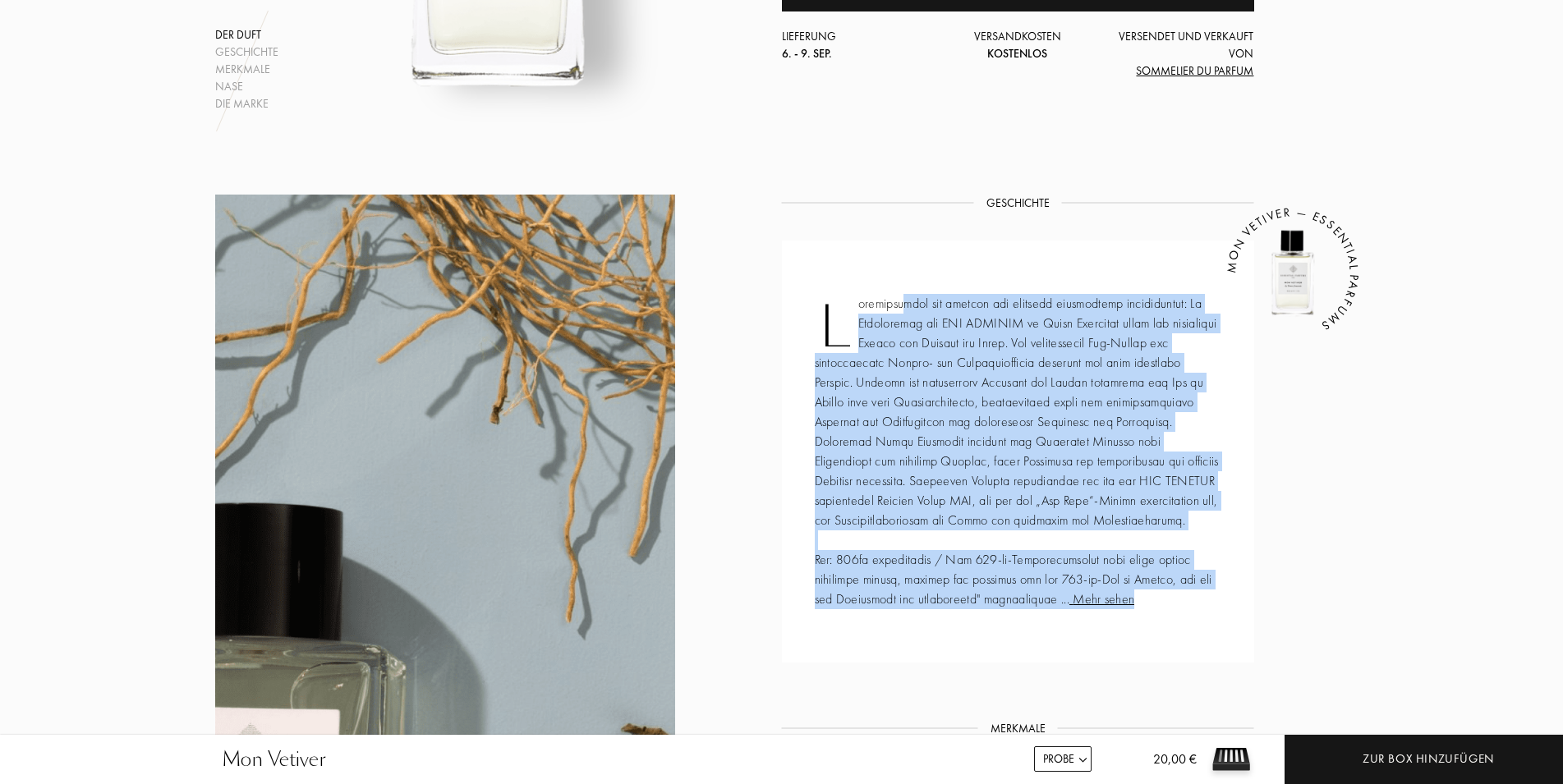
drag, startPoint x: 914, startPoint y: 309, endPoint x: 1164, endPoint y: 422, distance: 274.4
click at [1164, 422] on div "Mehr sehen MON VETIVER — ESSENTIAL PARFUMS" at bounding box center [1018, 451] width 473 height 422
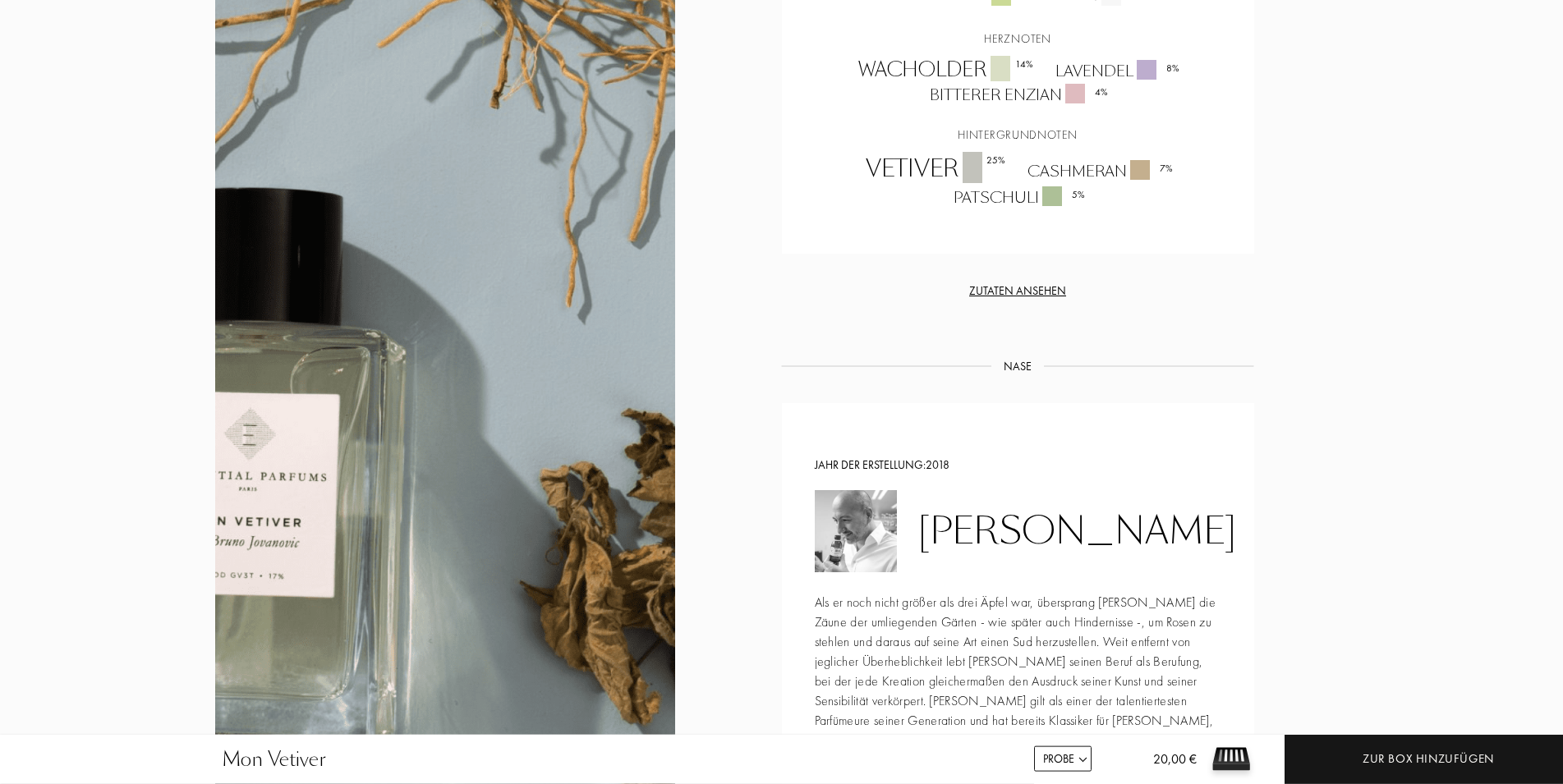
scroll to position [1592, 0]
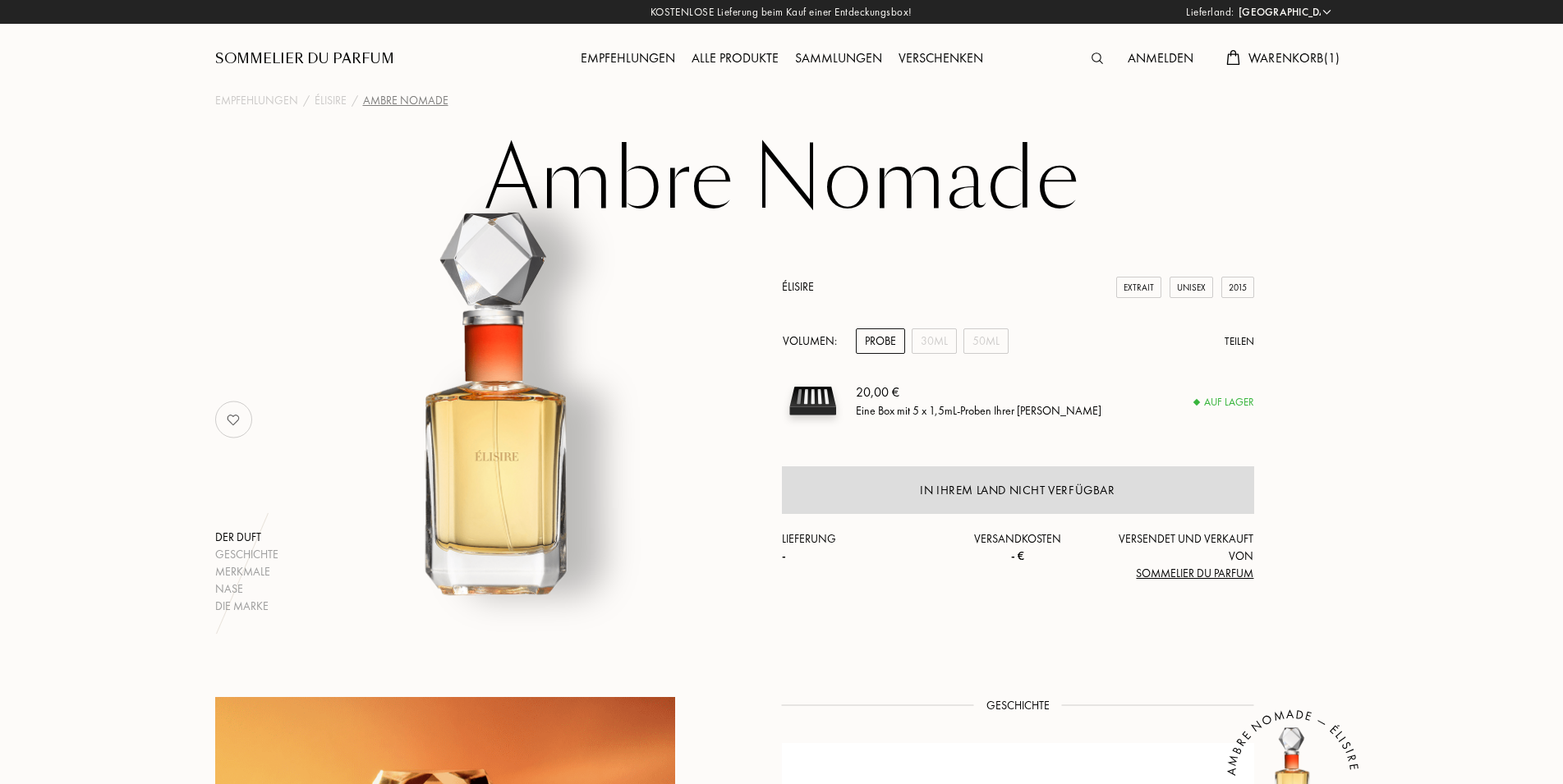
select select "DE"
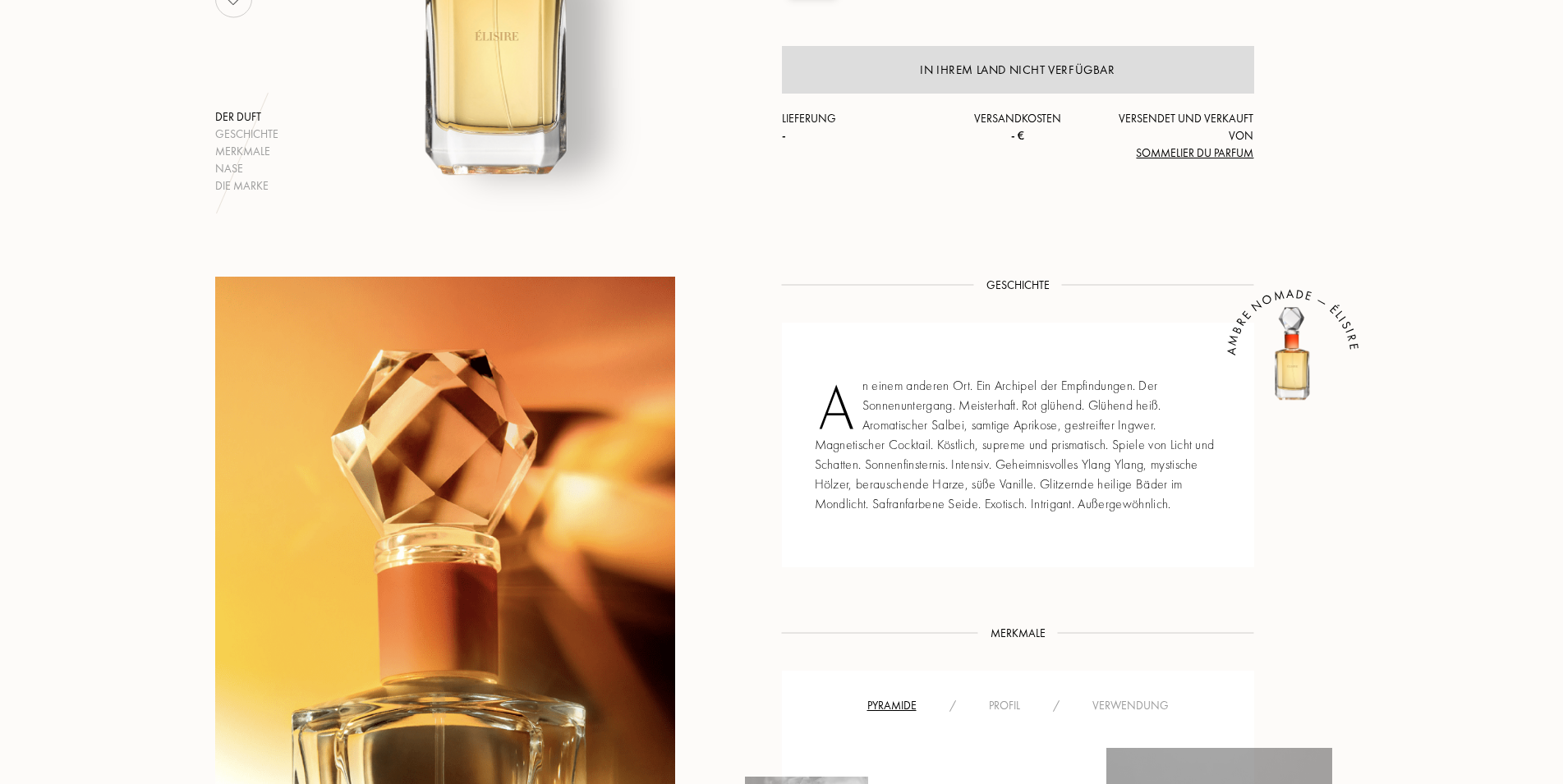
scroll to position [503, 0]
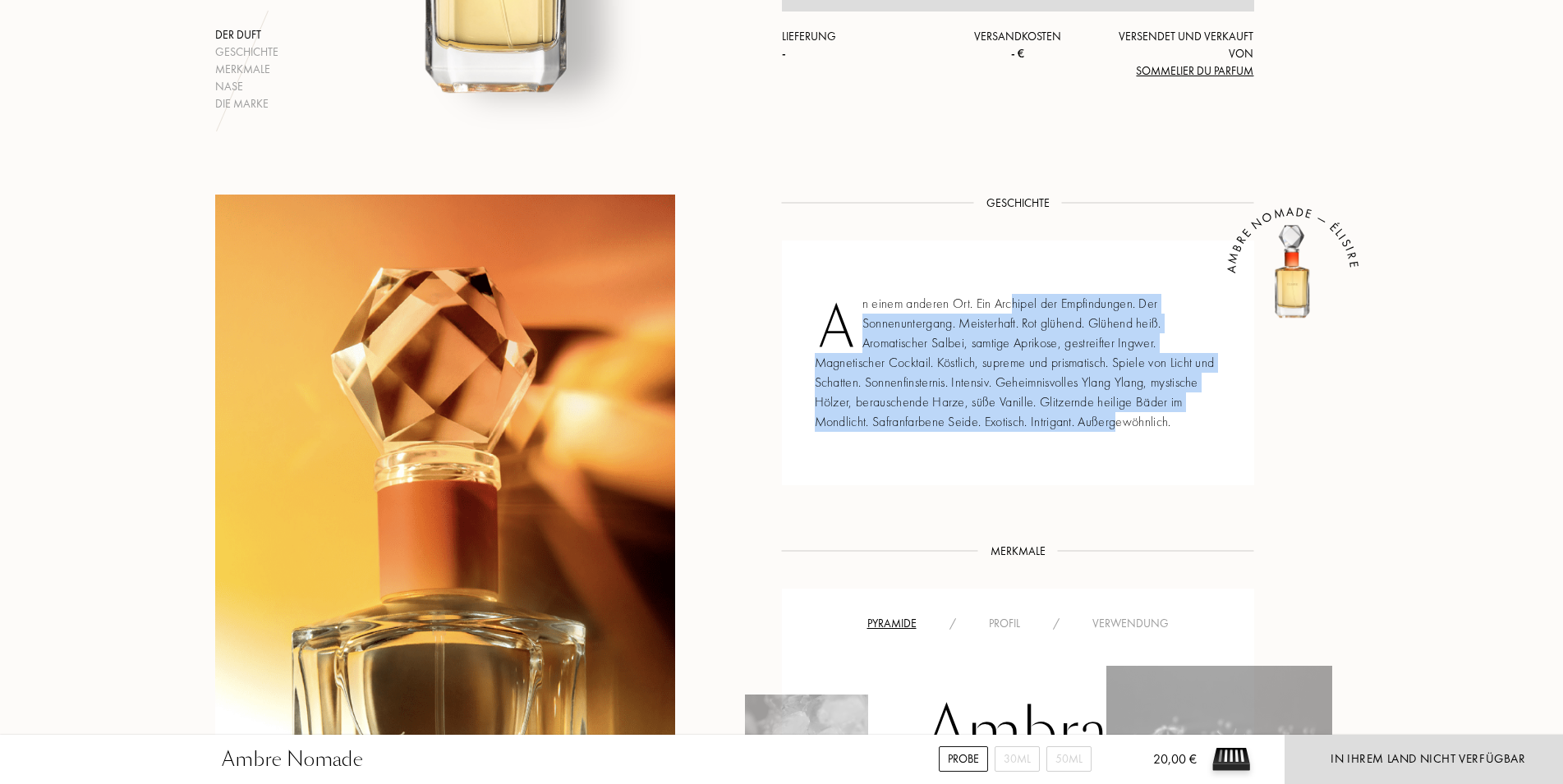
drag, startPoint x: 1014, startPoint y: 307, endPoint x: 1117, endPoint y: 418, distance: 151.4
click at [1117, 418] on div "An einem anderen Ort. Ein Archipel der Empfindungen. Der Sonnenuntergang. Meist…" at bounding box center [1018, 363] width 473 height 245
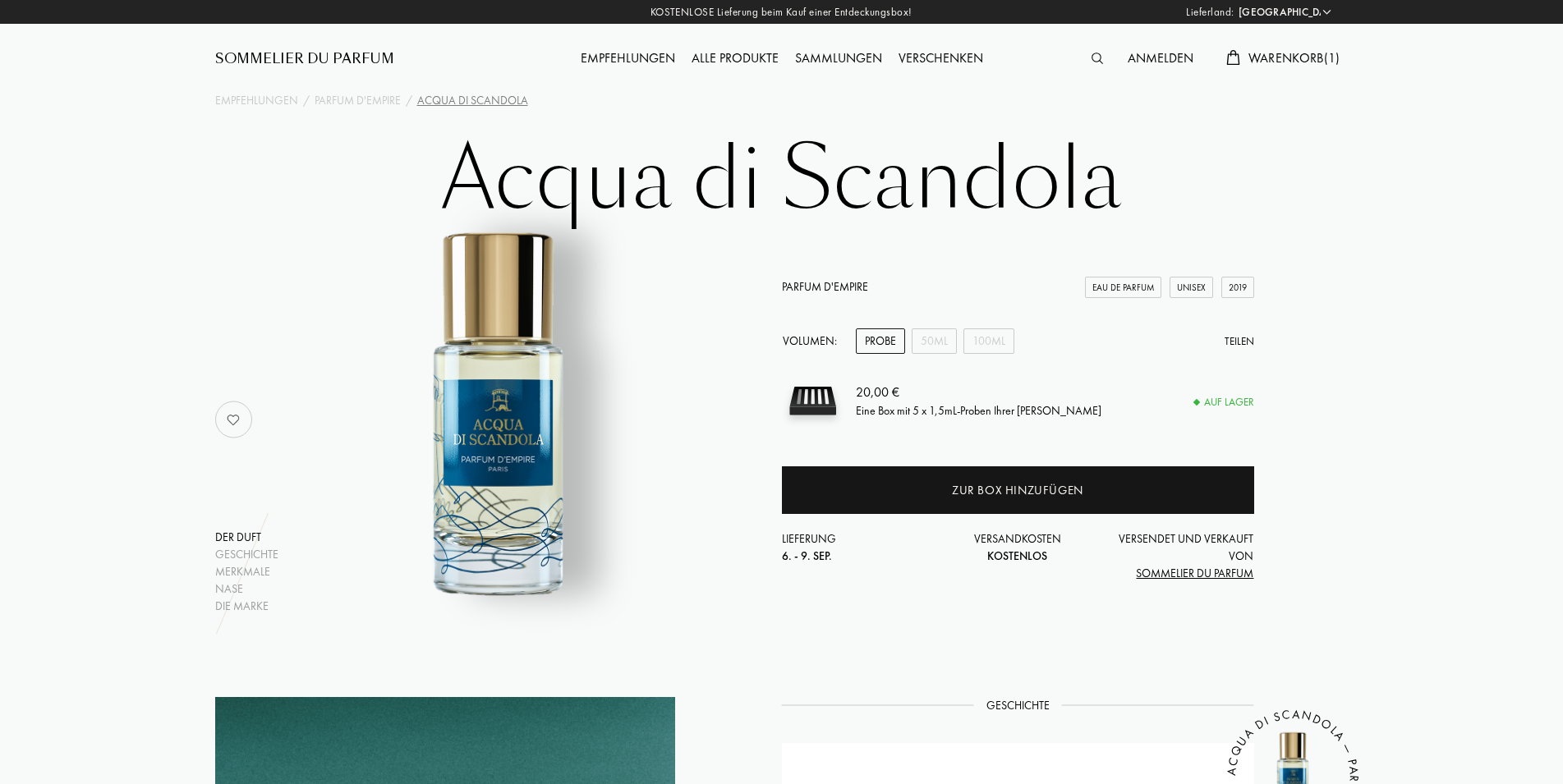
select select "DE"
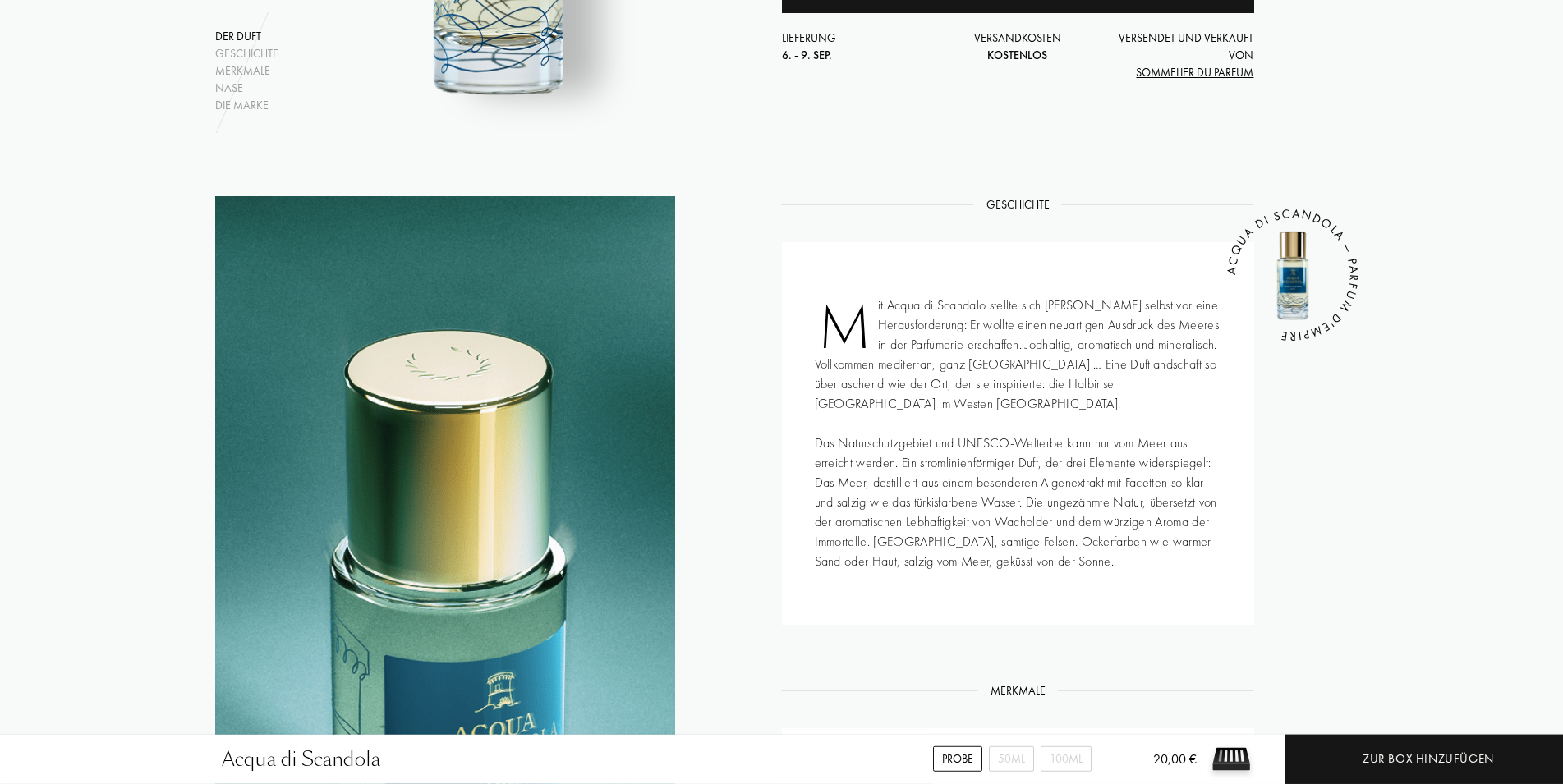
scroll to position [503, 0]
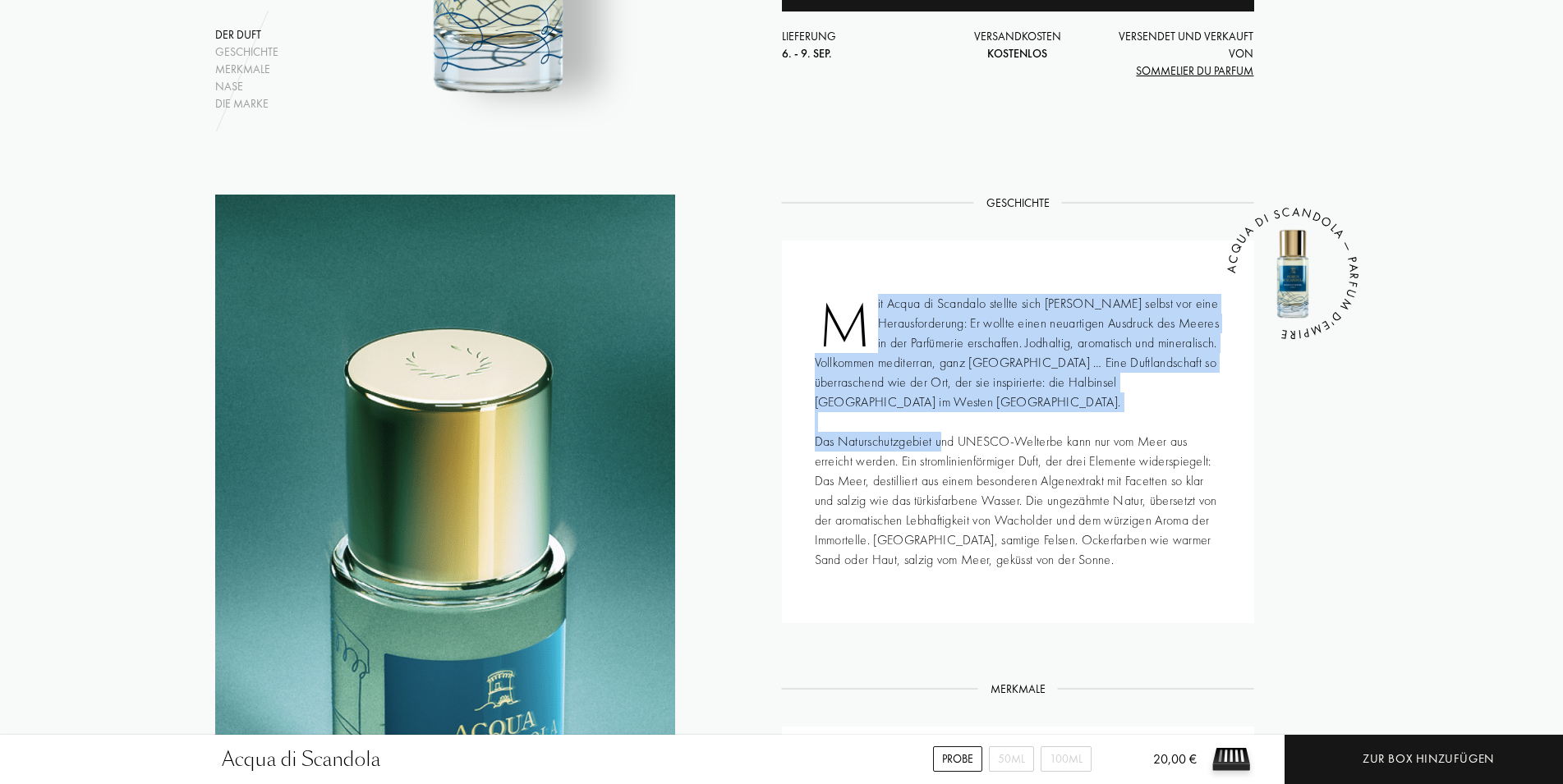
drag, startPoint x: 872, startPoint y: 295, endPoint x: 1036, endPoint y: 432, distance: 213.7
click at [1036, 432] on div "Mit Acqua di Scandalo stellte sich [PERSON_NAME] selbst vor eine Herausforderun…" at bounding box center [1018, 431] width 473 height 383
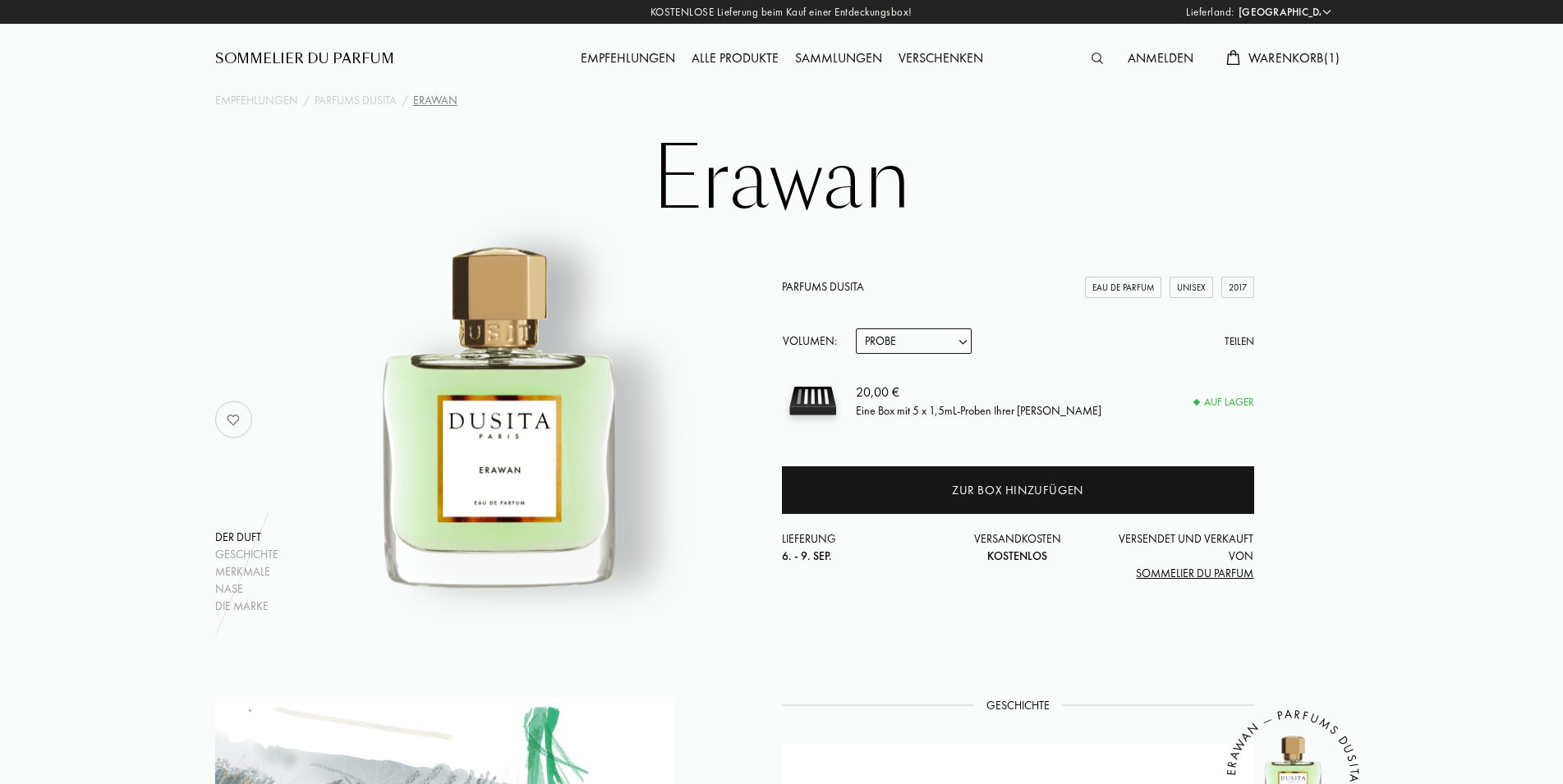
select select "DE"
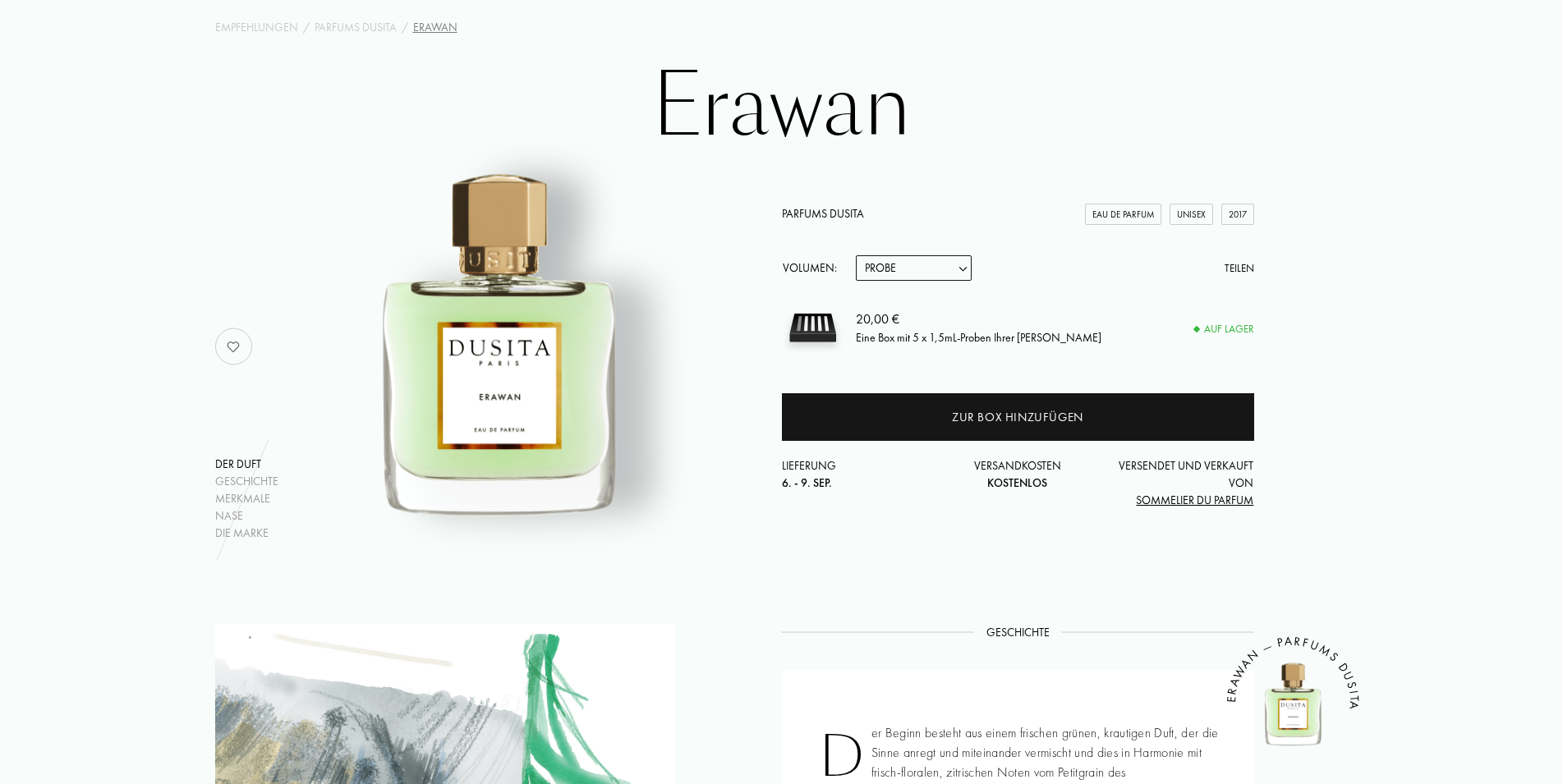
scroll to position [503, 0]
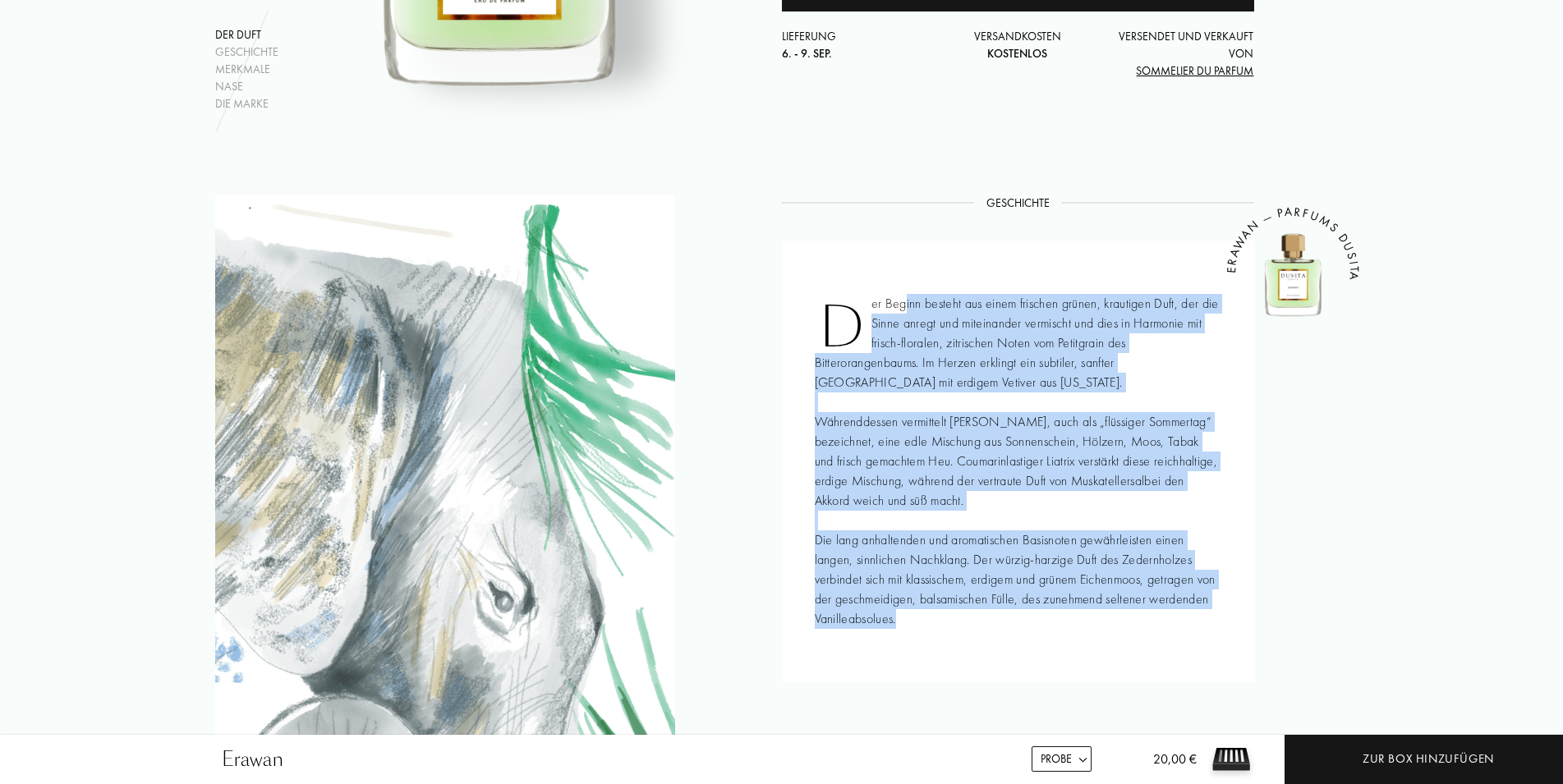
drag, startPoint x: 906, startPoint y: 309, endPoint x: 1172, endPoint y: 382, distance: 275.8
click at [1172, 382] on div "Der Beginn besteht aus einem frischen grünen, krautigen Duft, der die Sinne anr…" at bounding box center [1018, 461] width 473 height 442
